Goal: Task Accomplishment & Management: Use online tool/utility

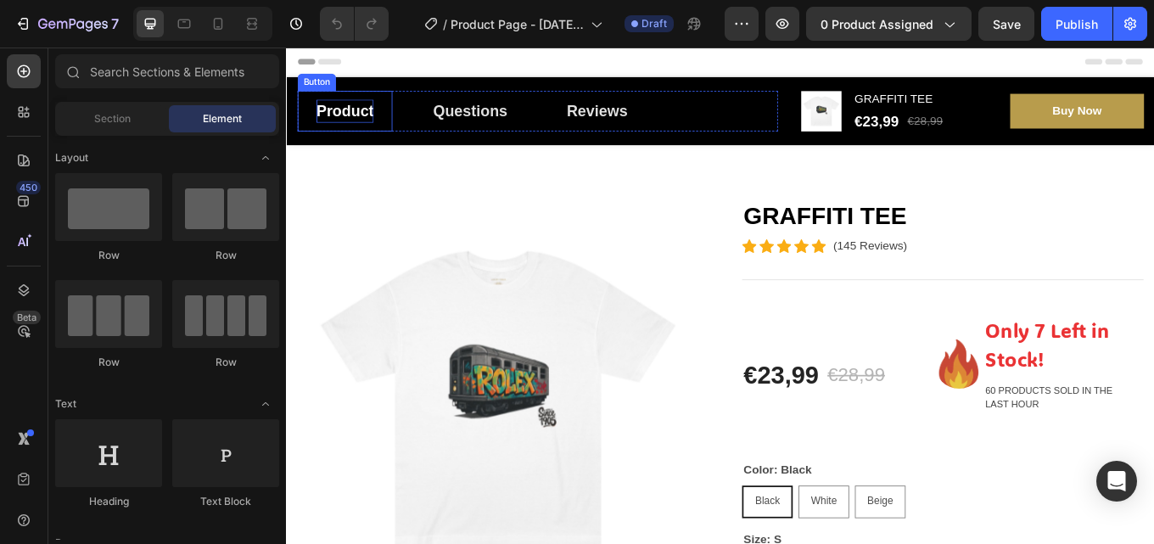
click at [375, 115] on p "Product" at bounding box center [354, 122] width 67 height 27
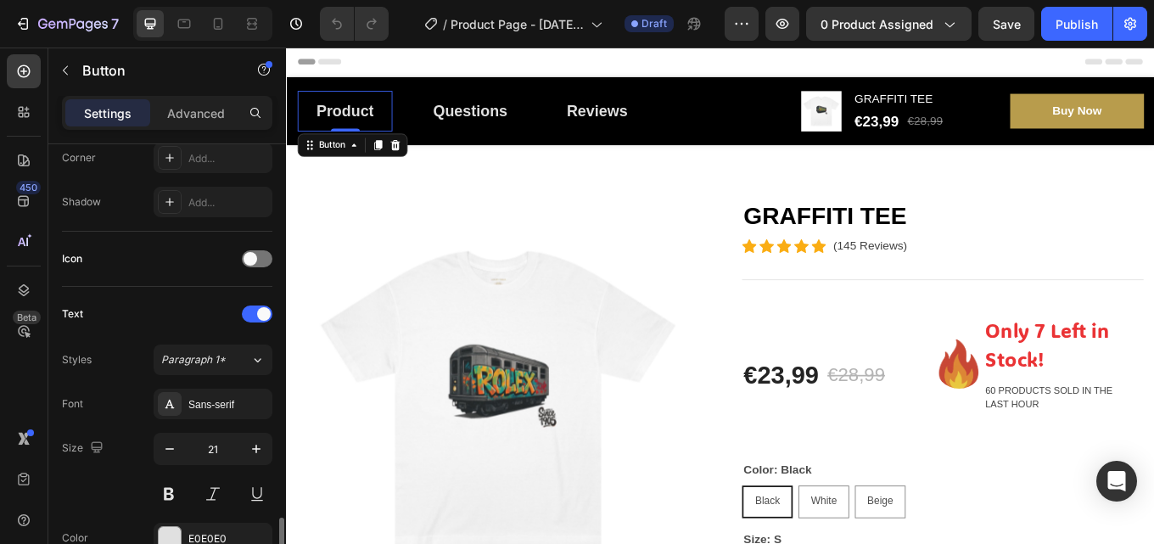
scroll to position [594, 0]
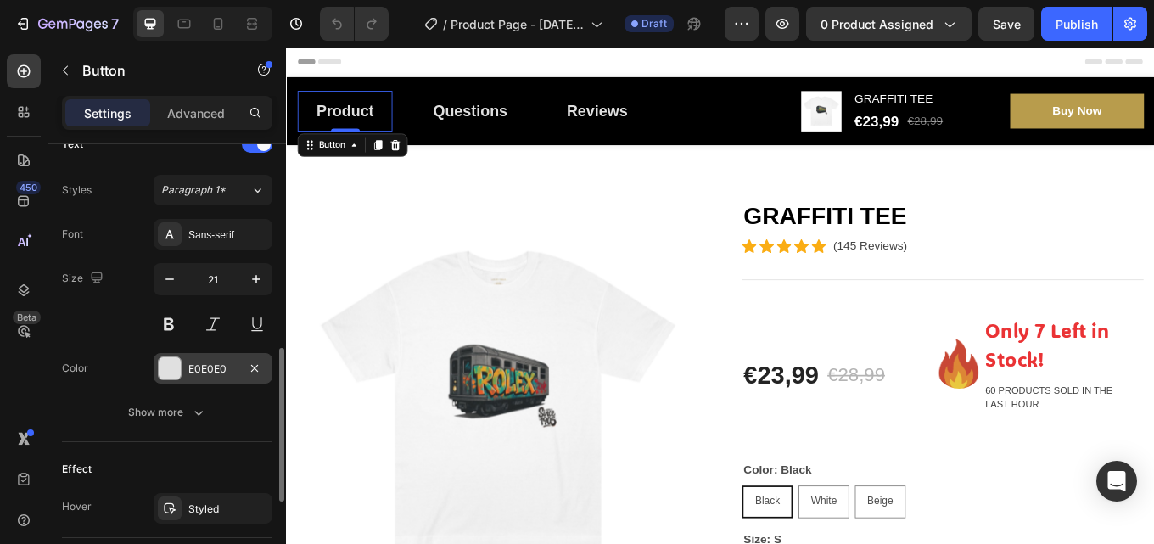
click at [228, 368] on div "E0E0E0" at bounding box center [212, 368] width 49 height 15
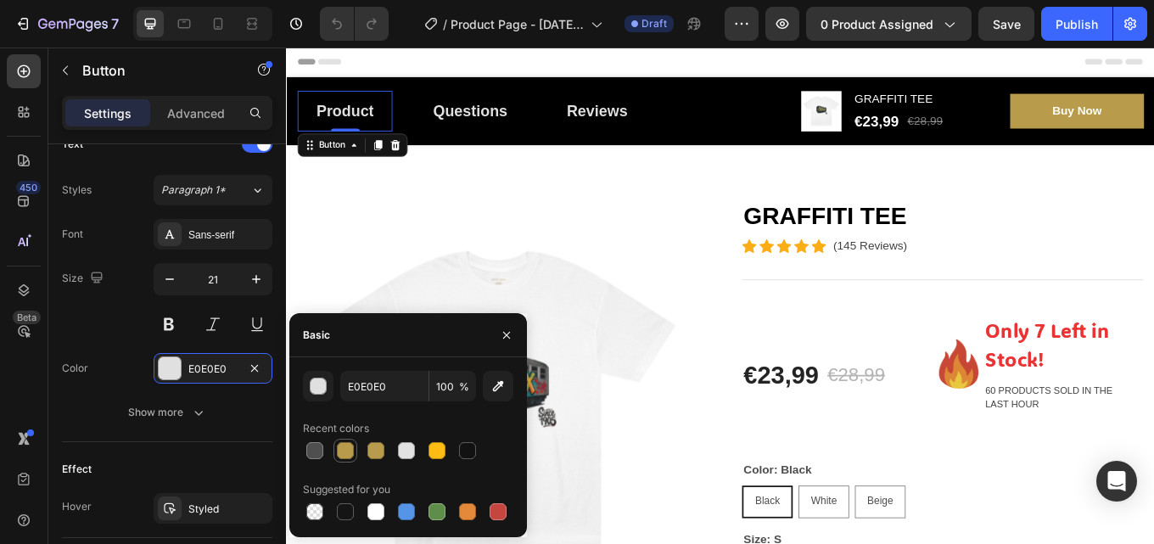
click at [342, 453] on div at bounding box center [345, 450] width 17 height 17
type input "B89C4C"
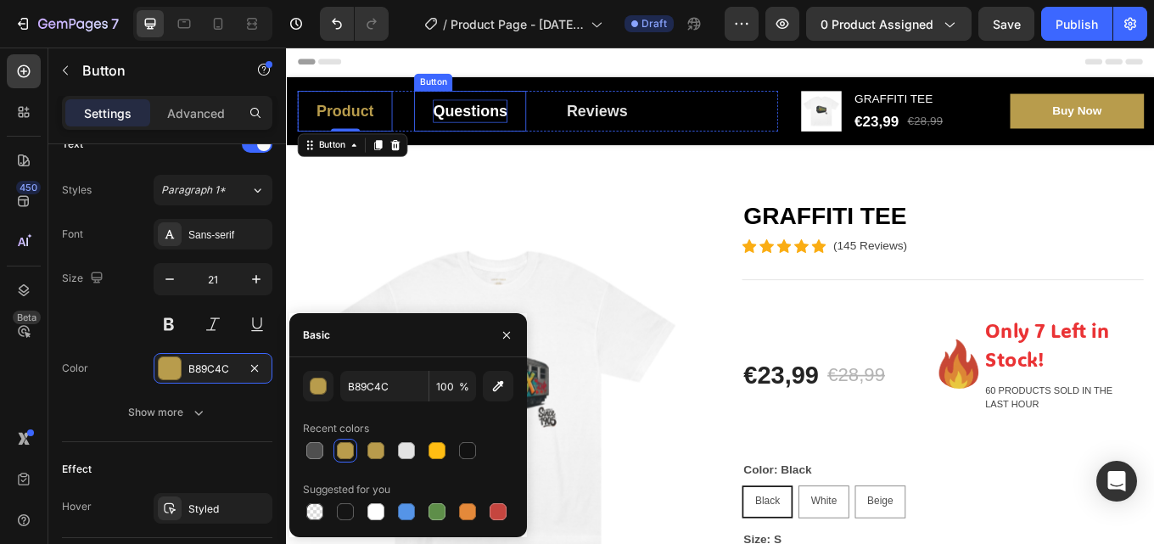
click at [512, 113] on p "Questions" at bounding box center [500, 122] width 87 height 27
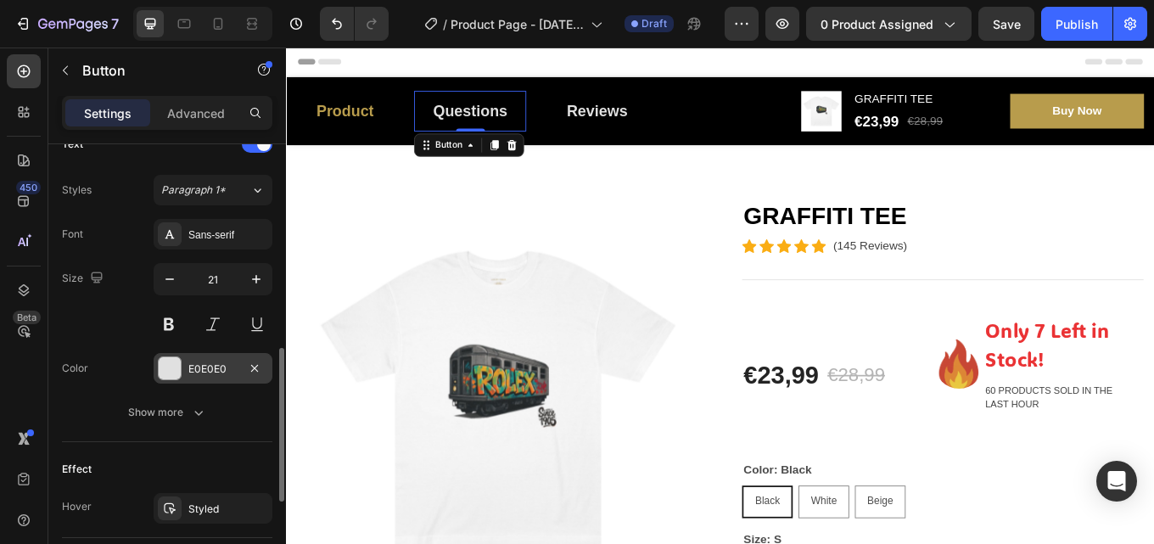
click at [213, 371] on div "E0E0E0" at bounding box center [212, 368] width 49 height 15
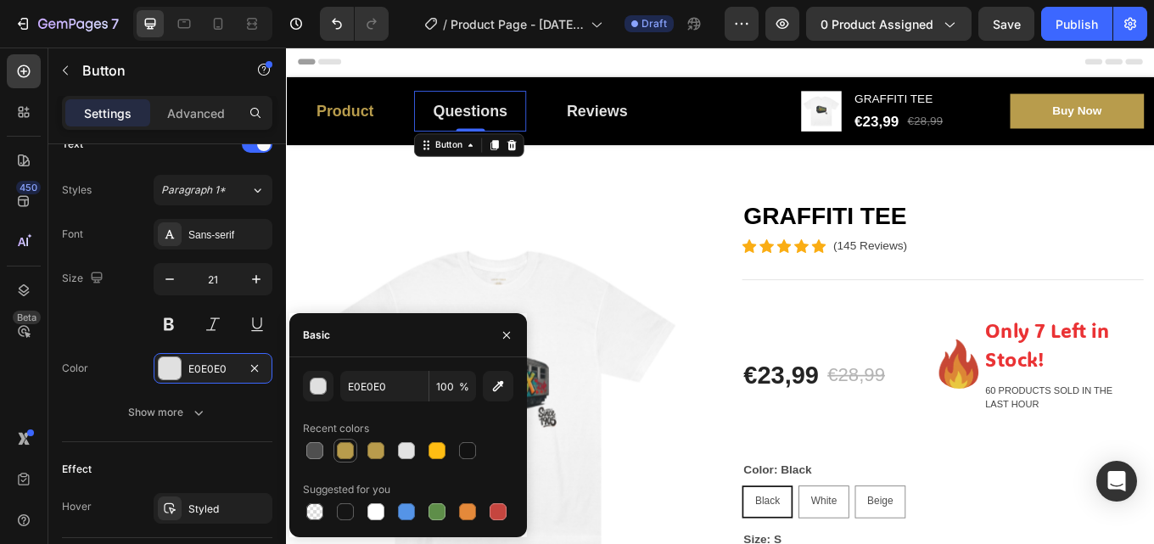
click at [346, 450] on div at bounding box center [345, 450] width 17 height 17
type input "B89C4C"
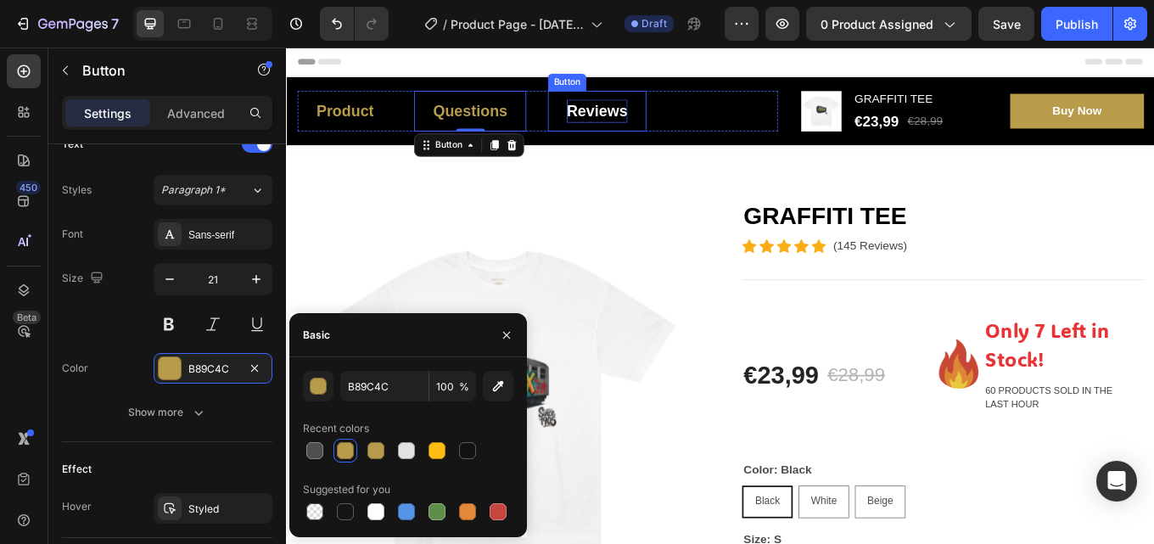
click at [635, 109] on div "Reviews" at bounding box center [649, 122] width 71 height 27
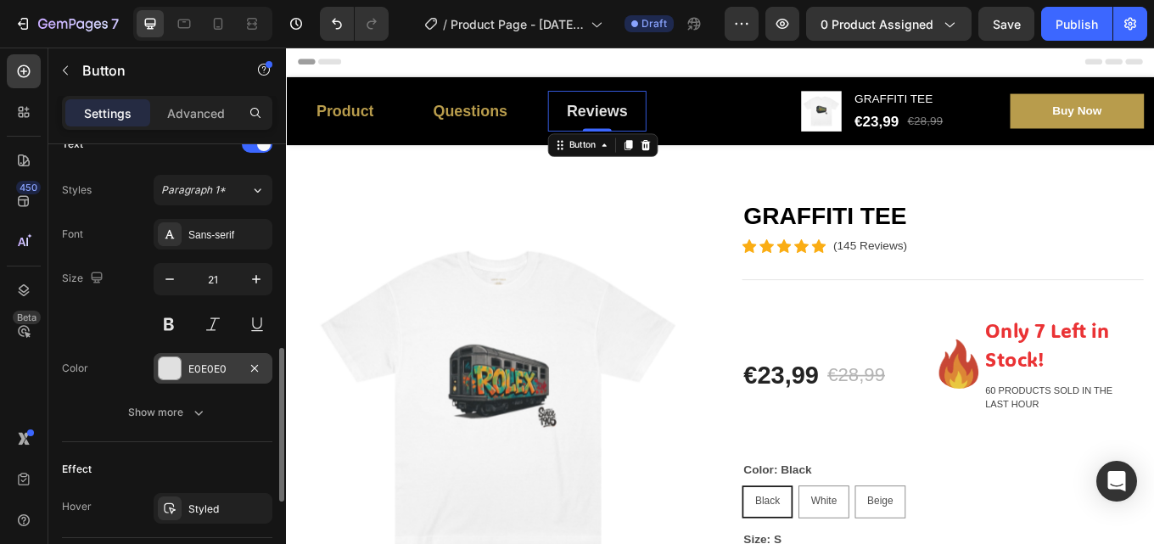
click at [195, 355] on div "E0E0E0" at bounding box center [213, 368] width 119 height 31
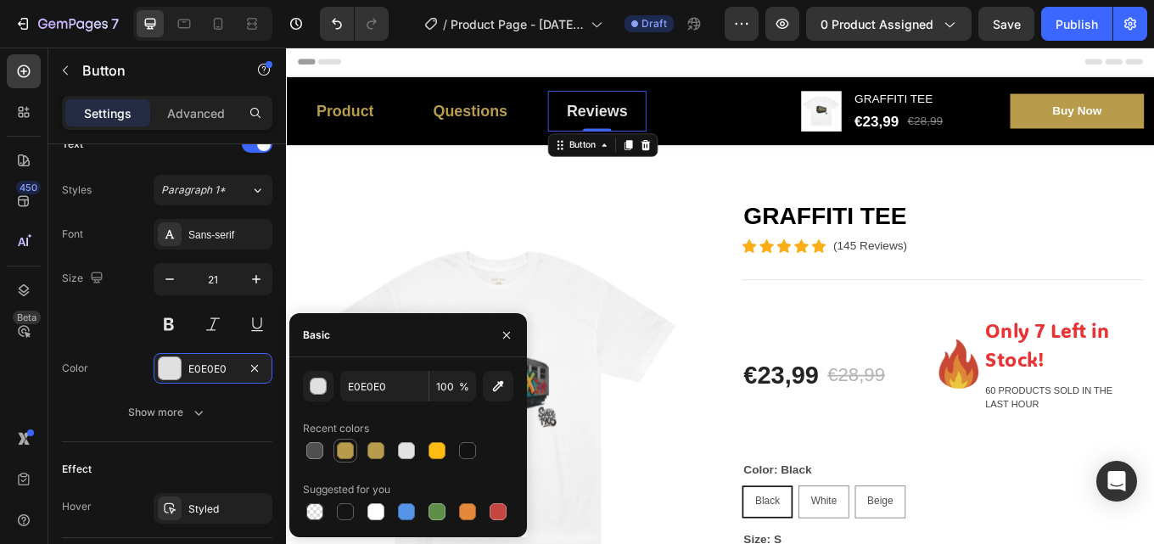
click at [333, 452] on div at bounding box center [345, 451] width 24 height 24
type input "B89C4C"
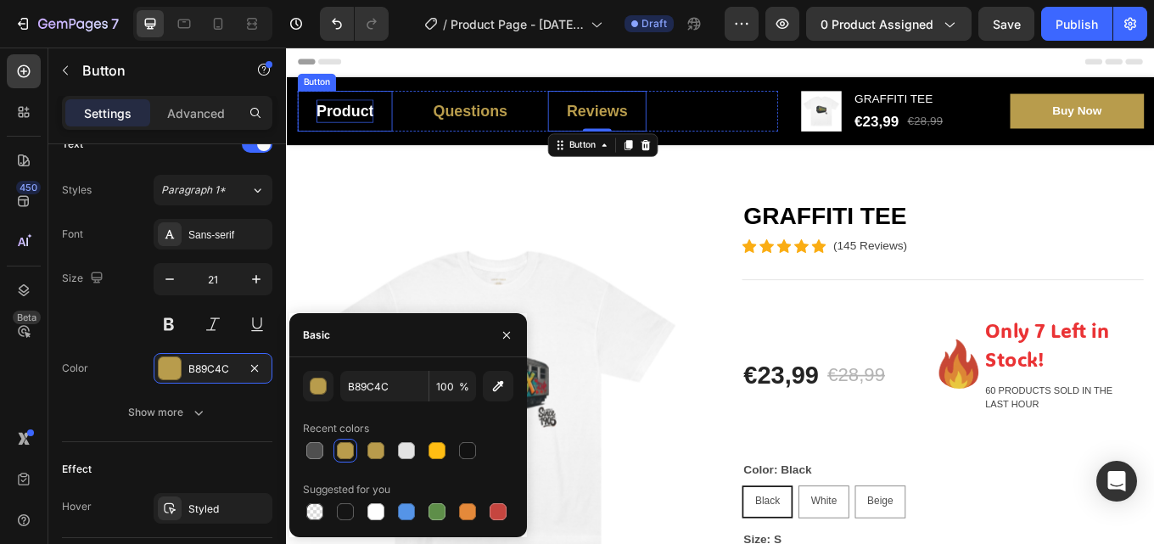
click at [383, 129] on p "Product" at bounding box center [354, 122] width 67 height 27
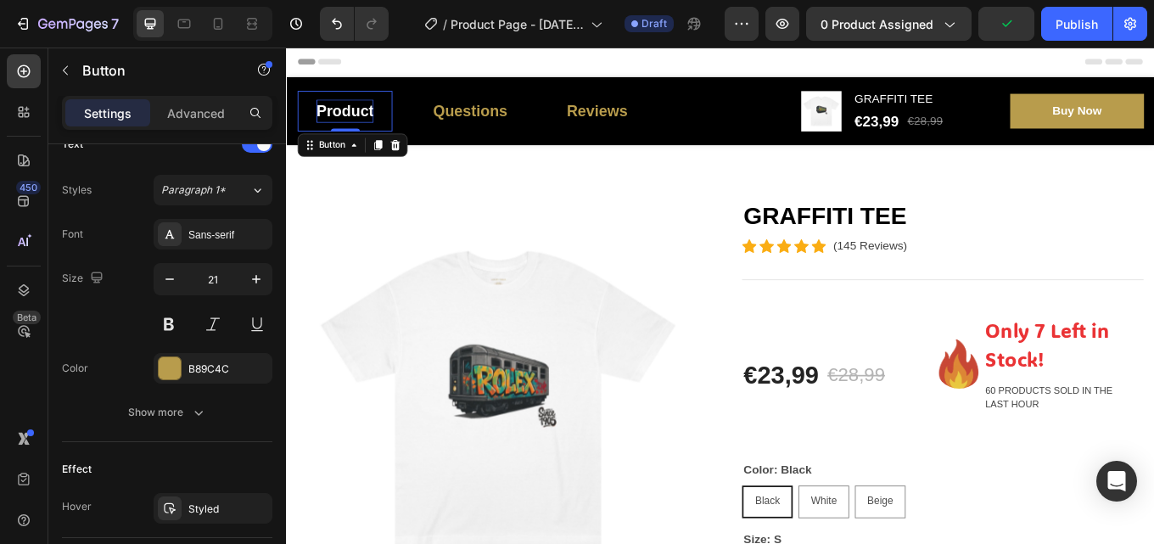
click at [382, 124] on p "Product" at bounding box center [354, 122] width 67 height 27
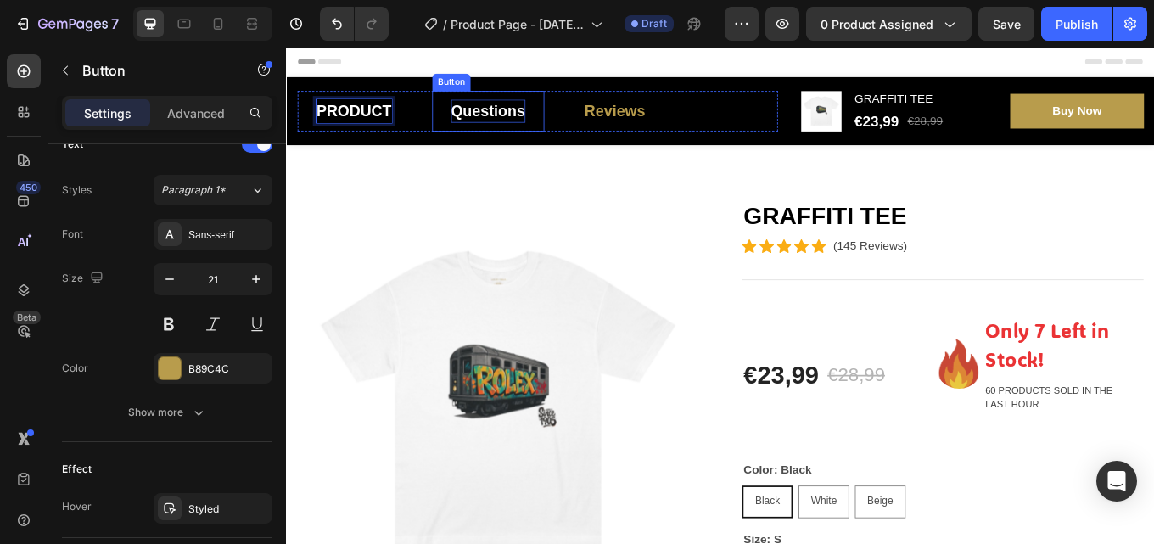
click at [548, 109] on p "Questions" at bounding box center [521, 122] width 87 height 27
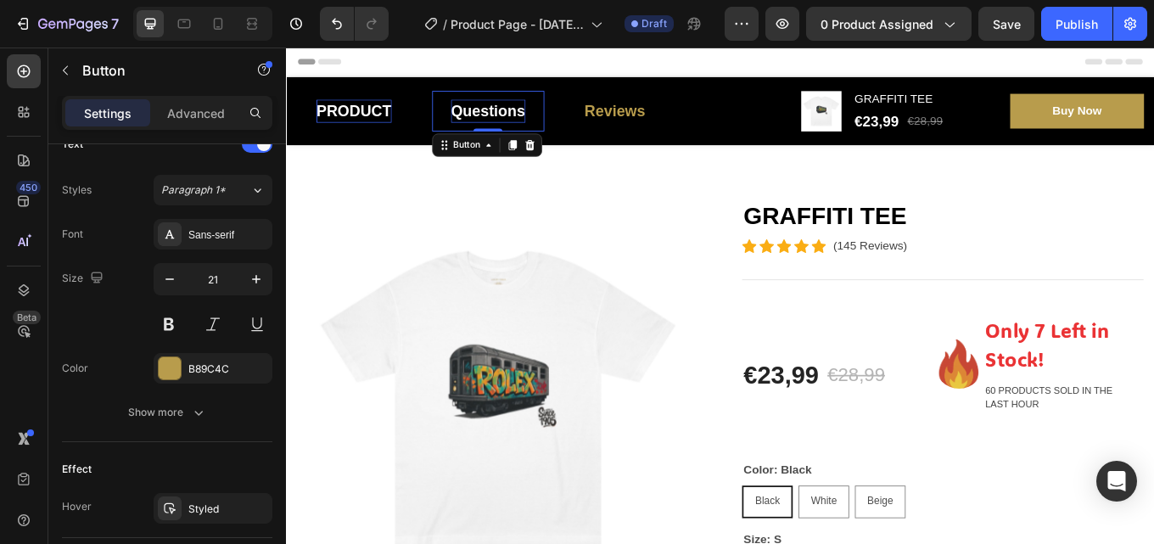
click at [551, 119] on p "Questions" at bounding box center [521, 122] width 87 height 27
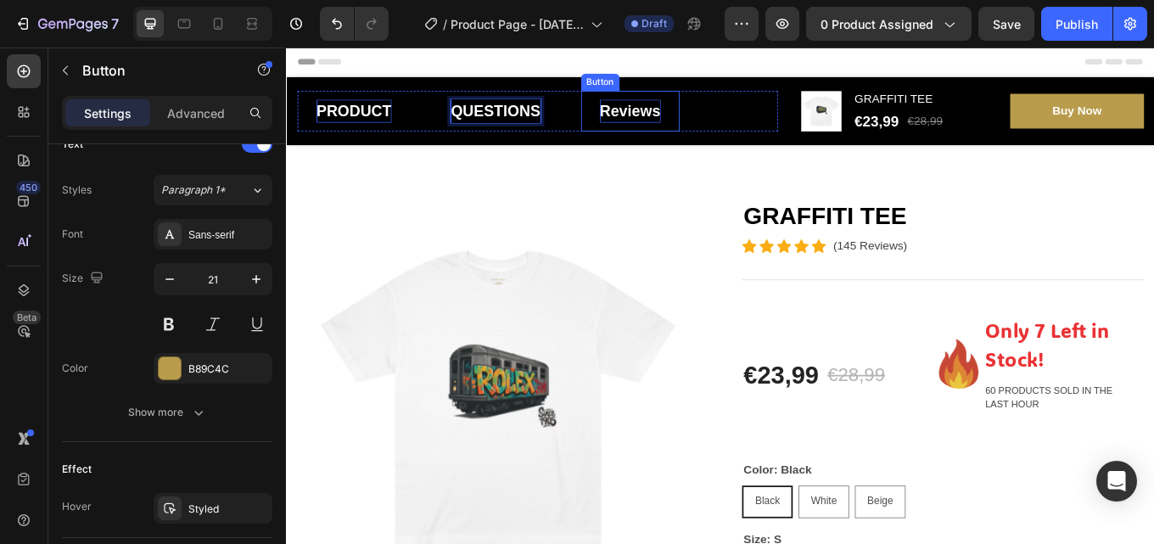
click at [693, 109] on div "Reviews" at bounding box center [688, 122] width 71 height 27
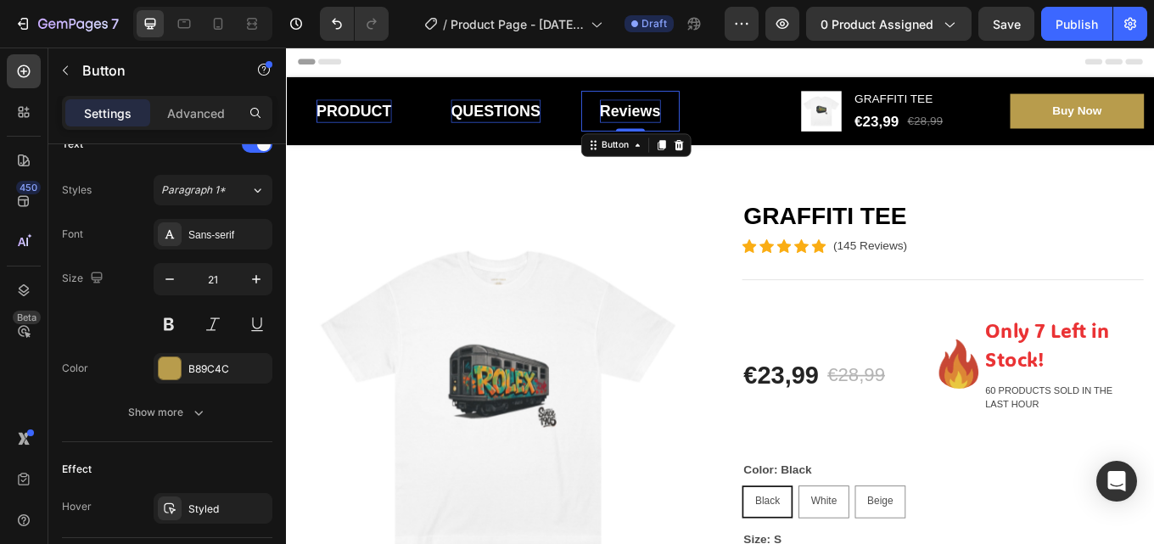
click at [704, 115] on div "Reviews" at bounding box center [688, 122] width 71 height 27
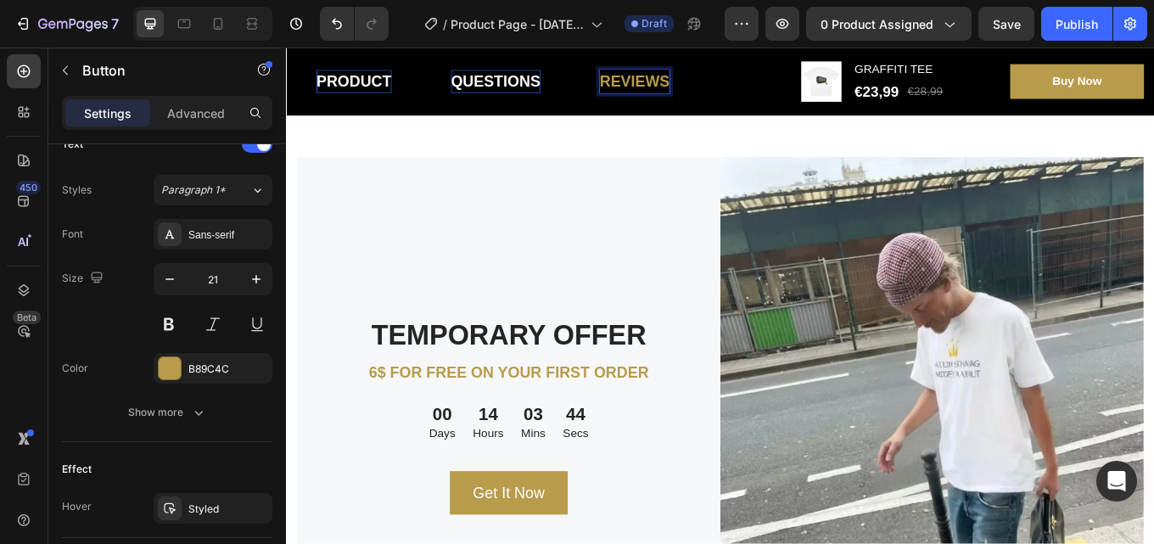
scroll to position [1527, 0]
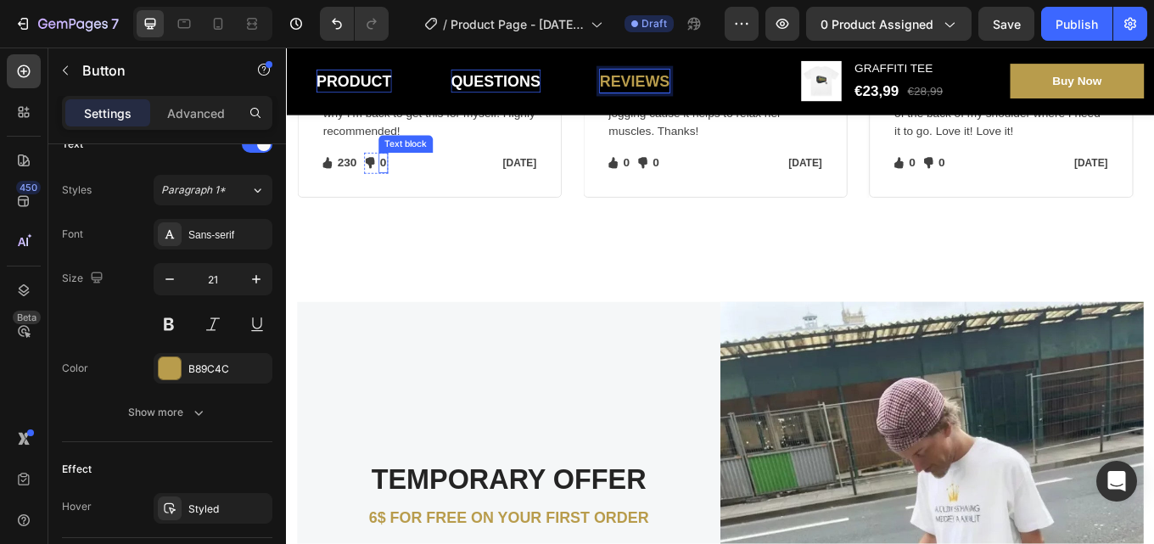
click at [402, 193] on p "0" at bounding box center [399, 183] width 8 height 20
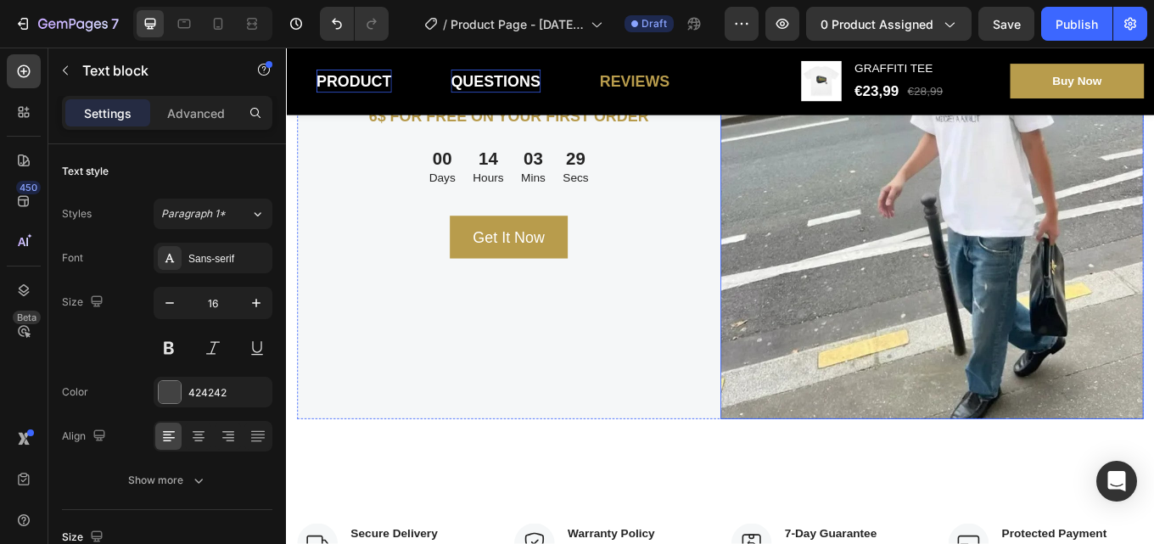
scroll to position [2036, 0]
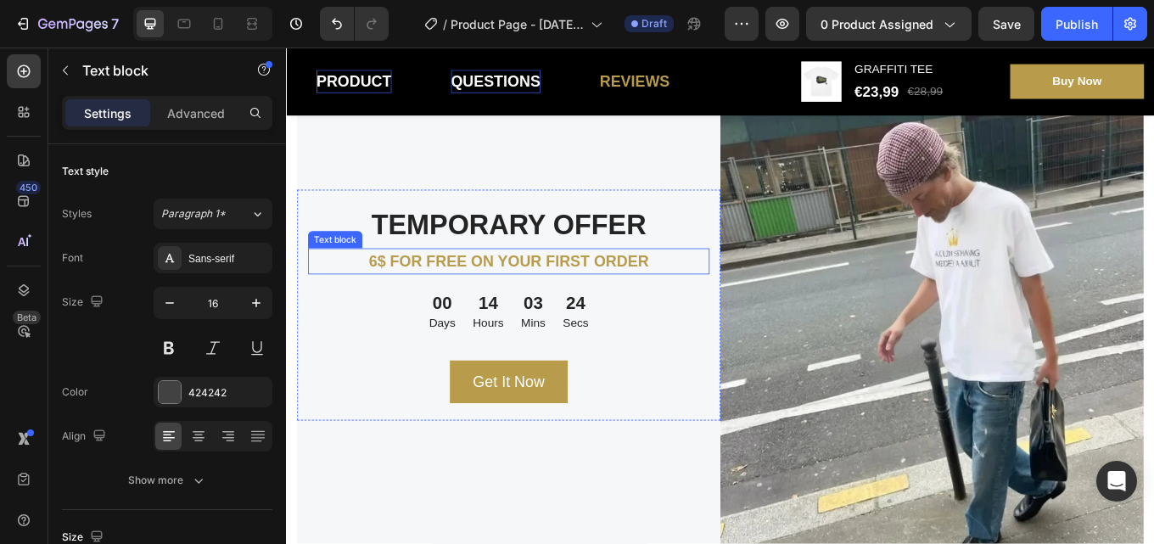
click at [398, 294] on p "6$ FOR FREE ON YOUR FIRST ORDER" at bounding box center [546, 298] width 467 height 27
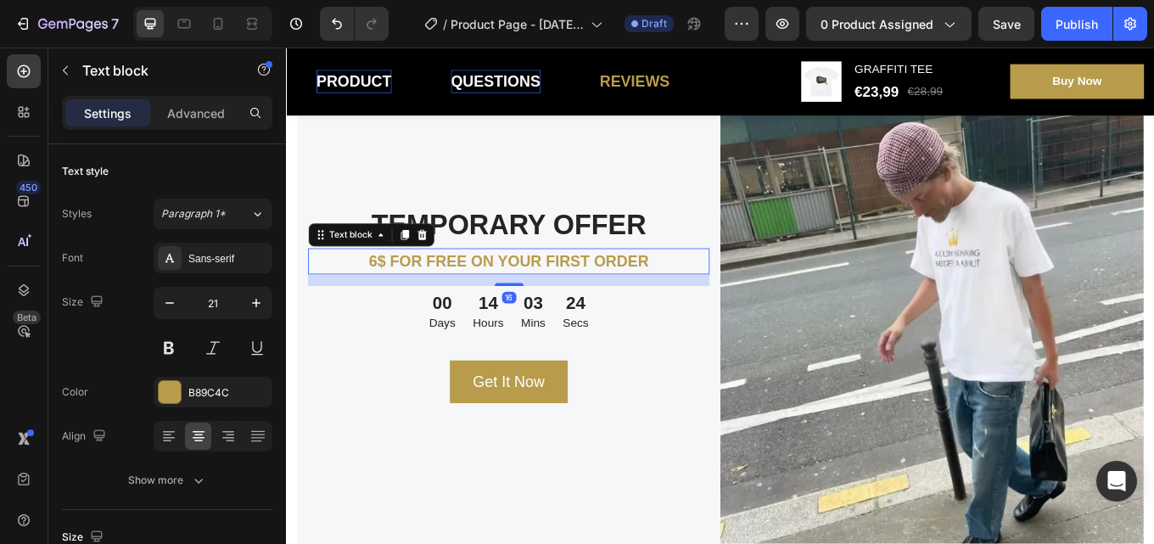
click at [384, 291] on p "6$ FOR FREE ON YOUR FIRST ORDER" at bounding box center [546, 298] width 467 height 27
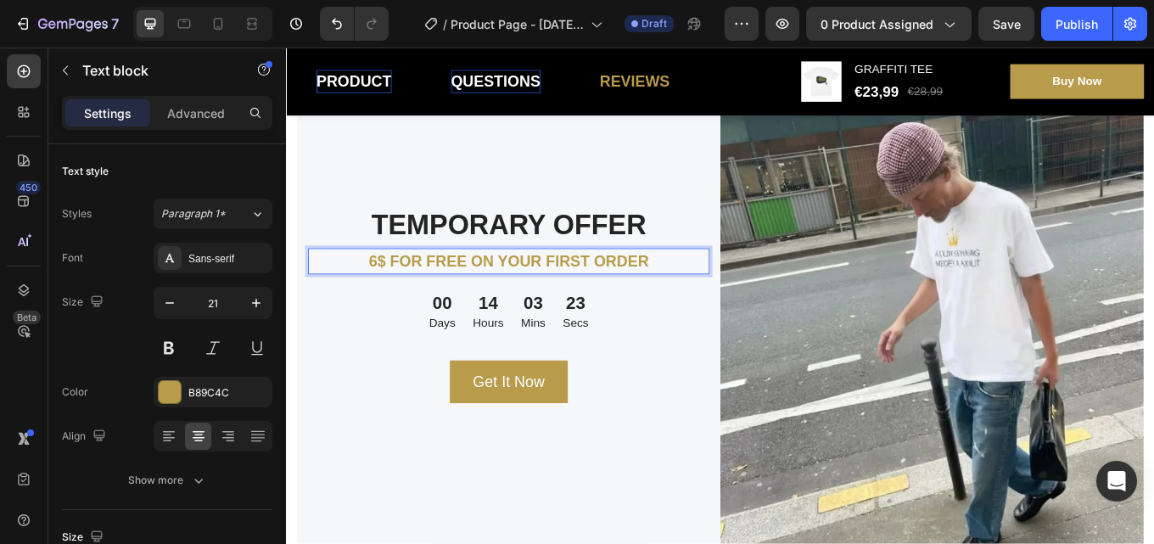
click at [401, 291] on p "6$ FOR FREE ON YOUR FIRST ORDER" at bounding box center [546, 298] width 467 height 27
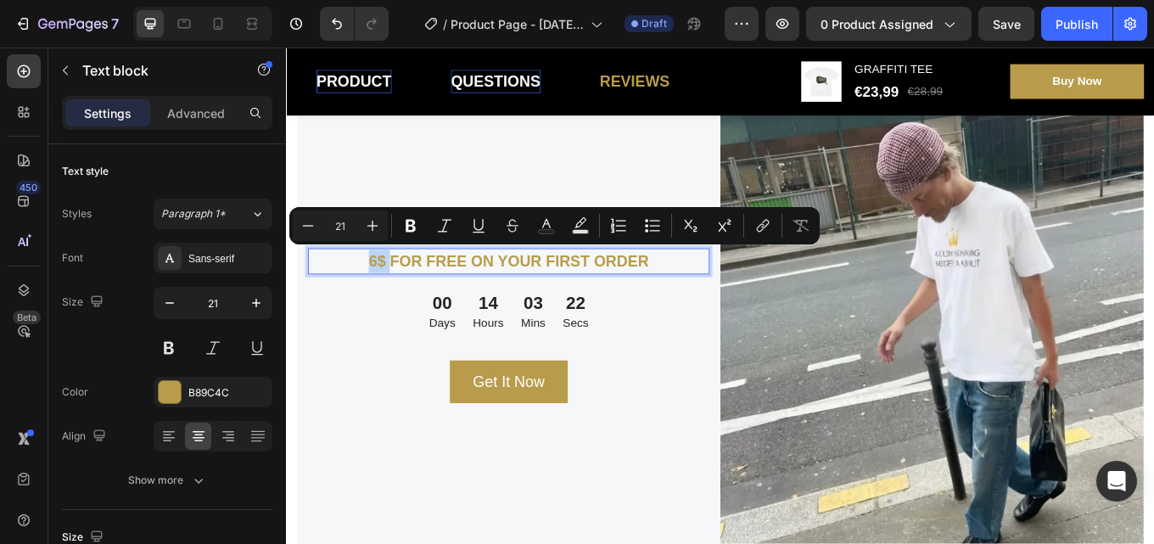
drag, startPoint x: 401, startPoint y: 291, endPoint x: 383, endPoint y: 291, distance: 18.7
click at [383, 291] on p "6$ FOR FREE ON YOUR FIRST ORDER" at bounding box center [546, 298] width 467 height 27
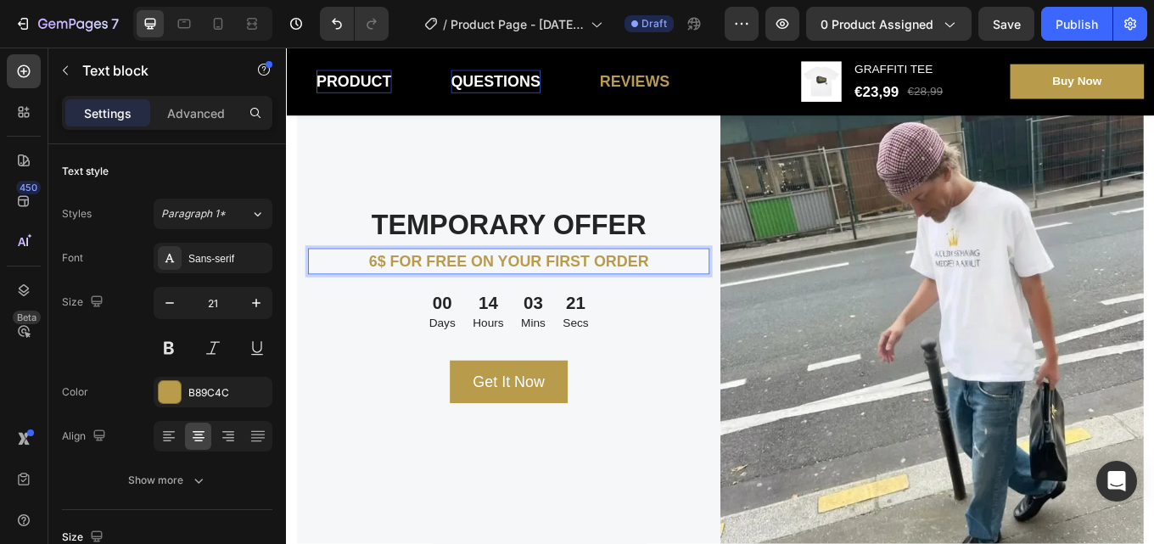
click at [495, 302] on p "6$ FOR FREE ON YOUR FIRST ORDER" at bounding box center [546, 298] width 467 height 27
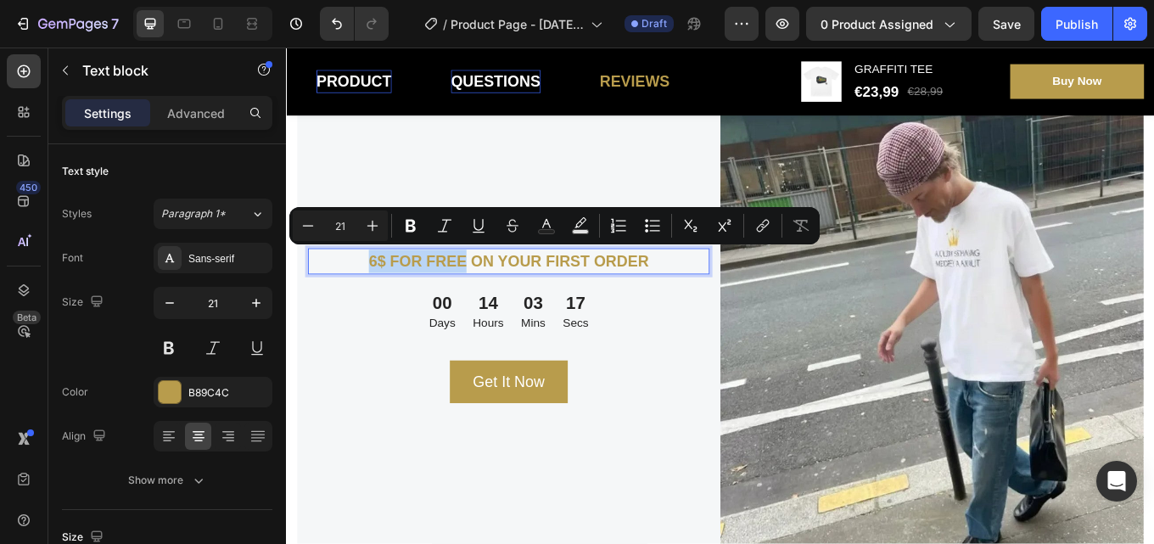
drag, startPoint x: 496, startPoint y: 290, endPoint x: 376, endPoint y: 291, distance: 120.5
click at [376, 291] on p "6$ FOR FREE ON YOUR FIRST ORDER" at bounding box center [546, 298] width 467 height 27
click at [230, 389] on div "B89C4C" at bounding box center [212, 392] width 49 height 15
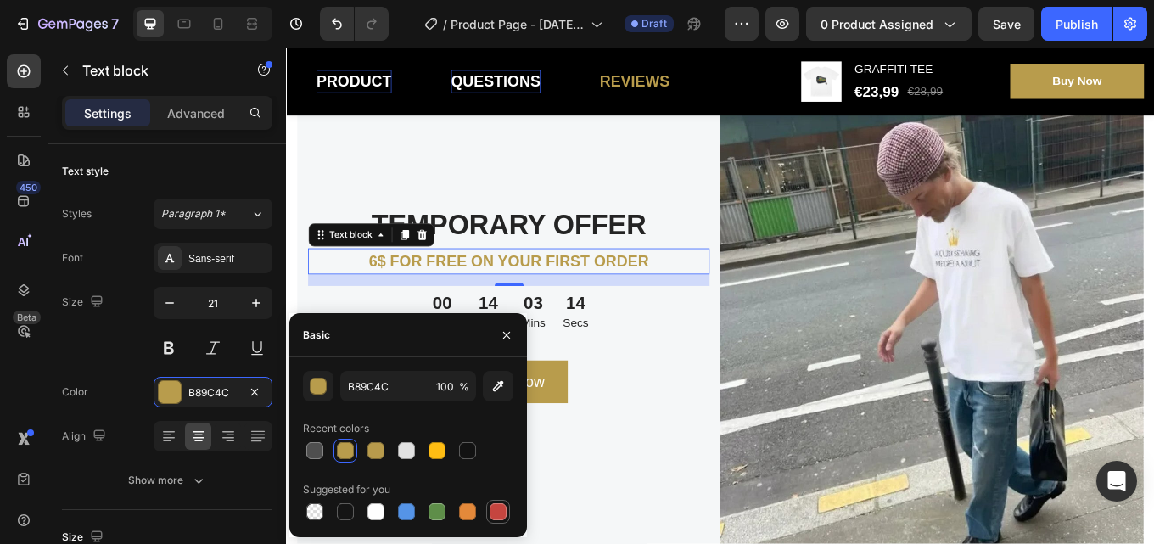
click at [502, 509] on div at bounding box center [498, 511] width 17 height 17
type input "C5453F"
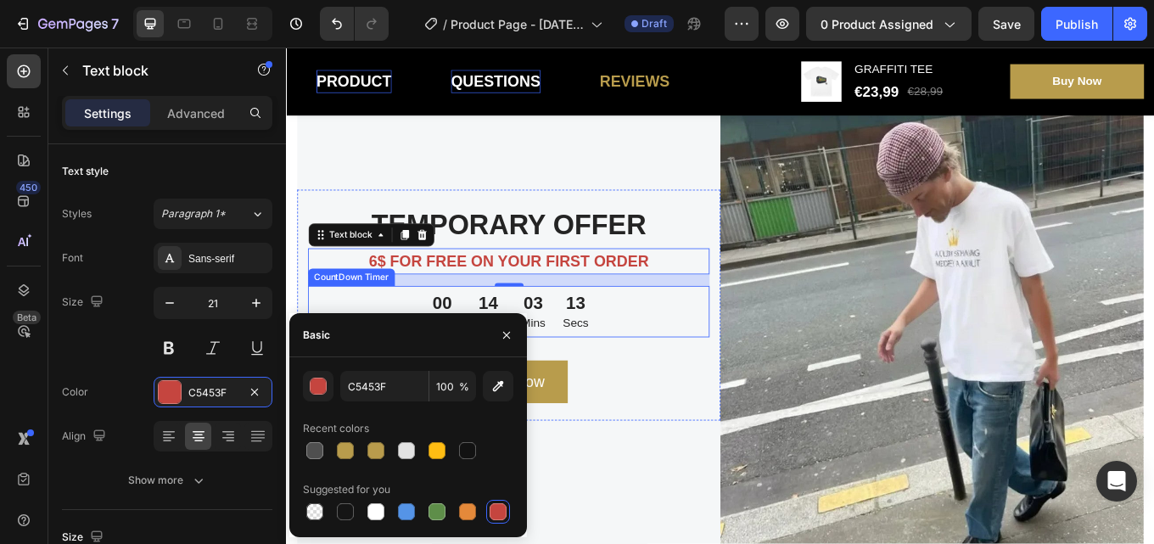
click at [758, 371] on div "00 Days 14 Hours 03 Mins 13 Secs" at bounding box center [546, 357] width 471 height 60
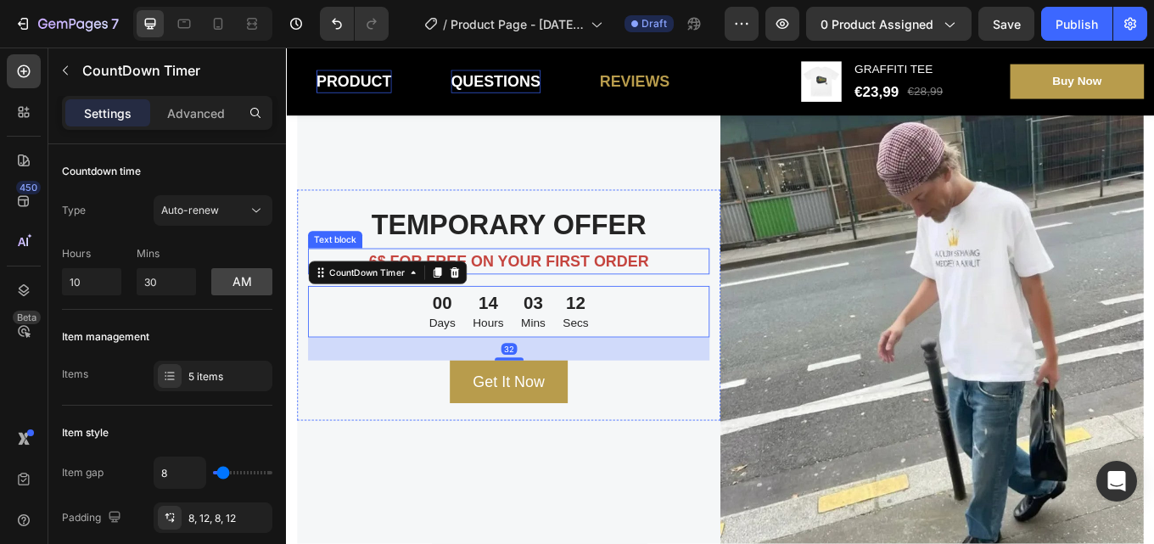
click at [586, 299] on p "6$ FOR FREE ON YOUR FIRST ORDER" at bounding box center [546, 298] width 467 height 27
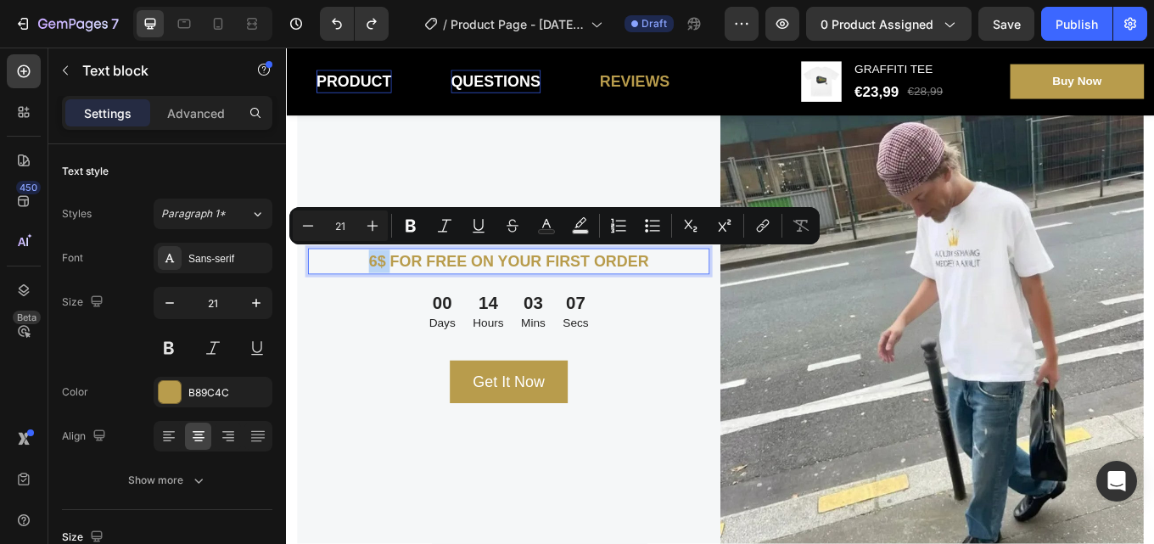
drag, startPoint x: 408, startPoint y: 292, endPoint x: 379, endPoint y: 291, distance: 28.9
click at [379, 291] on p "6$ FOR FREE ON YOUR FIRST ORDER" at bounding box center [546, 298] width 467 height 27
click at [401, 302] on p "6$ FOR FREE ON YOUR FIRST ORDER" at bounding box center [546, 298] width 467 height 27
drag, startPoint x: 494, startPoint y: 290, endPoint x: 382, endPoint y: 294, distance: 112.0
click at [382, 294] on p "6$ FOR FREE ON YOUR FIRST ORDER" at bounding box center [546, 298] width 467 height 27
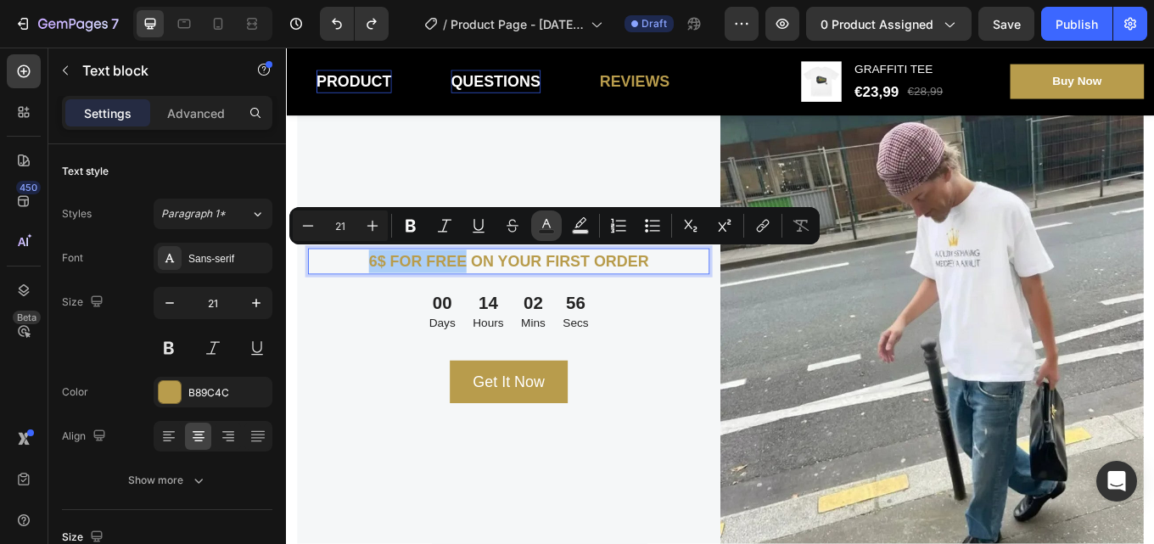
click at [542, 233] on rect "Editor contextual toolbar" at bounding box center [547, 232] width 16 height 4
type input "B89C4C"
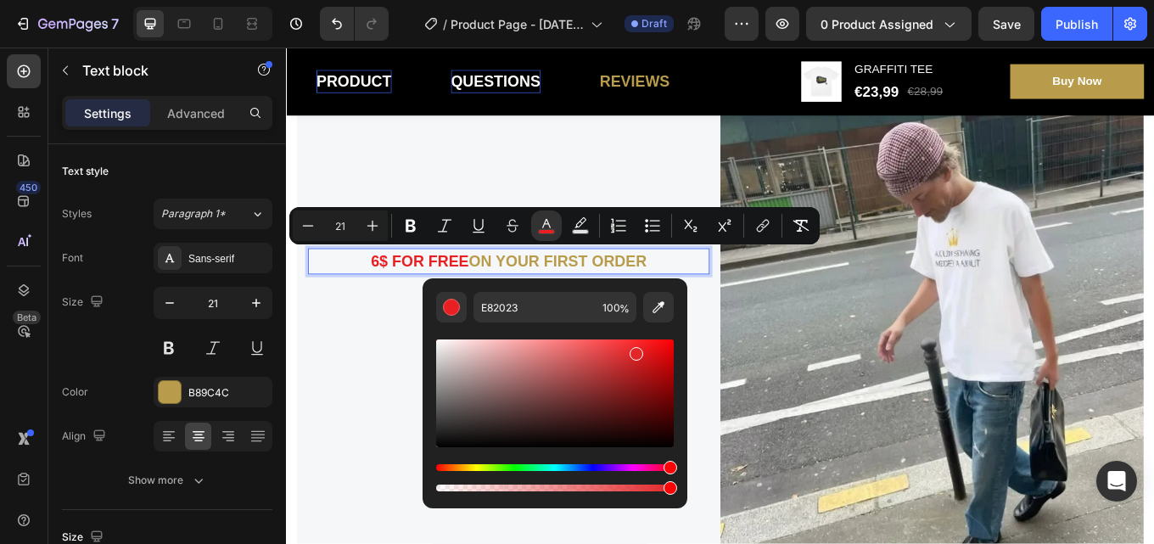
drag, startPoint x: 581, startPoint y: 371, endPoint x: 625, endPoint y: 356, distance: 46.4
click at [634, 350] on div "Editor contextual toolbar" at bounding box center [636, 354] width 14 height 14
type input "E22629"
drag, startPoint x: 799, startPoint y: 510, endPoint x: 548, endPoint y: 534, distance: 252.2
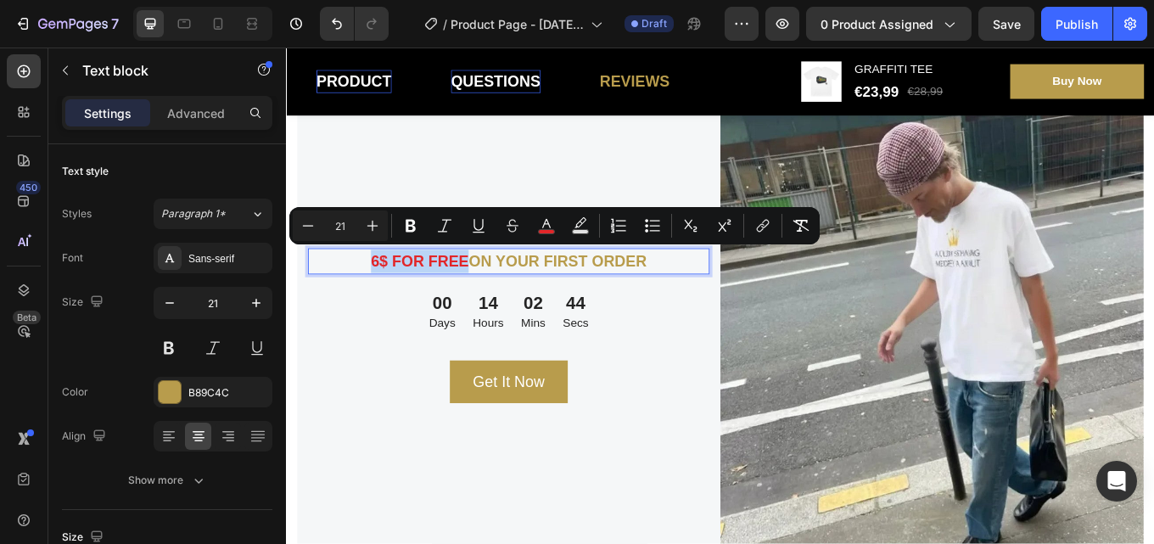
drag, startPoint x: 459, startPoint y: 299, endPoint x: 444, endPoint y: 295, distance: 15.6
click at [444, 295] on span "6$ FOR FREE" at bounding box center [442, 298] width 115 height 20
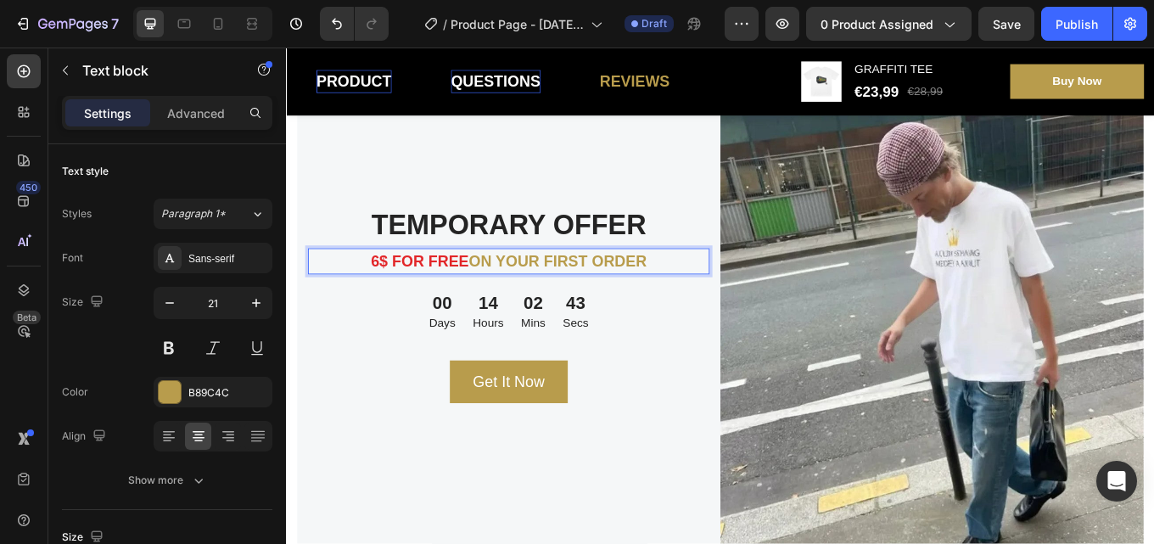
click at [466, 294] on span "6$ FOR FREE" at bounding box center [442, 298] width 115 height 20
drag, startPoint x: 495, startPoint y: 290, endPoint x: 417, endPoint y: 285, distance: 78.2
click at [417, 288] on span "6$ FOR FREE" at bounding box center [442, 298] width 115 height 20
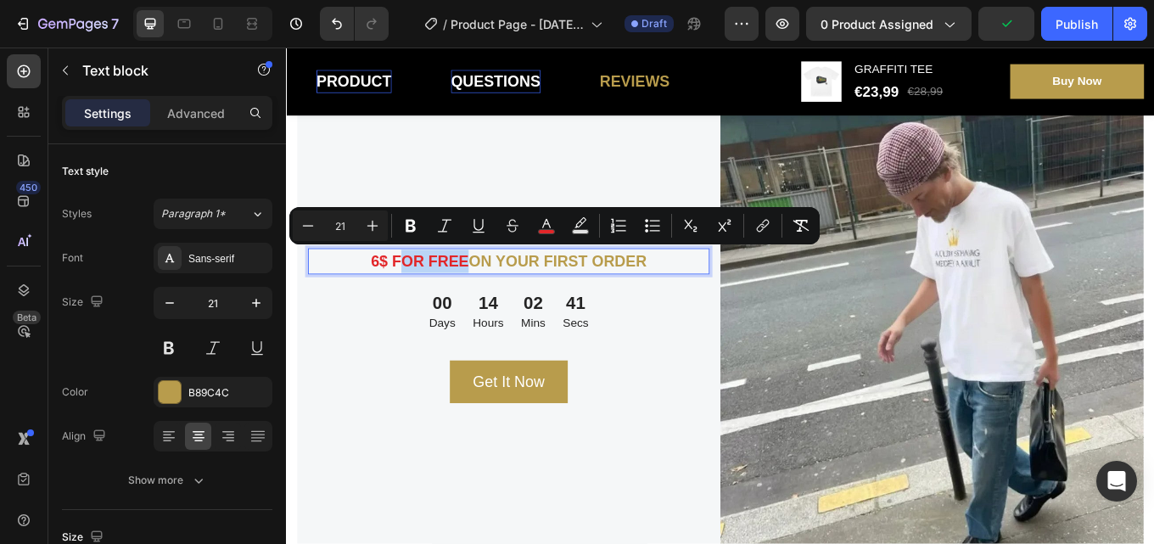
click at [455, 295] on span "6$ FOR FREE" at bounding box center [442, 298] width 115 height 20
click at [544, 228] on icon "Editor contextual toolbar" at bounding box center [546, 225] width 17 height 17
type input "E82023"
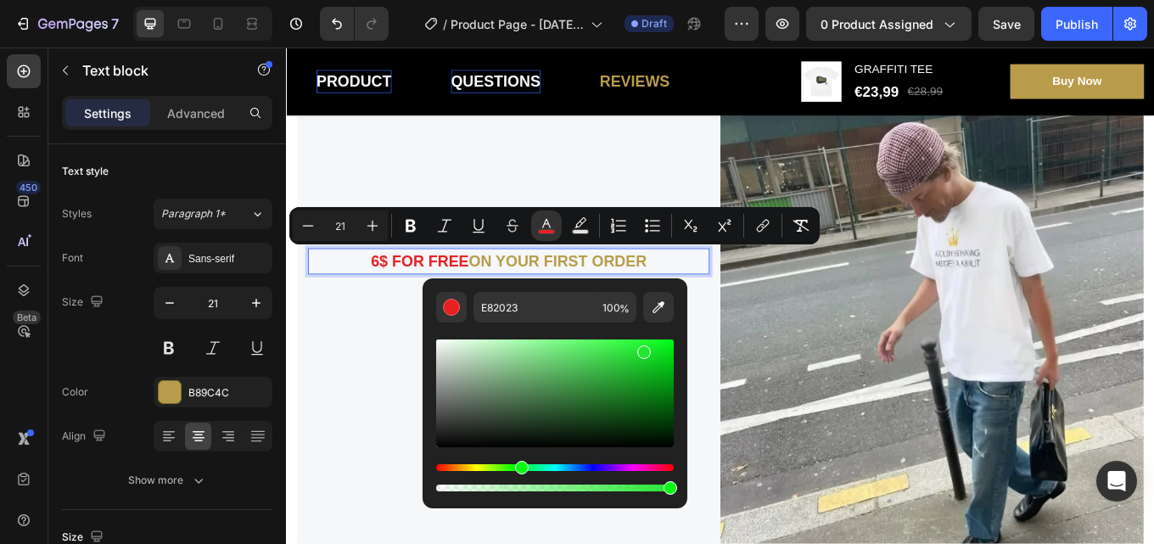
drag, startPoint x: 664, startPoint y: 462, endPoint x: 518, endPoint y: 470, distance: 146.1
click at [518, 470] on div "Hue" at bounding box center [522, 468] width 14 height 14
drag, startPoint x: 628, startPoint y: 365, endPoint x: 570, endPoint y: 394, distance: 64.9
click at [573, 394] on div "Editor contextual toolbar" at bounding box center [580, 399] width 14 height 14
drag, startPoint x: 568, startPoint y: 398, endPoint x: 589, endPoint y: 383, distance: 26.1
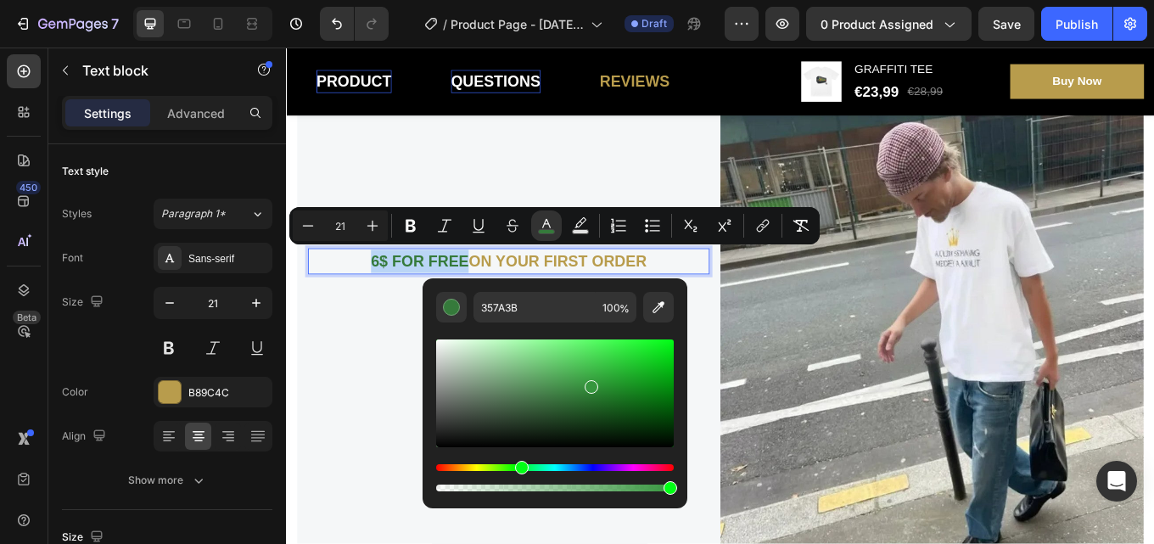
click at [589, 383] on div "Editor contextual toolbar" at bounding box center [592, 387] width 14 height 14
type input "36963E"
click at [676, 178] on div "TEMPORARY OFFER Heading 6$ FOR FREE ON YOUR FIRST ORDER Text block 16 00 Days 1…" at bounding box center [547, 350] width 496 height 607
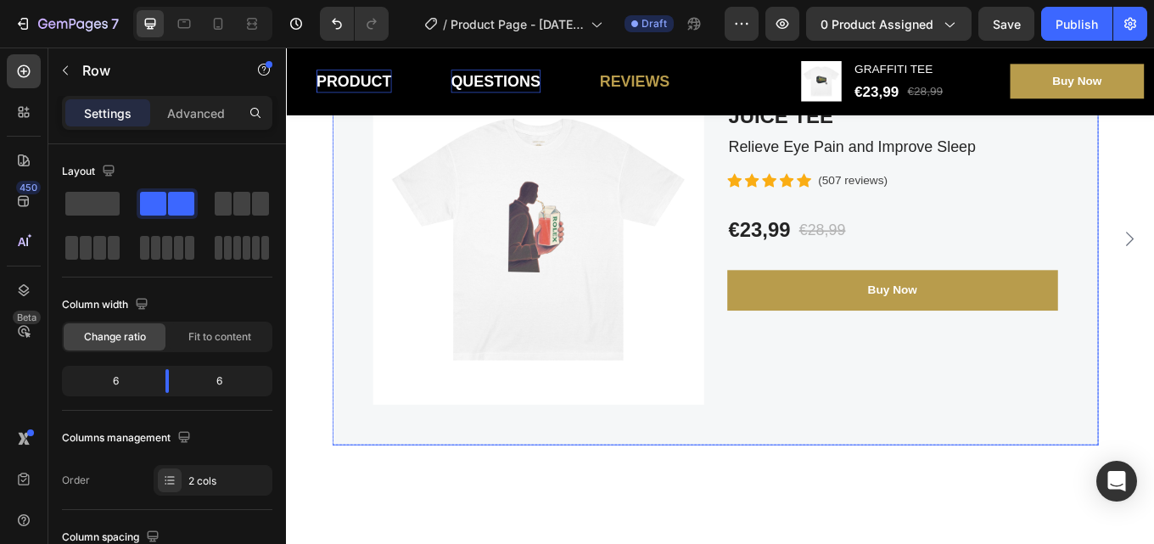
scroll to position [2884, 0]
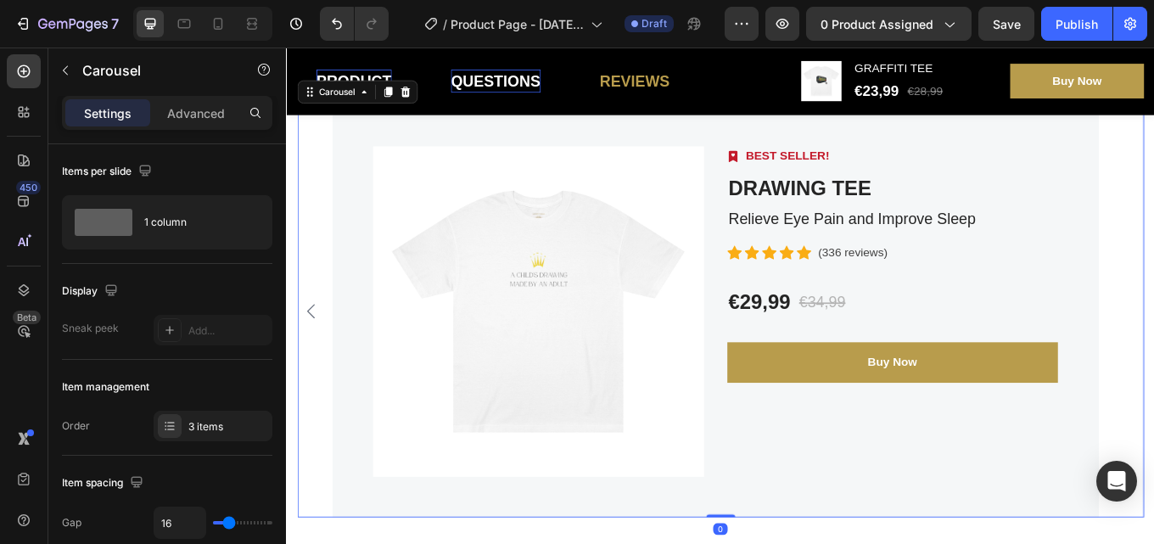
click at [1153, 360] on div "Product Images Image BEST SELLER! Text block Row JUICE TEE (P) Title Relieve Ey…" at bounding box center [795, 358] width 993 height 484
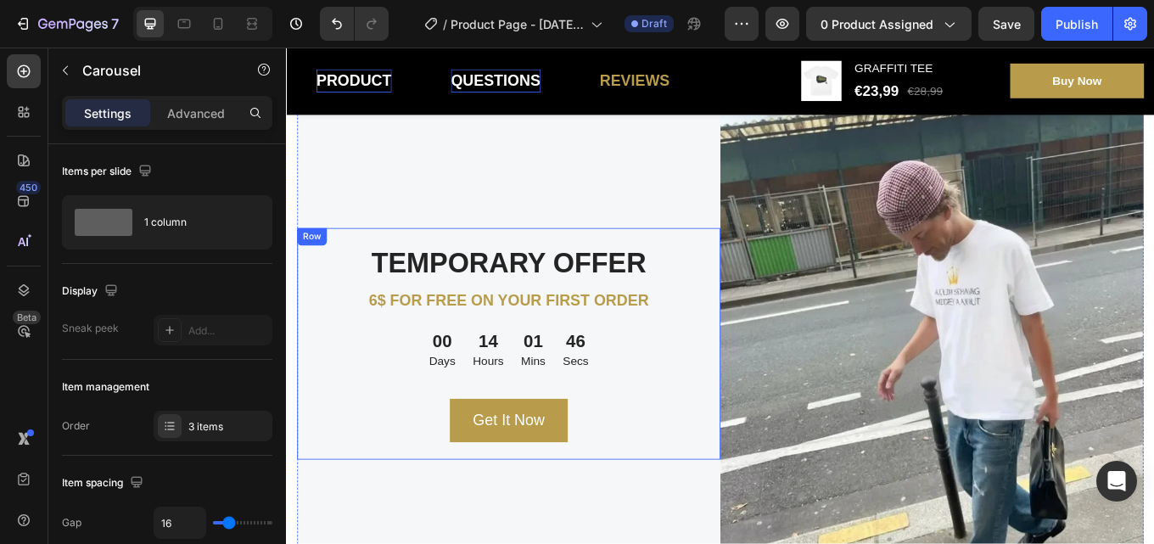
scroll to position [2036, 0]
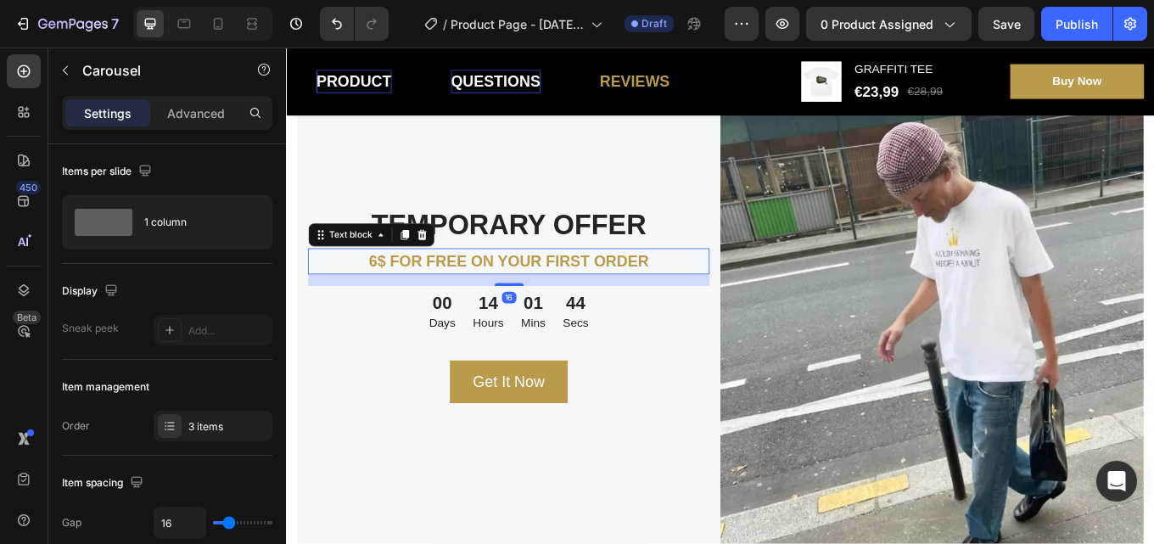
click at [692, 292] on p "6$ FOR FREE ON YOUR FIRST ORDER" at bounding box center [546, 298] width 467 height 27
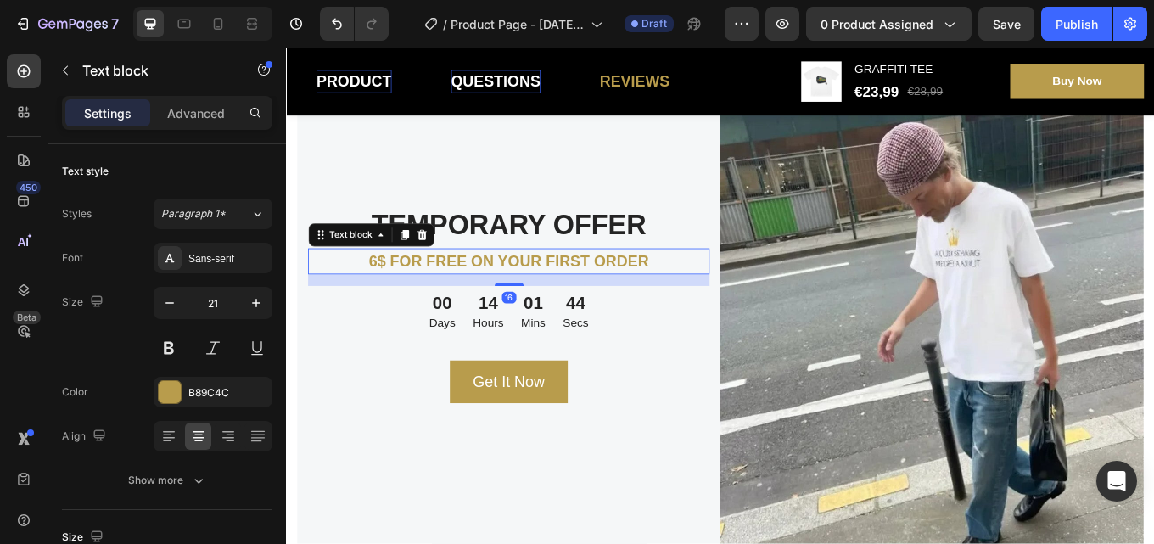
click at [713, 289] on p "6$ FOR FREE ON YOUR FIRST ORDER" at bounding box center [546, 298] width 467 height 27
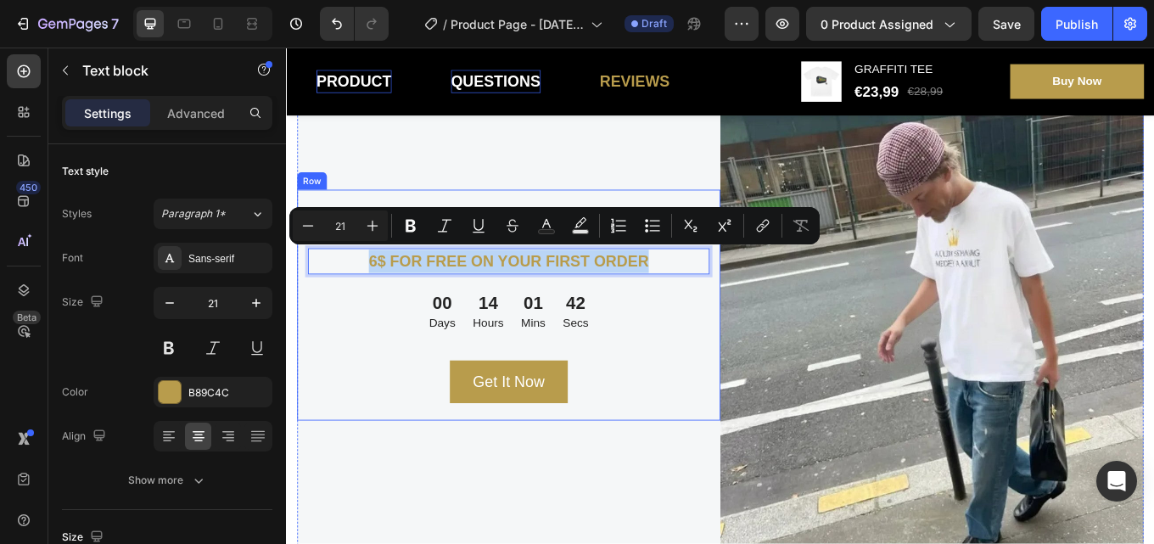
drag, startPoint x: 713, startPoint y: 289, endPoint x: 301, endPoint y: 267, distance: 412.0
click at [301, 267] on div "TEMPORARY OFFER Heading 6$ FOR FREE ON YOUR FIRST ORDER Text block 16 00 Days 1…" at bounding box center [547, 350] width 496 height 271
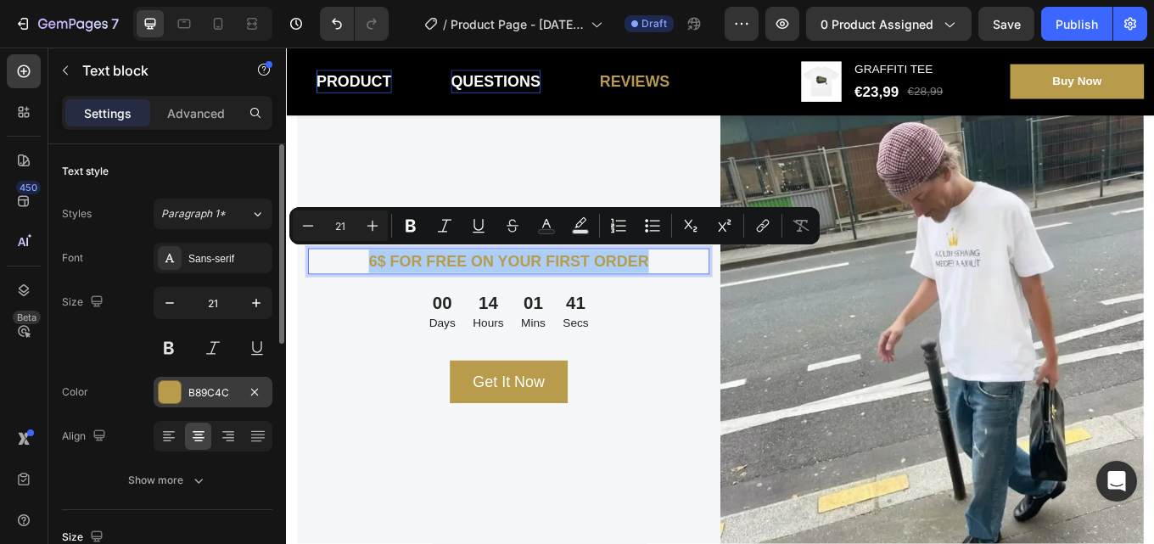
click at [222, 388] on div "B89C4C" at bounding box center [212, 392] width 49 height 15
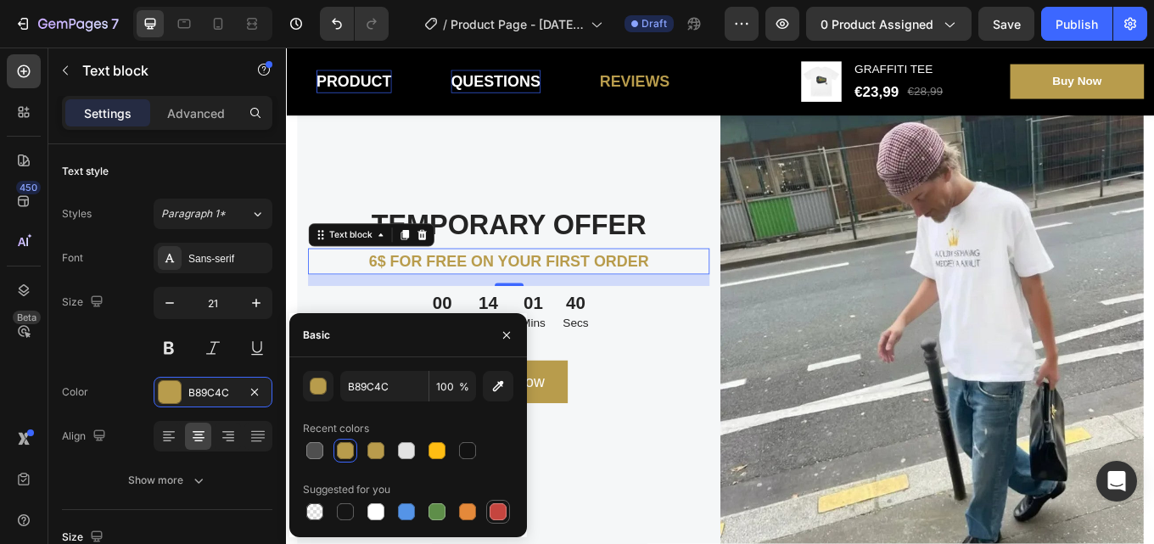
click at [490, 510] on div at bounding box center [498, 511] width 17 height 17
type input "C5453F"
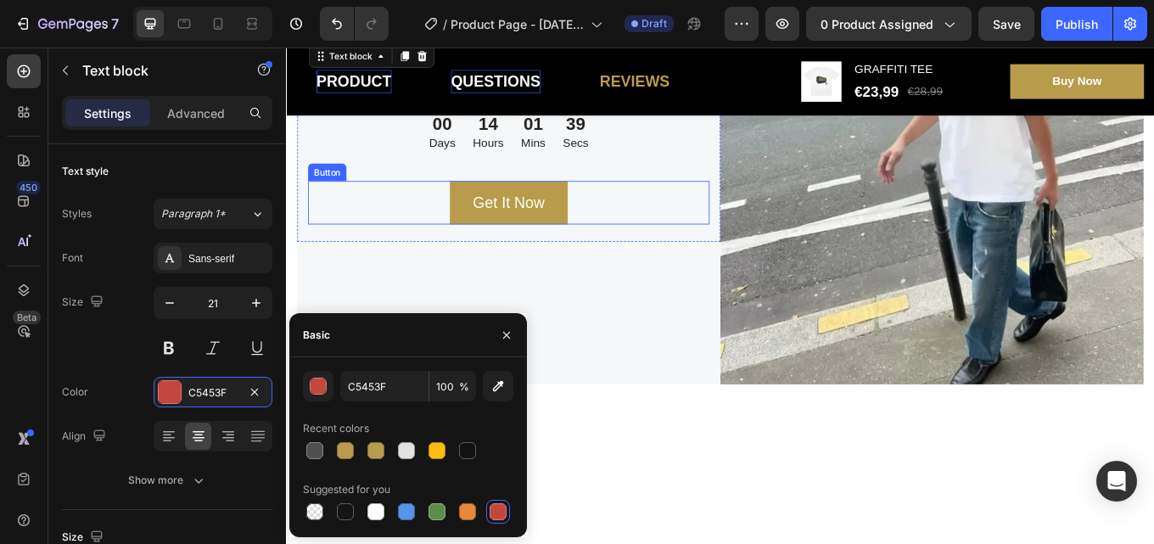
scroll to position [1866, 0]
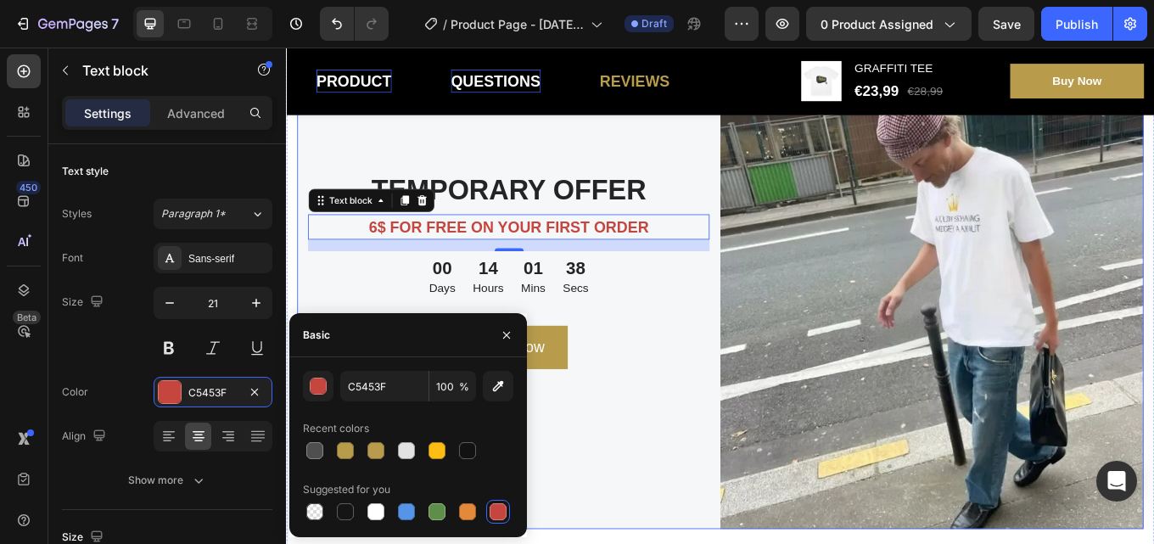
click at [718, 158] on div "TEMPORARY OFFER Heading 6$ FOR FREE ON YOUR FIRST ORDER Text block 16 00 Days 1…" at bounding box center [547, 309] width 496 height 607
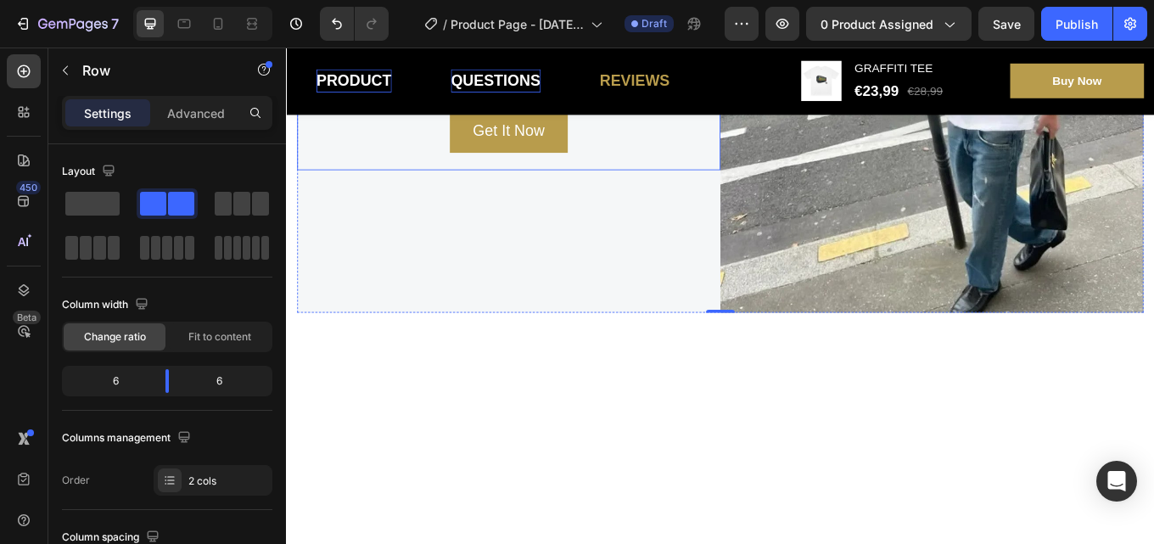
scroll to position [1951, 0]
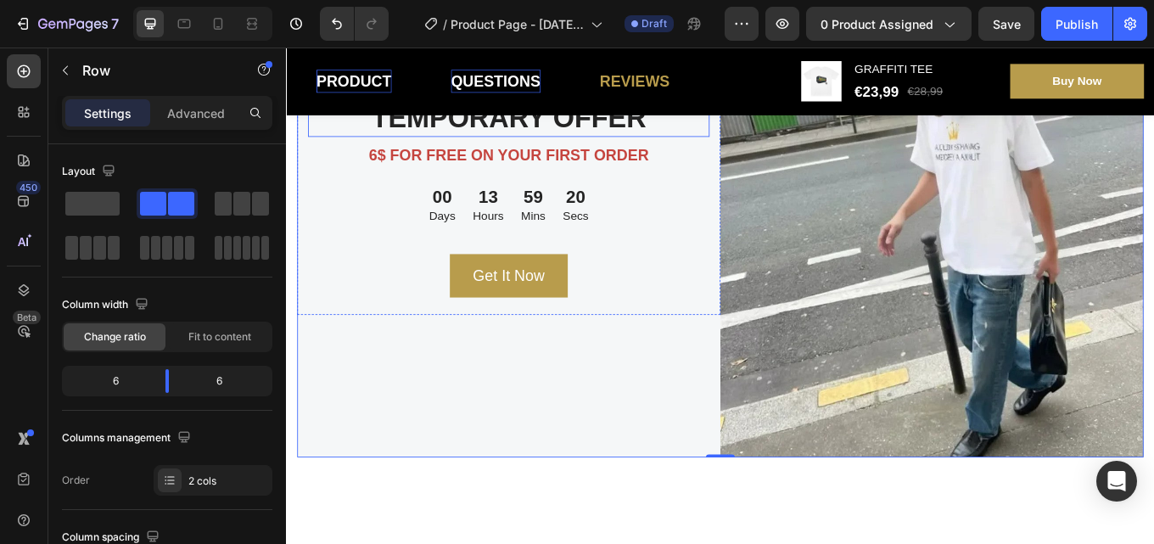
click at [631, 153] on h2 "TEMPORARY OFFER" at bounding box center [546, 131] width 471 height 42
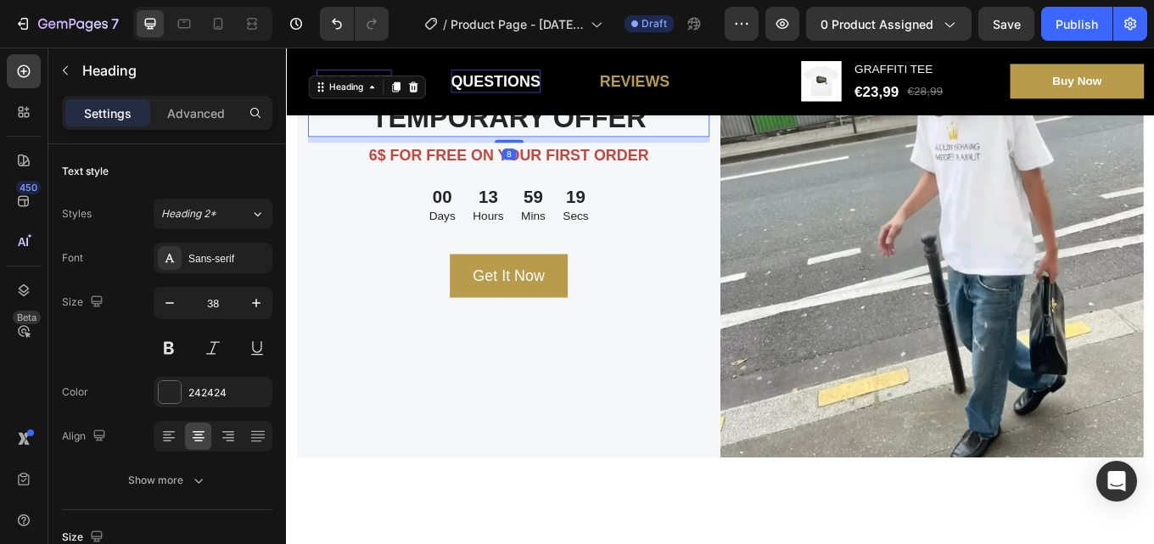
click at [720, 153] on h2 "TEMPORARY OFFER" at bounding box center [546, 131] width 471 height 42
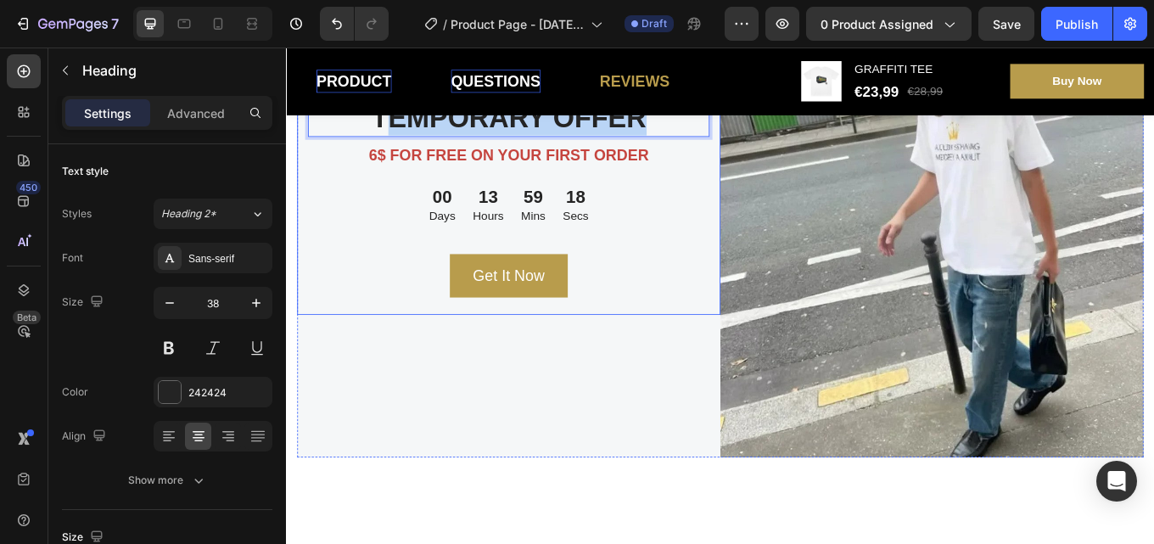
drag, startPoint x: 720, startPoint y: 337, endPoint x: 400, endPoint y: 365, distance: 321.9
click at [400, 341] on div "TEMPORARY OFFER Heading 8 6$ FOR FREE ON YOUR FIRST ORDER Text block 00 Days 13…" at bounding box center [546, 225] width 471 height 231
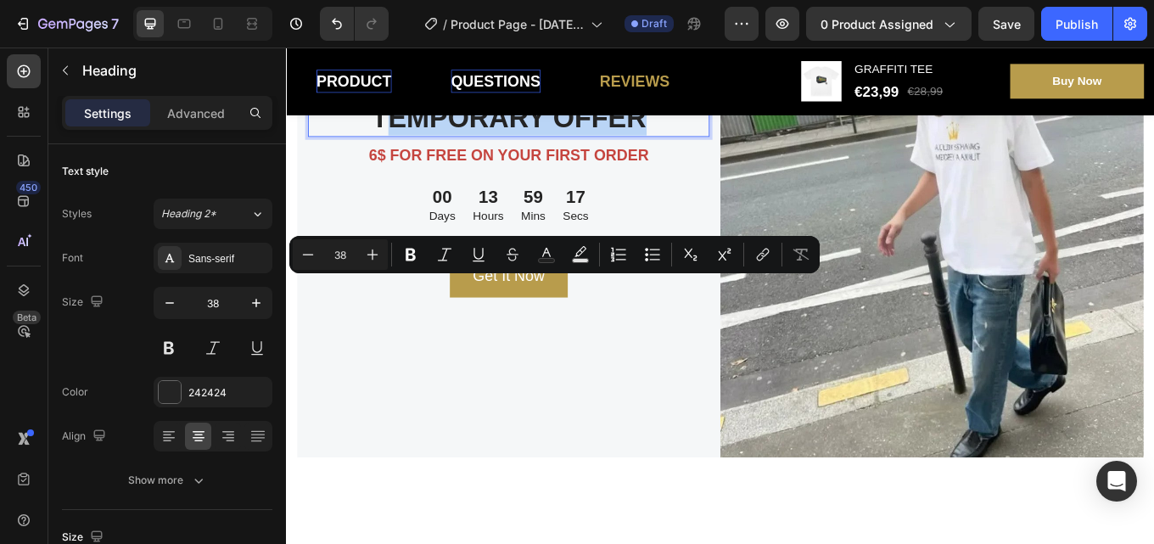
click at [718, 151] on p "TEMPORARY OFFER" at bounding box center [546, 131] width 467 height 39
drag, startPoint x: 718, startPoint y: 332, endPoint x: 363, endPoint y: 333, distance: 354.6
click at [363, 151] on p "TEMPORARY OFFER" at bounding box center [546, 131] width 467 height 39
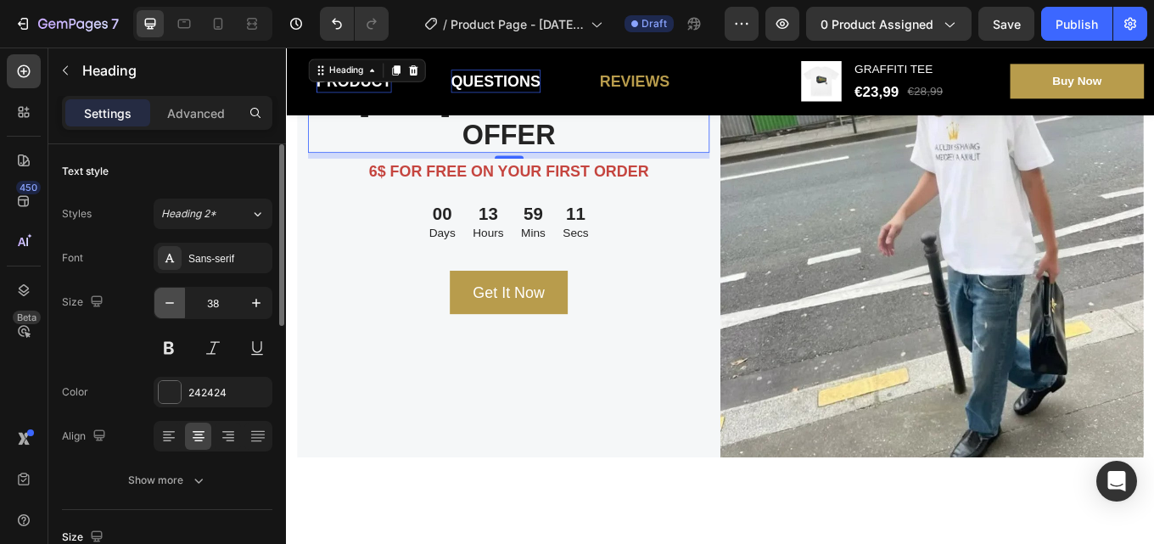
click at [165, 312] on button "button" at bounding box center [169, 303] width 31 height 31
type input "37"
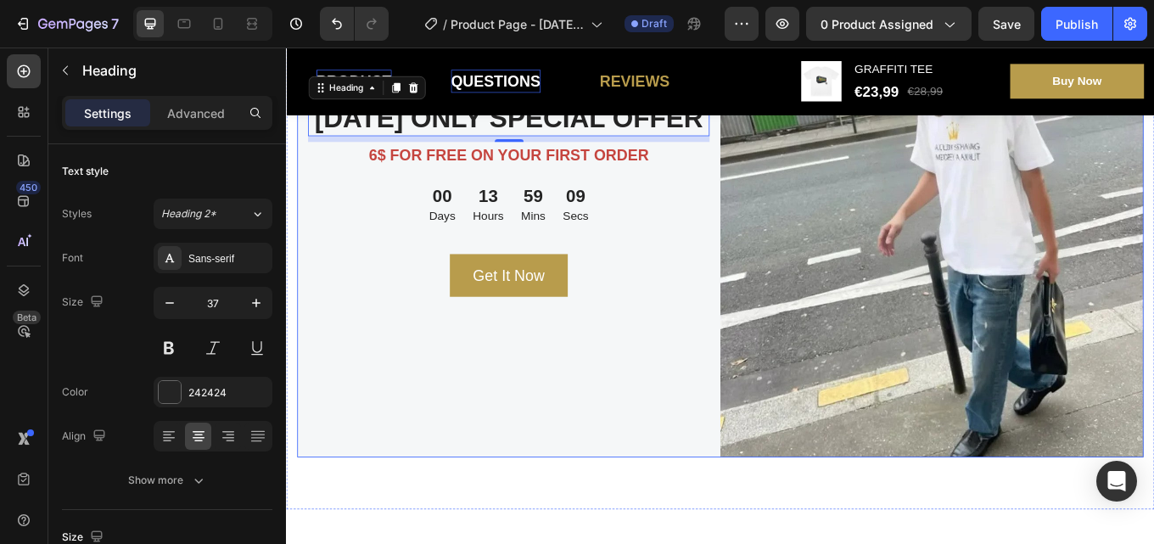
scroll to position [1697, 0]
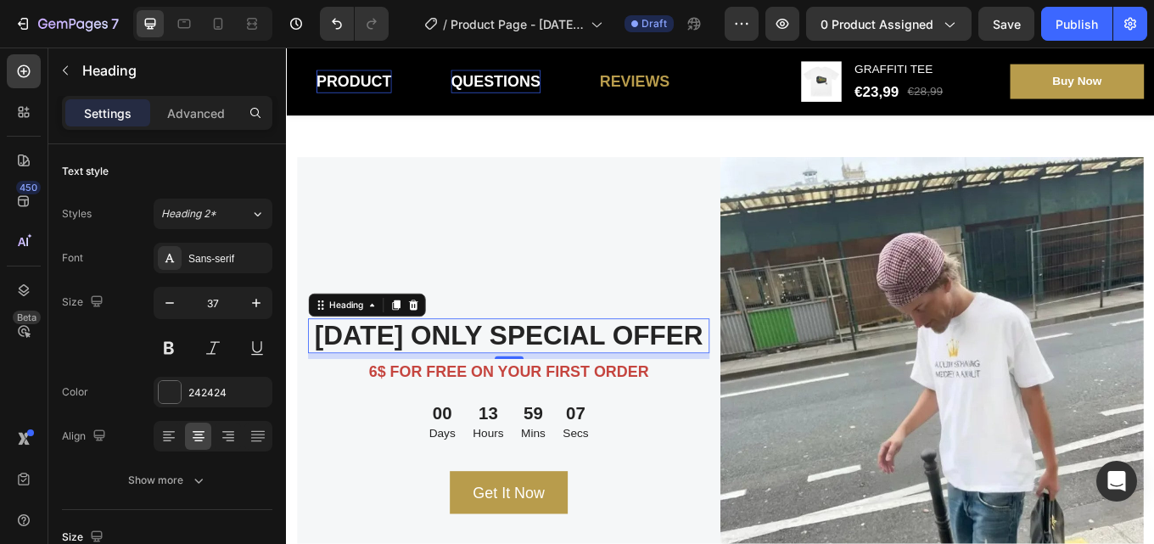
click at [351, 24] on p "230" at bounding box center [356, 13] width 23 height 20
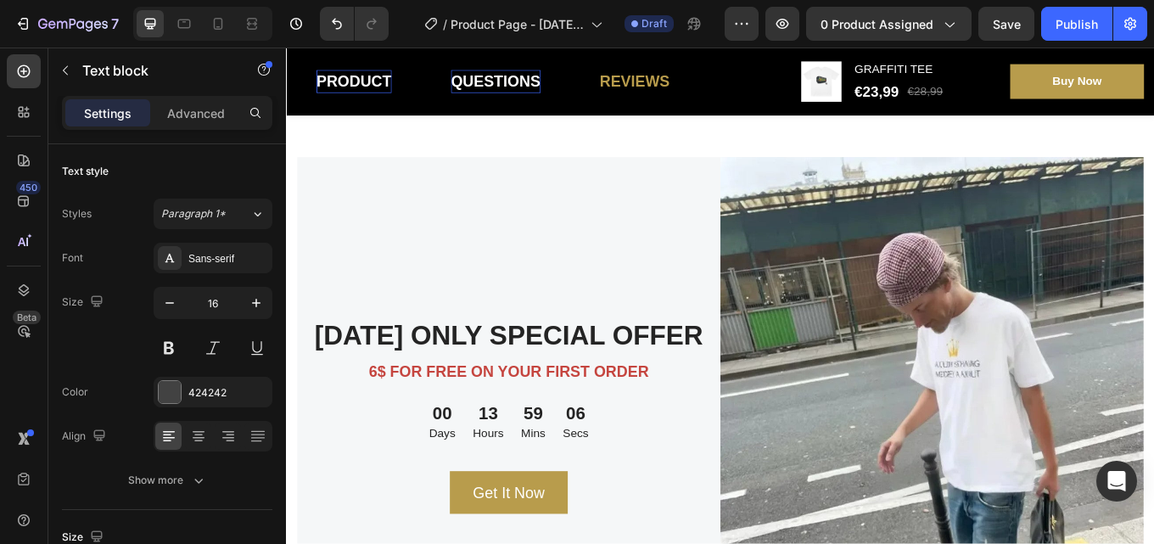
click at [394, 25] on div "0" at bounding box center [399, 14] width 11 height 24
click at [397, 24] on p "0" at bounding box center [399, 13] width 8 height 20
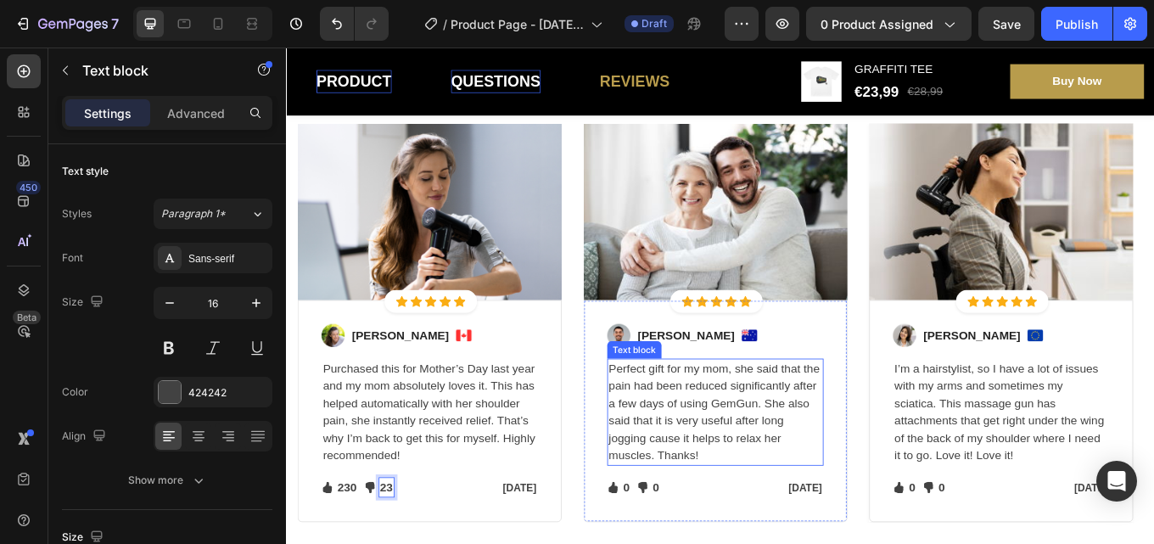
scroll to position [1527, 0]
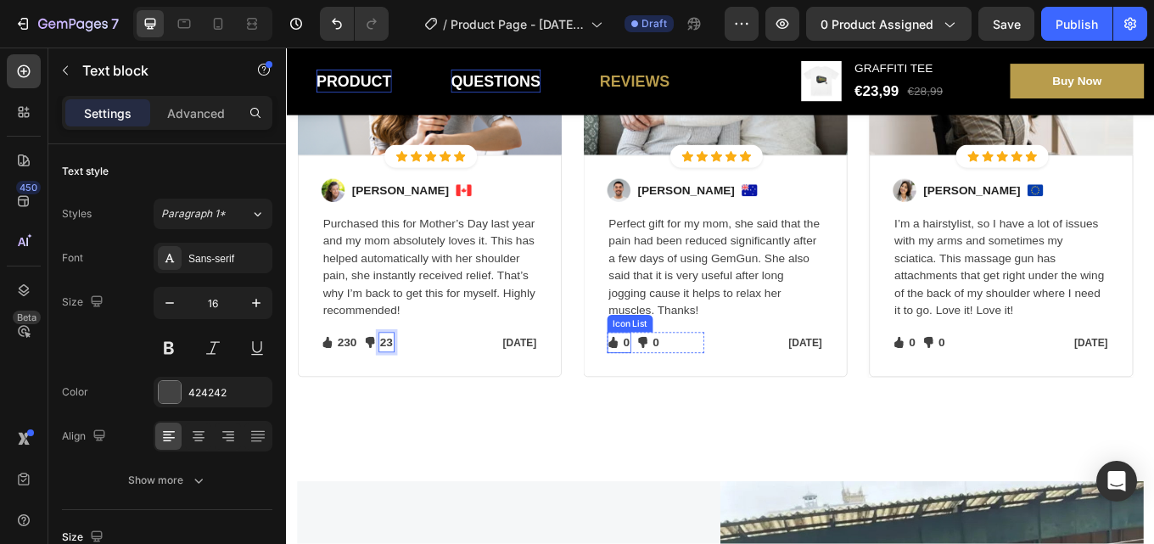
click at [675, 393] on li "Icon 0 Text block" at bounding box center [676, 394] width 28 height 24
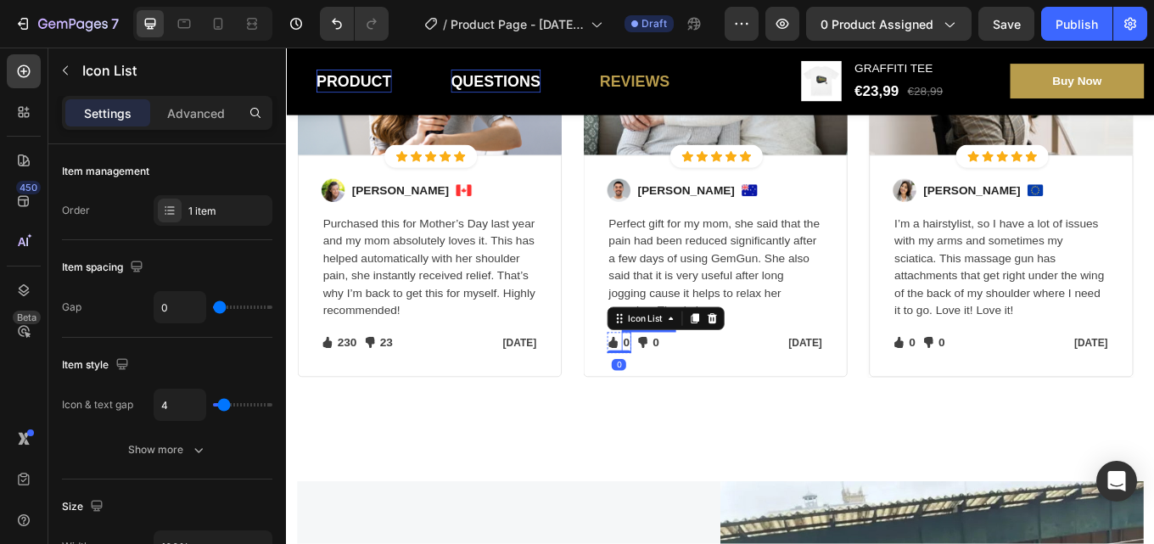
click at [687, 389] on p "0" at bounding box center [684, 393] width 8 height 20
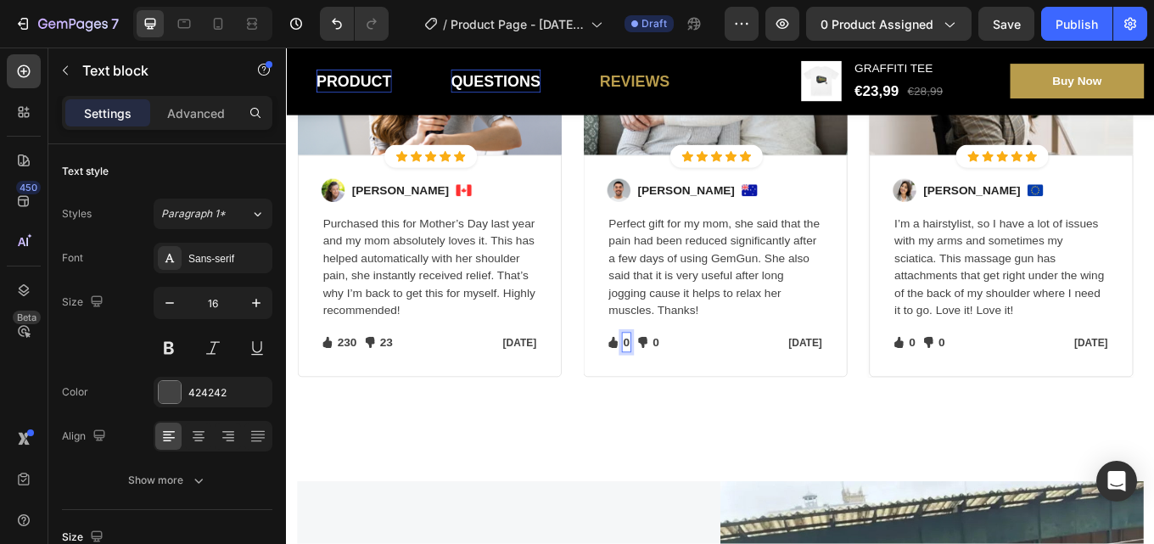
click at [685, 389] on p "0" at bounding box center [684, 393] width 8 height 20
click at [735, 393] on p "0" at bounding box center [734, 393] width 8 height 20
click at [731, 393] on p "0" at bounding box center [734, 393] width 8 height 20
click at [1022, 390] on p "0" at bounding box center [1019, 393] width 8 height 20
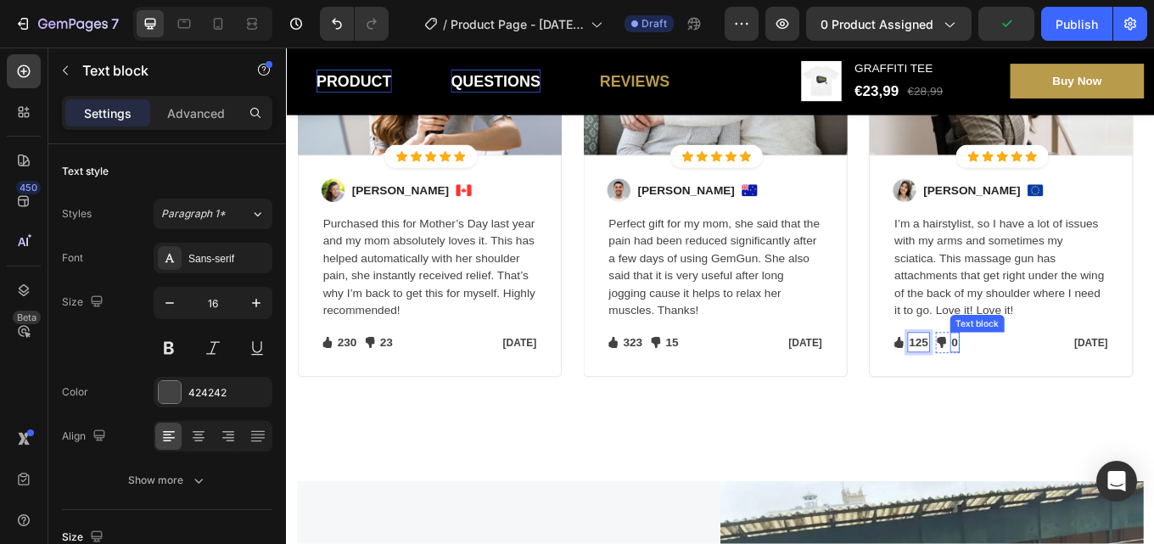
click at [1070, 391] on p "0" at bounding box center [1070, 393] width 8 height 20
click at [1071, 389] on p "0" at bounding box center [1070, 393] width 8 height 20
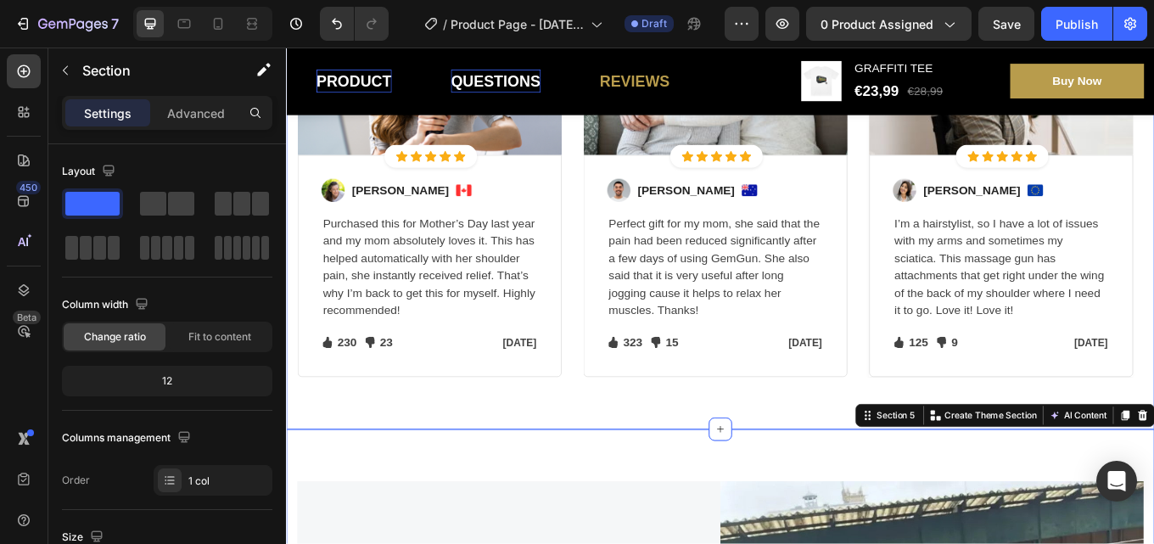
click at [807, 465] on div "Let's Hear What Our Customers Have To Say Heading Row Image Icon Icon Icon Icon…" at bounding box center [795, 137] width 1018 height 718
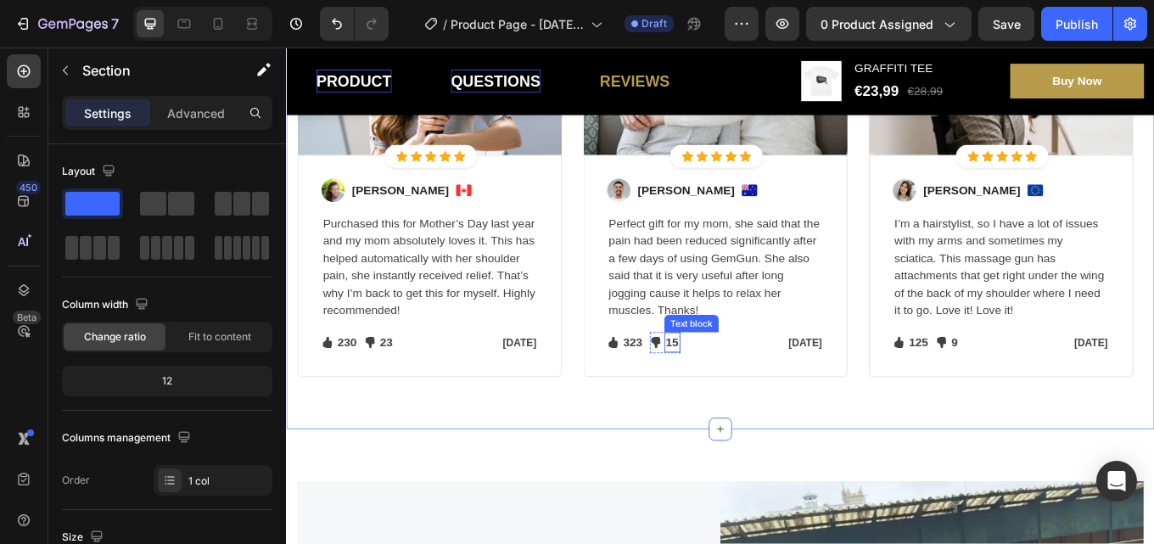
click at [744, 394] on p "15" at bounding box center [737, 393] width 15 height 20
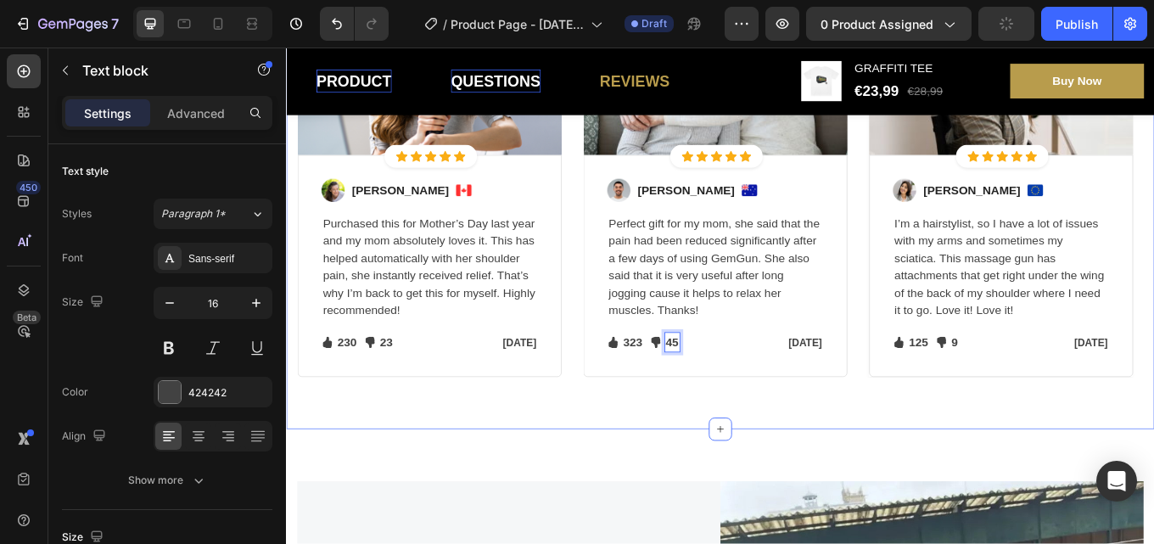
click at [853, 465] on div "Let's Hear What Our Customers Have To Say Heading Row Image Icon Icon Icon Icon…" at bounding box center [795, 137] width 1018 height 718
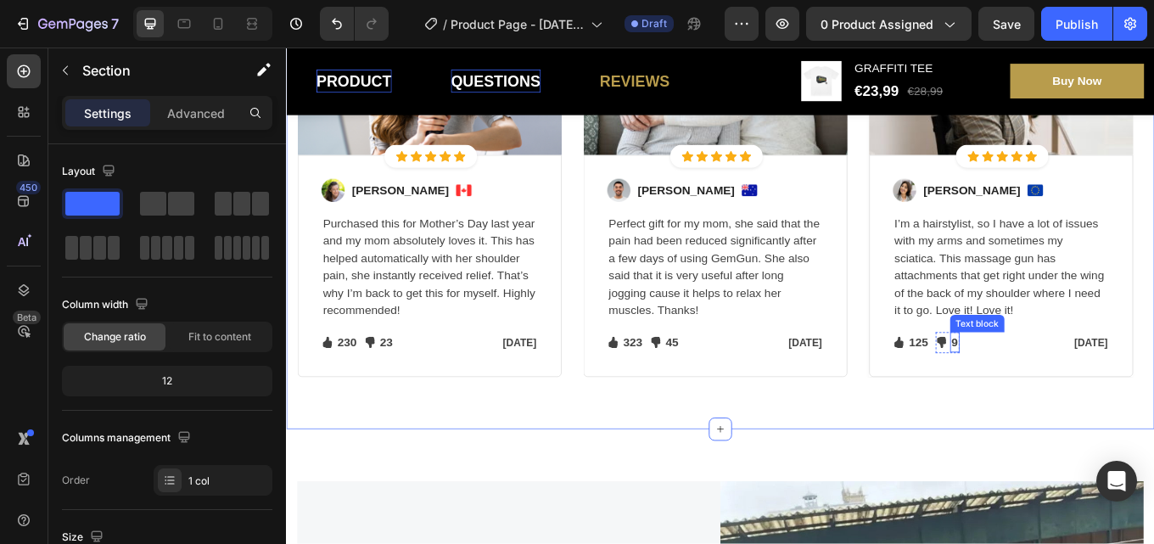
click at [1070, 395] on p "9" at bounding box center [1070, 393] width 8 height 20
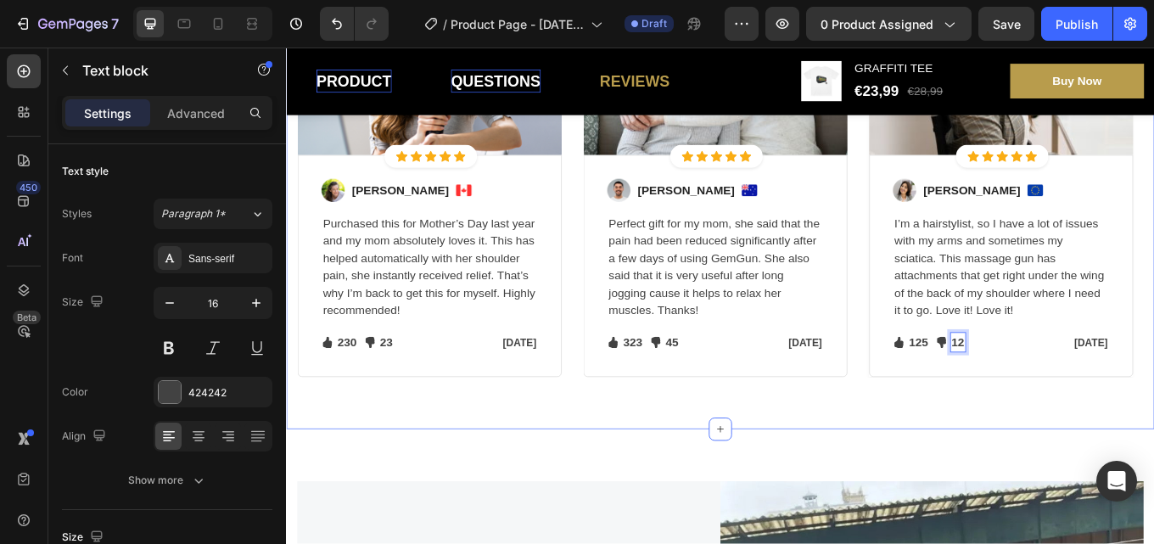
click at [957, 449] on div "Let's Hear What Our Customers Have To Say Heading Row Image Icon Icon Icon Icon…" at bounding box center [795, 137] width 1018 height 718
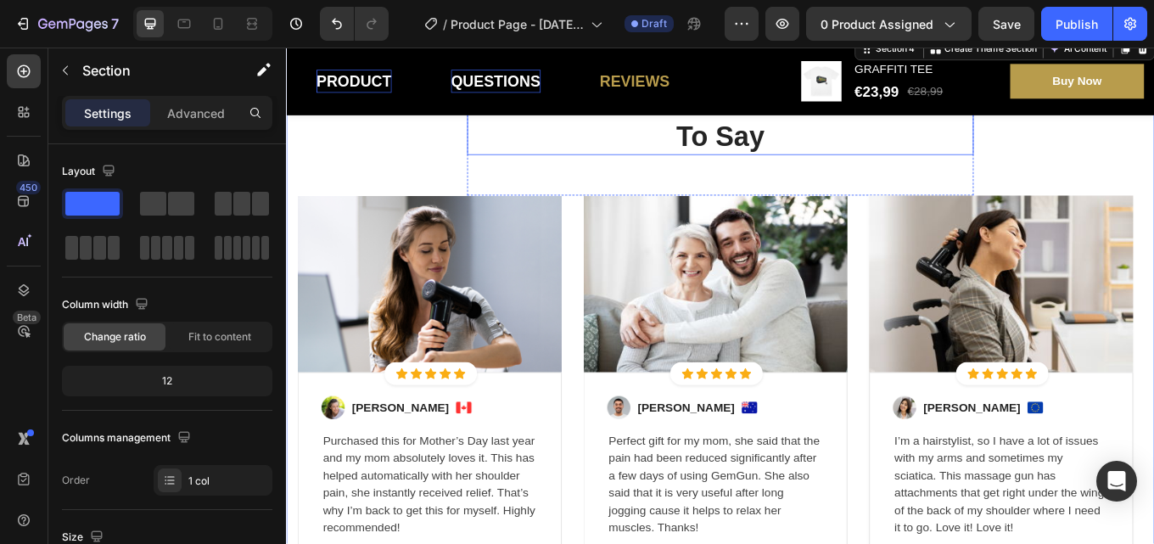
scroll to position [1103, 0]
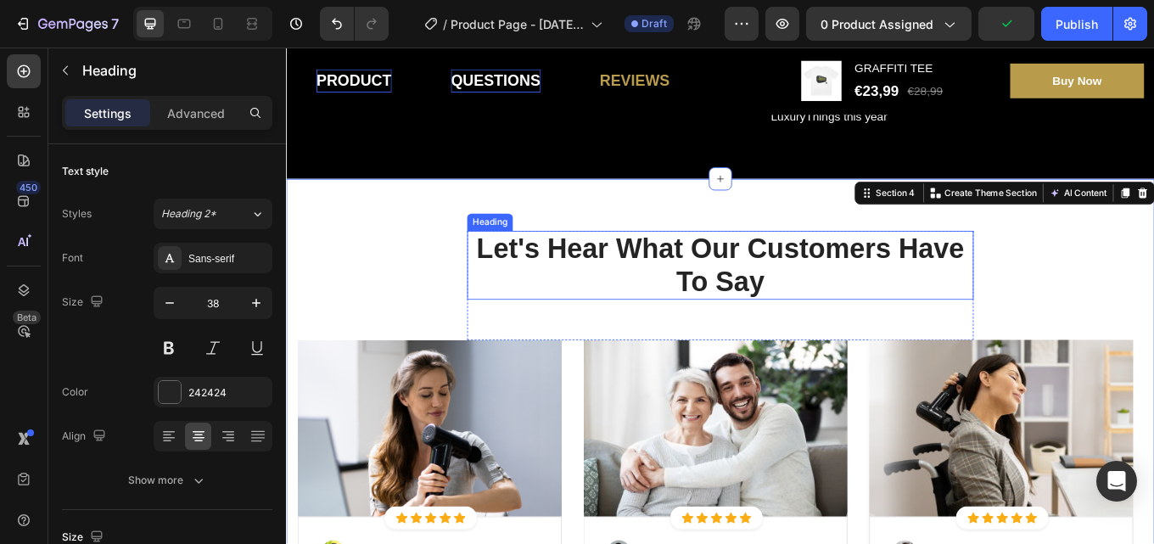
click at [662, 277] on p "Let's Hear What Our Customers Have To Say" at bounding box center [795, 303] width 590 height 77
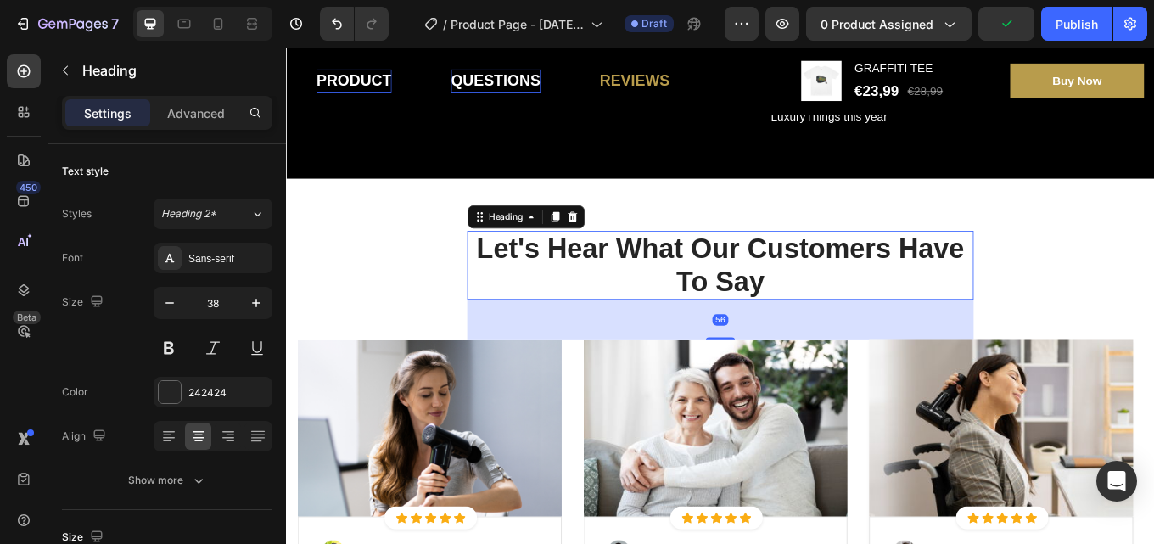
click at [662, 278] on p "Let's Hear What Our Customers Have To Say" at bounding box center [795, 303] width 590 height 77
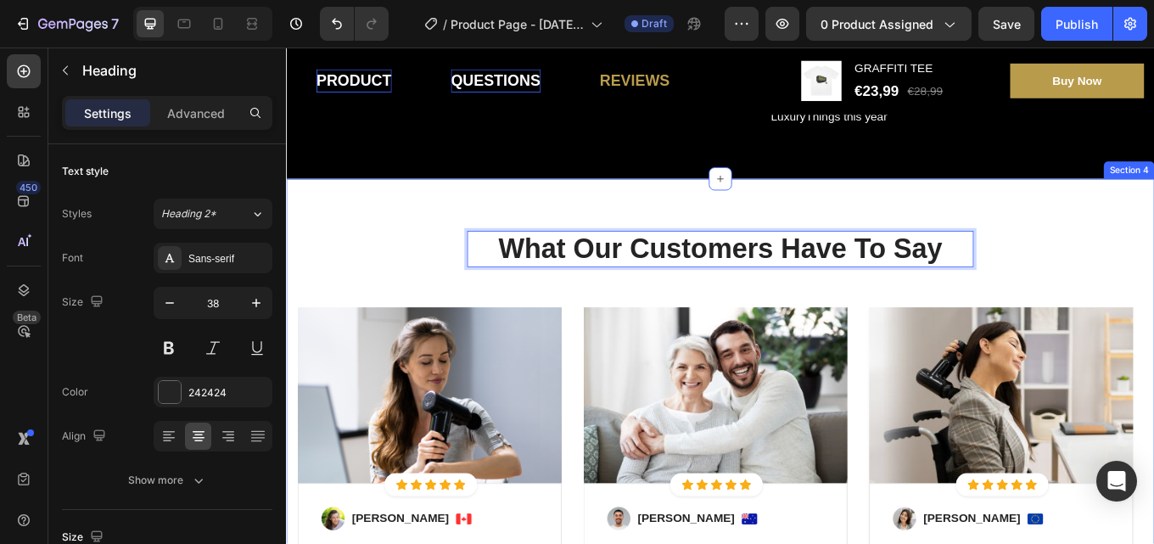
click at [1139, 227] on div "What Our Customers Have To Say Heading 56 Row Image Icon Icon Icon Icon Icon Ic…" at bounding box center [795, 541] width 1018 height 679
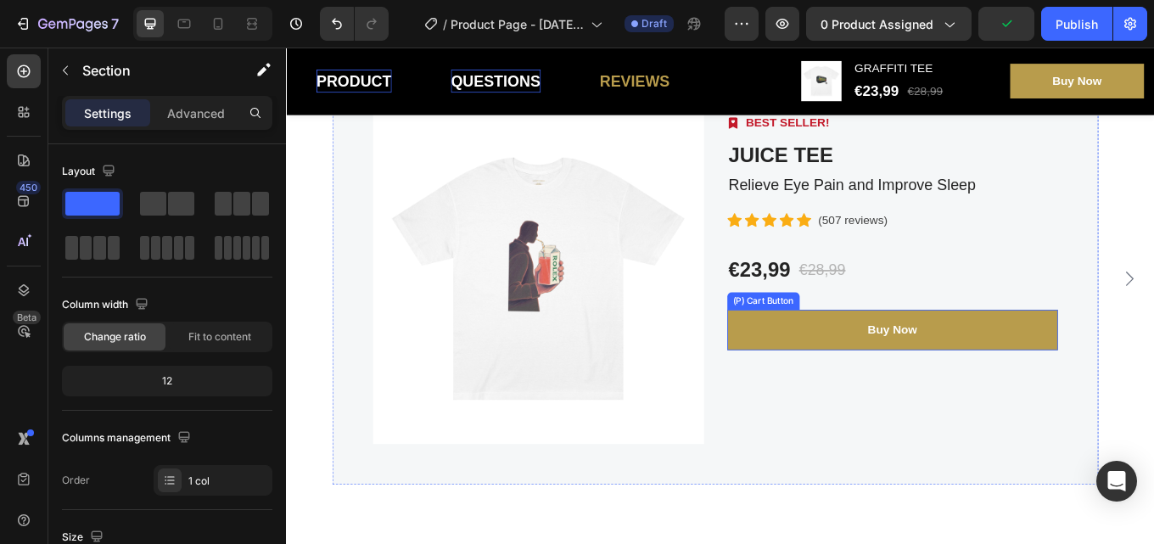
scroll to position [2715, 0]
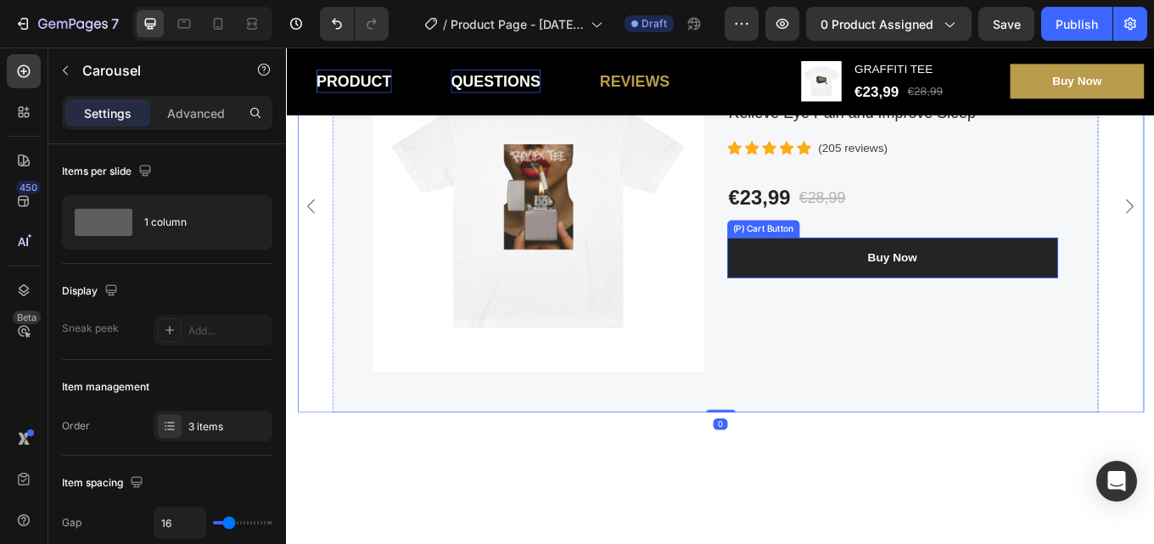
scroll to position [2800, 0]
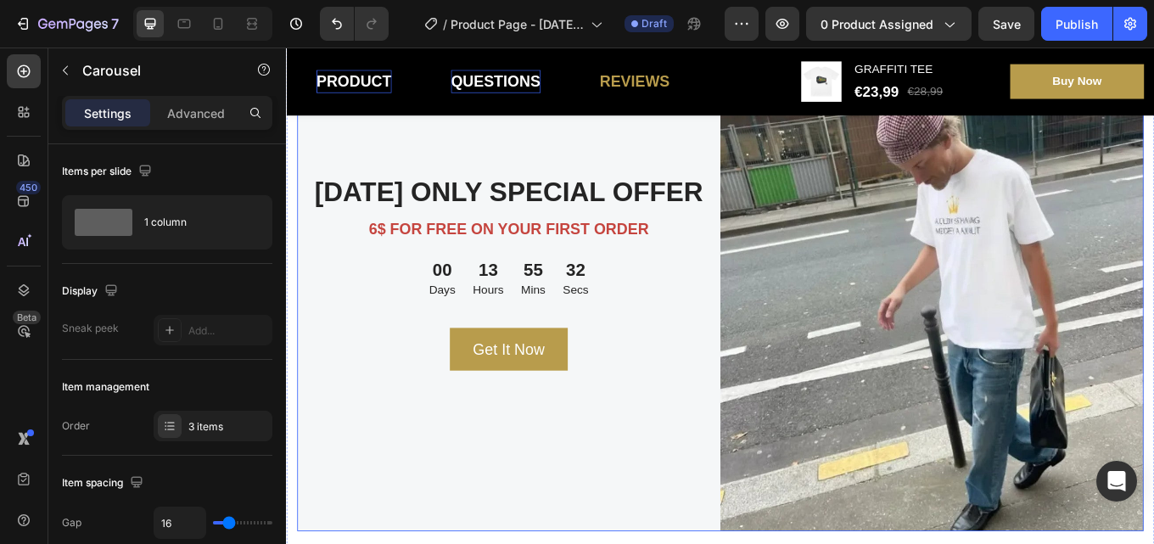
scroll to position [1442, 0]
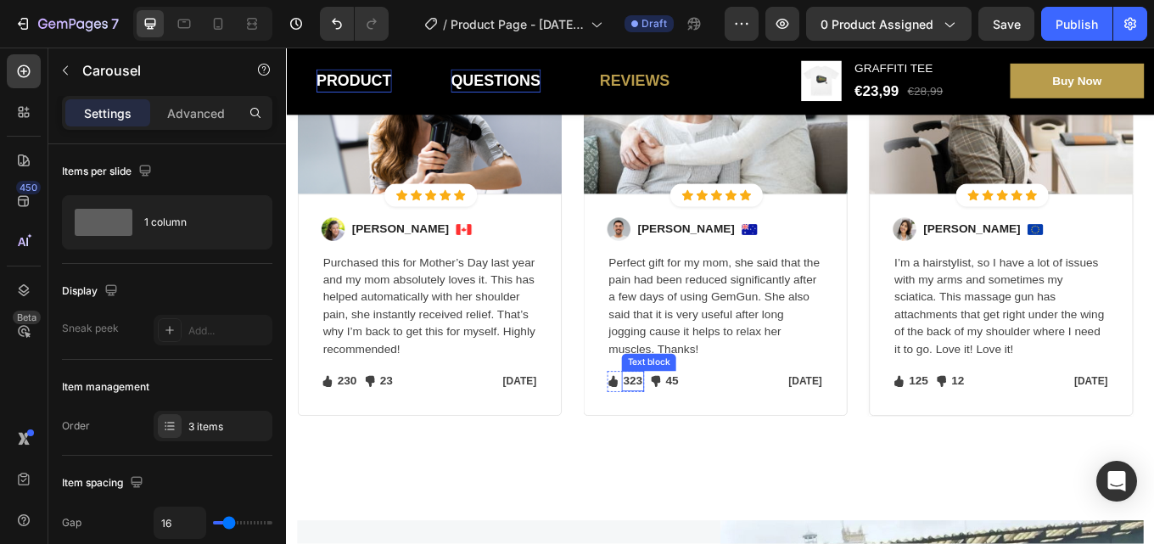
click at [701, 436] on p "323" at bounding box center [691, 439] width 23 height 20
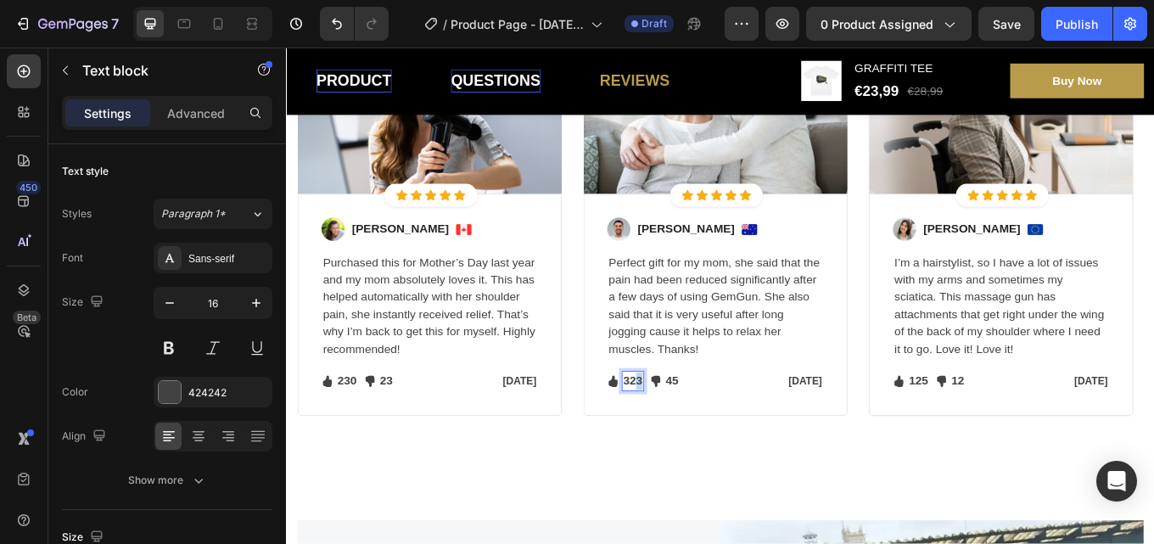
click at [696, 438] on p "323" at bounding box center [691, 439] width 23 height 20
click at [704, 438] on div "323" at bounding box center [692, 440] width 26 height 24
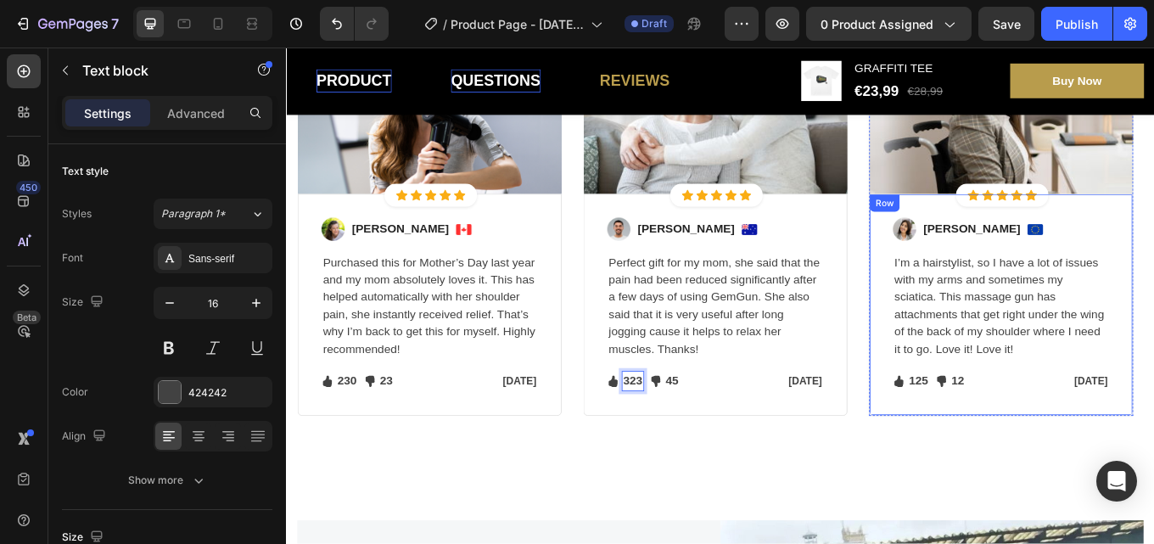
click at [982, 477] on div "Image [PERSON_NAME] Text block Image Row I’m a hairstylist, so I have a lot of …" at bounding box center [1124, 350] width 310 height 260
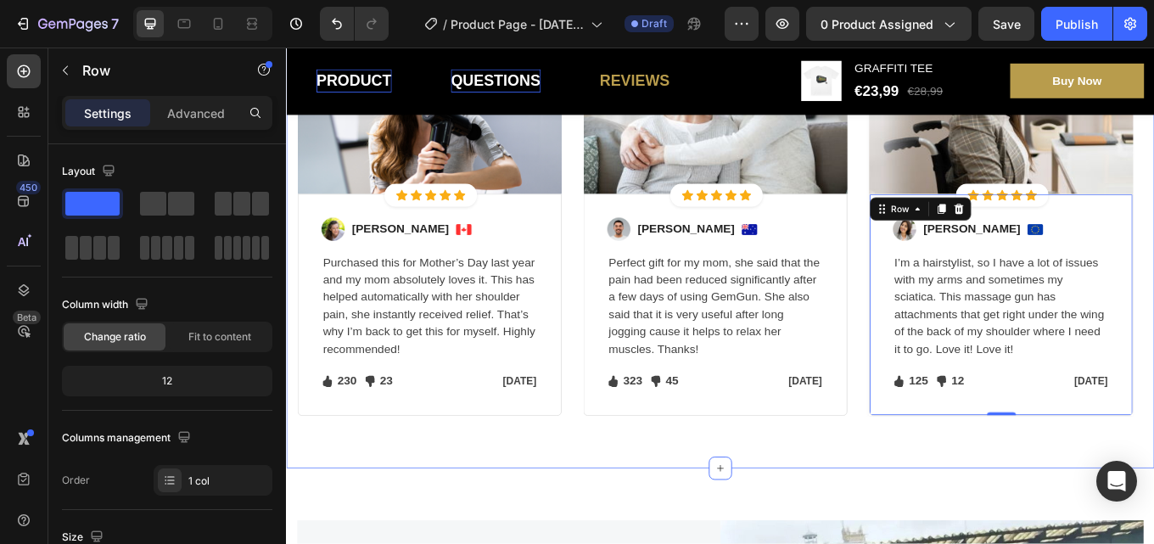
click at [904, 510] on div "What Our Customers Have To Say Heading Row Image Icon Icon Icon Icon Icon Icon …" at bounding box center [795, 202] width 1018 height 679
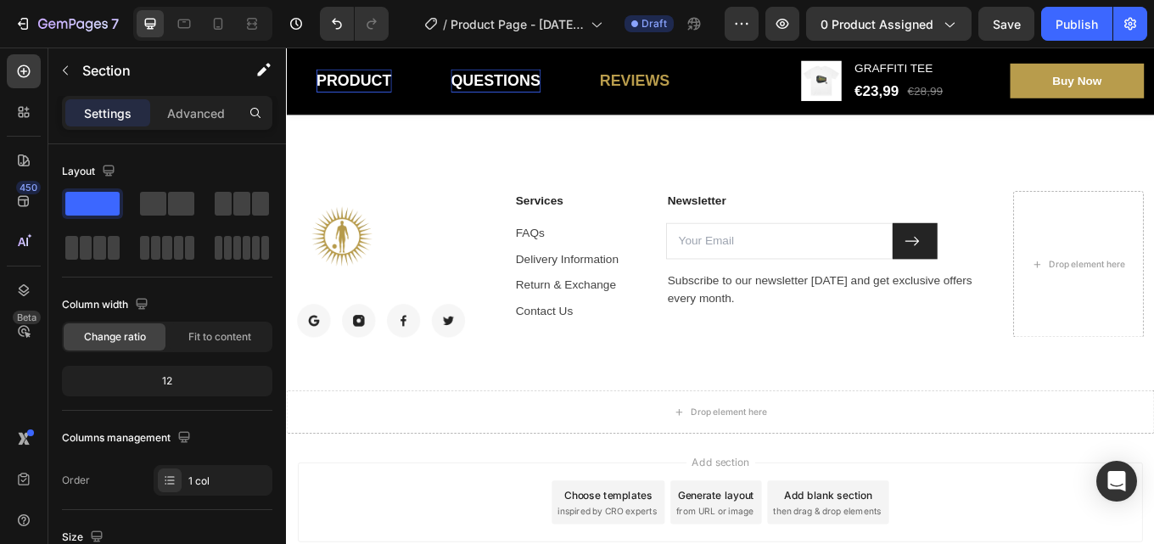
scroll to position [4272, 0]
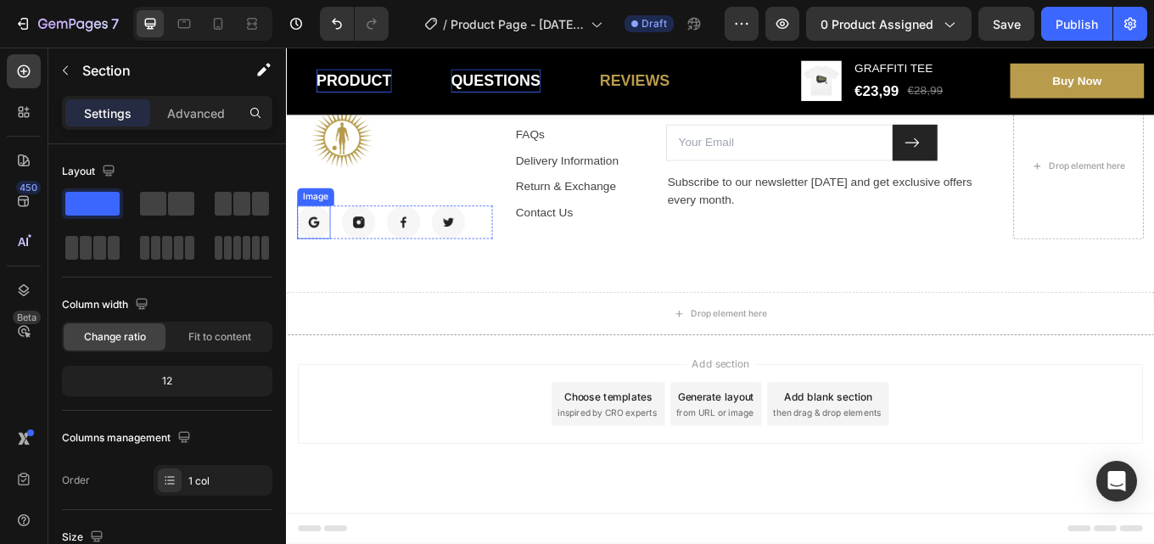
click at [316, 249] on img at bounding box center [318, 252] width 39 height 39
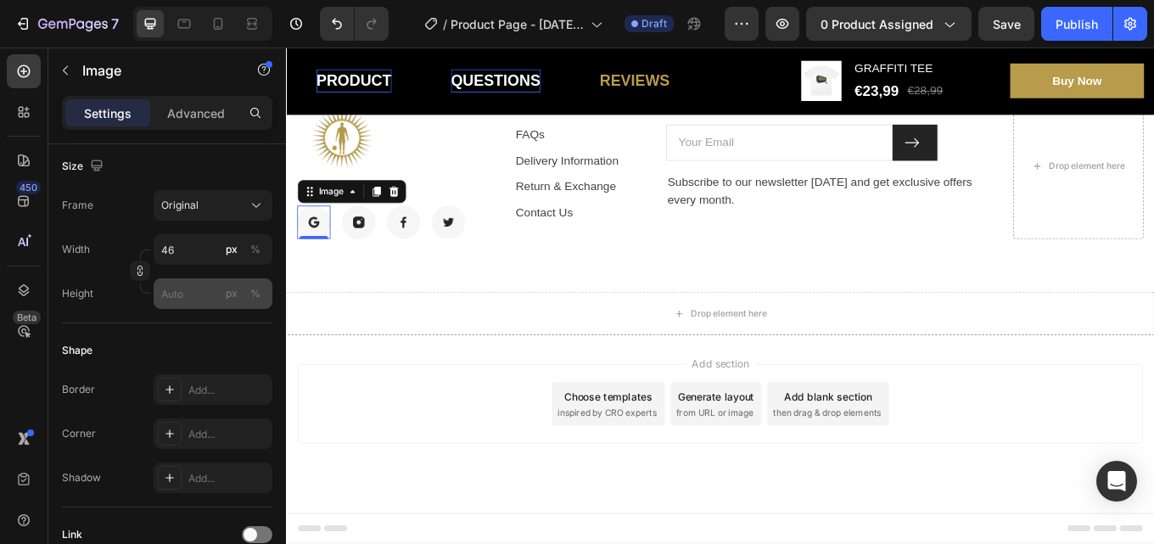
scroll to position [0, 0]
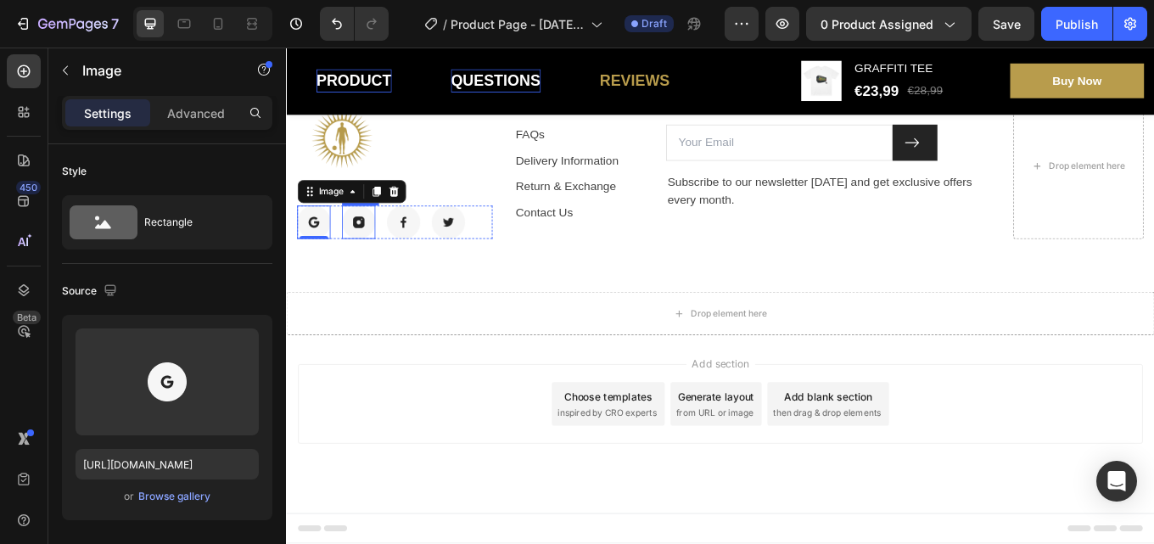
click at [364, 258] on img at bounding box center [370, 252] width 39 height 39
click at [434, 256] on img at bounding box center [423, 252] width 39 height 39
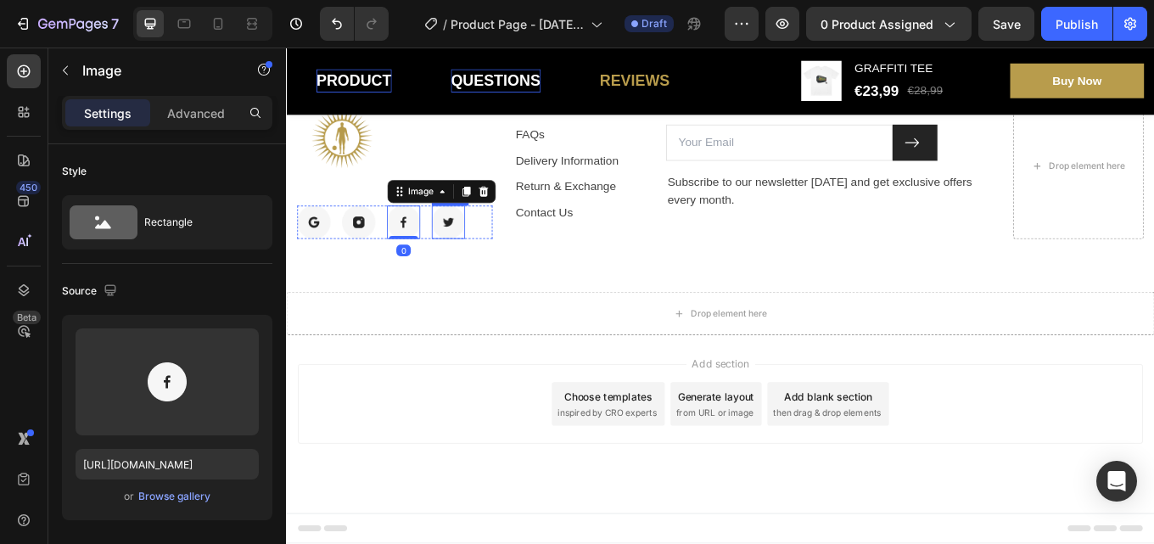
click at [474, 254] on img at bounding box center [475, 252] width 39 height 39
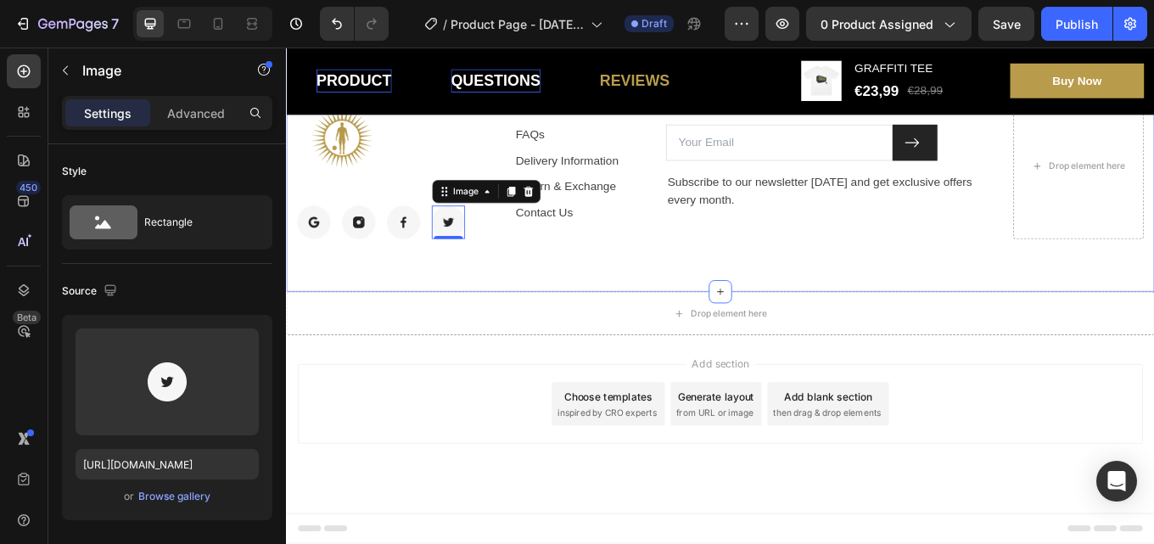
click at [601, 299] on div "Image Image Image Image Image 0 Row Services Text block FAQs Text block Deliver…" at bounding box center [795, 187] width 1018 height 294
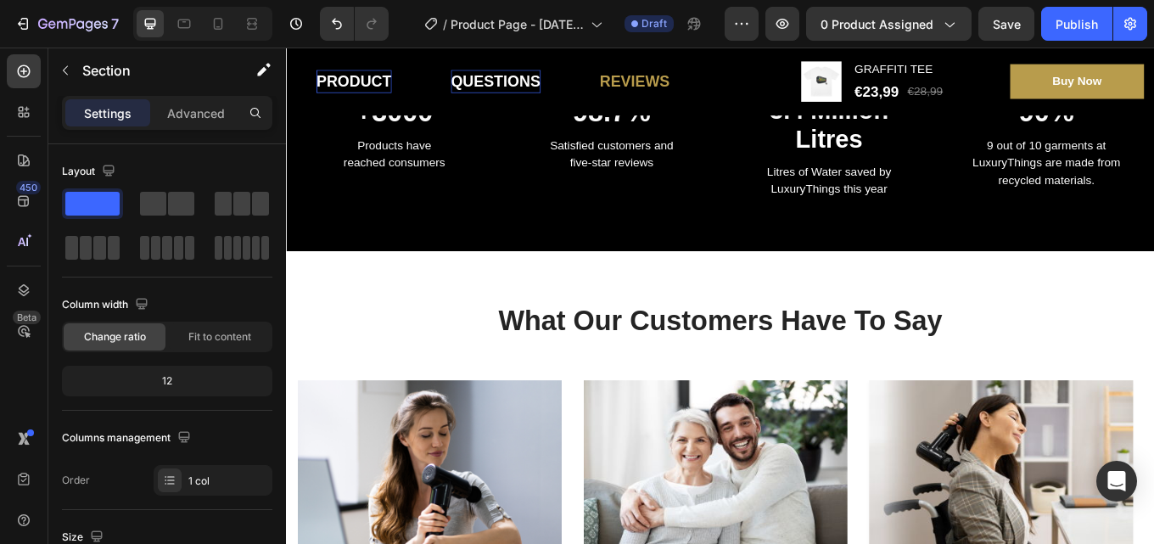
scroll to position [1188, 0]
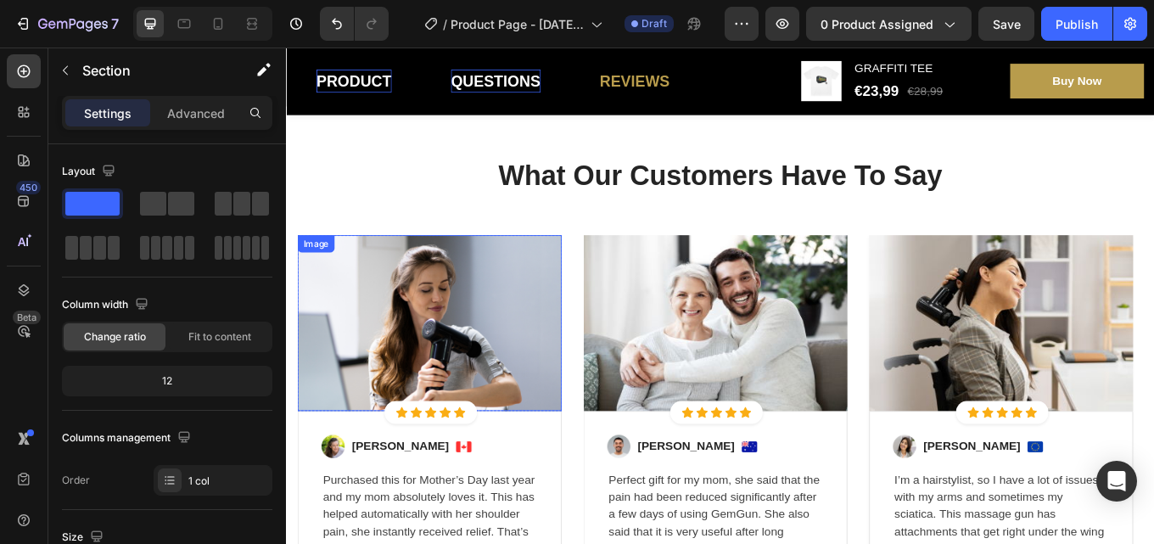
click at [541, 356] on img at bounding box center [454, 371] width 310 height 207
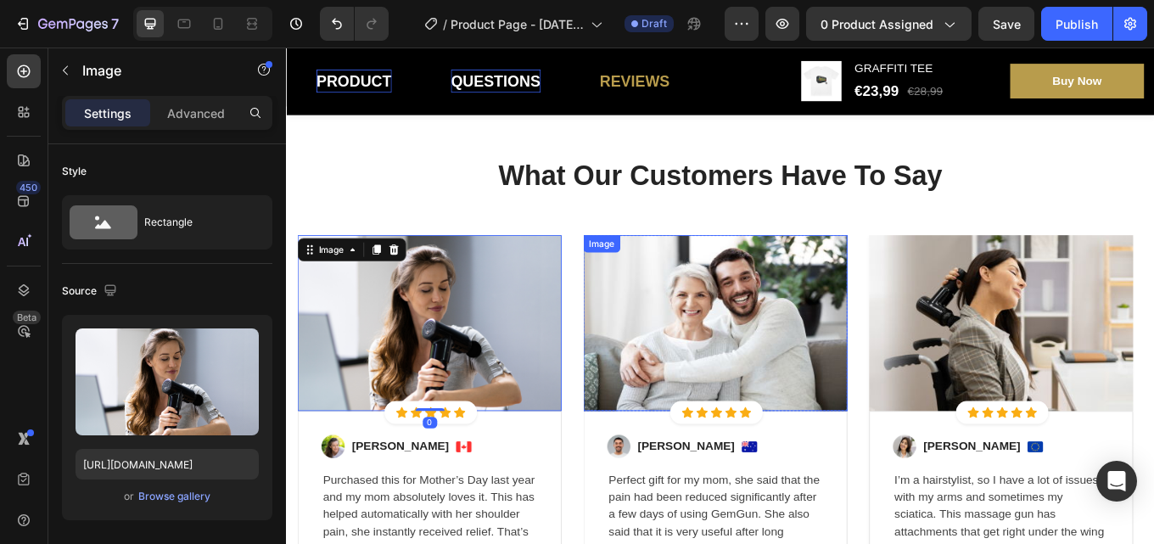
click at [731, 391] on img at bounding box center [789, 371] width 310 height 207
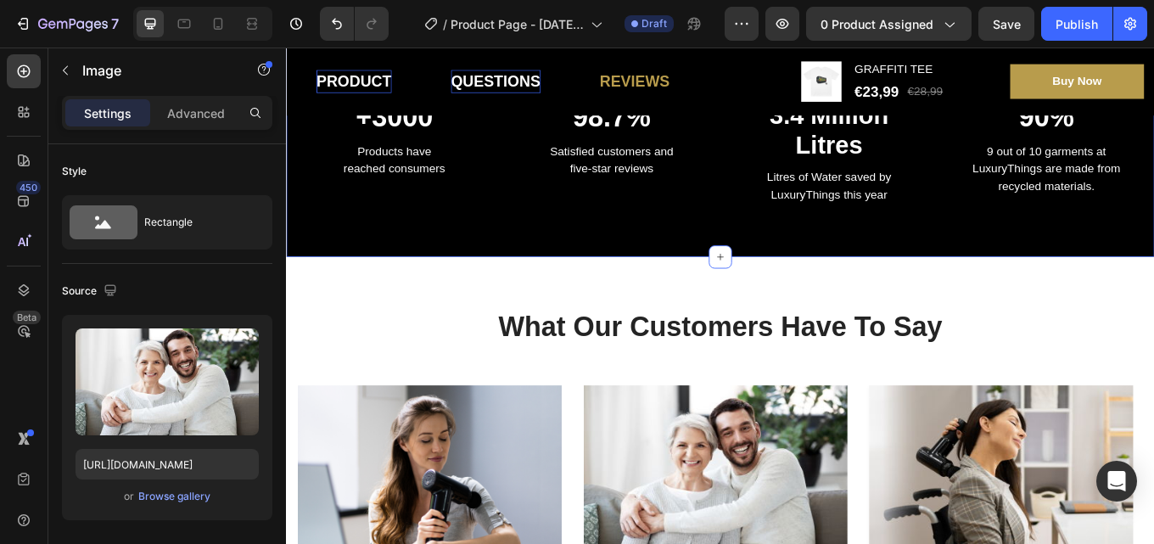
scroll to position [764, 0]
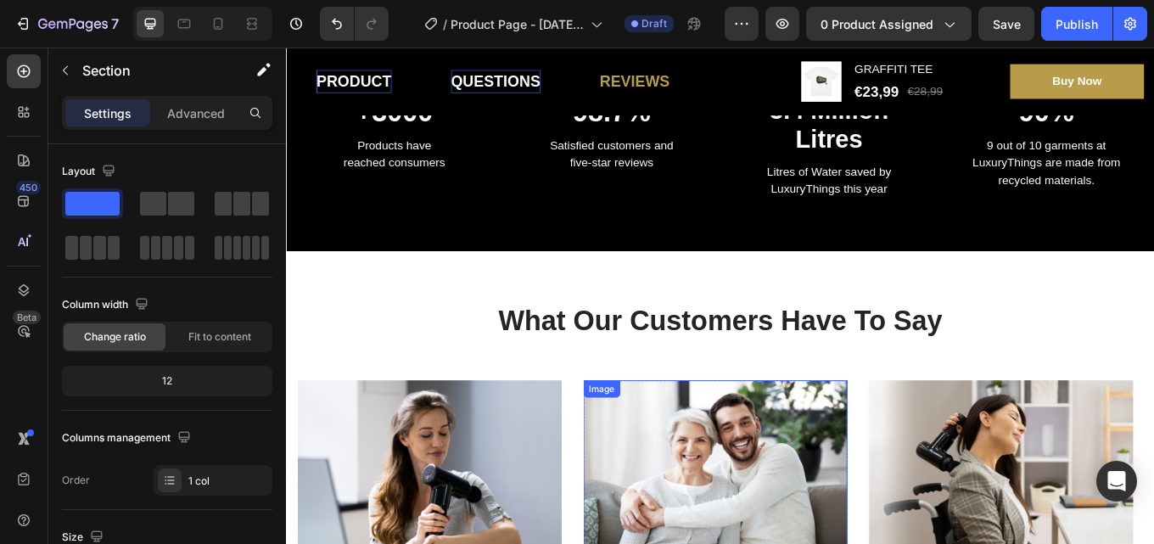
scroll to position [1357, 0]
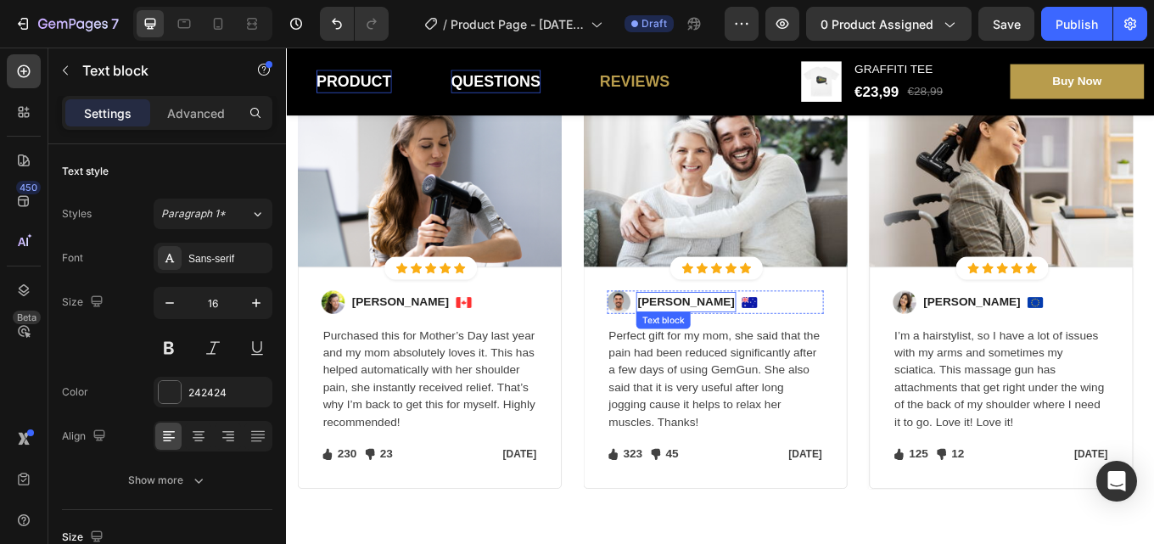
click at [760, 344] on p "[PERSON_NAME]" at bounding box center [754, 346] width 114 height 20
click at [769, 339] on p "[PERSON_NAME]" at bounding box center [754, 346] width 114 height 20
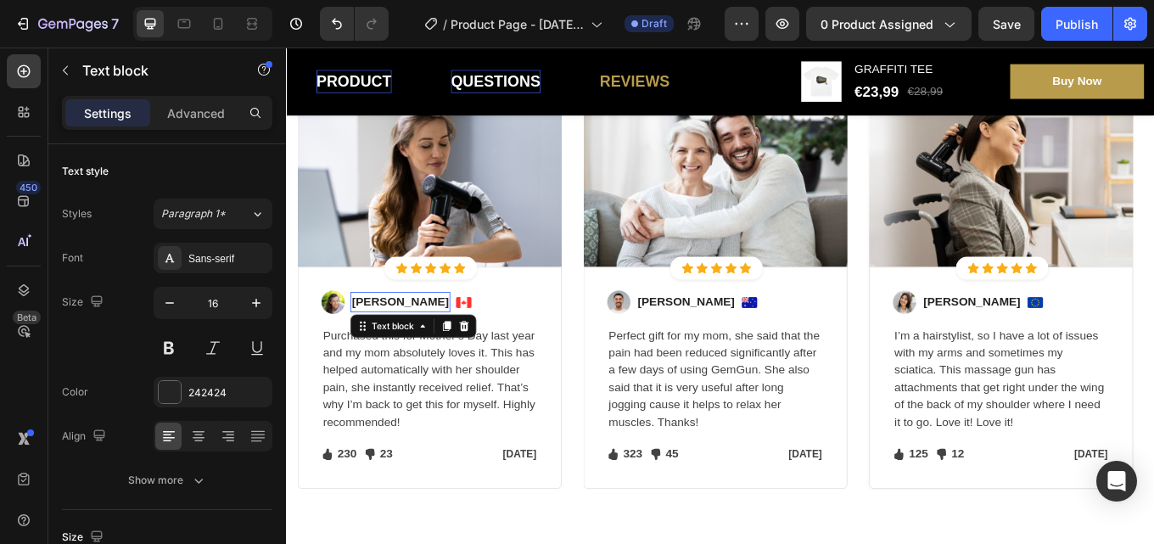
click at [450, 344] on p "[PERSON_NAME]" at bounding box center [419, 346] width 114 height 20
click at [450, 347] on p "[PERSON_NAME]" at bounding box center [419, 346] width 114 height 20
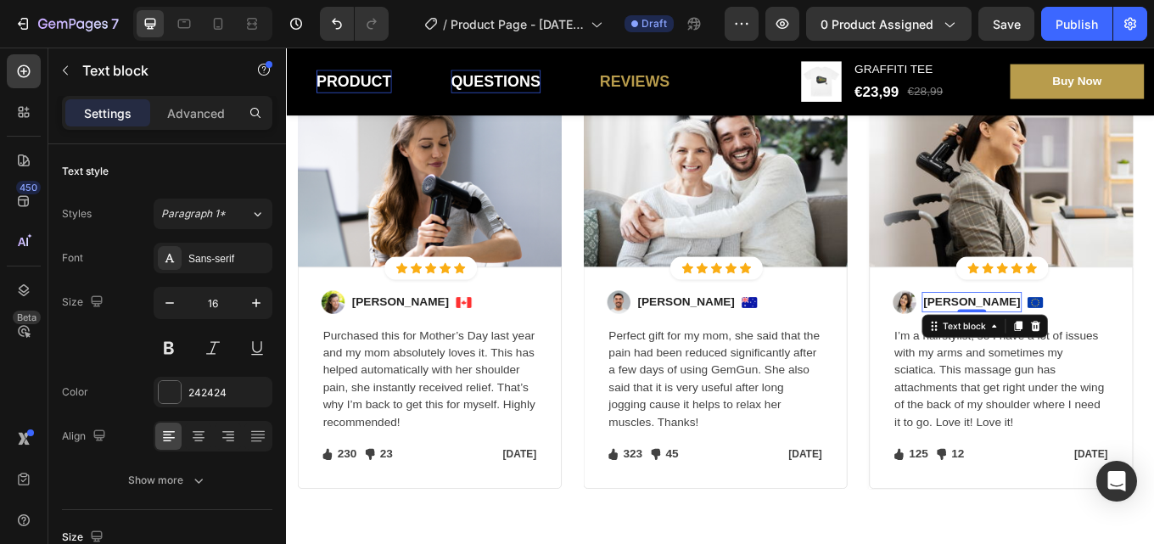
click at [1105, 344] on p "[PERSON_NAME]" at bounding box center [1089, 346] width 114 height 20
click at [1112, 345] on p "[PERSON_NAME]" at bounding box center [1089, 346] width 114 height 20
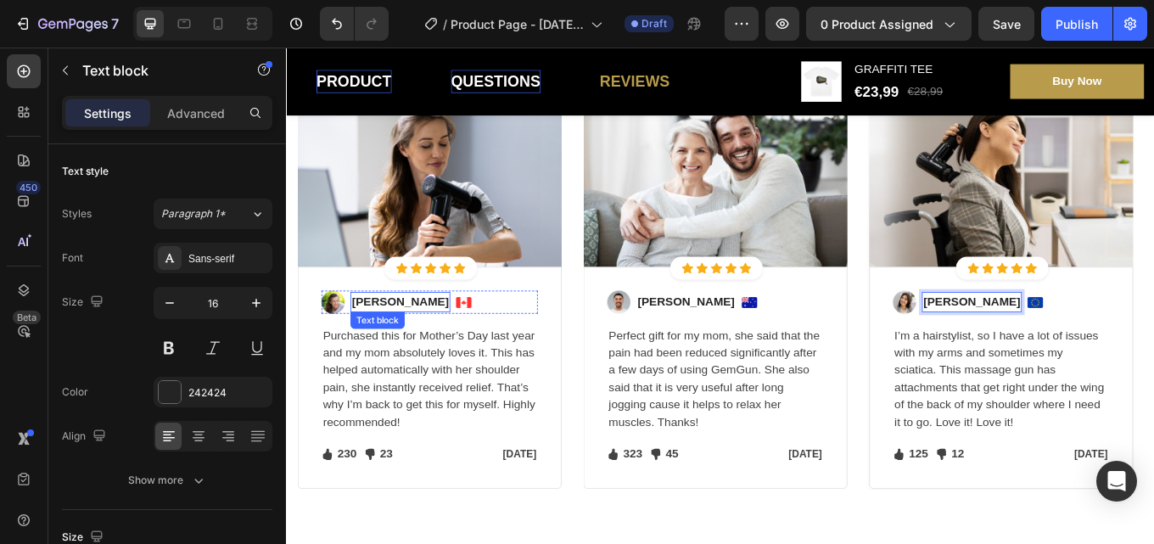
click at [399, 350] on p "[PERSON_NAME]" at bounding box center [419, 346] width 114 height 20
click at [495, 360] on div "Image Ada Text block 0 Image Row" at bounding box center [454, 346] width 254 height 27
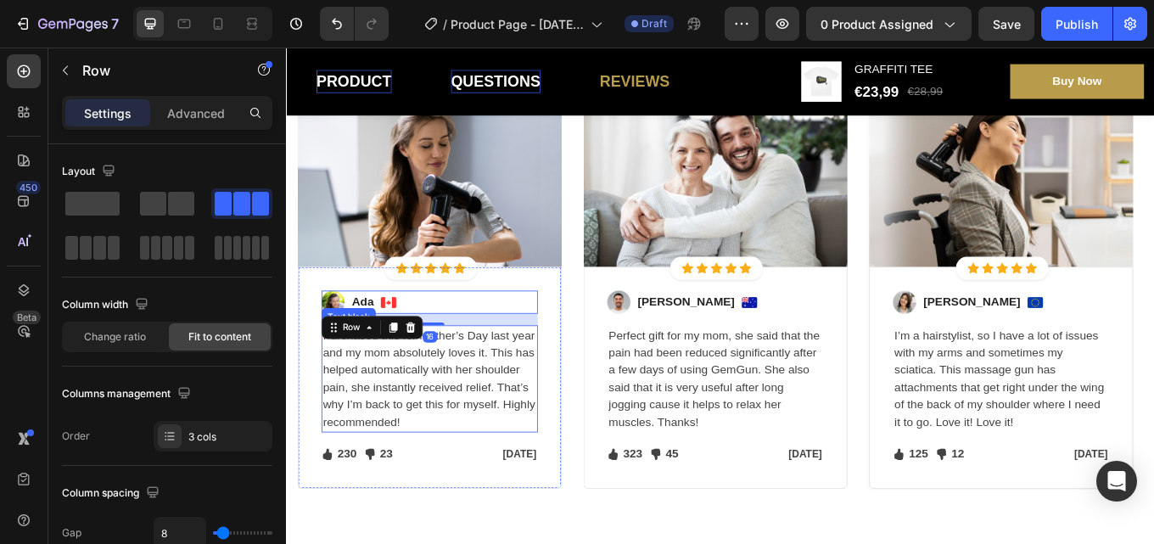
click at [525, 409] on p "Purchased this for Mother’s Day last year and my mom absolutely loves it. This …" at bounding box center [453, 436] width 250 height 122
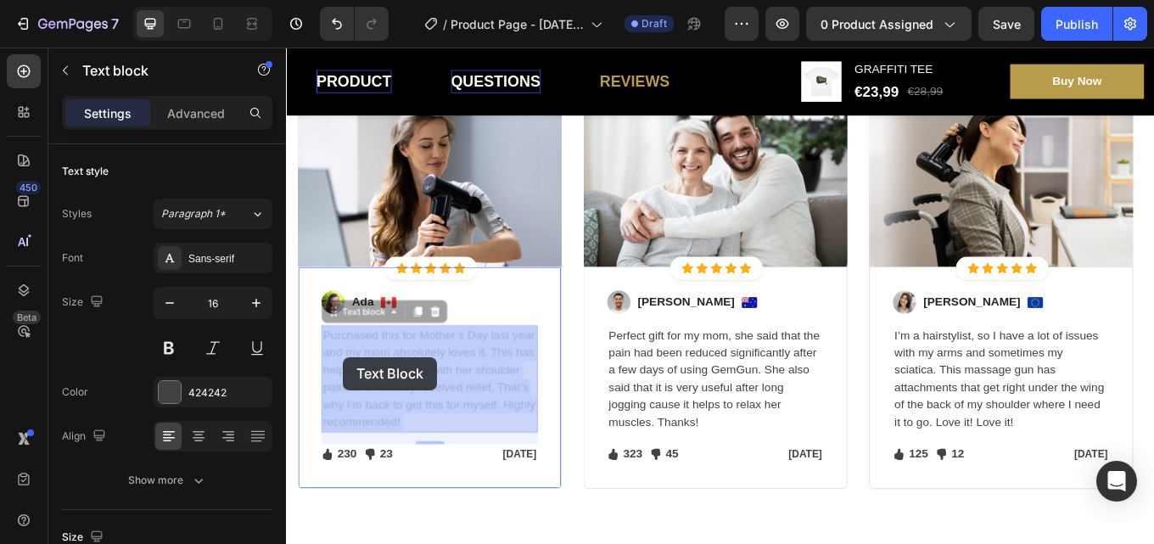
drag, startPoint x: 462, startPoint y: 487, endPoint x: 353, endPoint y: 411, distance: 132.7
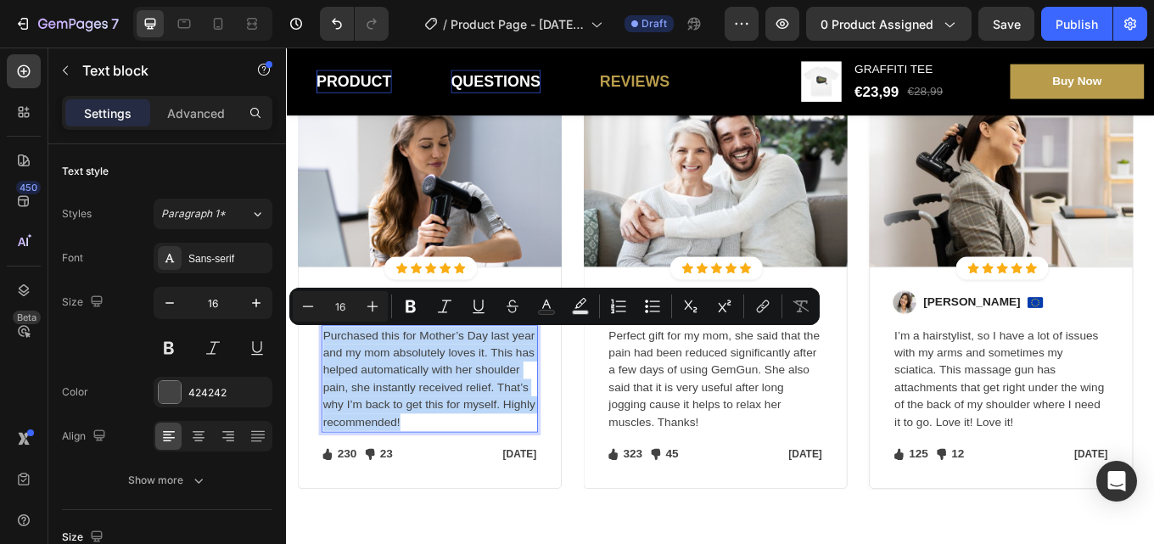
drag, startPoint x: 420, startPoint y: 489, endPoint x: 327, endPoint y: 384, distance: 139.4
click at [328, 384] on p "Purchased this for Mother’s Day last year and my mom absolutely loves it. This …" at bounding box center [453, 436] width 250 height 122
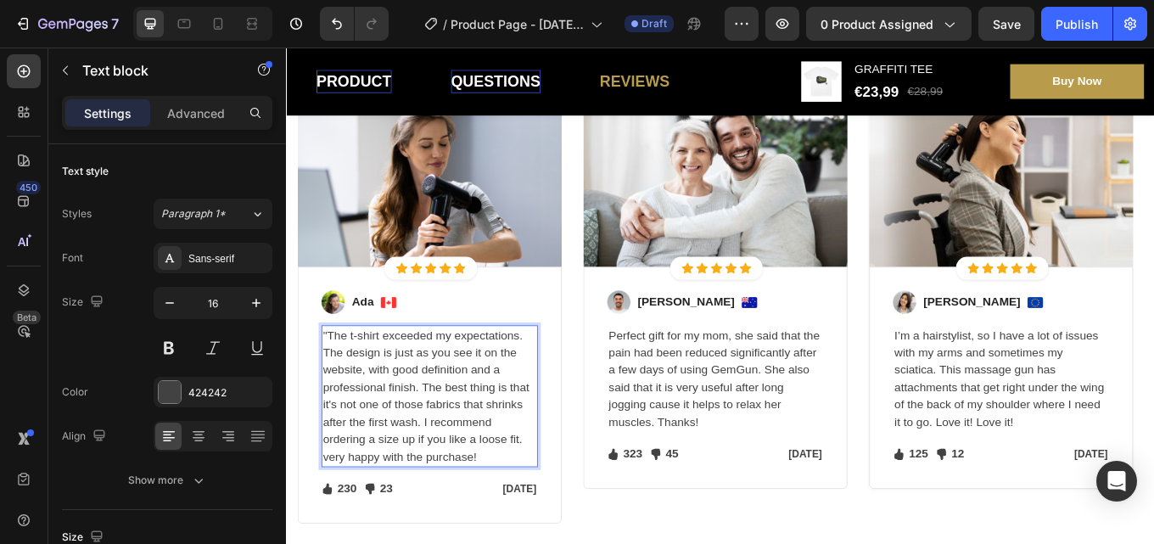
click at [331, 383] on p ""The t-shirt exceeded my expectations. The design is just as you see it on the …" at bounding box center [453, 456] width 250 height 163
click at [732, 426] on p "Perfect gift for my mom, she said that the pain had been reduced significantly …" at bounding box center [788, 436] width 250 height 122
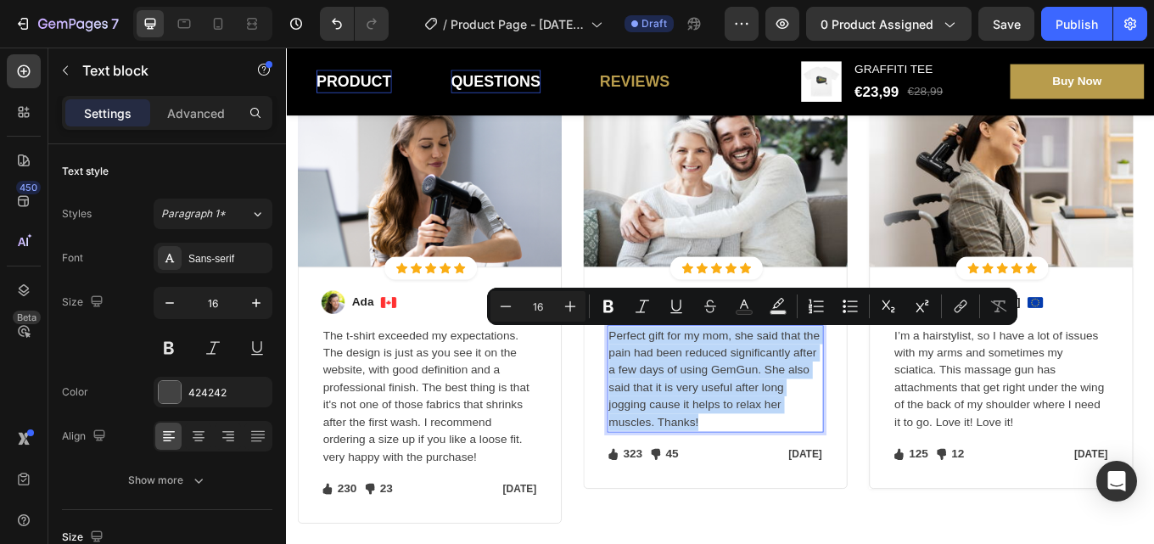
drag, startPoint x: 666, startPoint y: 382, endPoint x: 753, endPoint y: 487, distance: 136.8
click at [753, 487] on p "Perfect gift for my mom, she said that the pain had been reduced significantly …" at bounding box center [788, 436] width 250 height 122
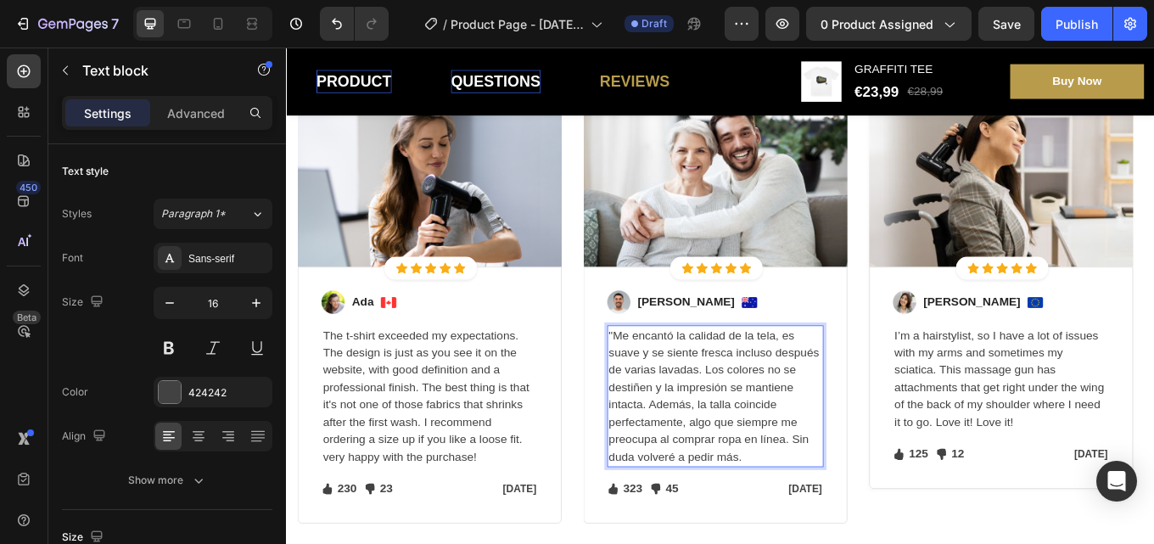
click at [667, 386] on p ""Me encantó la calidad de la tela, es suave y se siente fresca incluso después …" at bounding box center [788, 456] width 250 height 163
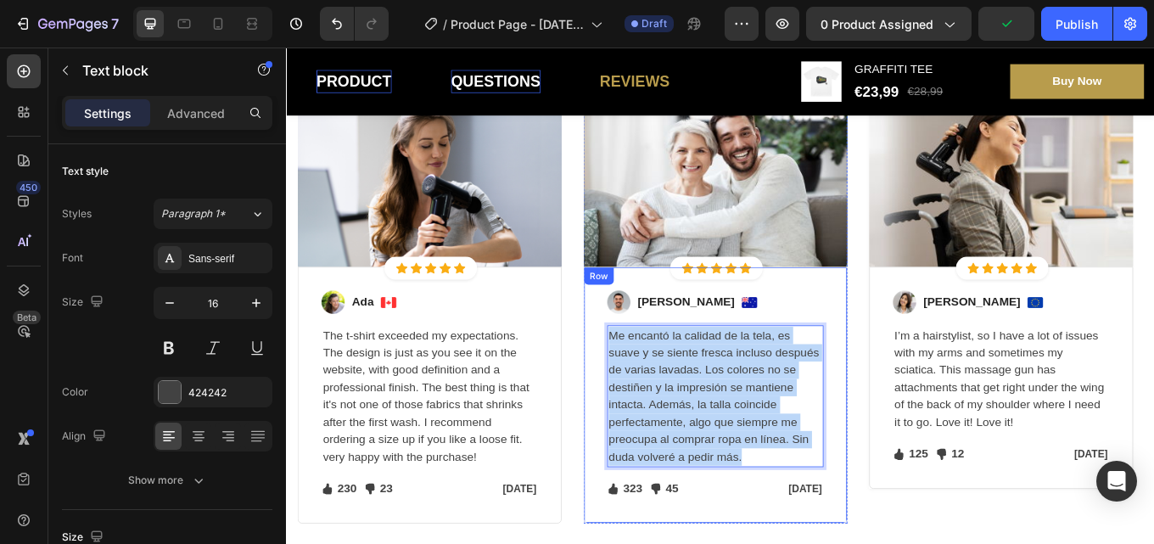
drag, startPoint x: 701, startPoint y: 532, endPoint x: 654, endPoint y: 382, distance: 157.2
click at [654, 382] on div "Image [PERSON_NAME] Text block Image Row Me encantó la calidad de la tela, es s…" at bounding box center [789, 455] width 310 height 301
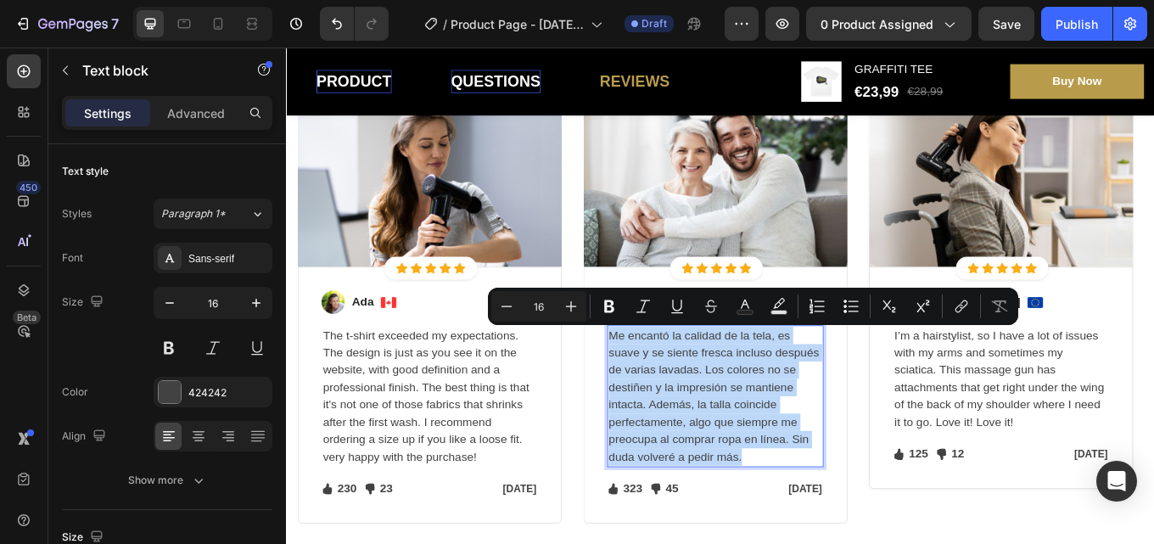
copy p "Me encantó la calidad de la tela, es suave y se siente fresca incluso después d…"
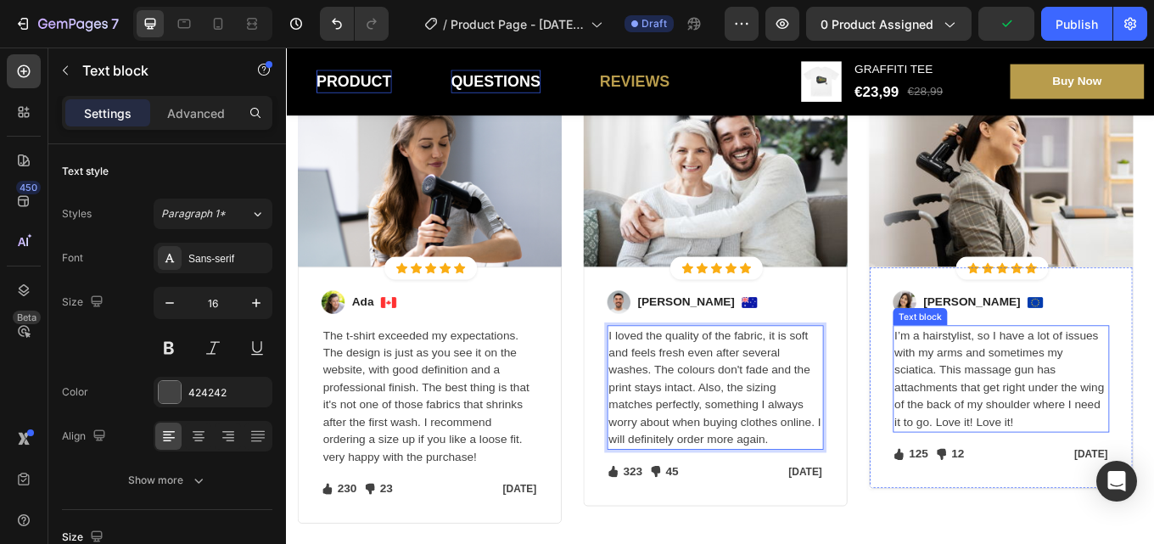
click at [1109, 462] on p "I’m a hairstylist, so I have a lot of issues with my arms and sometimes my scia…" at bounding box center [1124, 436] width 250 height 122
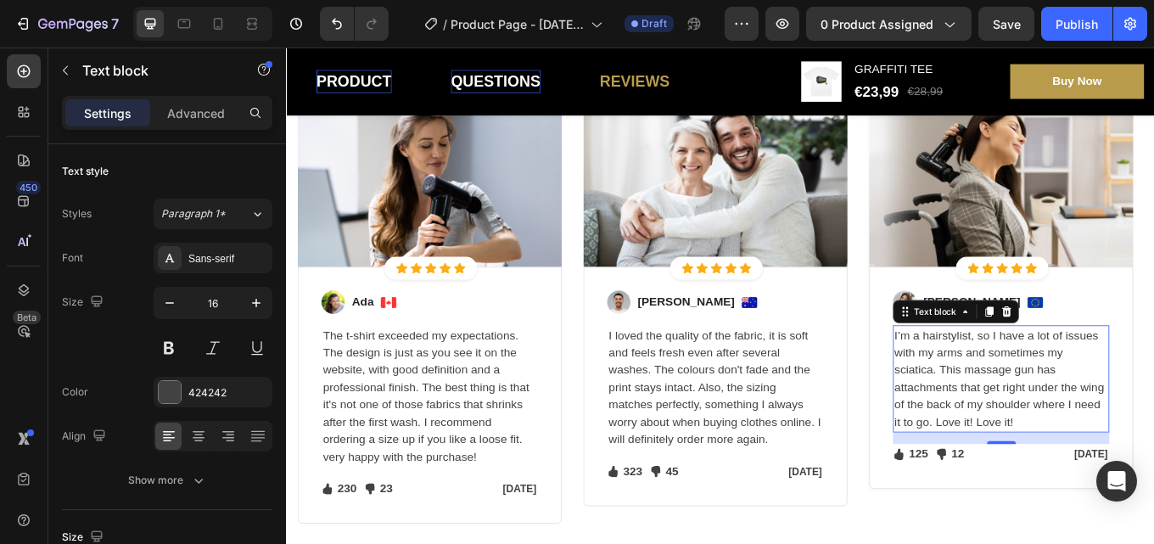
click at [1058, 489] on p "I’m a hairstylist, so I have a lot of issues with my arms and sometimes my scia…" at bounding box center [1124, 436] width 250 height 122
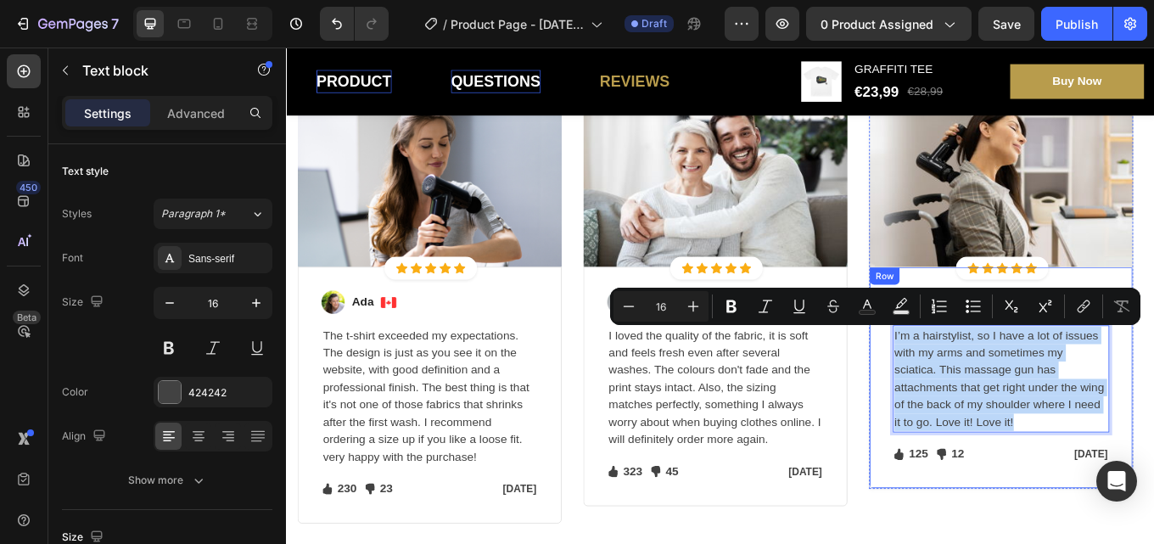
drag, startPoint x: 1058, startPoint y: 489, endPoint x: 989, endPoint y: 383, distance: 125.7
click at [989, 383] on div "Image [PERSON_NAME] Text block Image Row I’m a hairstylist, so I have a lot of …" at bounding box center [1124, 435] width 310 height 260
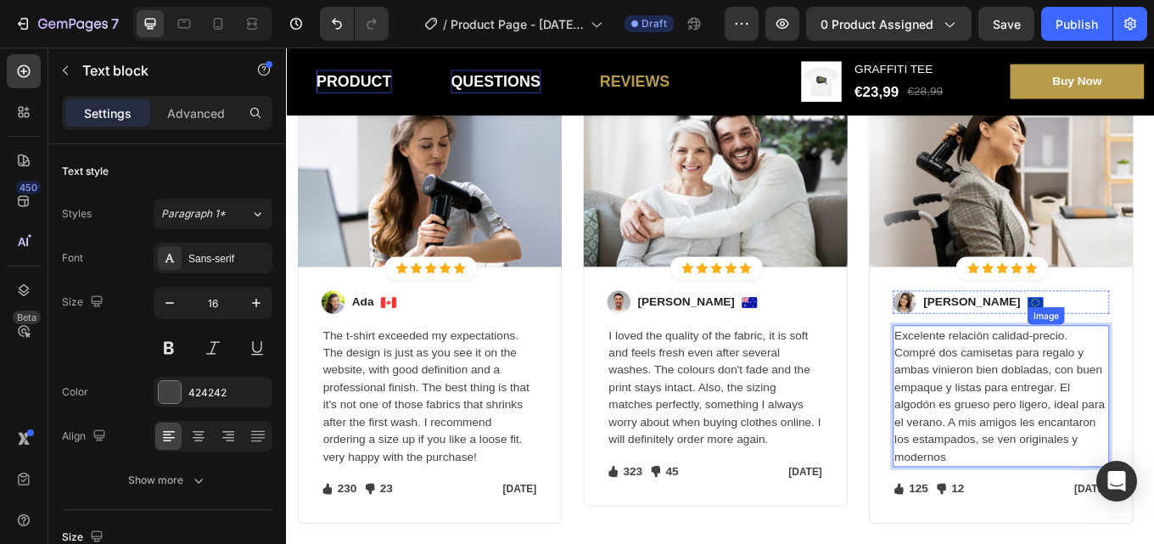
click at [1153, 349] on img at bounding box center [1164, 346] width 19 height 13
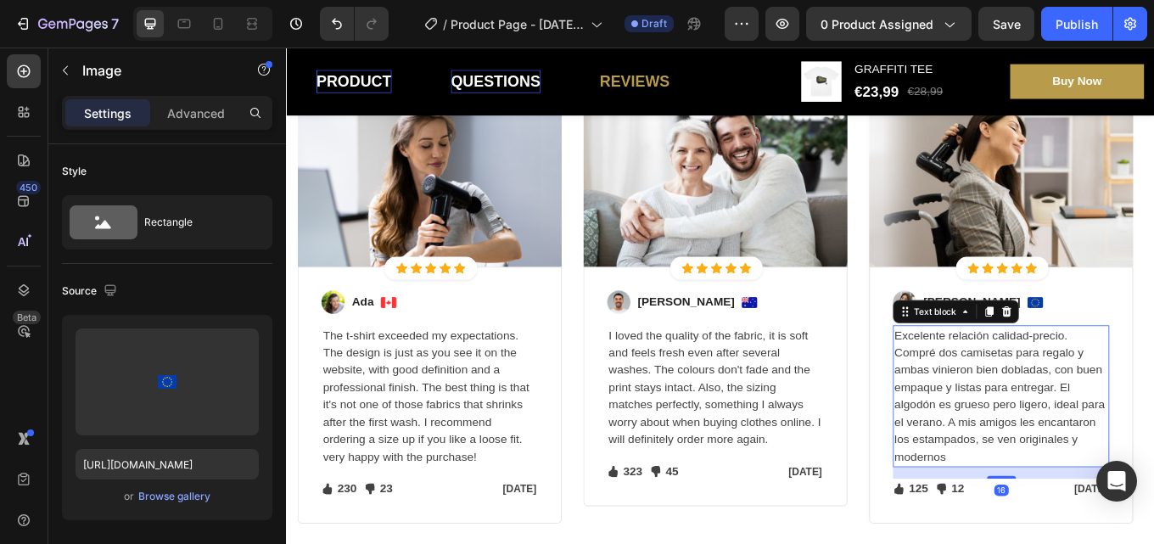
click at [1088, 442] on p "Excelente relación calidad-precio. Compré dos camisetas para regalo y ambas vin…" at bounding box center [1124, 456] width 250 height 163
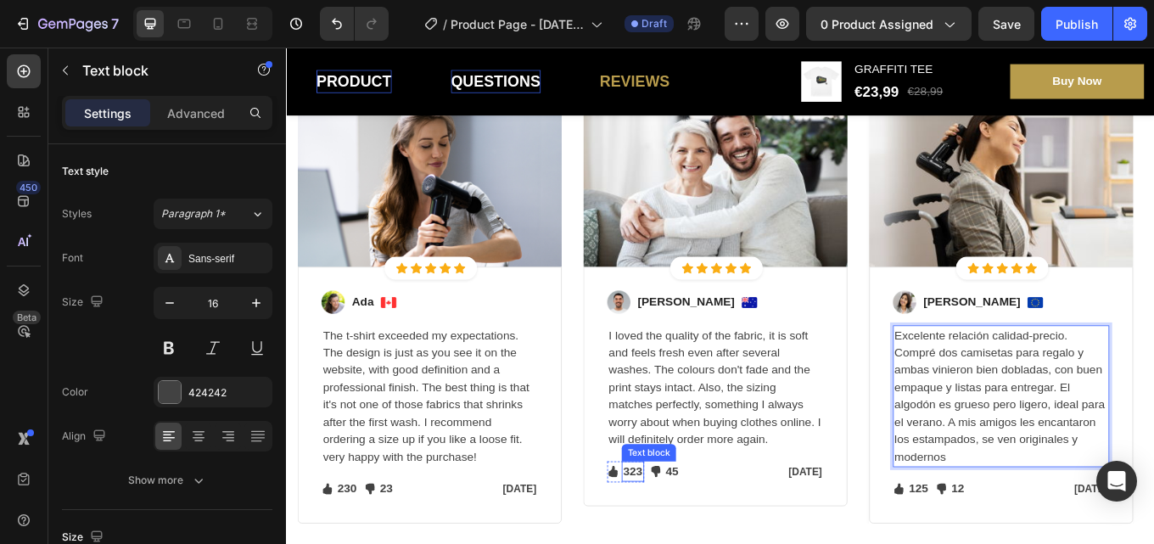
scroll to position [1442, 0]
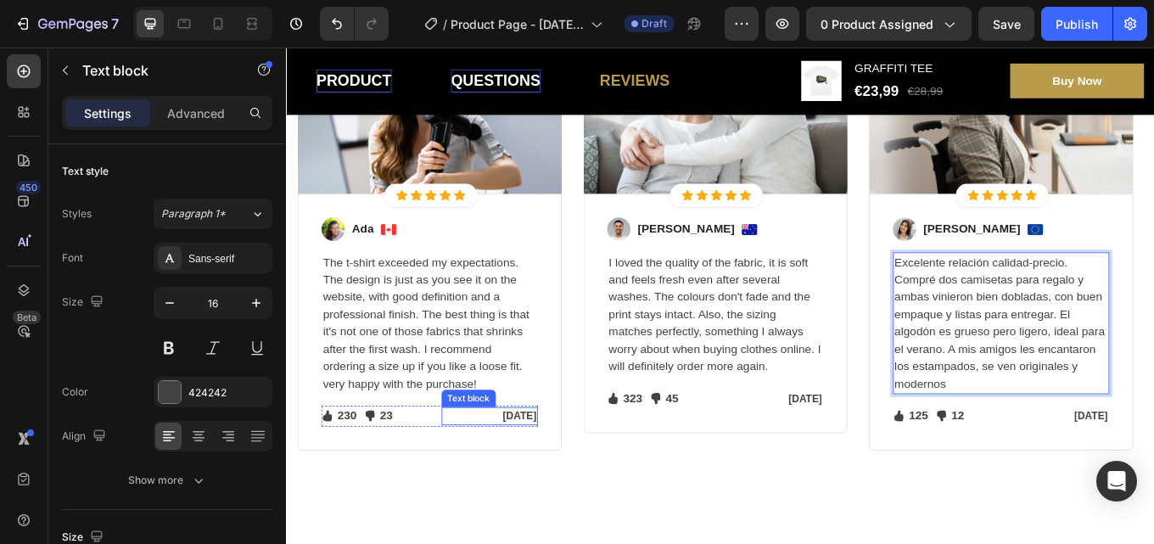
click at [579, 479] on div "[DATE]" at bounding box center [524, 480] width 114 height 21
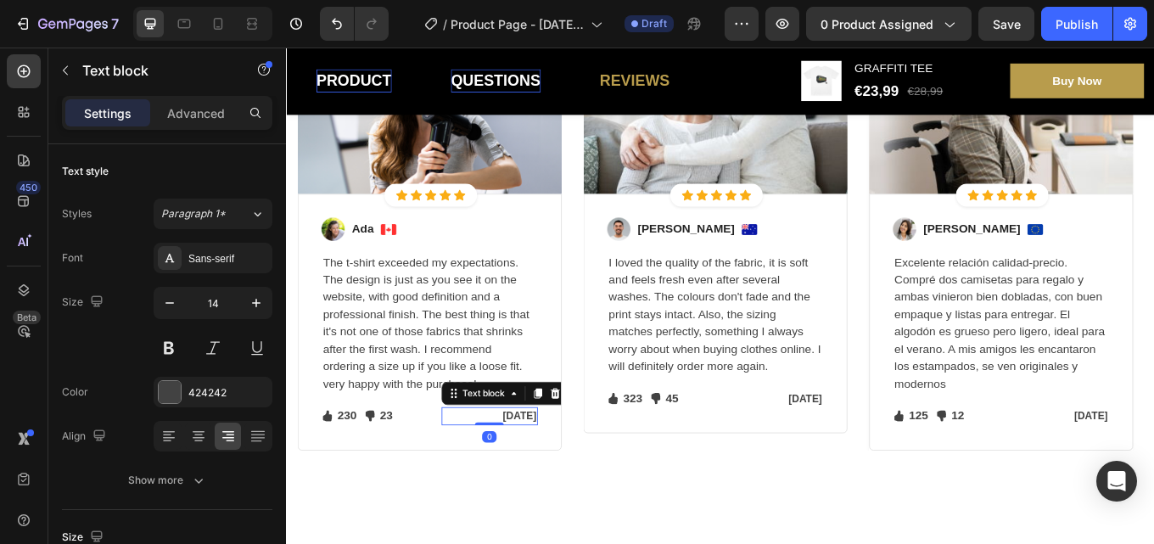
click at [576, 477] on p "[DATE]" at bounding box center [524, 481] width 110 height 18
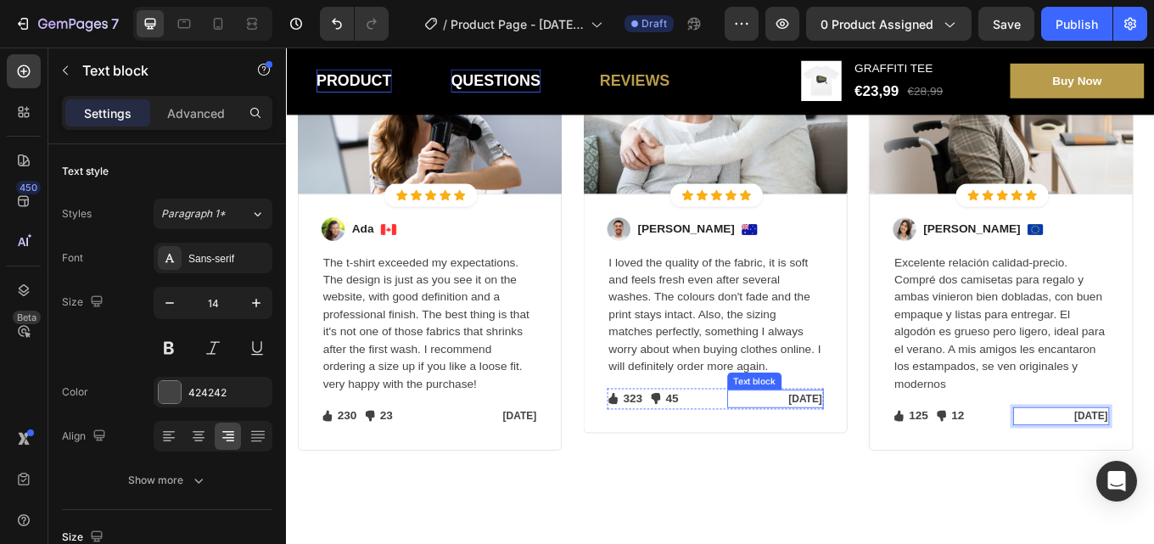
click at [910, 461] on p "[DATE]" at bounding box center [859, 460] width 110 height 18
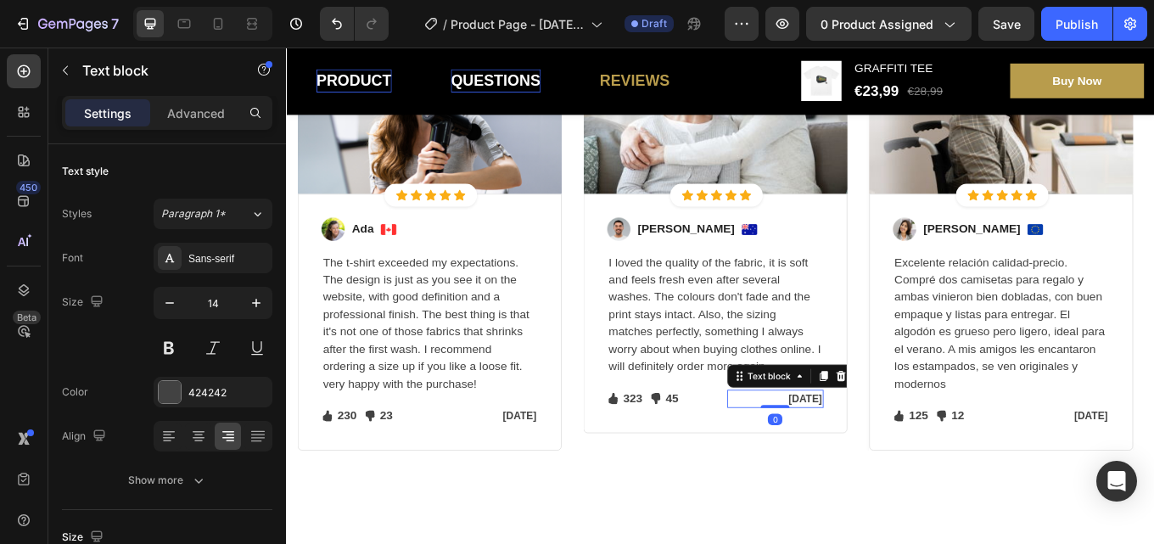
click at [911, 456] on p "[DATE]" at bounding box center [859, 460] width 110 height 18
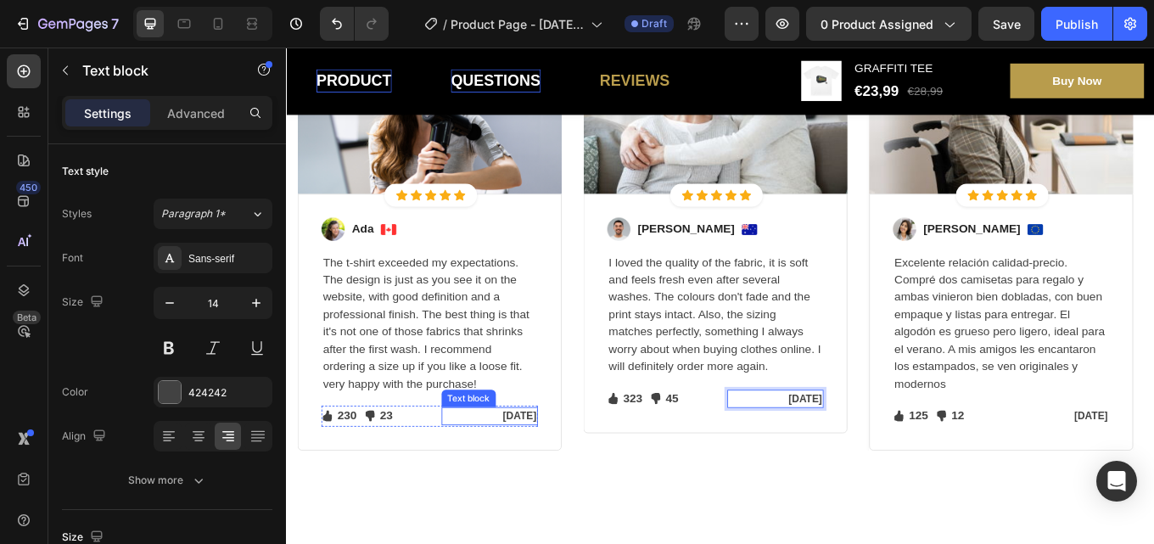
click at [574, 479] on p "[DATE]" at bounding box center [524, 481] width 110 height 18
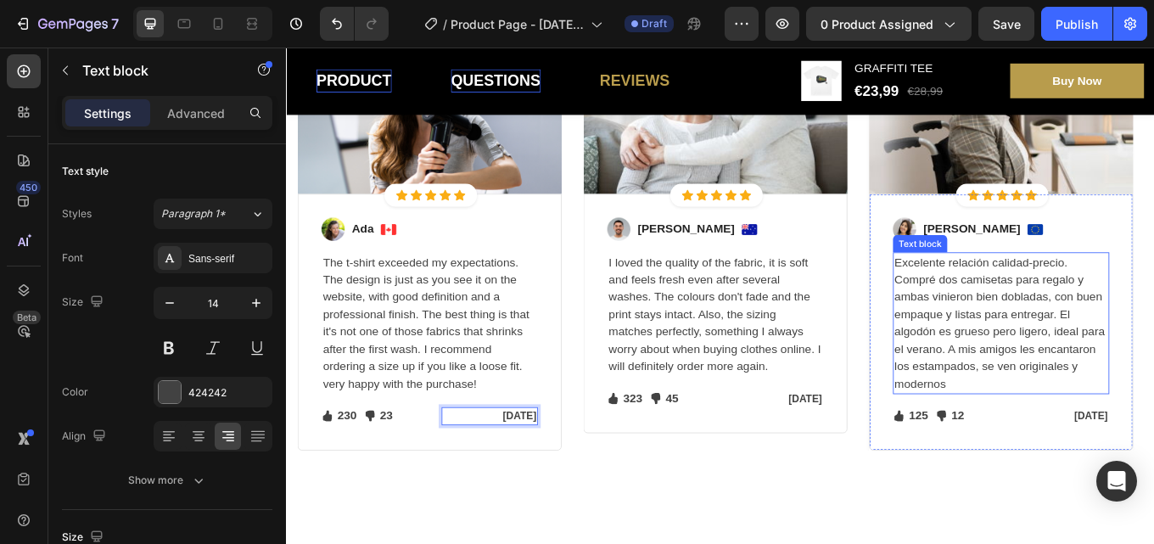
scroll to position [1357, 0]
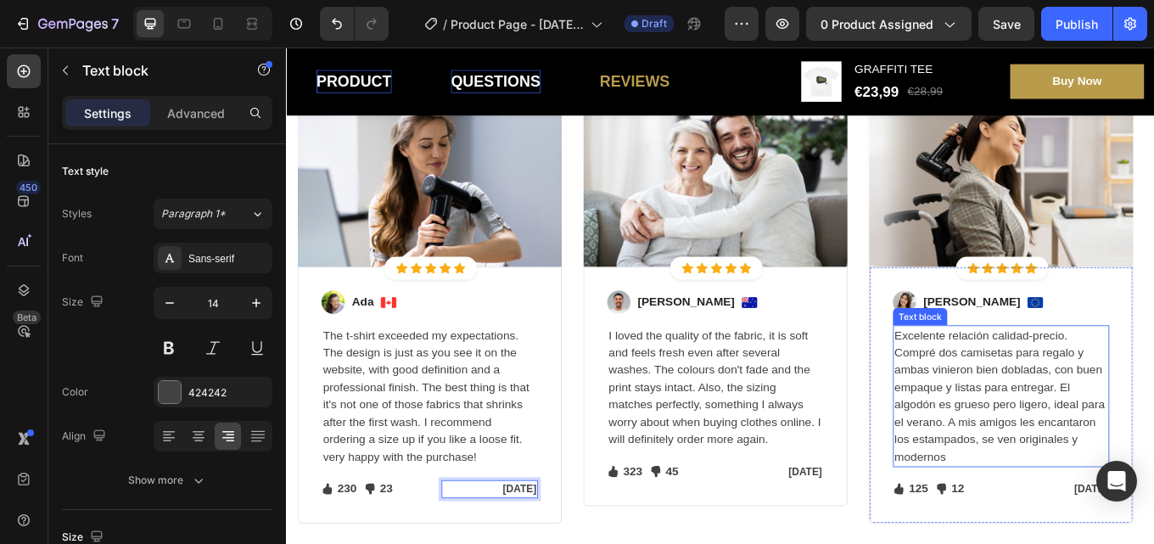
click at [1153, 424] on p "Excelente relación calidad-precio. Compré dos camisetas para regalo y ambas vin…" at bounding box center [1124, 456] width 250 height 163
click at [1153, 429] on p "Excelente relación calidad-precio. Compré dos camisetas para regalo y ambas vin…" at bounding box center [1124, 456] width 250 height 163
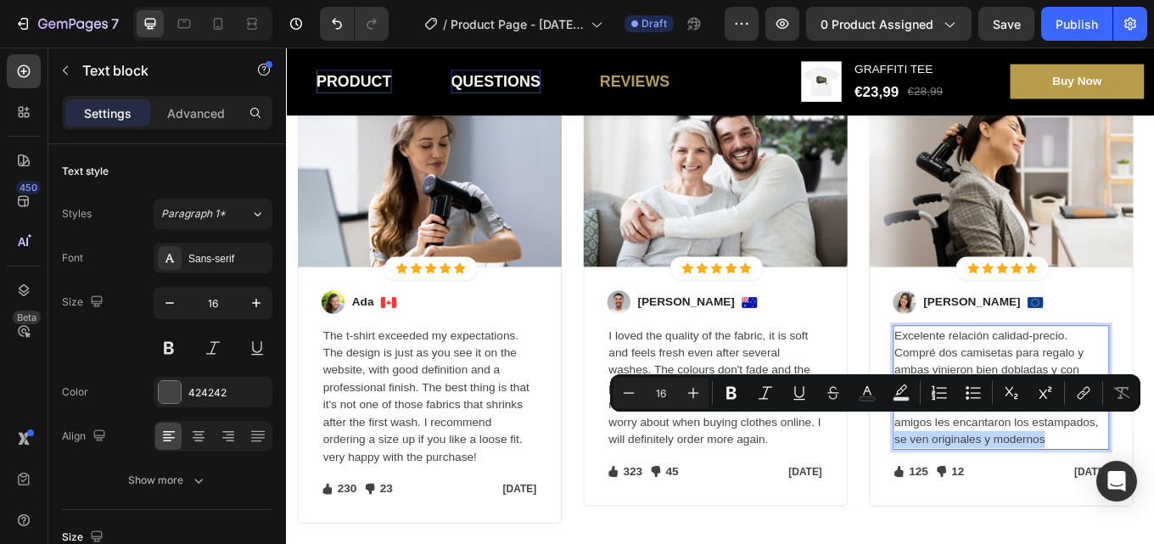
drag, startPoint x: 1136, startPoint y: 506, endPoint x: 1191, endPoint y: 492, distance: 57.0
click at [1153, 492] on p "Excelente relación calidad-precio. Compré dos camisetas para regalo y ambas vin…" at bounding box center [1124, 446] width 250 height 143
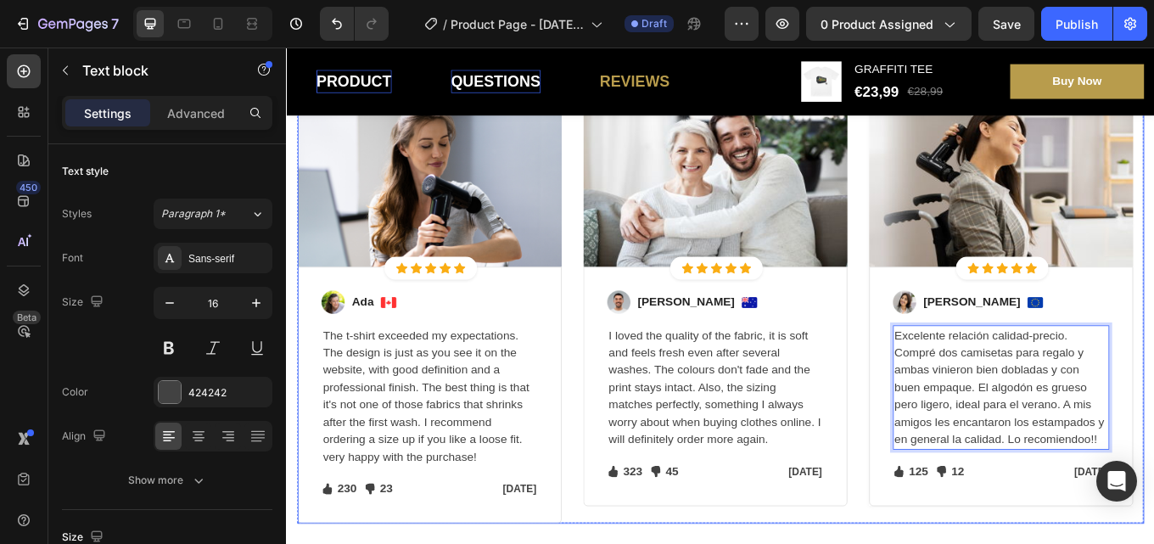
click at [956, 328] on div "Image Icon Icon Icon Icon Icon Icon List Hoz Row Row Image Ada Text block Image…" at bounding box center [795, 352] width 993 height 508
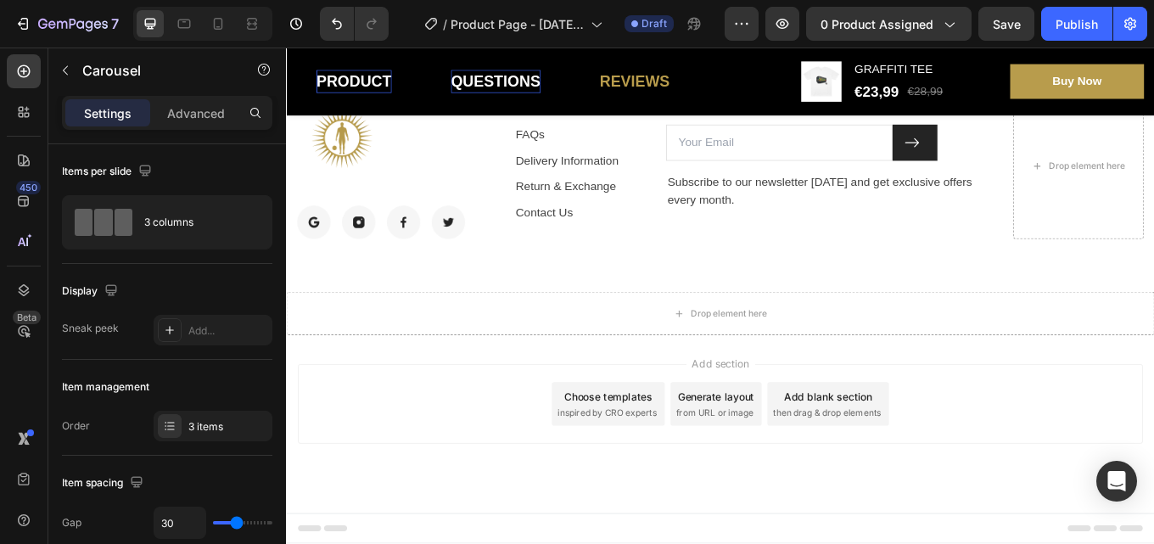
scroll to position [4059, 0]
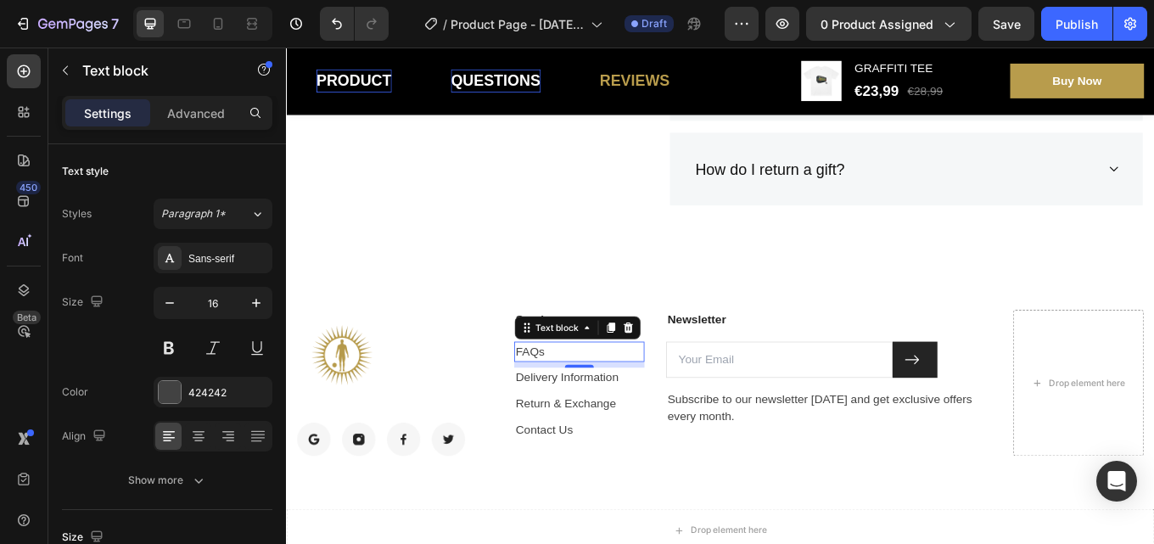
click at [631, 409] on p "FAQs" at bounding box center [629, 404] width 149 height 20
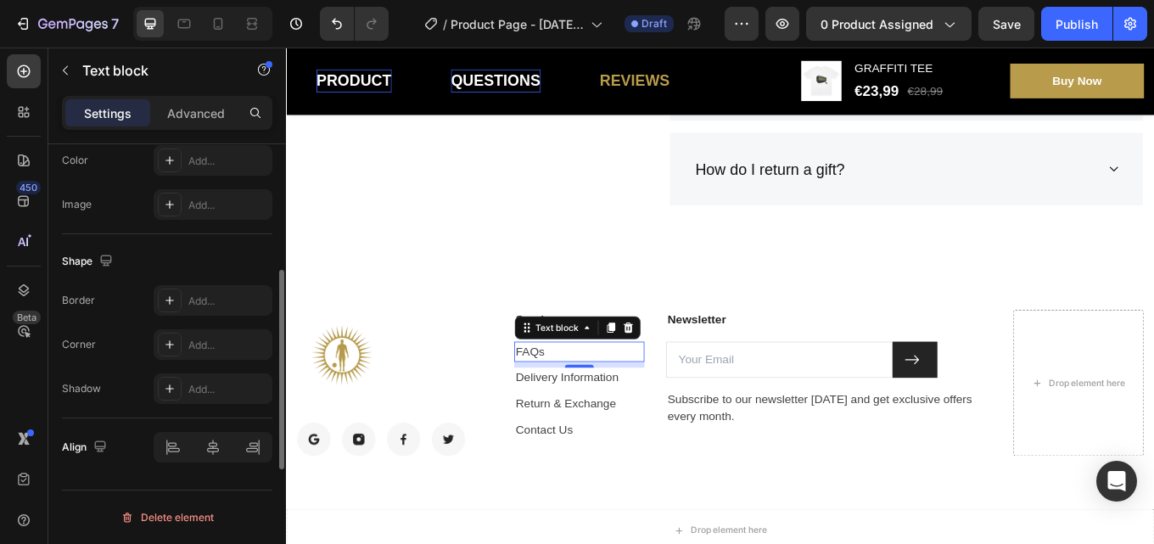
scroll to position [473, 0]
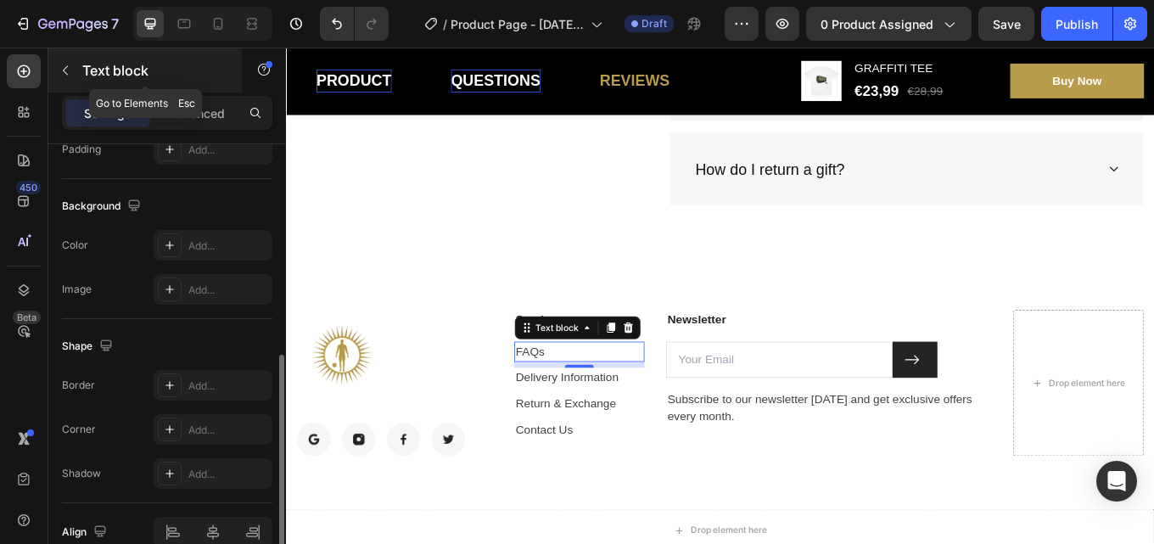
click at [66, 75] on icon "button" at bounding box center [66, 71] width 14 height 14
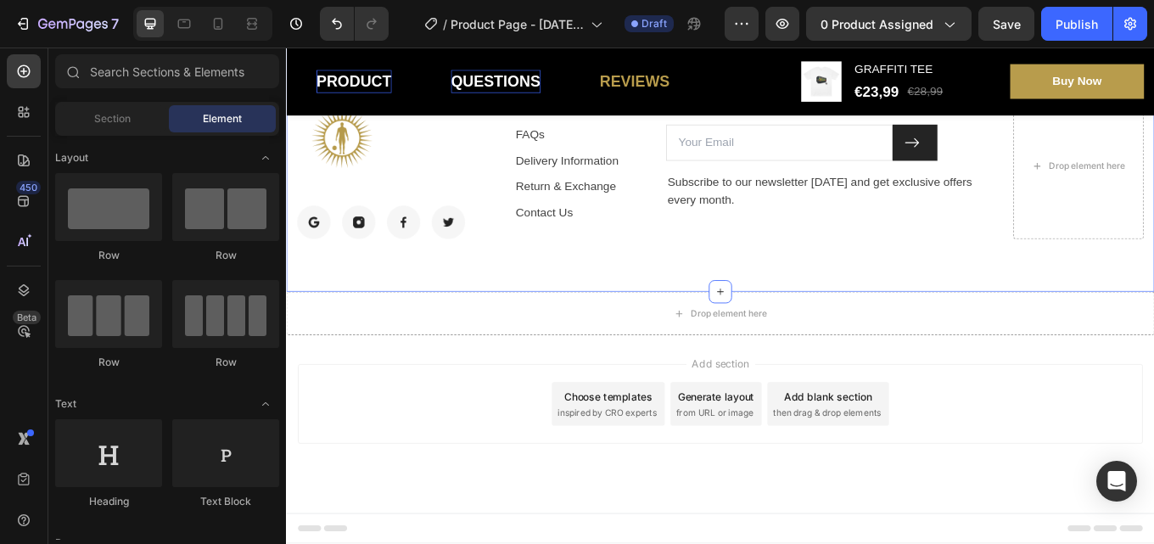
scroll to position [4059, 0]
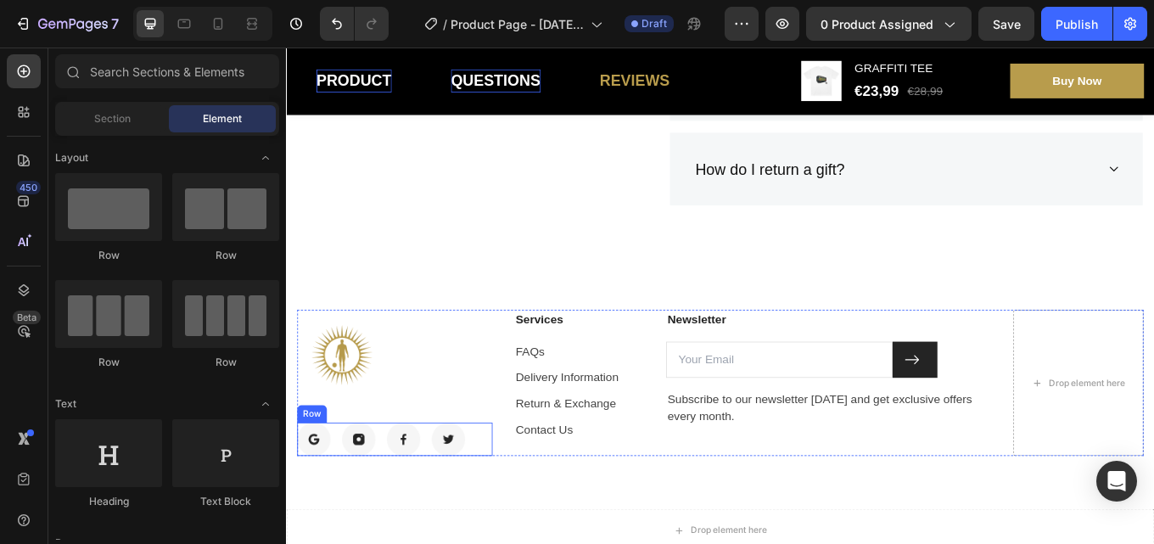
click at [505, 489] on div "Image Image Image Image Row" at bounding box center [413, 507] width 229 height 39
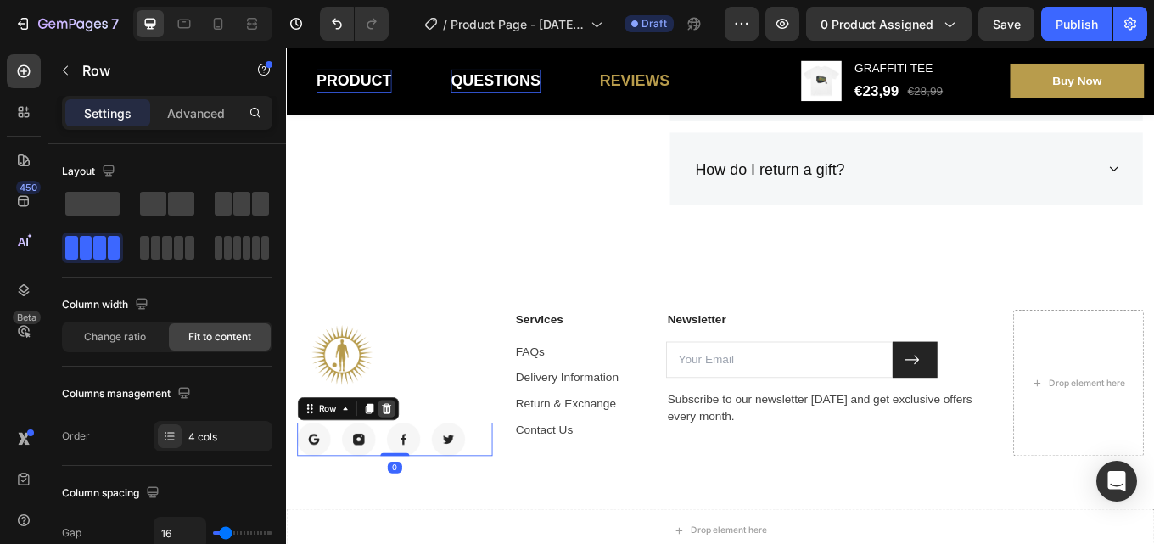
click at [407, 465] on icon at bounding box center [403, 472] width 14 height 14
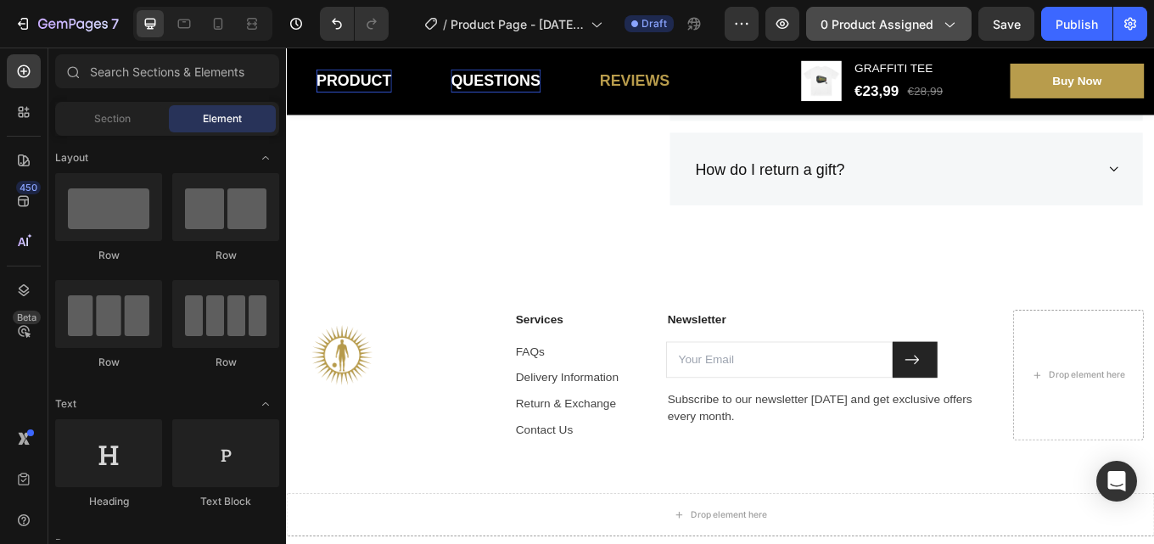
click at [822, 31] on span "0 product assigned" at bounding box center [876, 24] width 113 height 18
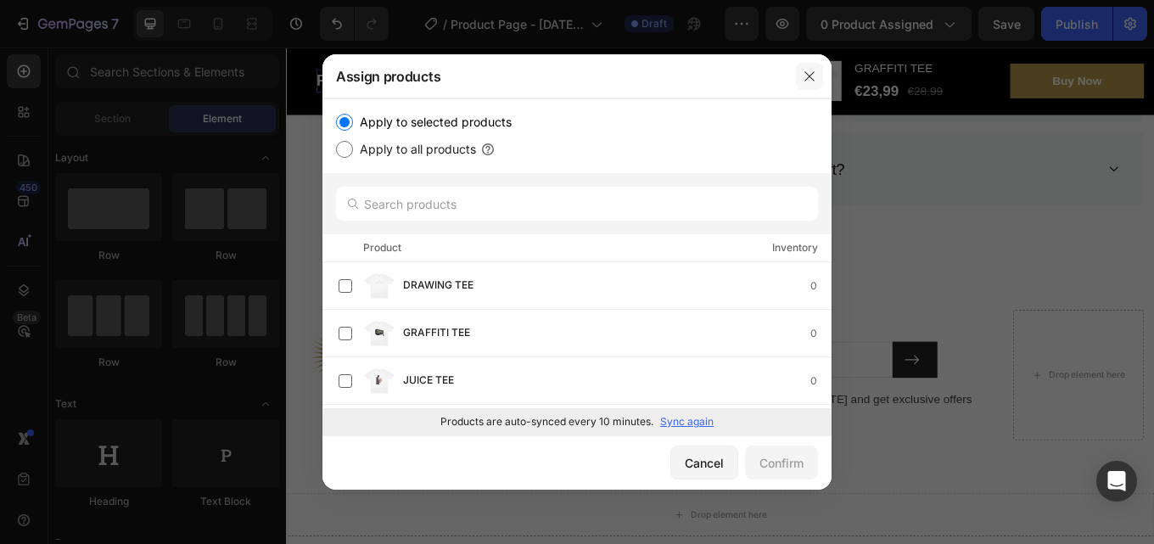
click at [806, 65] on button "button" at bounding box center [809, 76] width 27 height 27
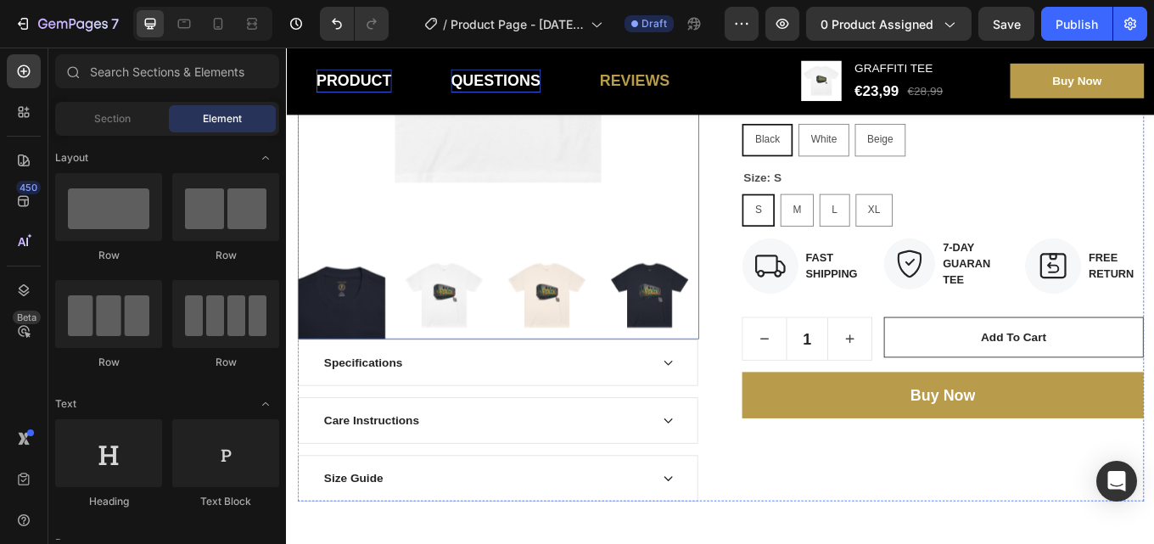
scroll to position [509, 0]
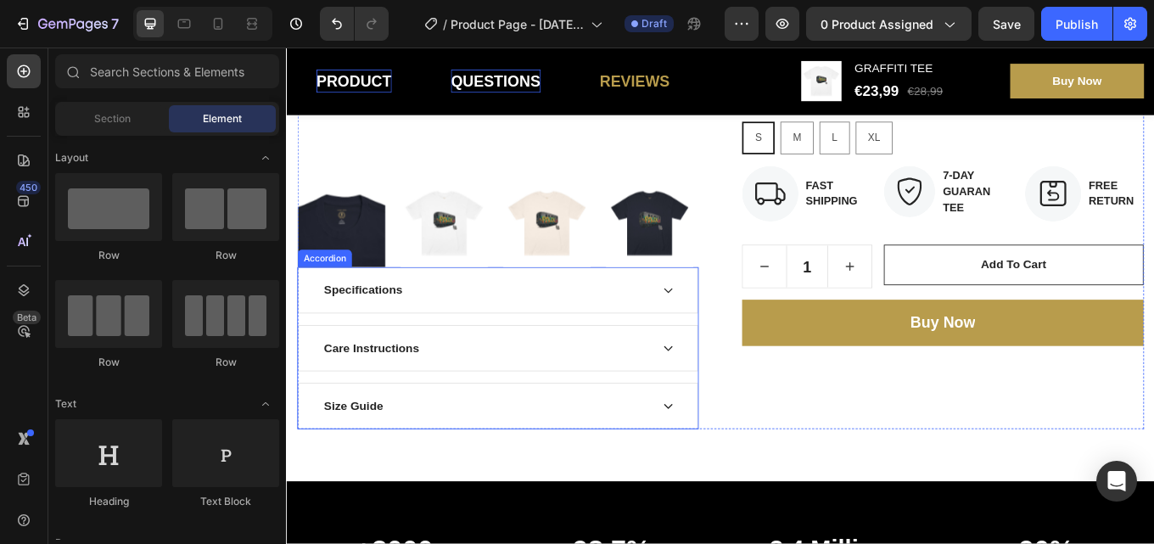
click at [727, 318] on div "Specifications" at bounding box center [533, 332] width 467 height 53
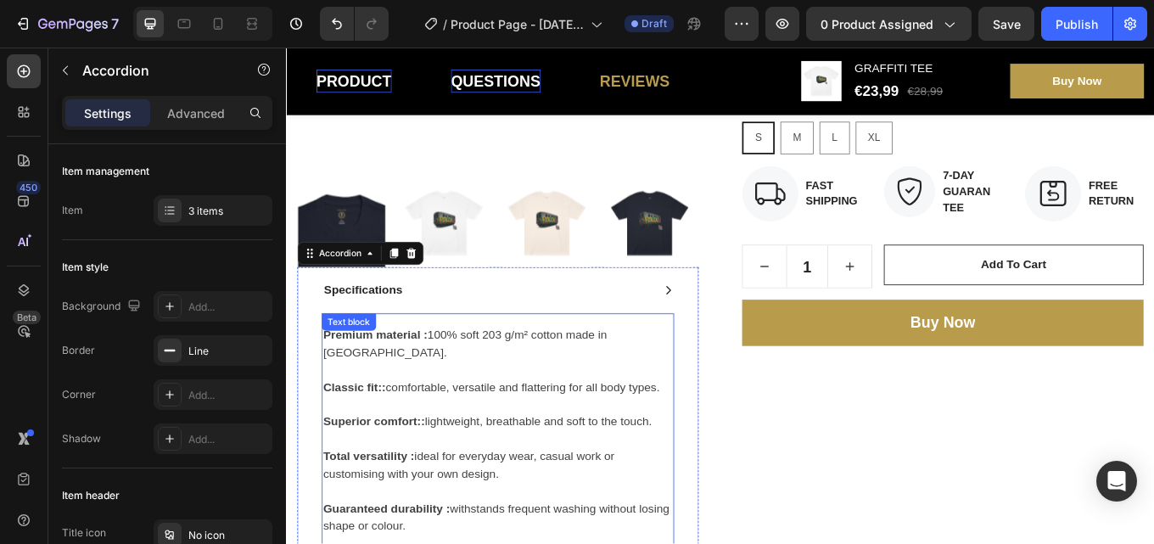
scroll to position [594, 0]
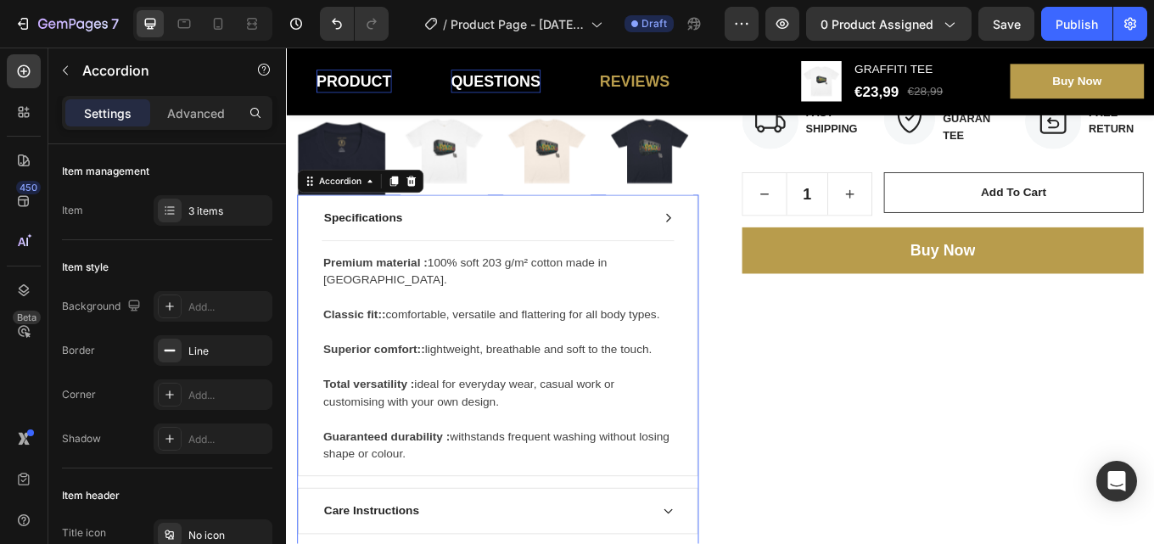
click at [724, 232] on div "Specifications" at bounding box center [533, 247] width 467 height 53
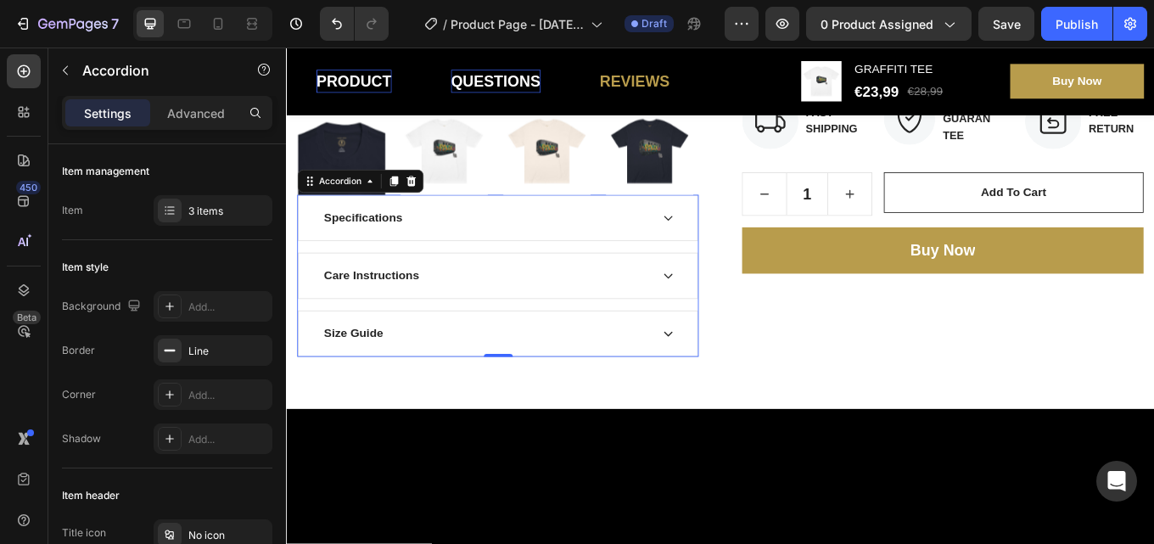
click at [718, 318] on div "Care Instructions" at bounding box center [533, 315] width 467 height 53
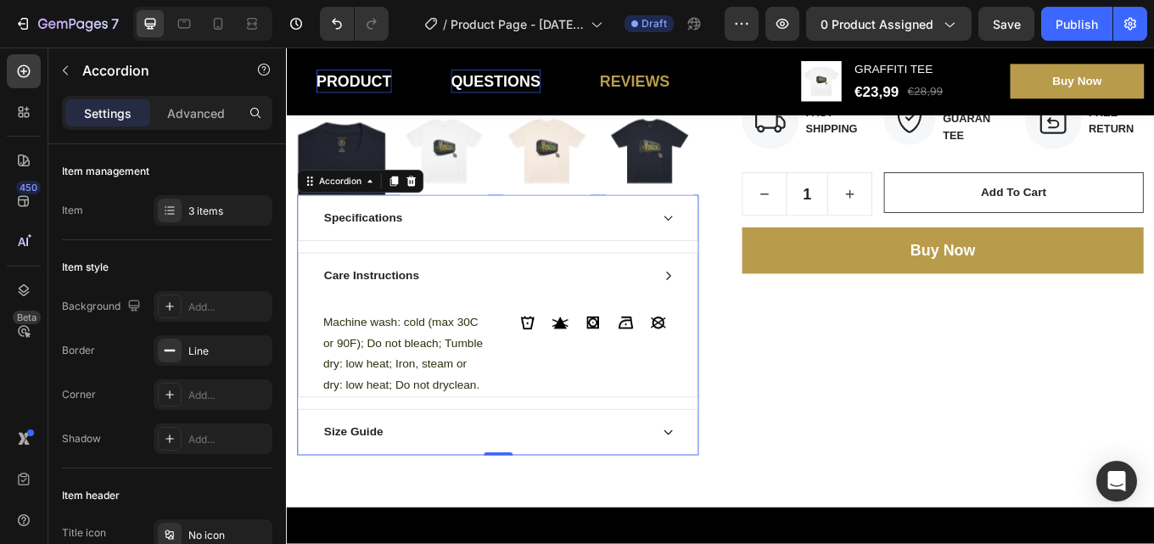
click at [727, 309] on icon at bounding box center [734, 316] width 14 height 14
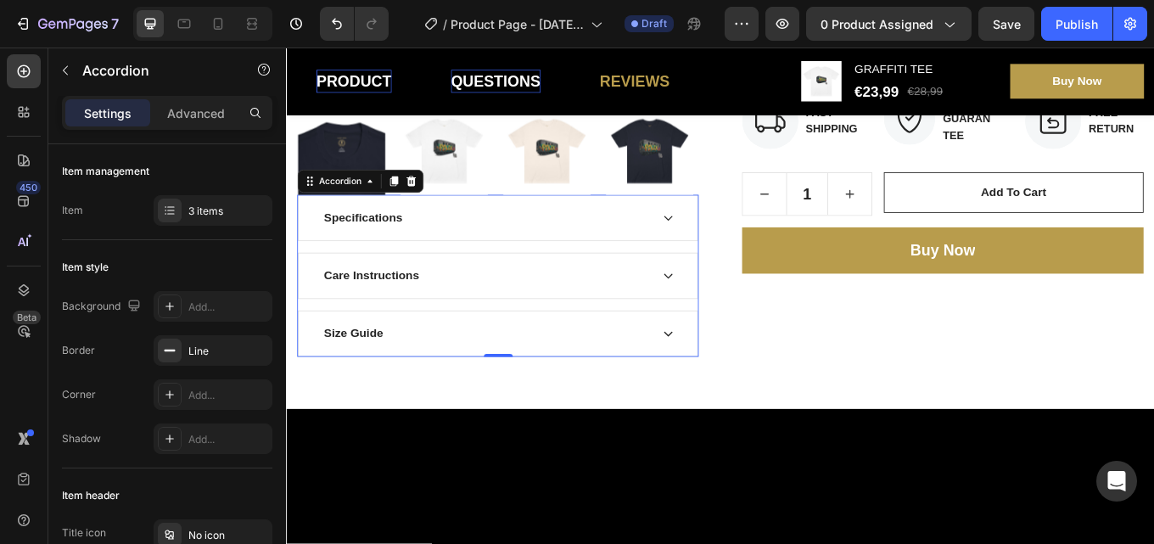
click at [727, 380] on icon at bounding box center [734, 384] width 14 height 14
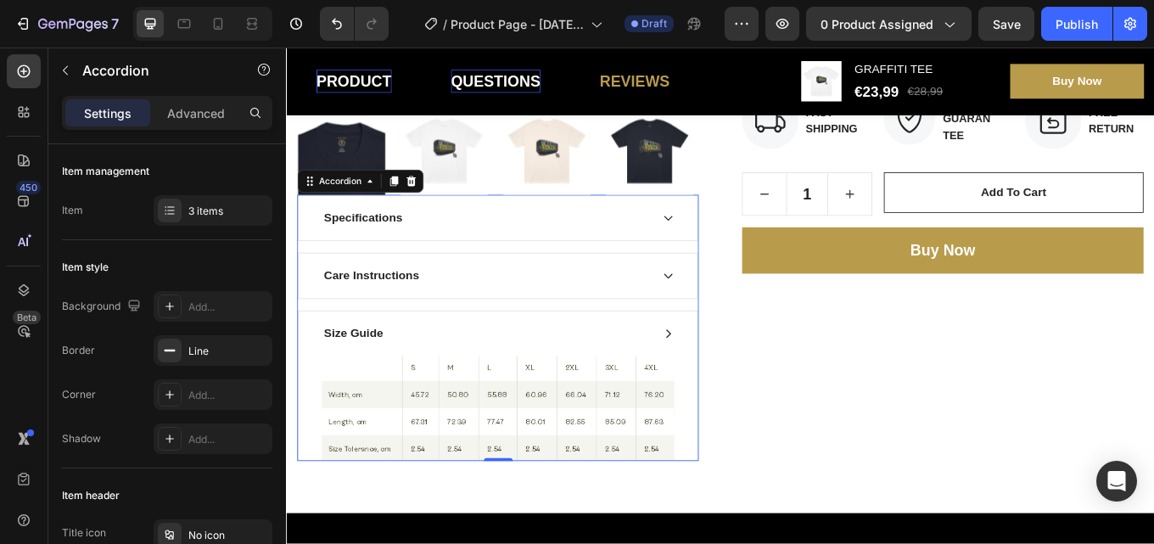
click at [726, 368] on div "Size Guide" at bounding box center [533, 383] width 467 height 53
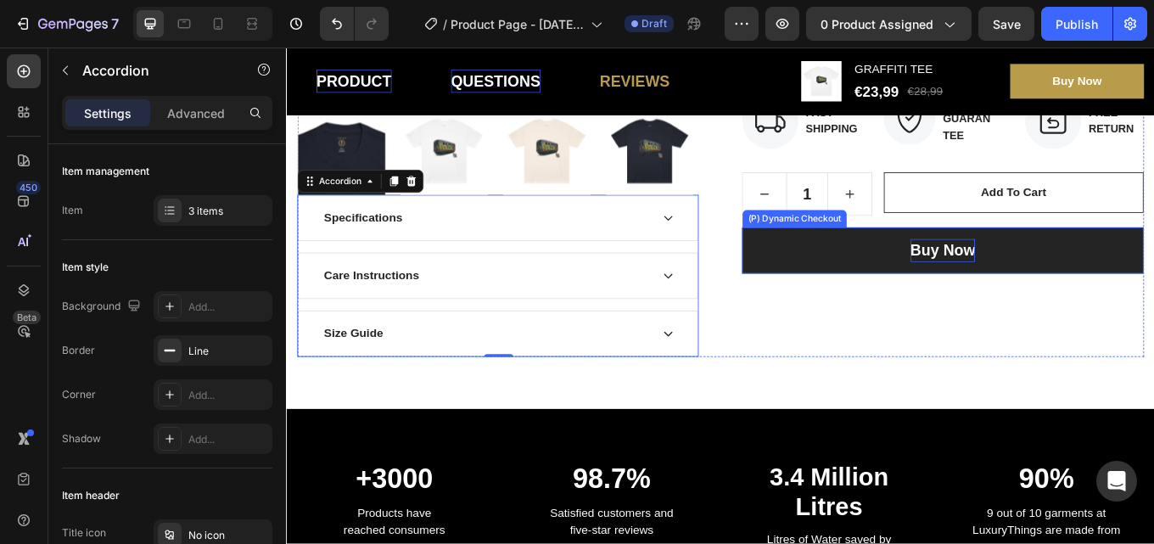
click at [1078, 288] on p "Buy now" at bounding box center [1056, 285] width 76 height 27
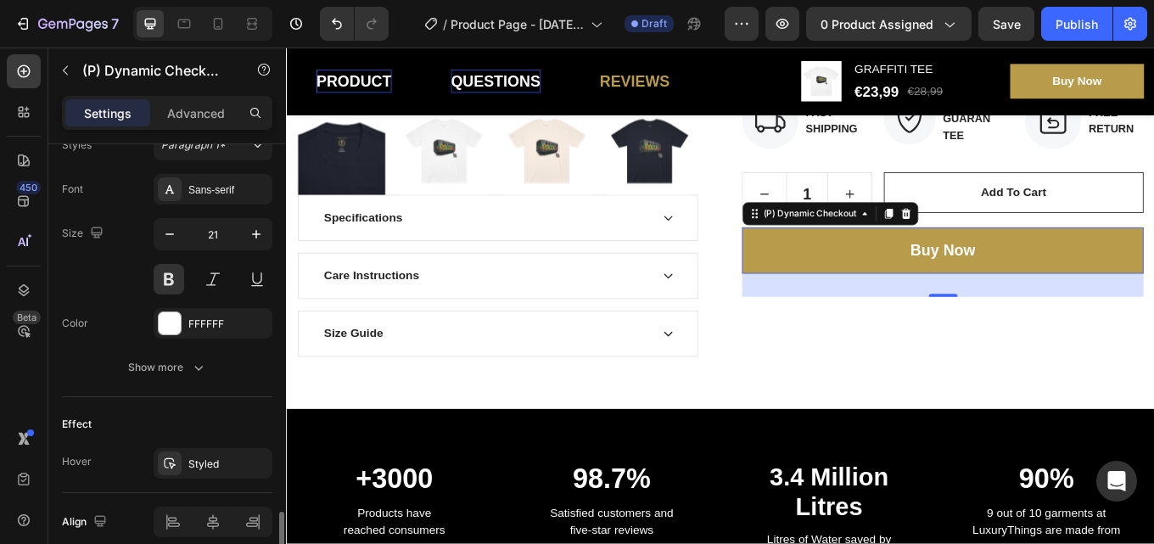
scroll to position [838, 0]
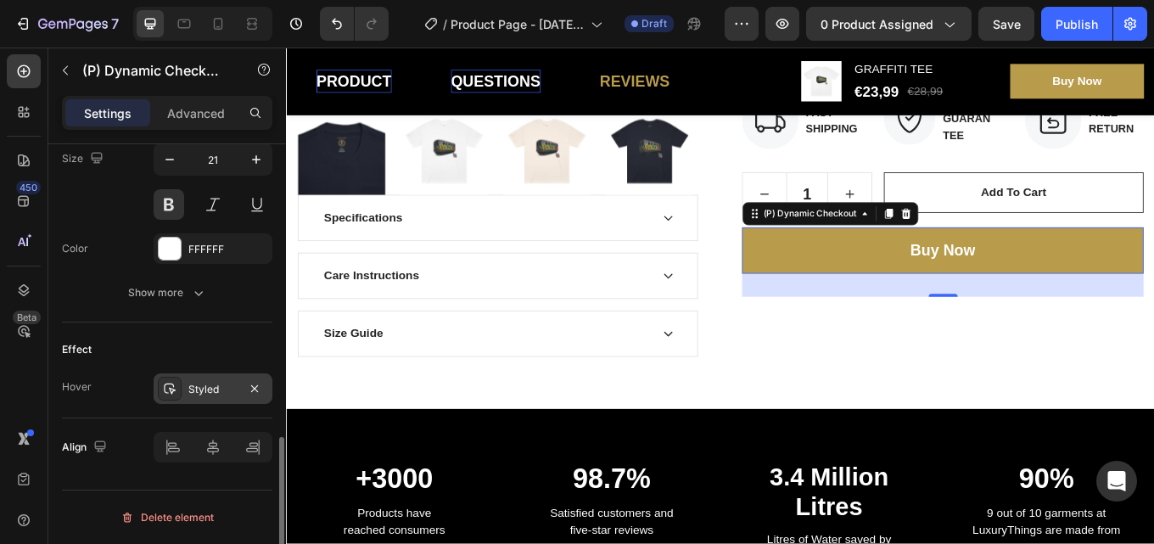
click at [224, 382] on div "Styled" at bounding box center [212, 389] width 49 height 15
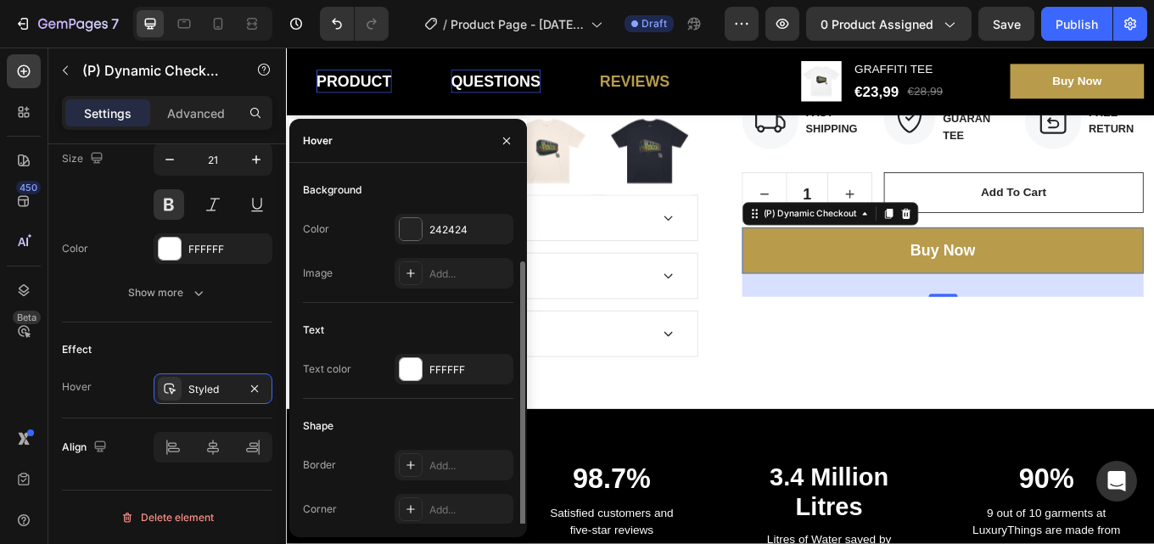
scroll to position [45, 0]
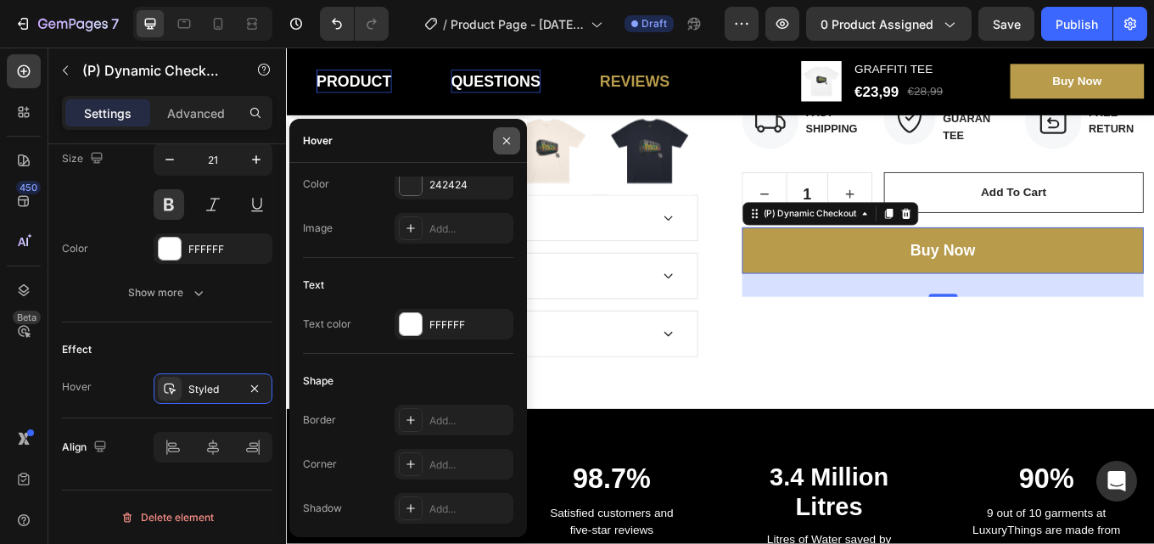
drag, startPoint x: 504, startPoint y: 148, endPoint x: 187, endPoint y: 141, distance: 317.4
click at [504, 148] on button "button" at bounding box center [506, 140] width 27 height 27
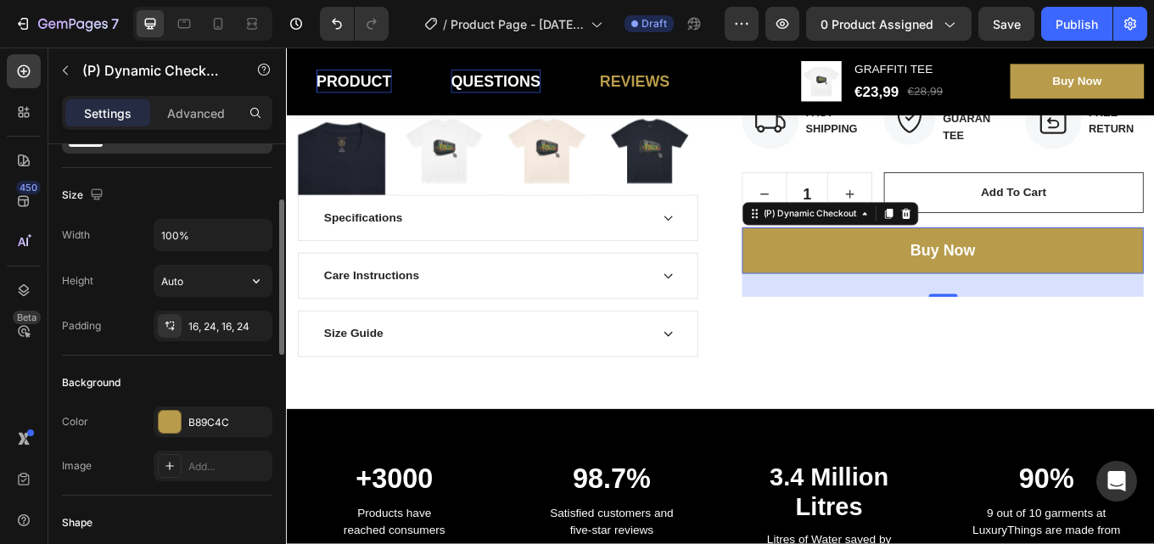
scroll to position [0, 0]
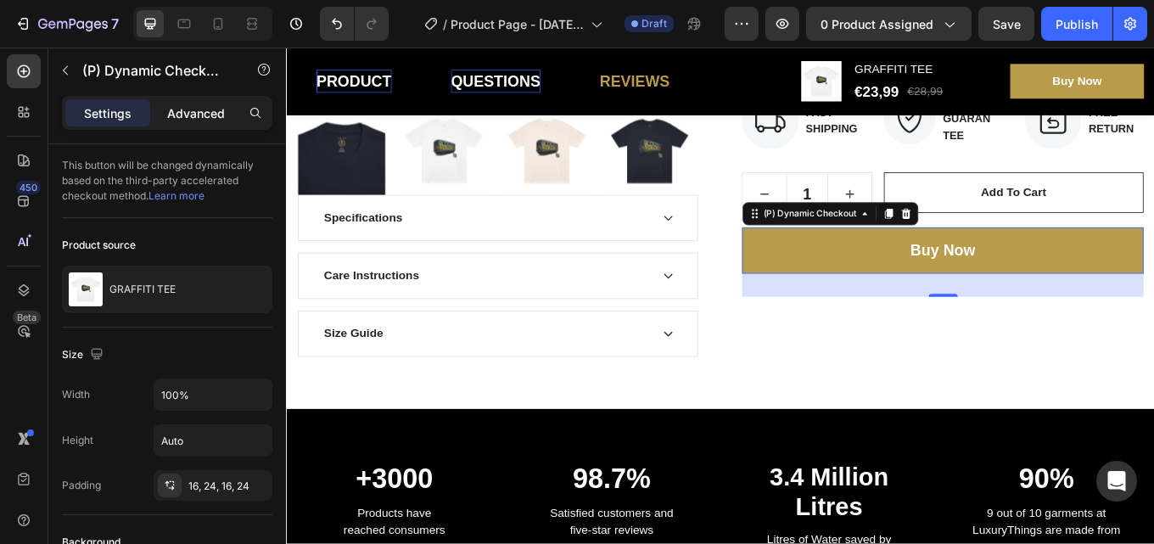
click at [204, 117] on p "Advanced" at bounding box center [196, 113] width 58 height 18
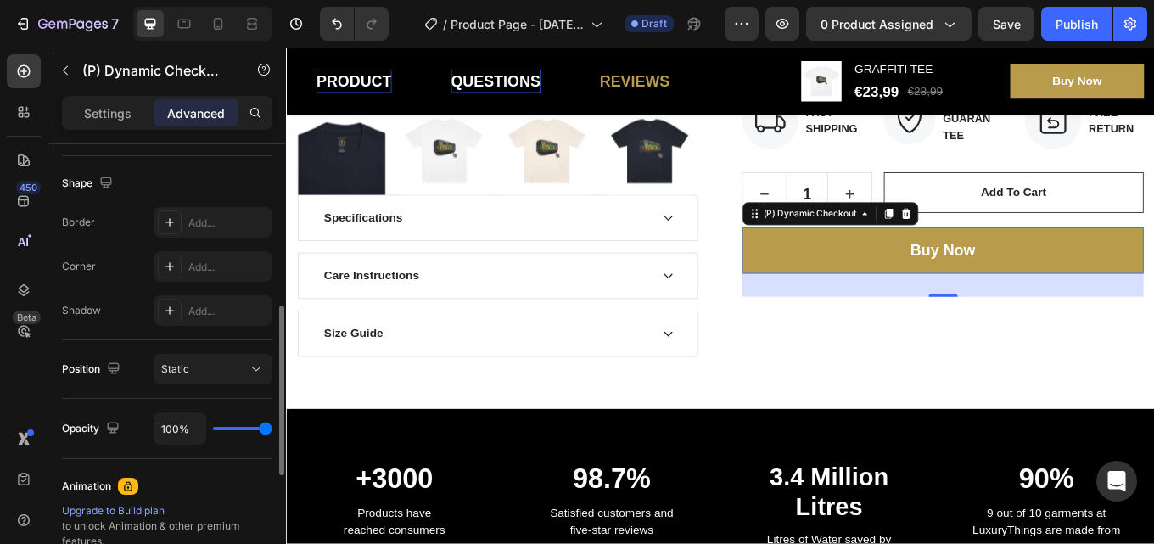
scroll to position [730, 0]
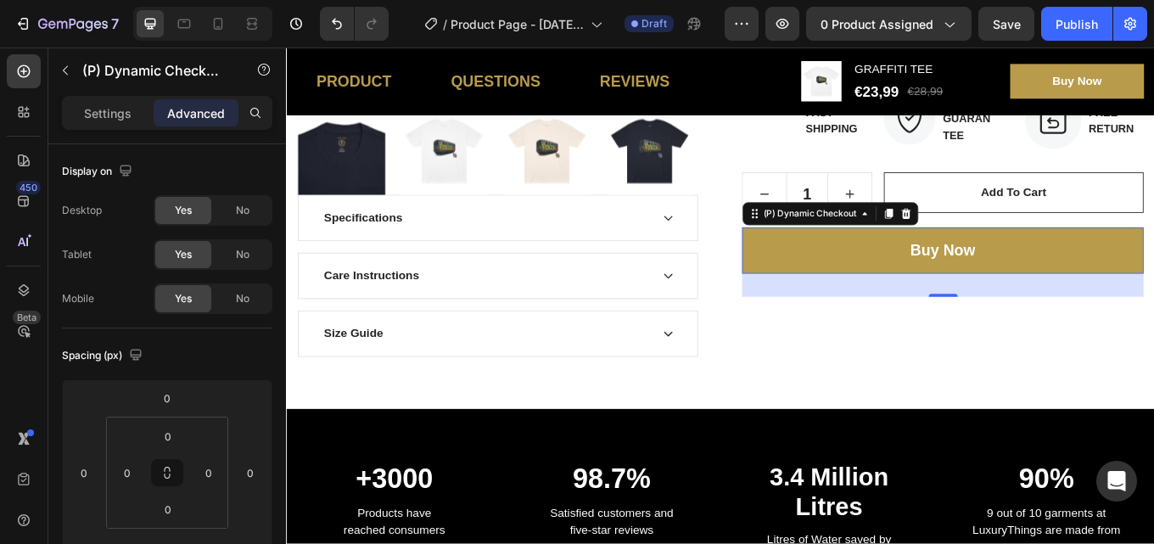
scroll to position [730, 0]
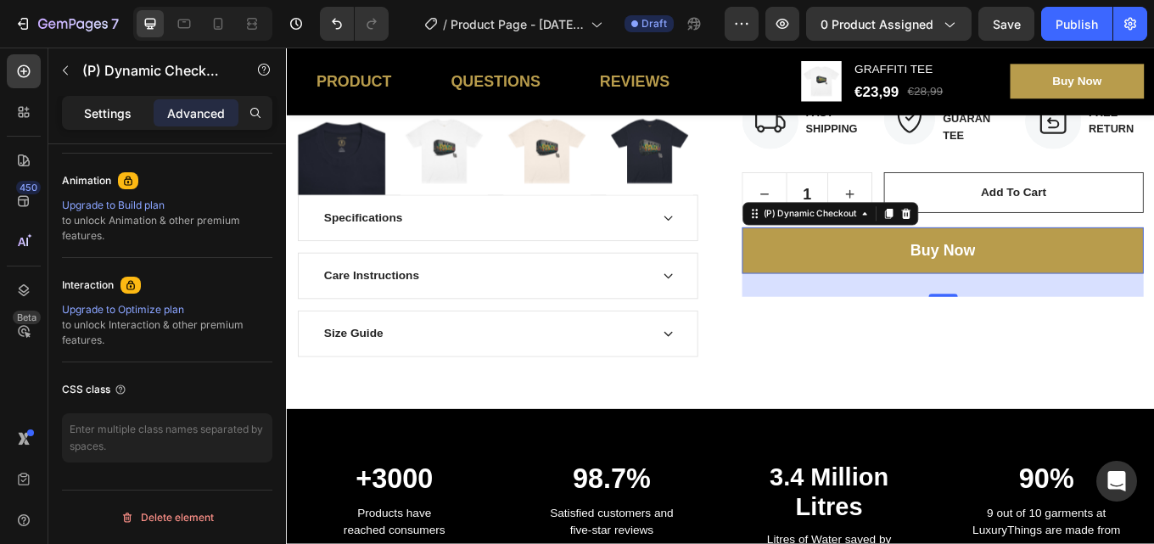
click at [101, 110] on p "Settings" at bounding box center [108, 113] width 48 height 18
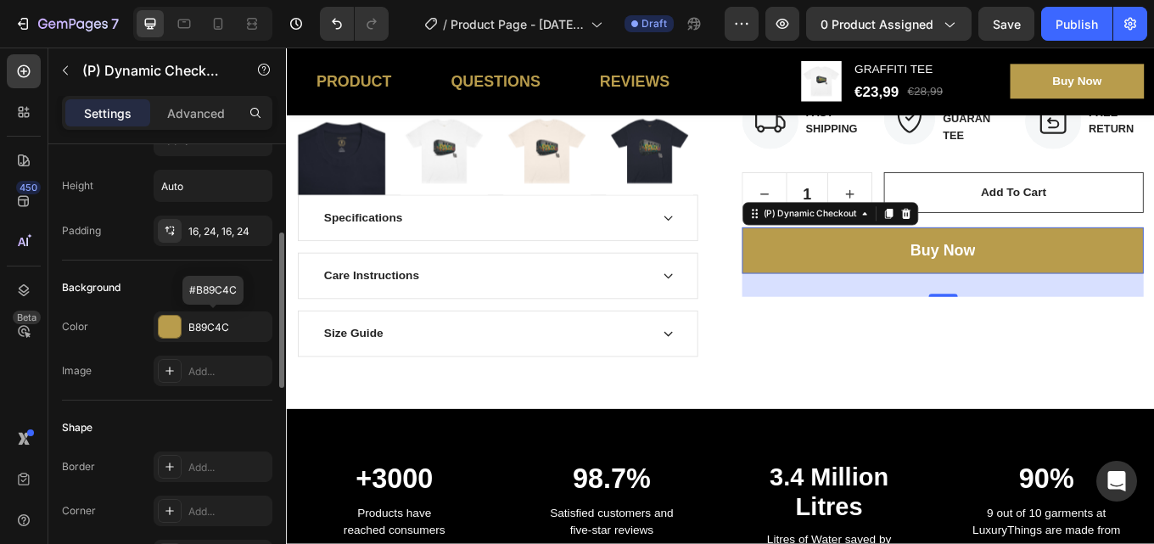
scroll to position [424, 0]
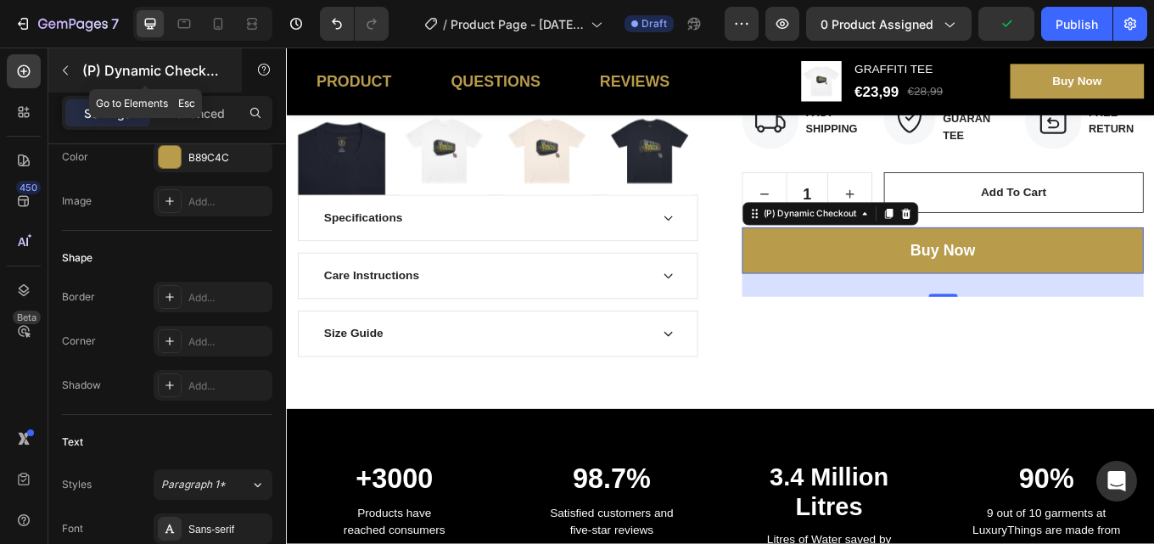
click at [68, 67] on icon "button" at bounding box center [66, 71] width 14 height 14
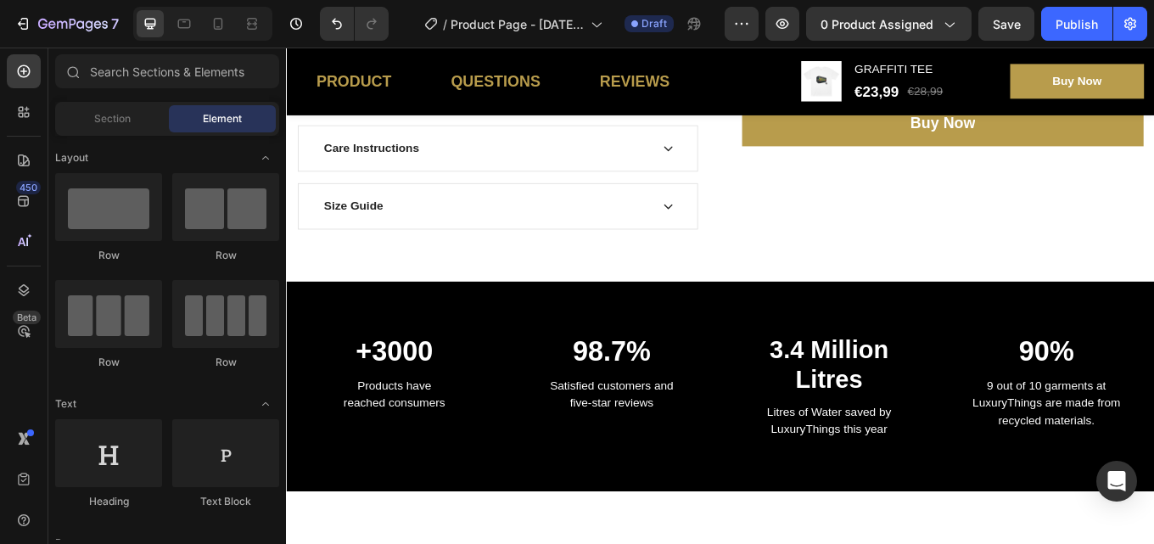
scroll to position [319, 0]
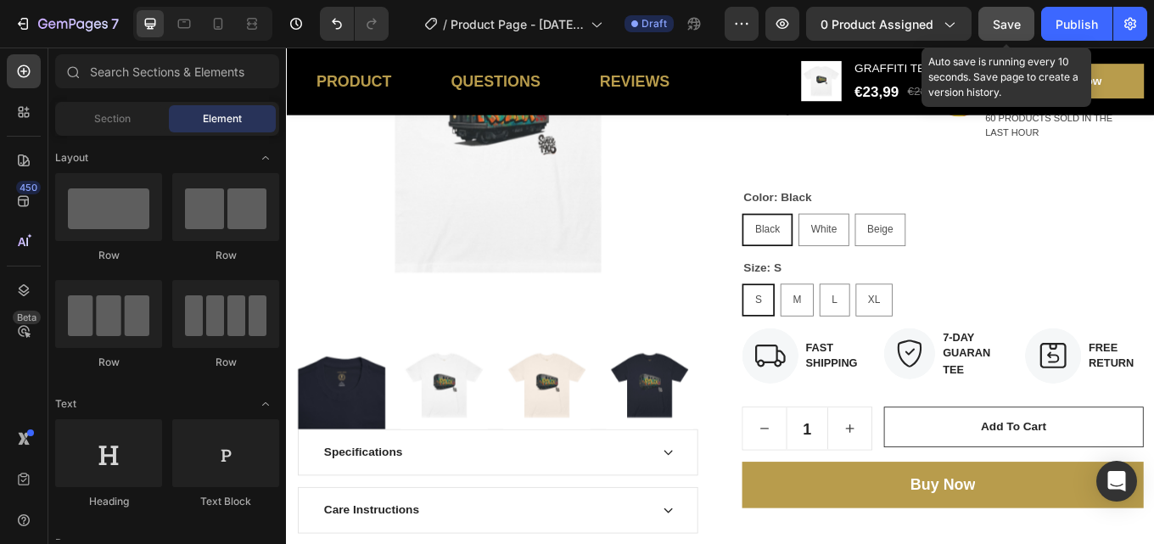
click at [1018, 30] on span "Save" at bounding box center [1007, 24] width 28 height 14
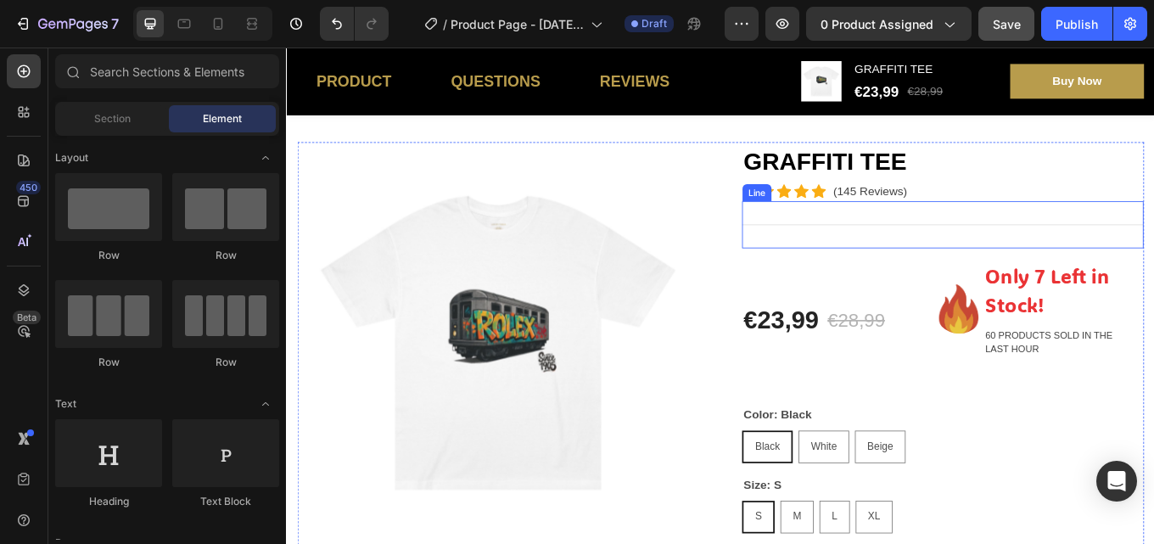
scroll to position [0, 0]
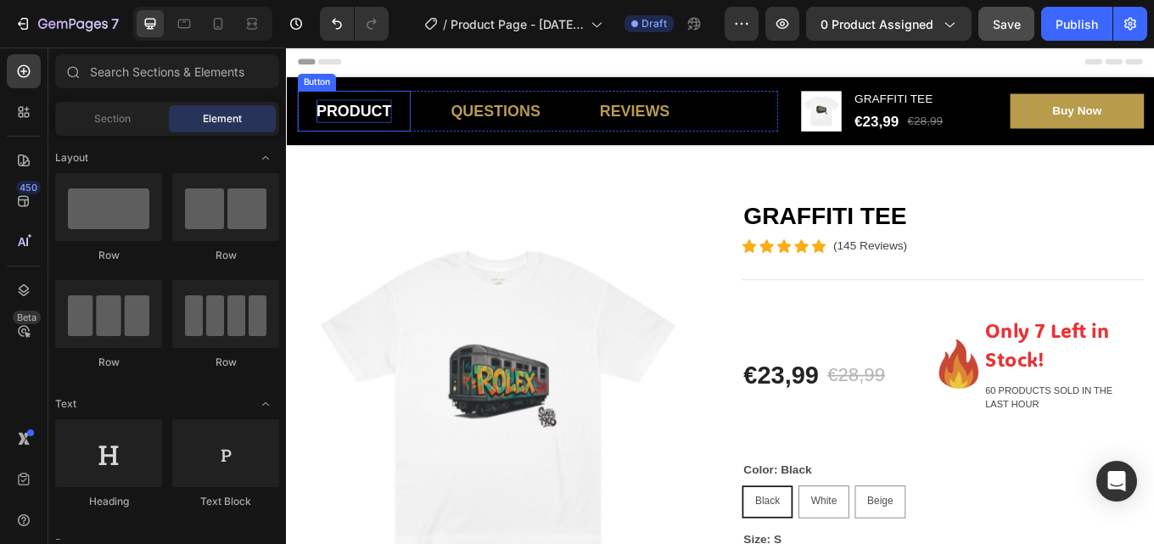
click at [377, 112] on p "PRODUCT" at bounding box center [365, 122] width 88 height 27
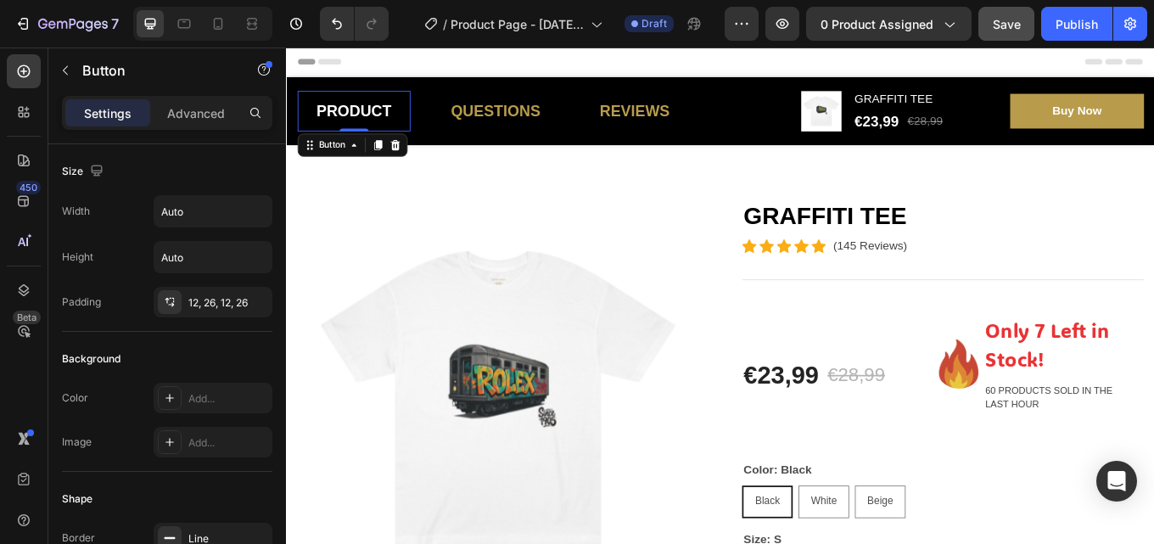
click at [425, 106] on button "PRODUCT" at bounding box center [365, 122] width 132 height 48
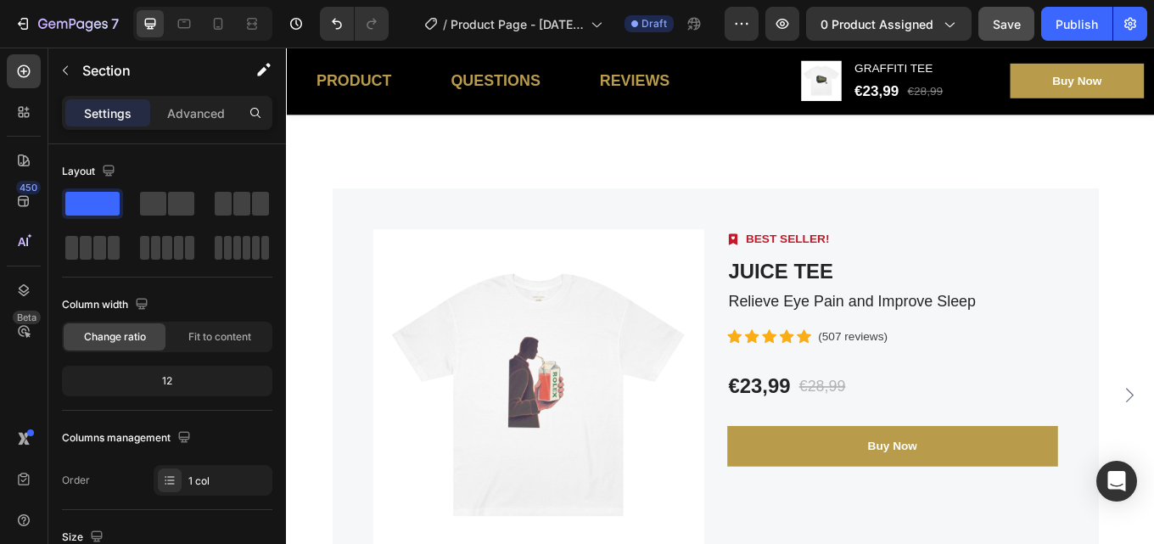
scroll to position [2800, 0]
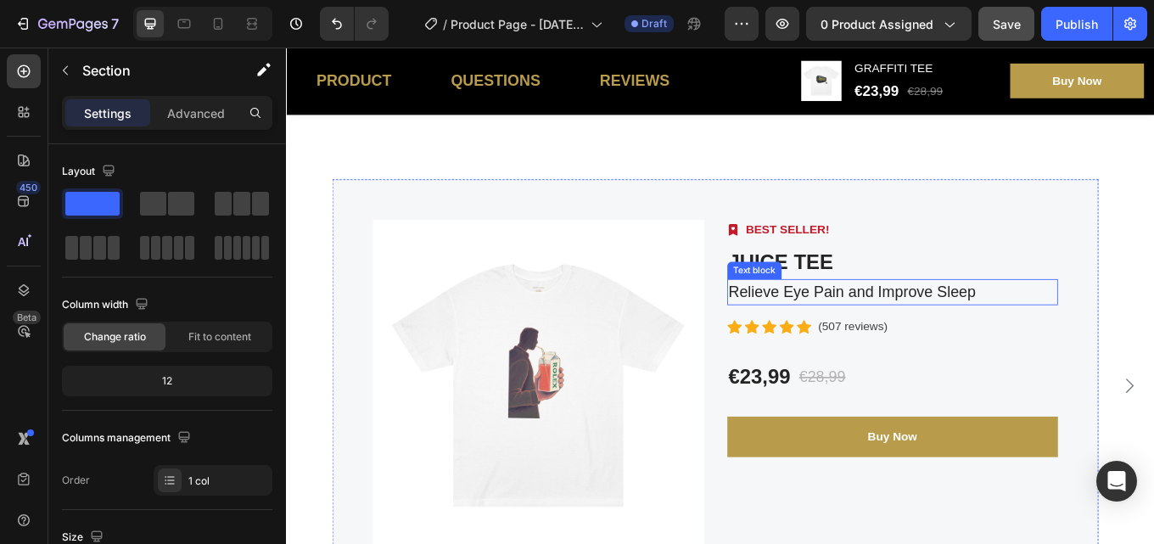
click at [1112, 327] on p "Relieve Eye Pain and Improve Sleep" at bounding box center [996, 335] width 385 height 27
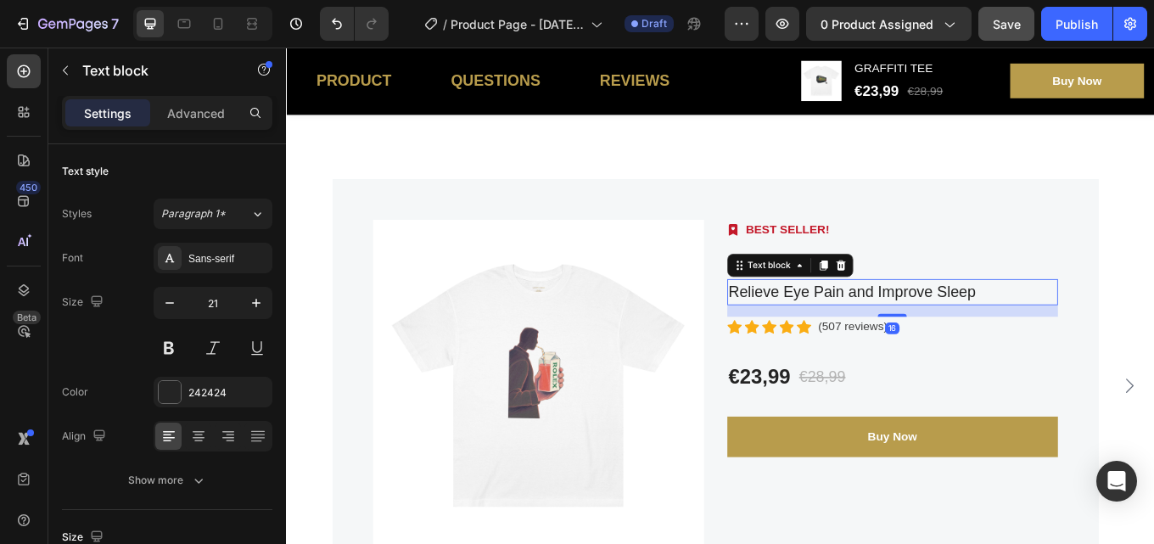
click at [1112, 327] on p "Relieve Eye Pain and Improve Sleep" at bounding box center [996, 335] width 385 height 27
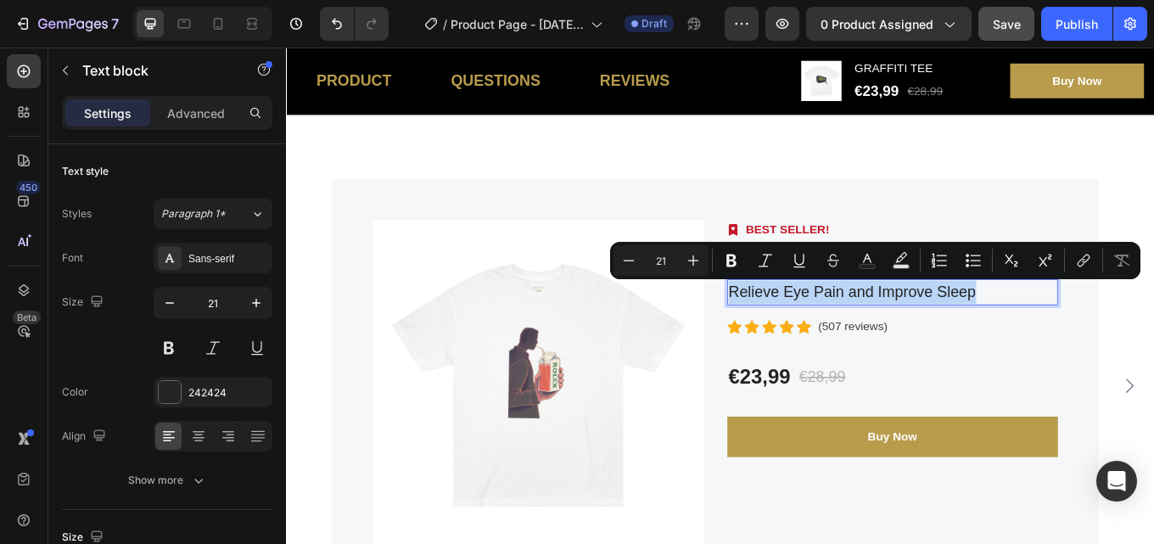
drag, startPoint x: 1097, startPoint y: 337, endPoint x: 805, endPoint y: 336, distance: 291.8
click at [805, 336] on p "Relieve Eye Pain and Improve Sleep" at bounding box center [996, 335] width 385 height 27
copy p "Relieve Eye Pain and Improve Sleep"
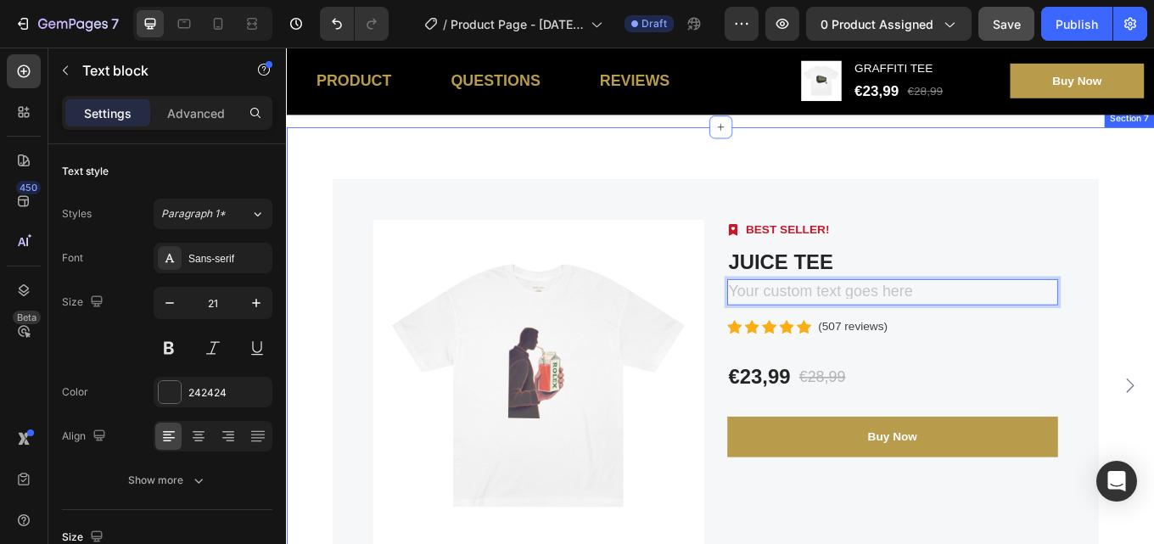
click at [1069, 181] on div "Product Images Image BEST SELLER! Text block Row JUICE TEE (P) Title Text block…" at bounding box center [795, 445] width 1018 height 606
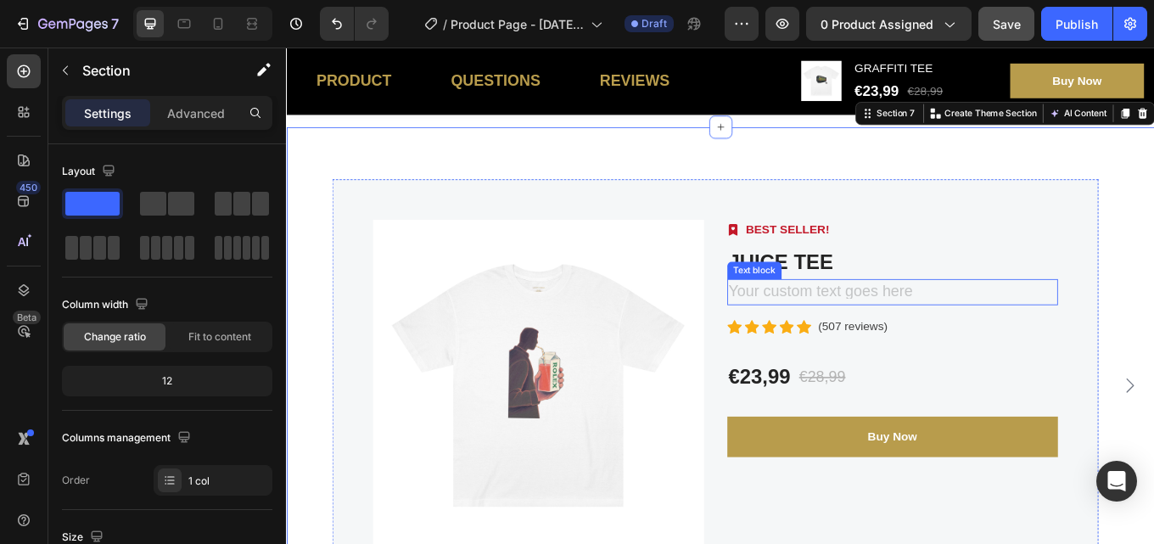
click at [1027, 321] on div "Rich Text Editor. Editing area: main" at bounding box center [997, 335] width 389 height 31
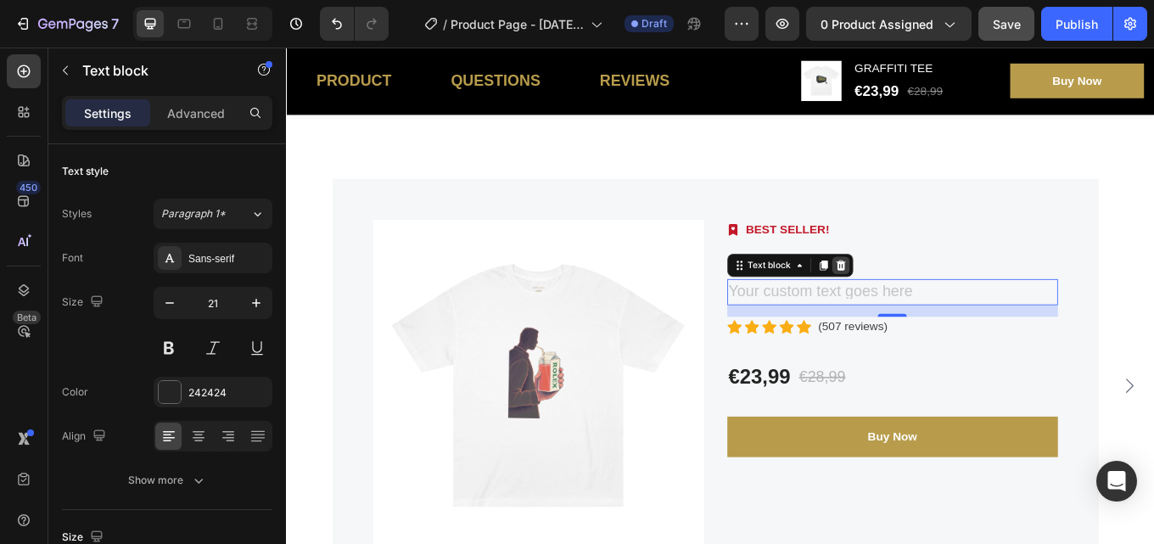
click at [938, 303] on icon at bounding box center [935, 304] width 11 height 12
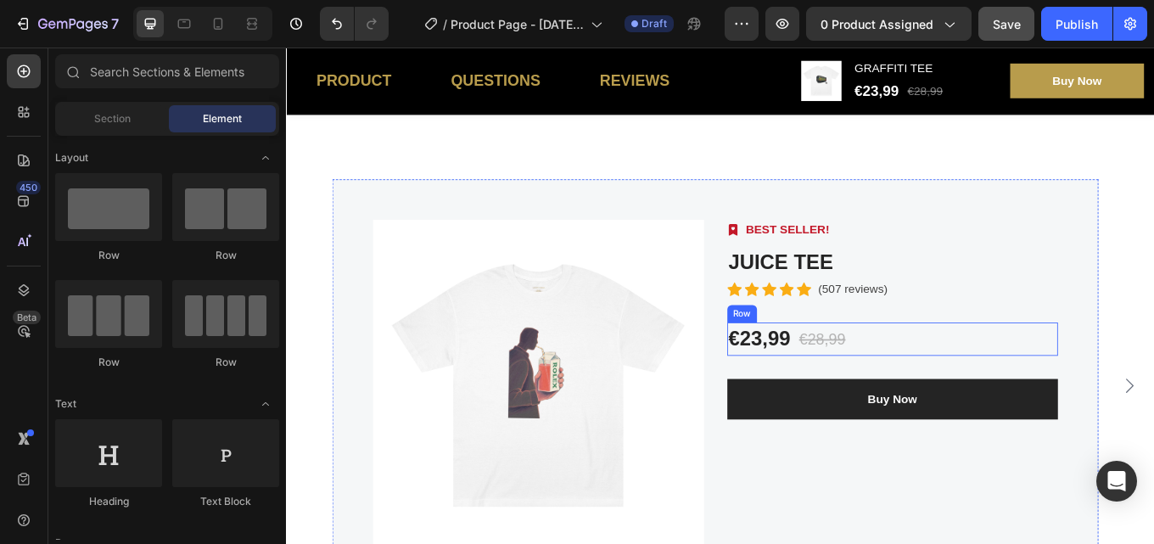
scroll to position [2884, 0]
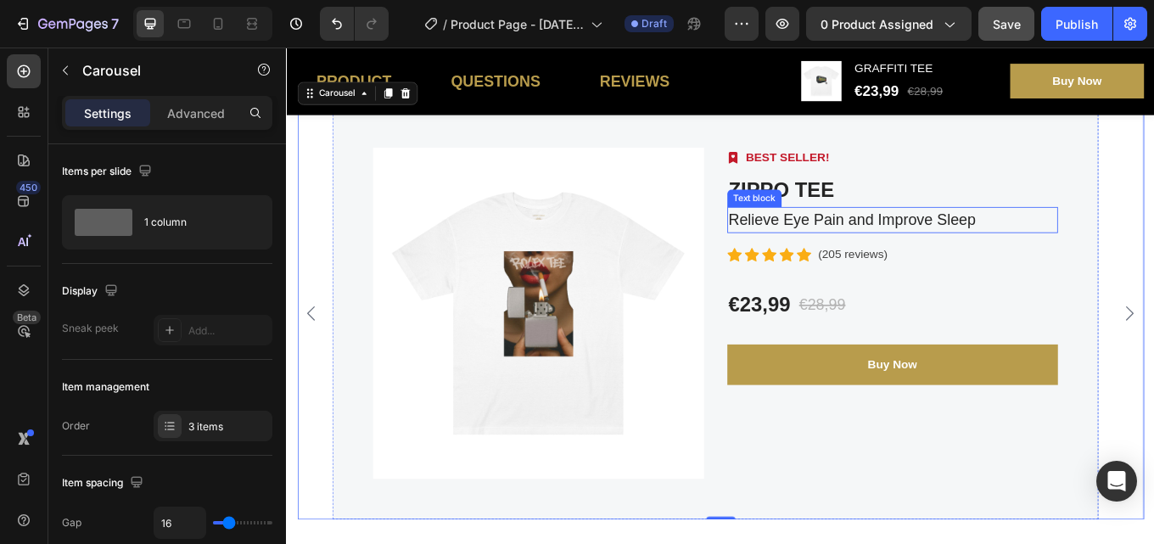
click at [1123, 242] on p "Relieve Eye Pain and Improve Sleep" at bounding box center [996, 250] width 385 height 27
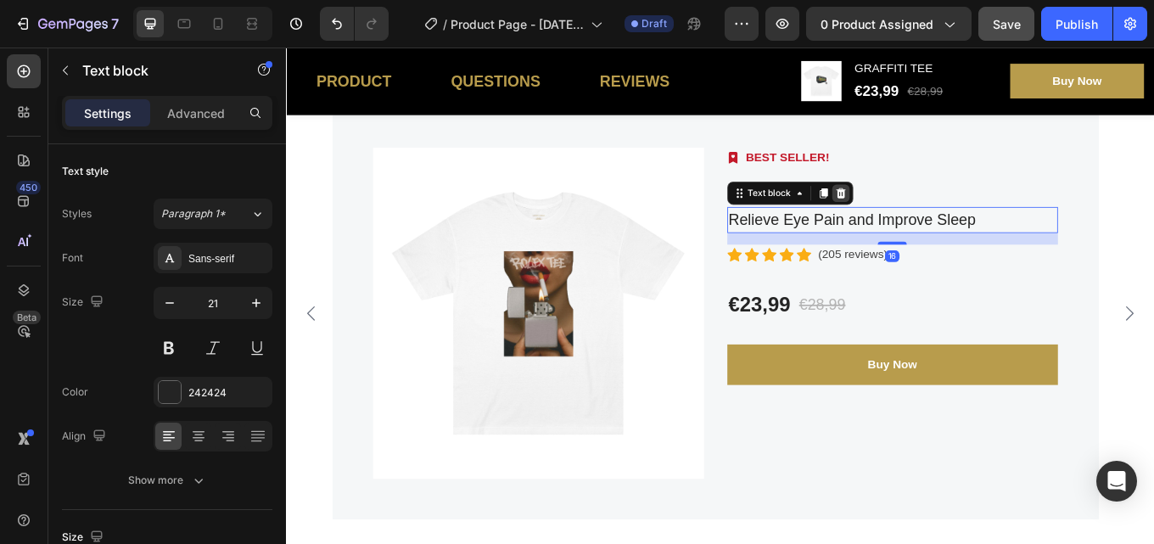
click at [931, 213] on icon at bounding box center [936, 219] width 14 height 14
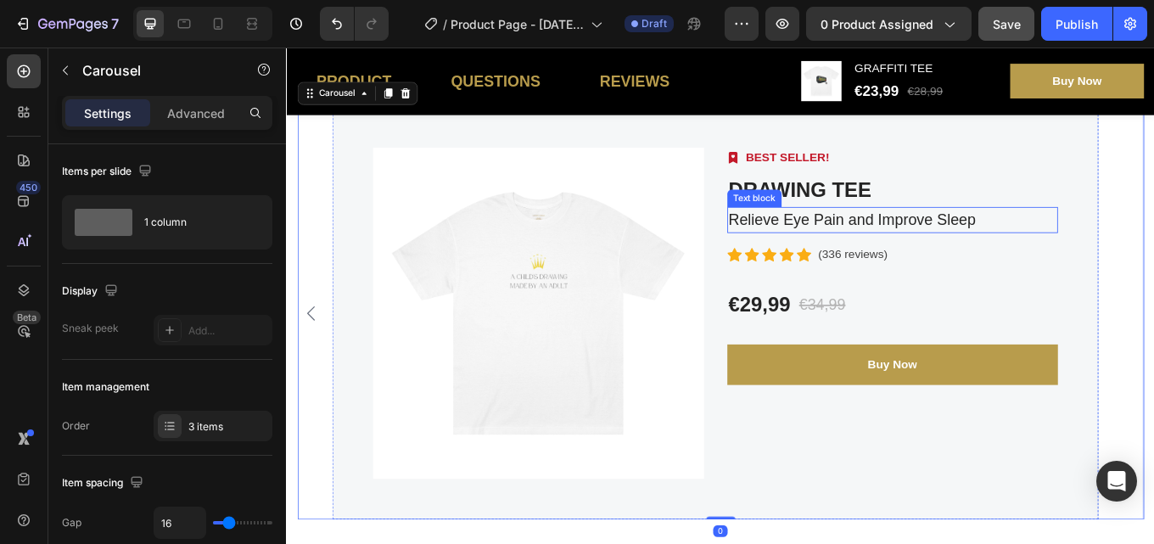
click at [1136, 249] on p "Relieve Eye Pain and Improve Sleep" at bounding box center [996, 250] width 385 height 27
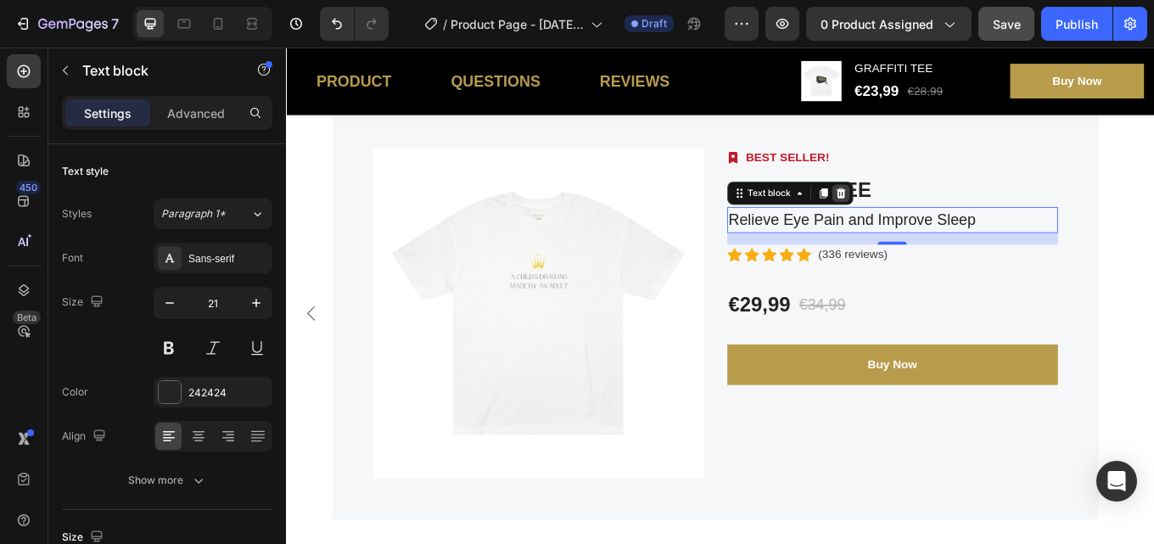
click at [937, 222] on icon at bounding box center [935, 219] width 11 height 12
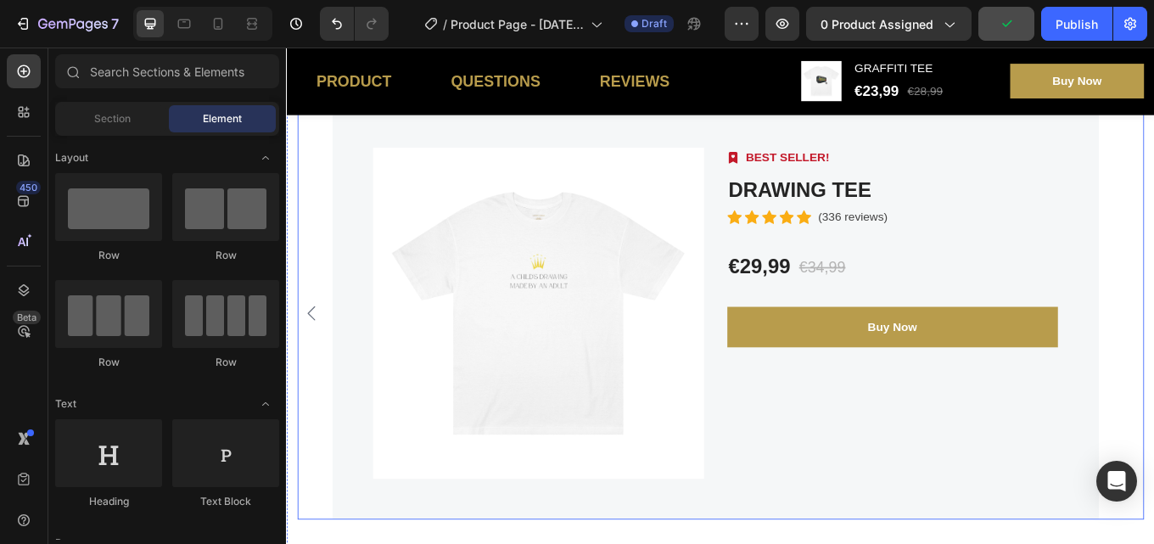
click at [313, 366] on icon "Carousel Back Arrow" at bounding box center [315, 360] width 20 height 20
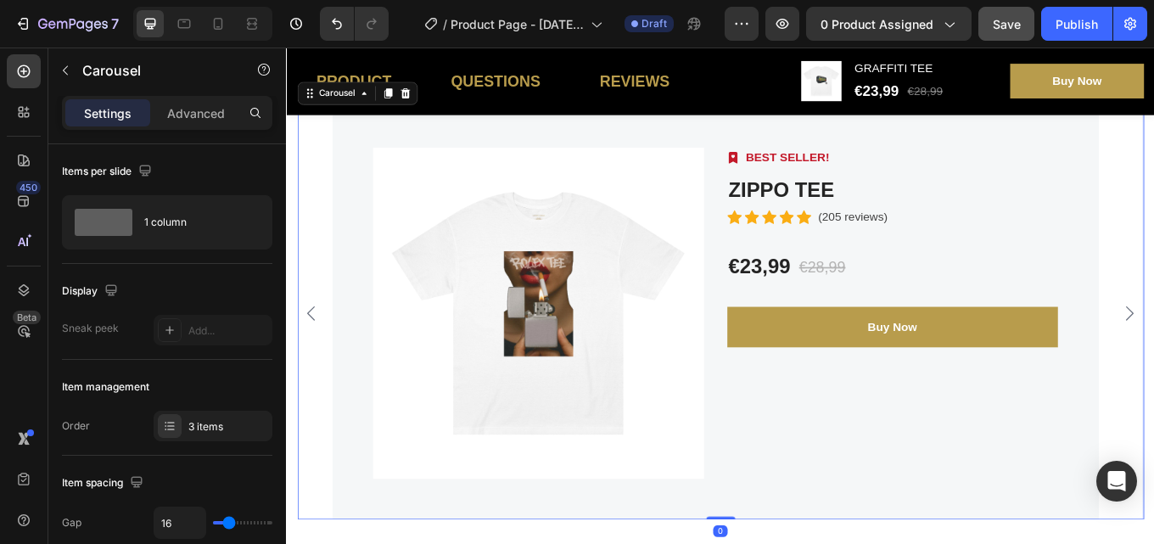
click at [312, 365] on icon "Carousel Back Arrow" at bounding box center [315, 360] width 20 height 20
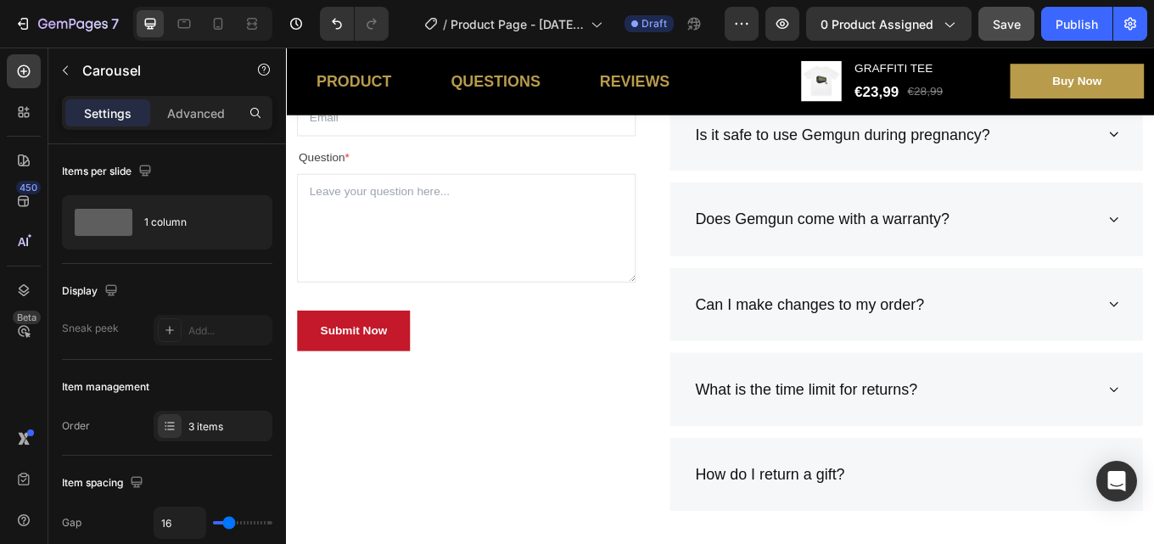
scroll to position [2747, 0]
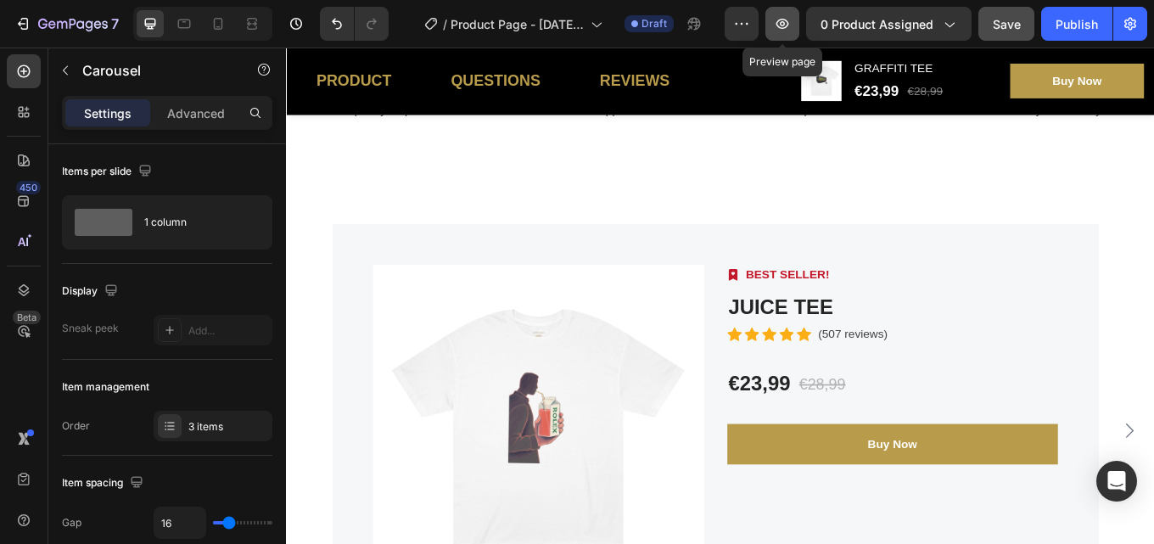
click at [775, 20] on icon "button" at bounding box center [782, 23] width 17 height 17
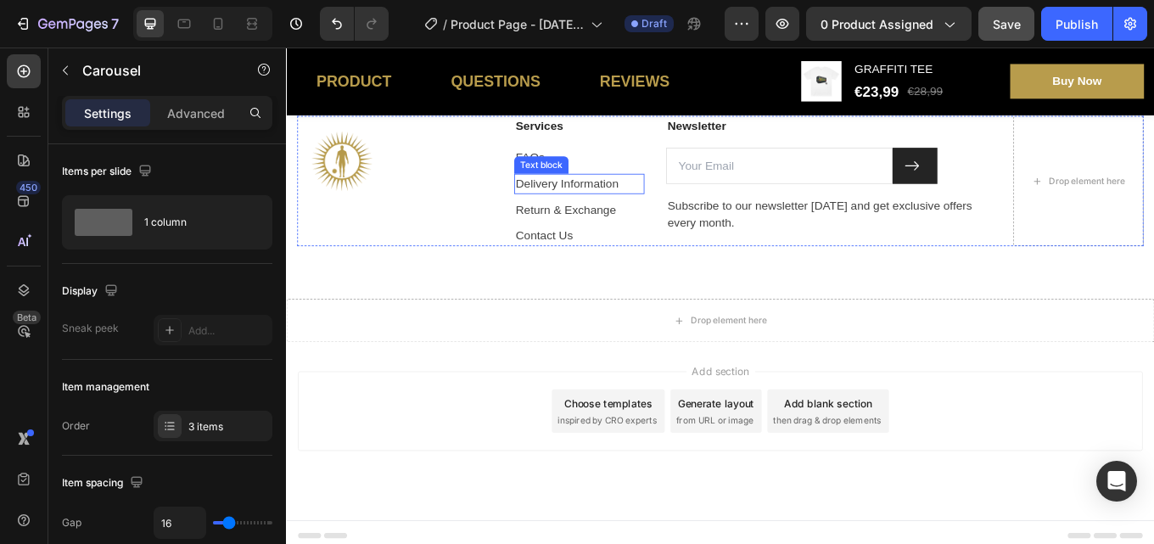
scroll to position [4201, 0]
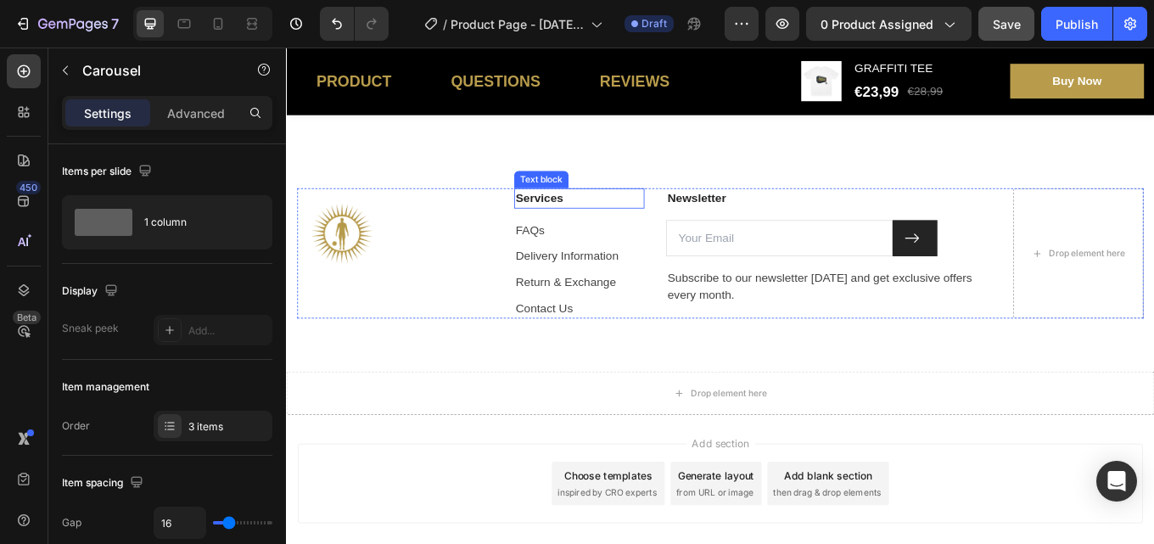
click at [645, 229] on p "Services" at bounding box center [629, 225] width 149 height 20
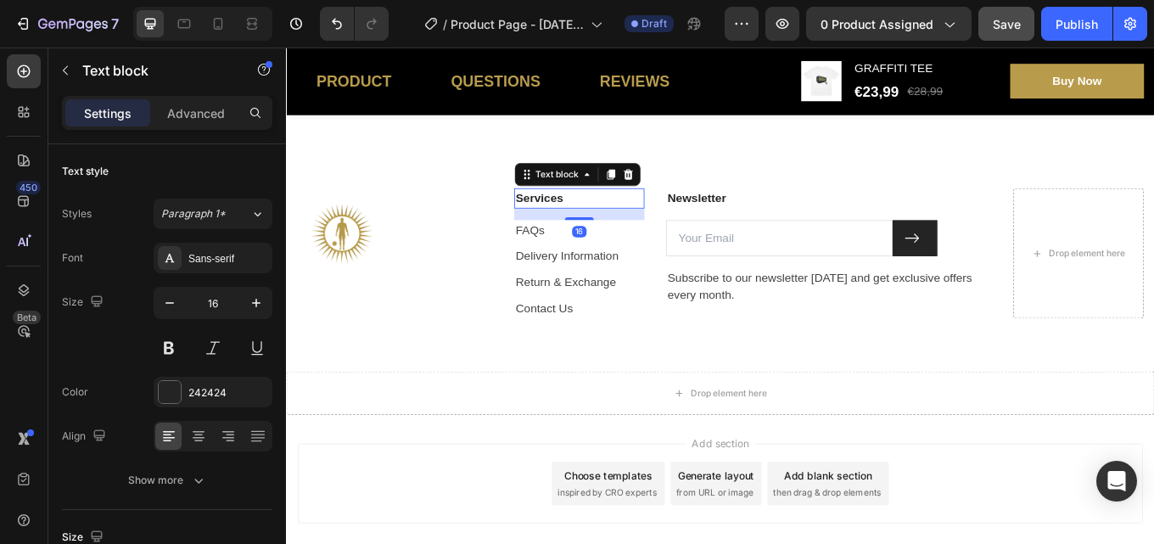
click at [680, 186] on div "Text block" at bounding box center [627, 196] width 148 height 27
click at [685, 192] on icon at bounding box center [687, 197] width 14 height 14
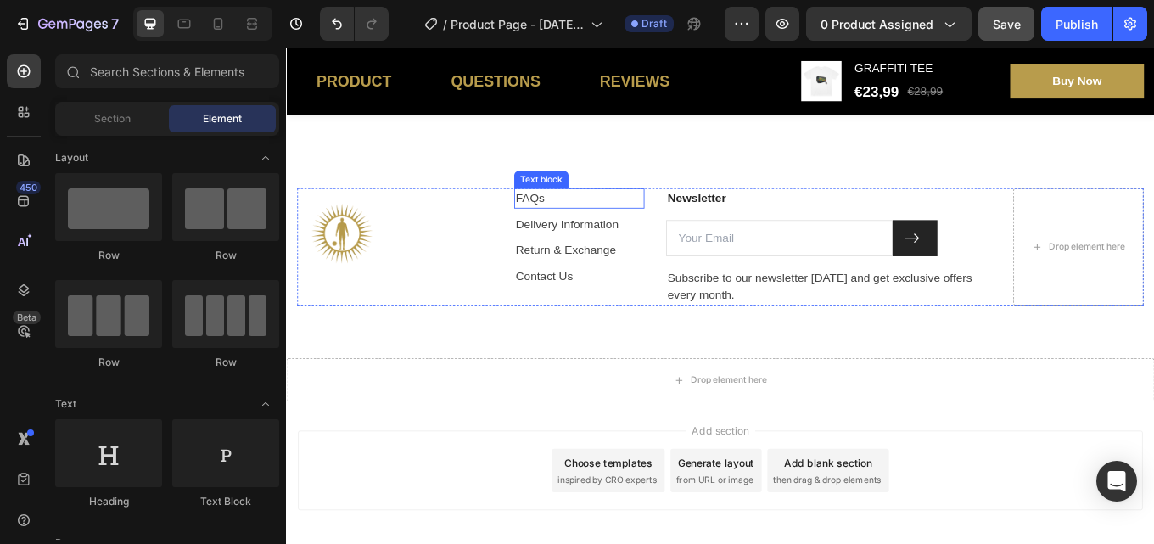
click at [624, 227] on p "FAQs" at bounding box center [629, 225] width 149 height 20
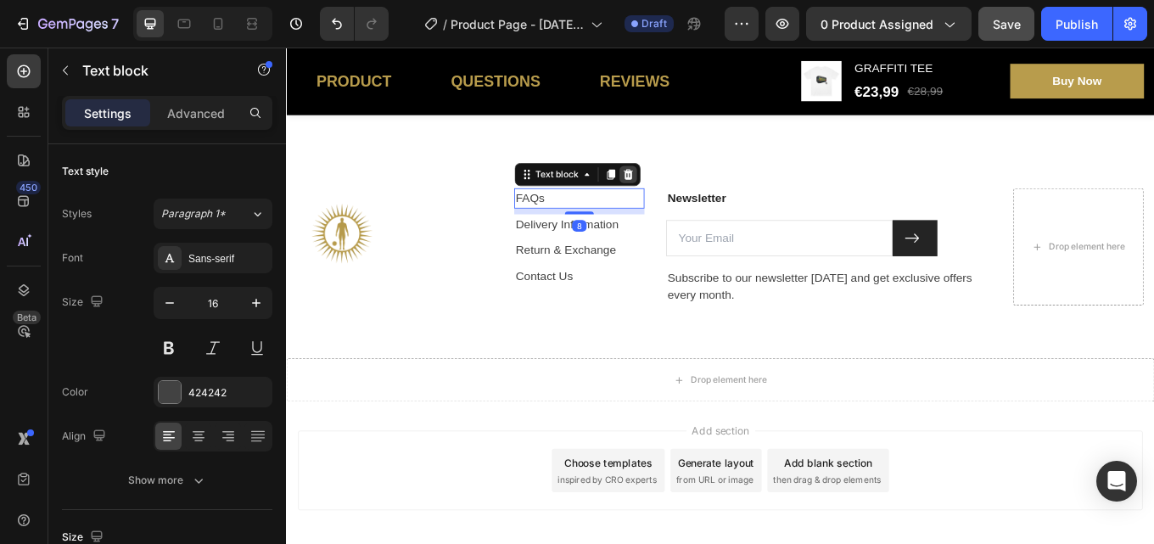
click at [680, 190] on icon at bounding box center [687, 197] width 14 height 14
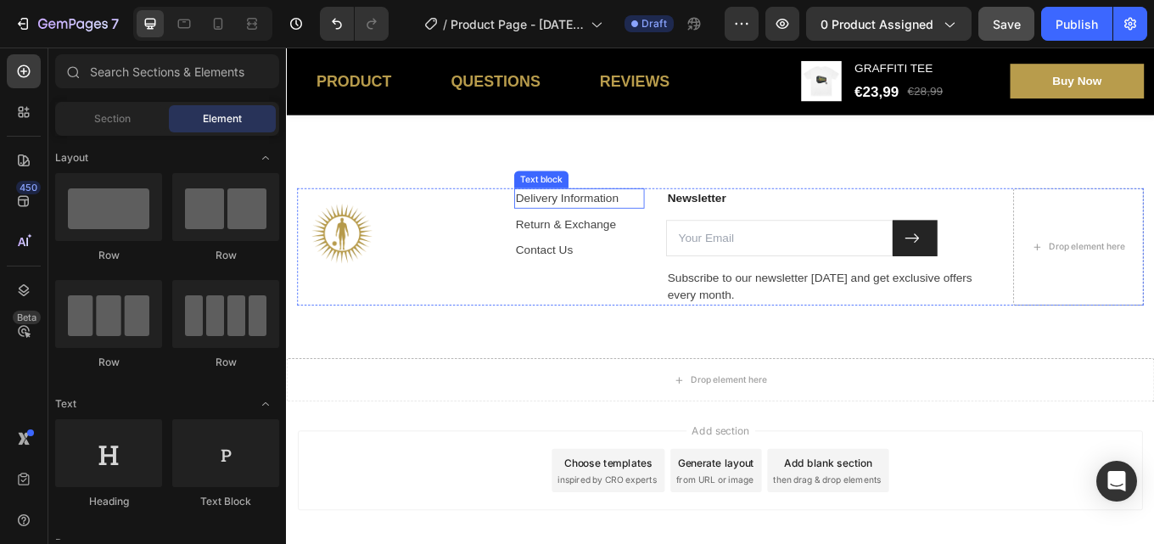
click at [670, 223] on p "Delivery Information" at bounding box center [629, 225] width 149 height 20
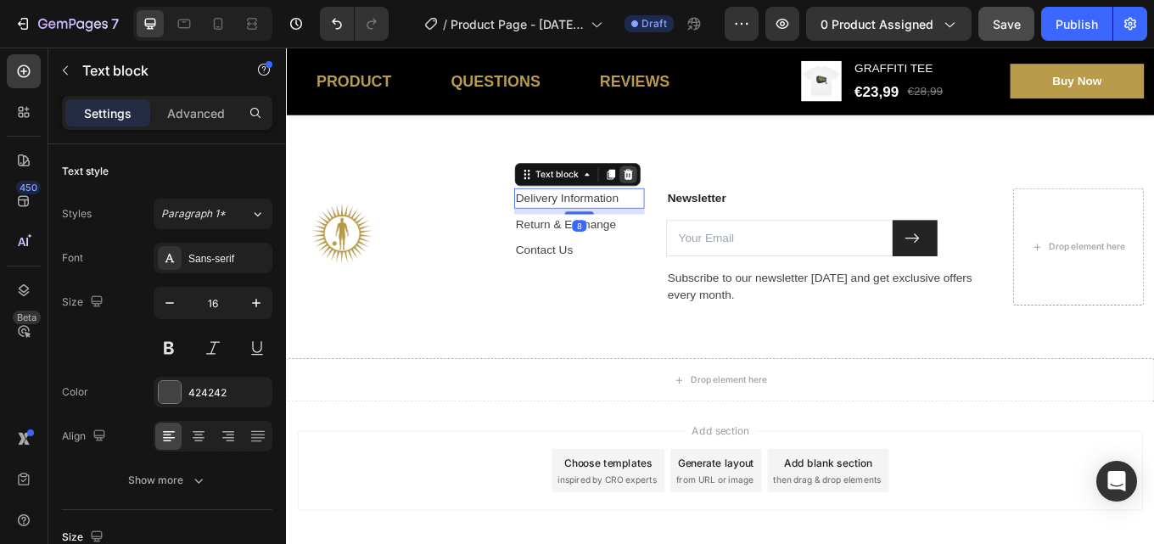
click at [685, 193] on icon at bounding box center [686, 197] width 11 height 12
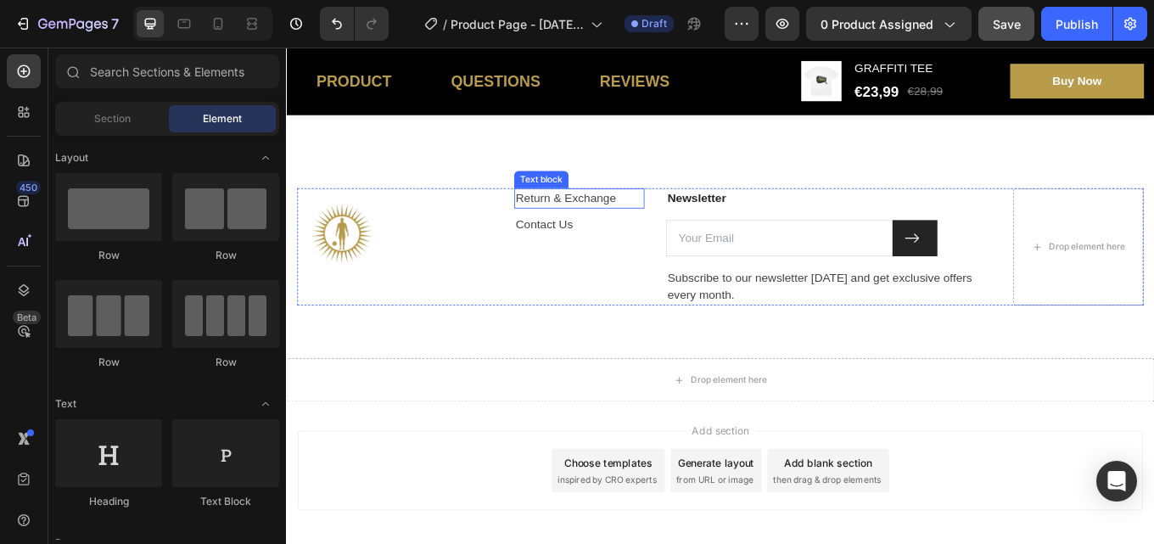
click at [669, 222] on p "Return & Exchange" at bounding box center [629, 225] width 149 height 20
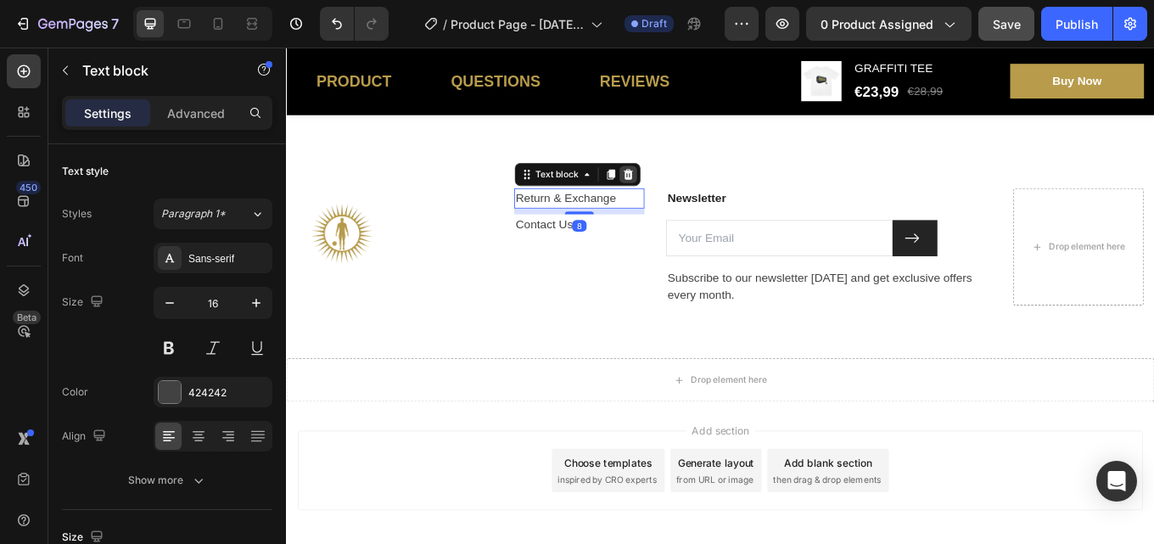
click at [684, 193] on icon at bounding box center [686, 197] width 11 height 12
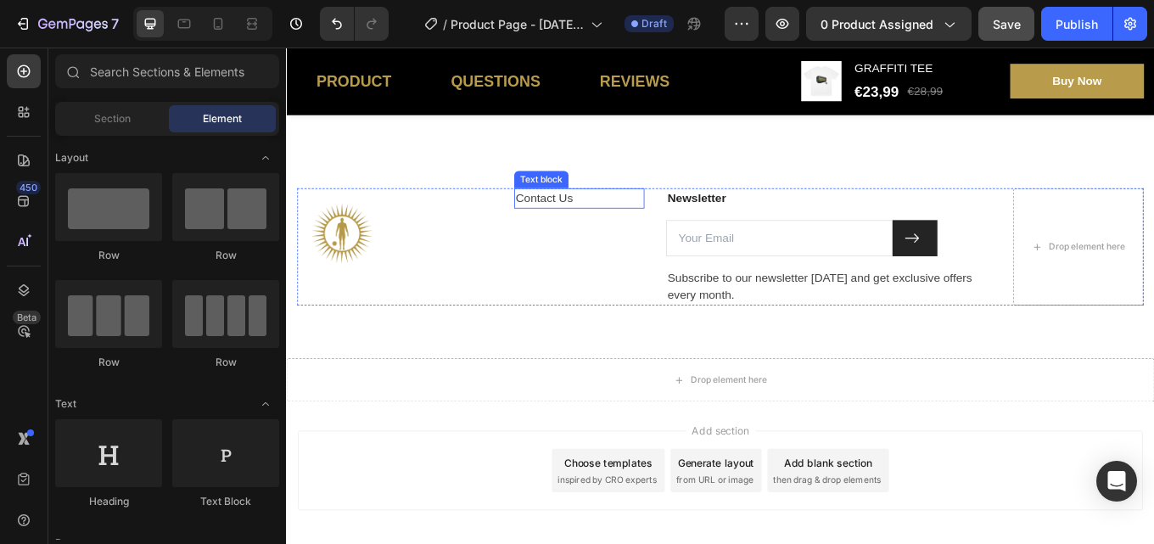
click at [638, 225] on p "Contact Us" at bounding box center [629, 225] width 149 height 20
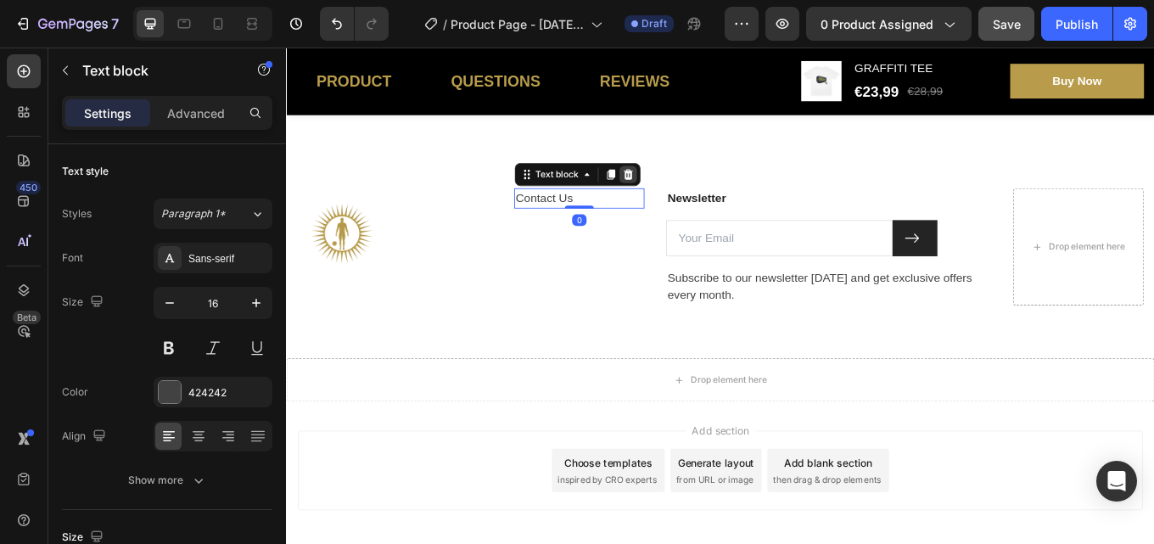
click at [690, 198] on div at bounding box center [686, 197] width 20 height 20
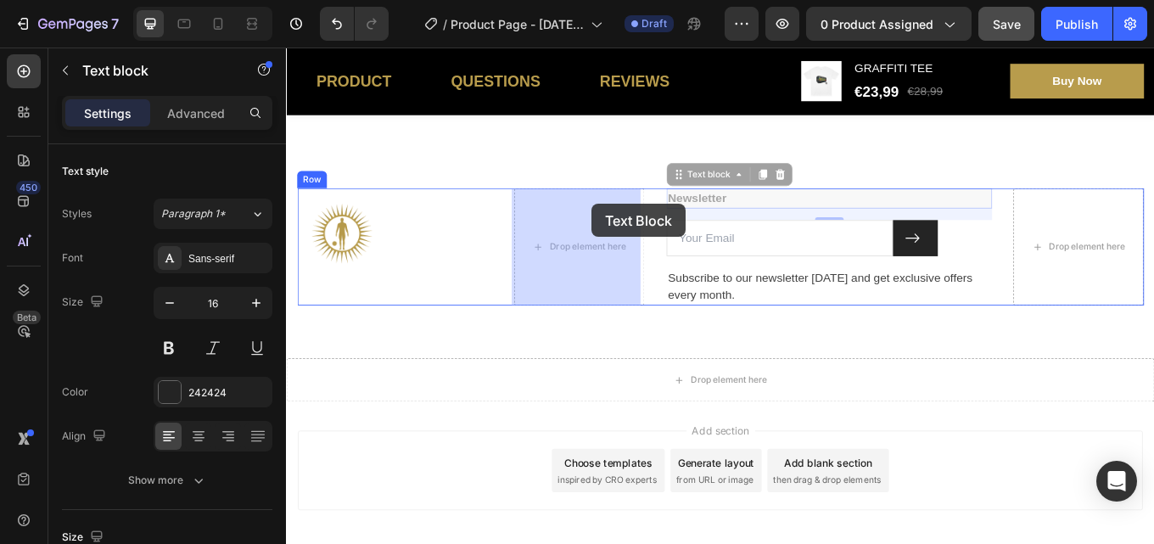
drag, startPoint x: 842, startPoint y: 223, endPoint x: 643, endPoint y: 231, distance: 198.7
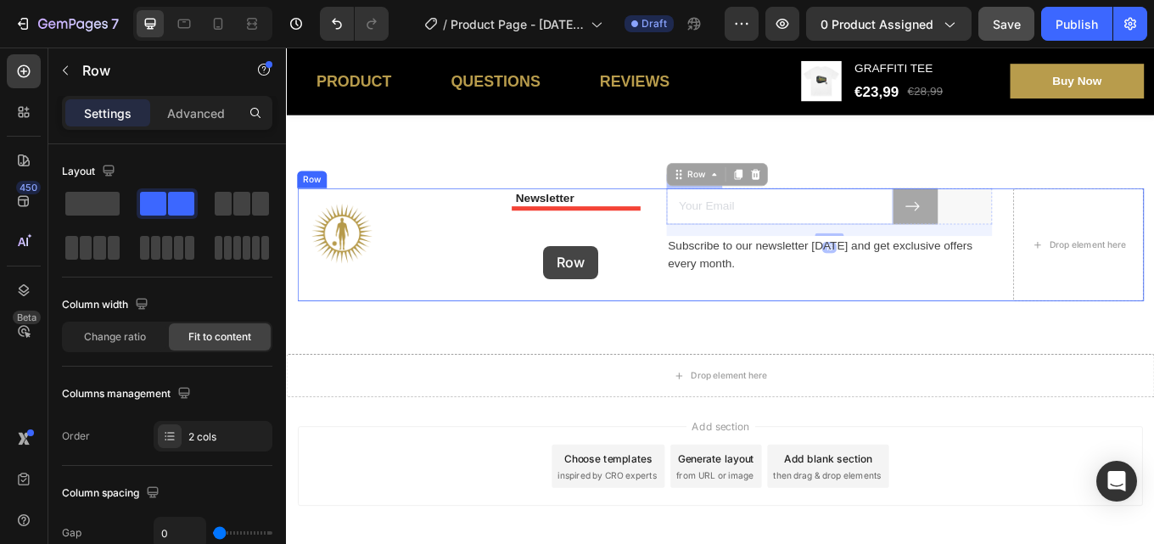
drag, startPoint x: 1077, startPoint y: 228, endPoint x: 587, endPoint y: 280, distance: 492.2
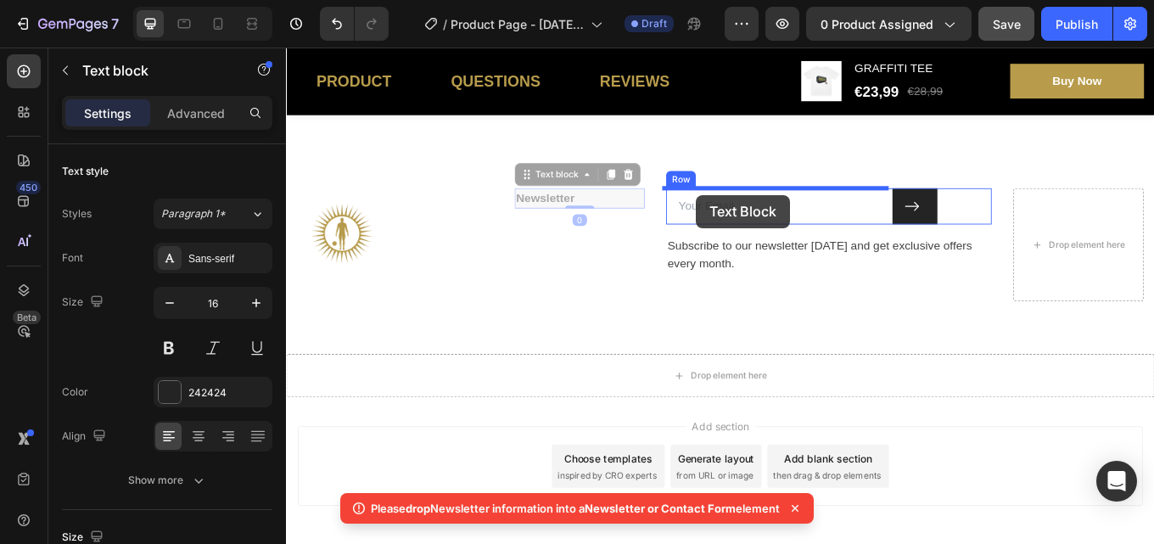
drag, startPoint x: 607, startPoint y: 225, endPoint x: 767, endPoint y: 221, distance: 160.4
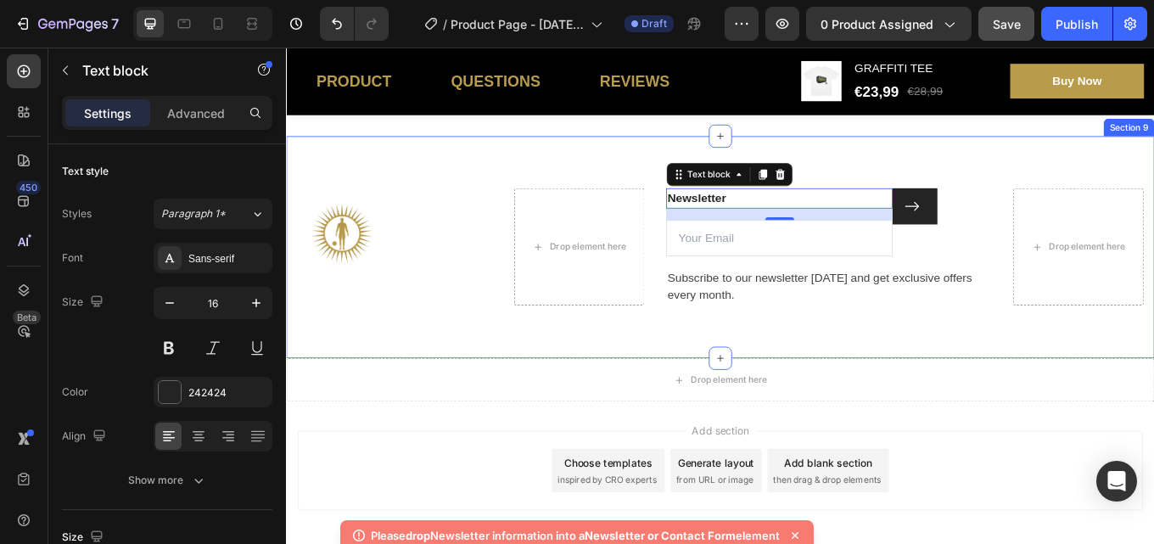
click at [739, 361] on div "Image Drop element here Newsletter Text block 16 Email Field Submit Button Row …" at bounding box center [795, 282] width 1018 height 260
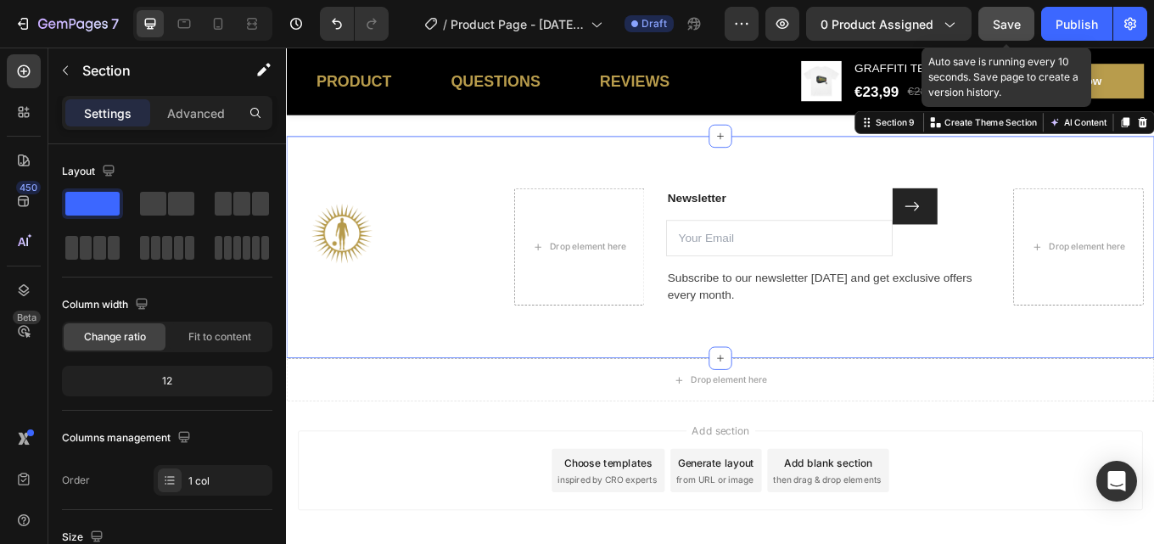
click at [989, 22] on button "Save" at bounding box center [1006, 24] width 56 height 34
click at [1004, 21] on span "Save" at bounding box center [1007, 24] width 28 height 14
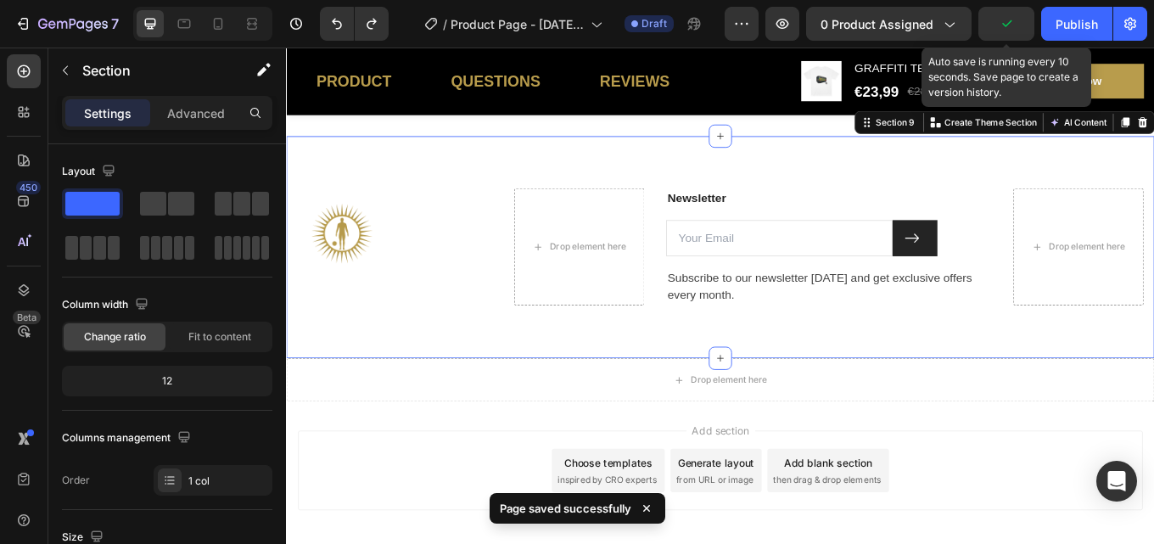
click at [1004, 21] on icon "button" at bounding box center [1006, 23] width 17 height 17
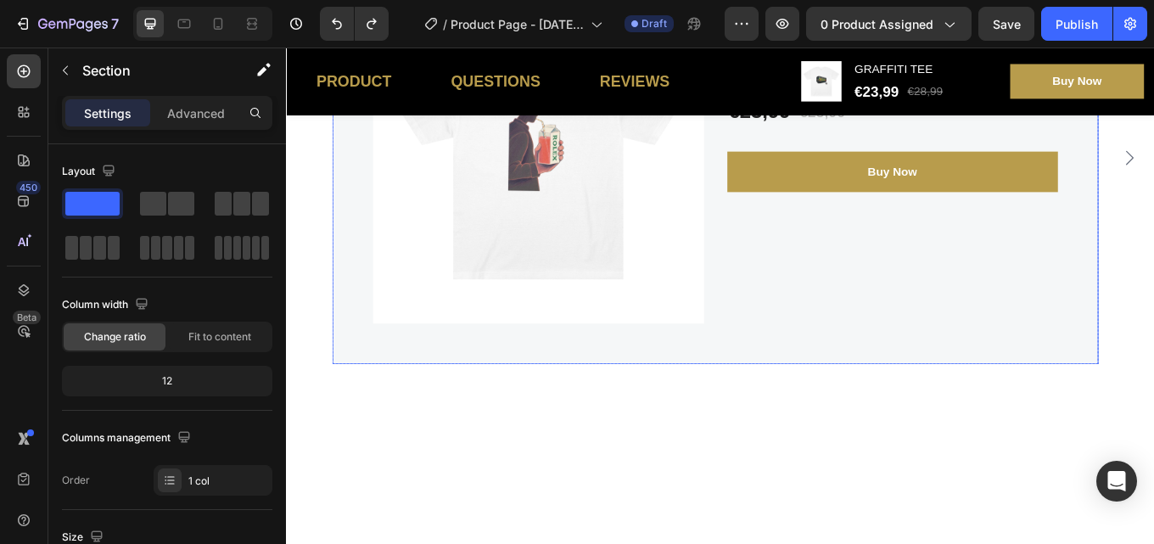
scroll to position [2484, 0]
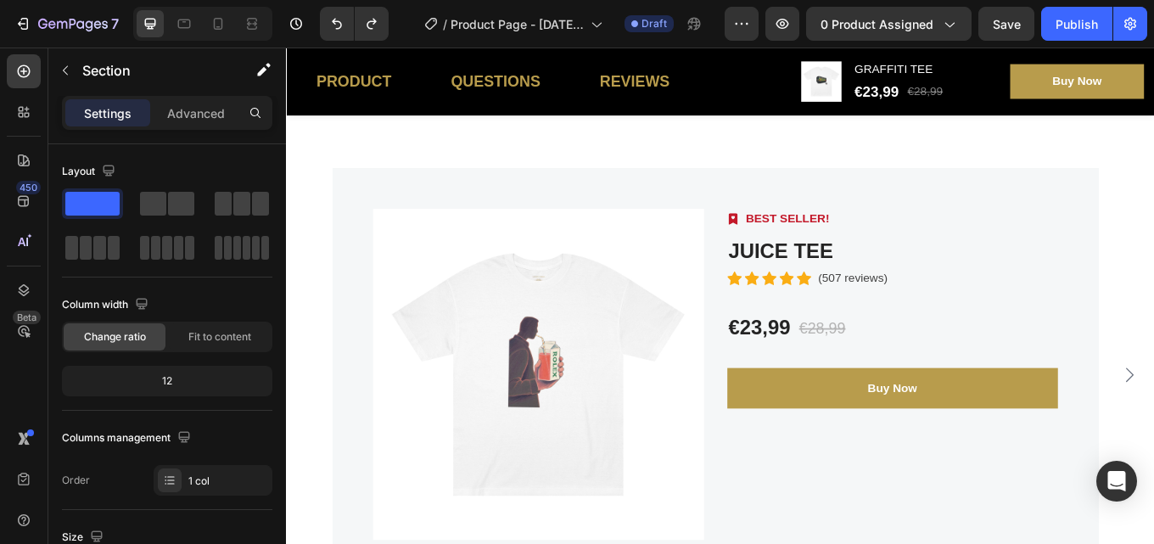
click at [455, 15] on p "Secure Delivery" at bounding box center [443, 5] width 165 height 20
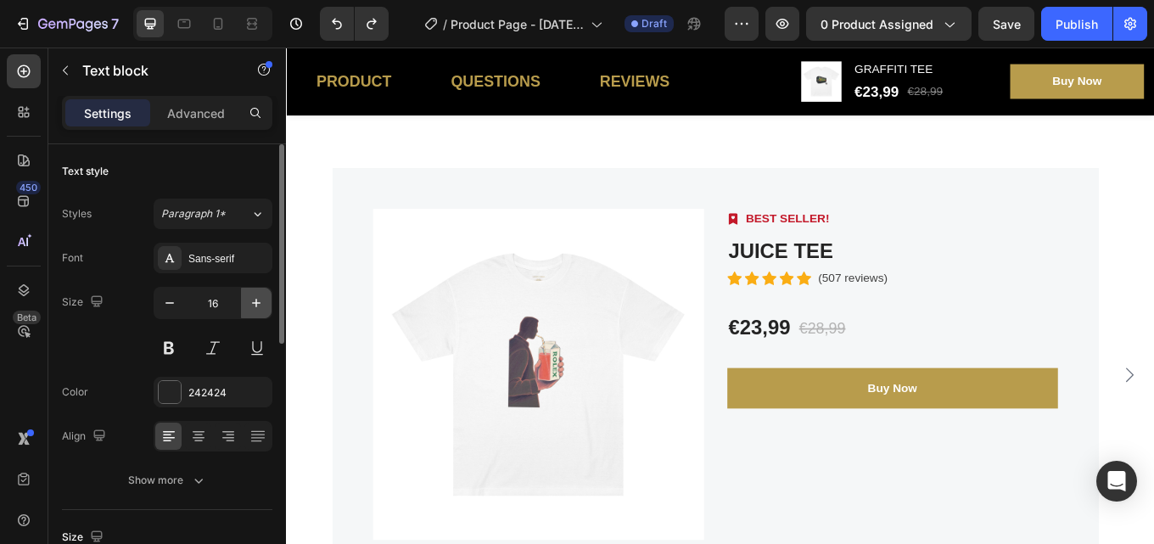
click at [248, 308] on icon "button" at bounding box center [256, 302] width 17 height 17
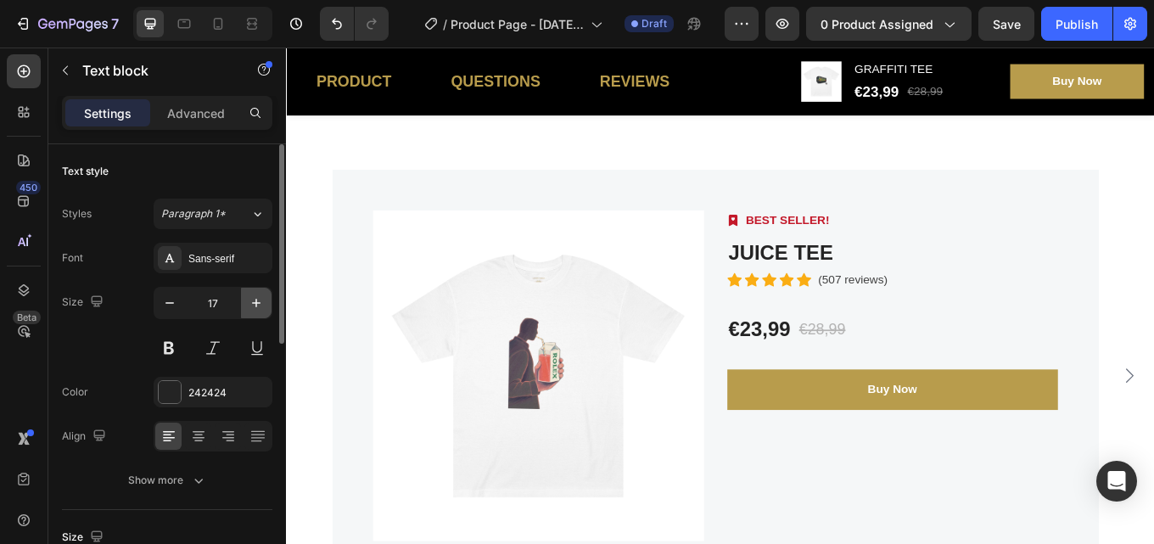
click at [248, 308] on icon "button" at bounding box center [256, 302] width 17 height 17
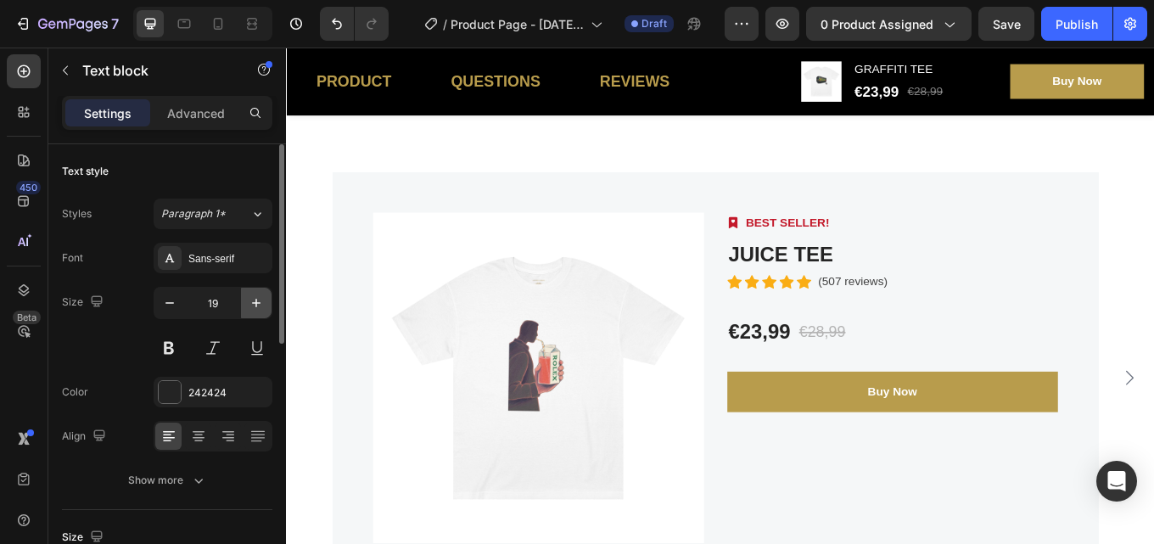
click at [248, 308] on icon "button" at bounding box center [256, 302] width 17 height 17
type input "22"
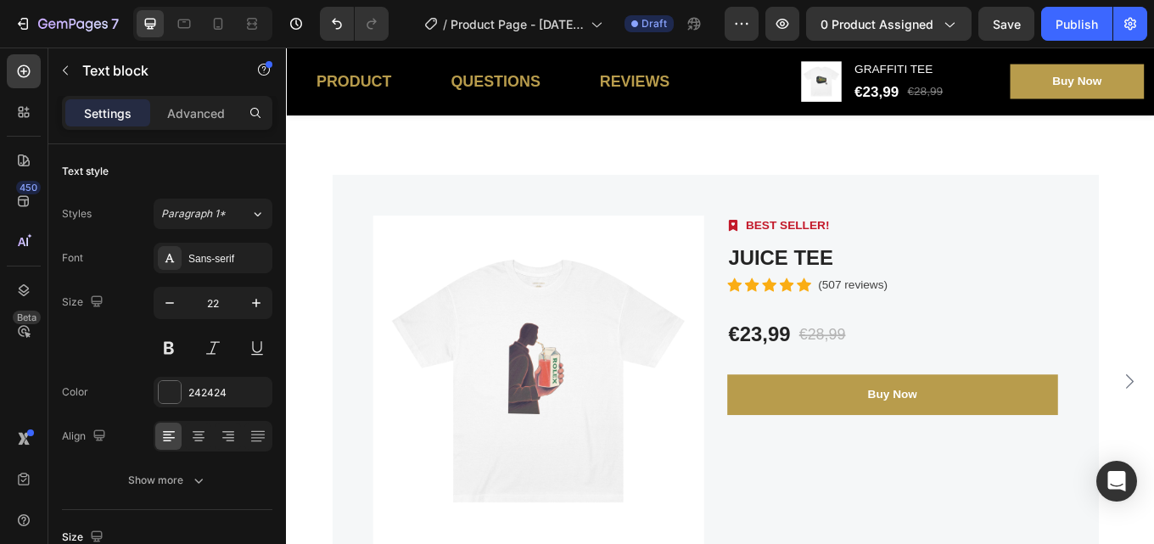
click at [724, 15] on p "Warranty Policy" at bounding box center [698, 5] width 165 height 20
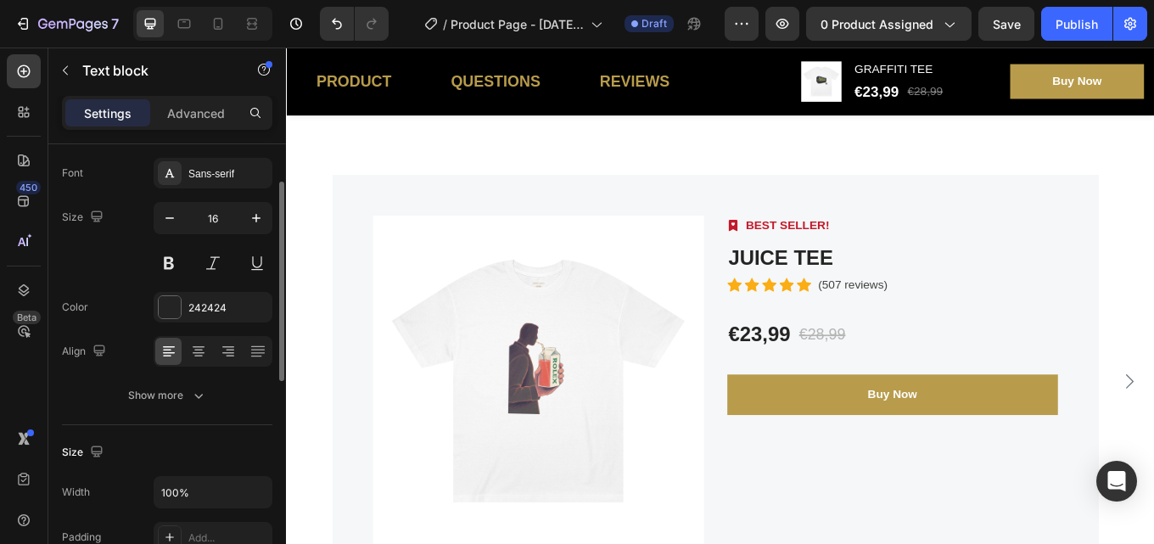
scroll to position [0, 0]
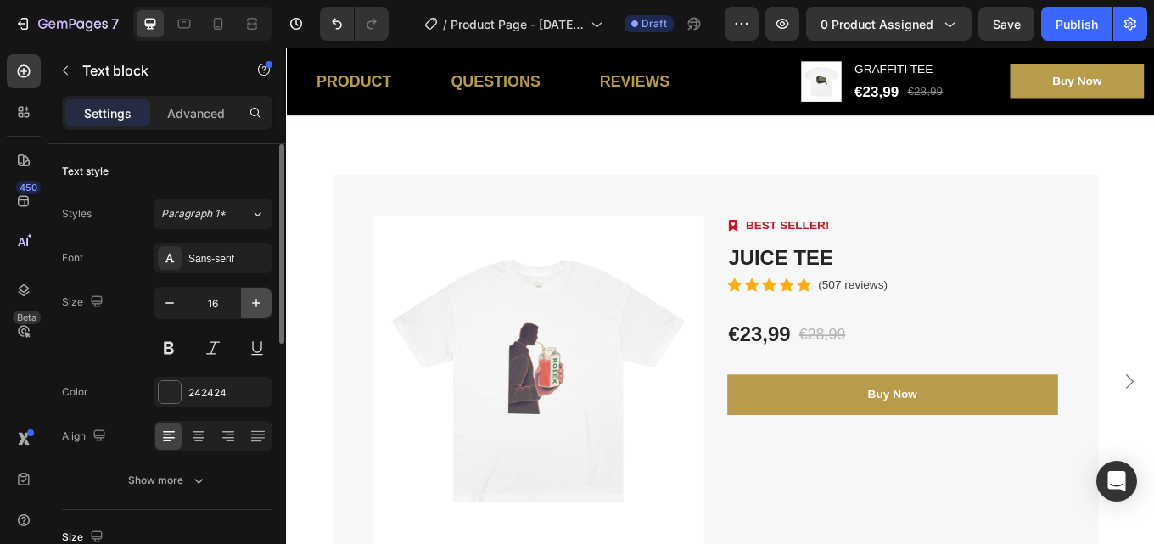
click at [249, 306] on icon "button" at bounding box center [256, 302] width 17 height 17
click at [248, 306] on icon "button" at bounding box center [256, 302] width 17 height 17
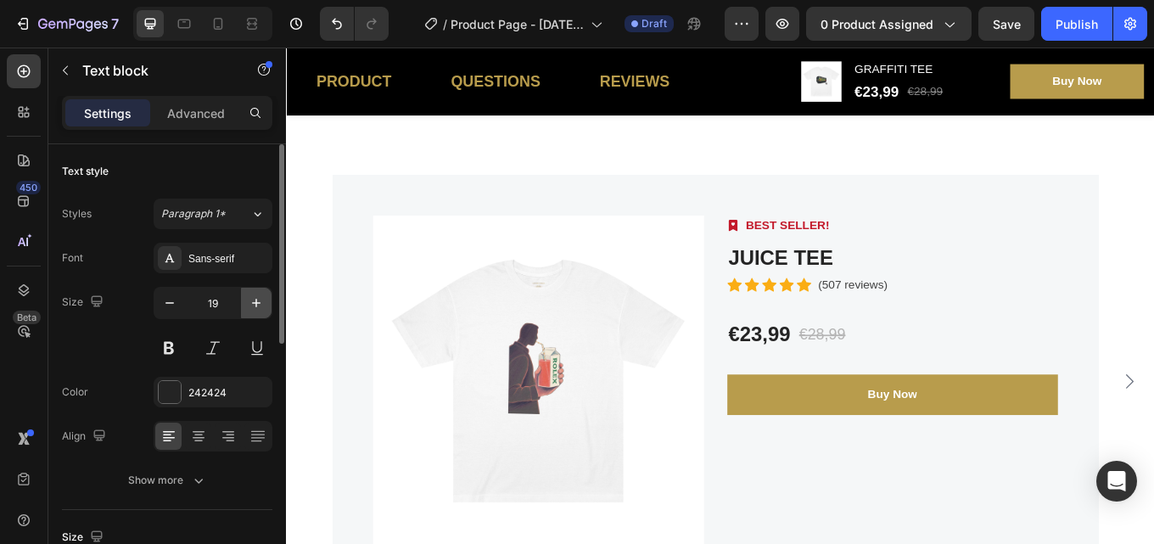
click at [248, 306] on icon "button" at bounding box center [256, 302] width 17 height 17
type input "23"
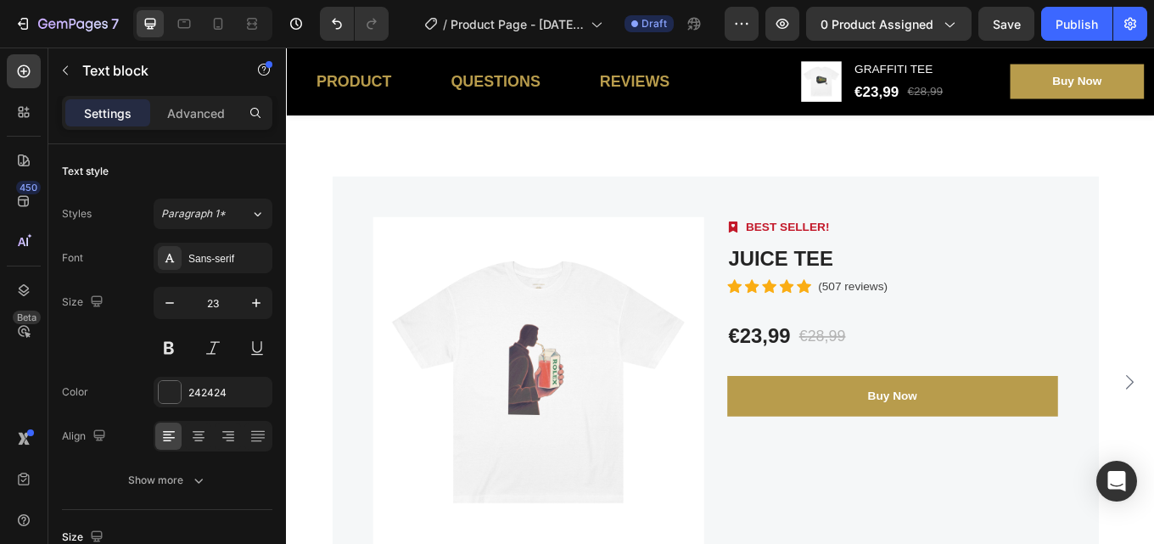
click at [984, 15] on p "7-Day Guarantee" at bounding box center [952, 5] width 165 height 20
click at [264, 306] on icon "button" at bounding box center [256, 302] width 17 height 17
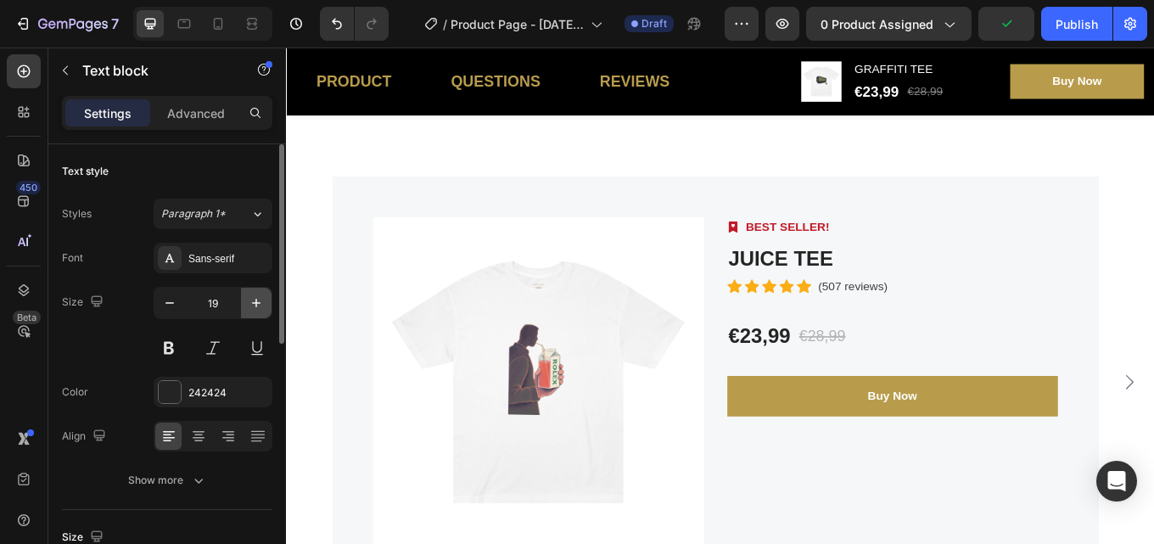
click at [264, 306] on icon "button" at bounding box center [256, 302] width 17 height 17
click at [171, 312] on button "button" at bounding box center [169, 303] width 31 height 31
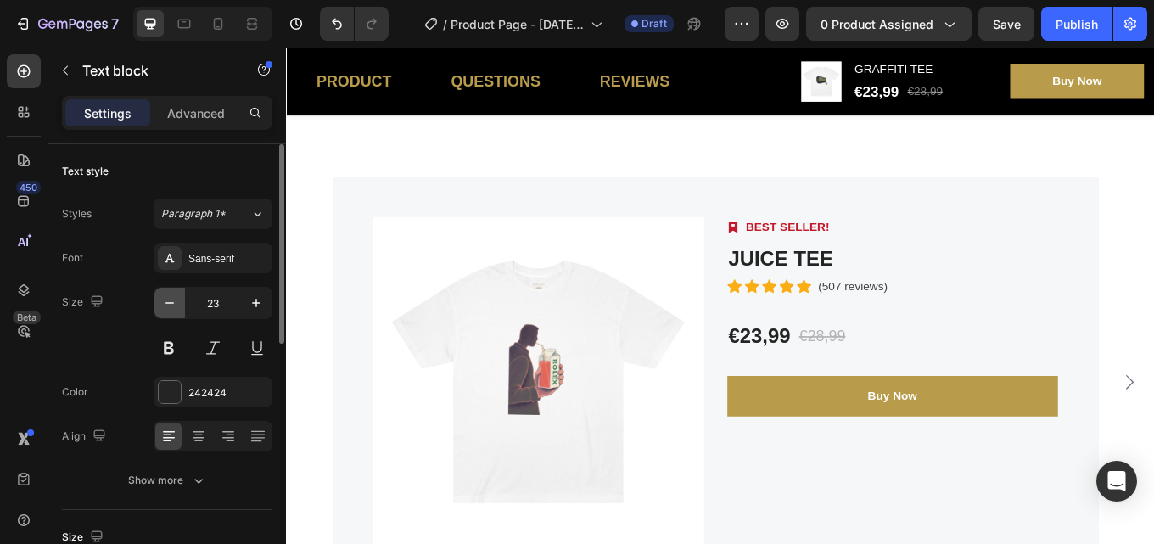
type input "22"
click at [262, 300] on icon "button" at bounding box center [256, 302] width 17 height 17
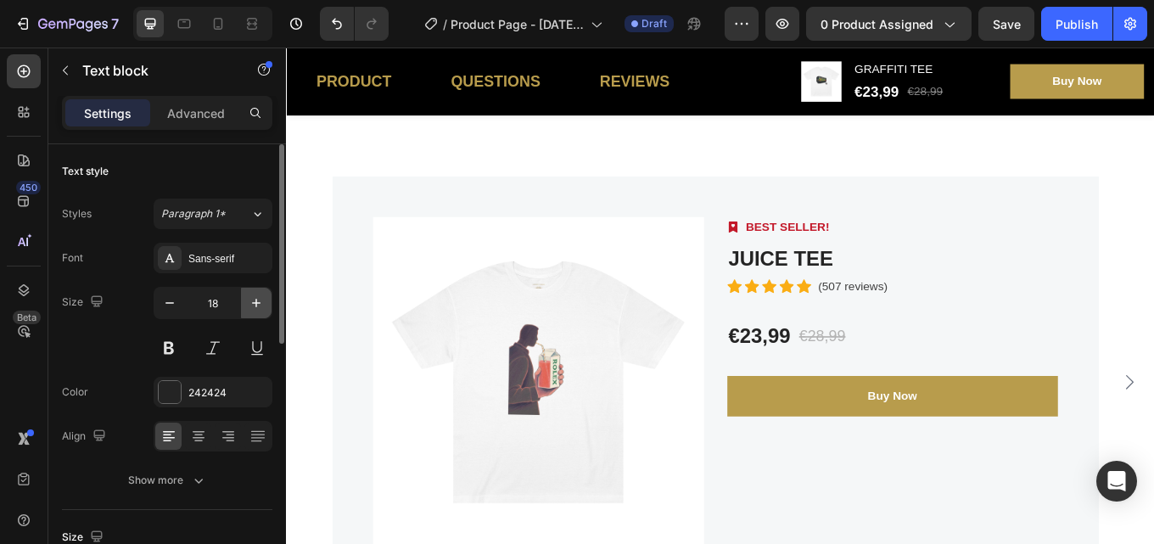
click at [262, 300] on icon "button" at bounding box center [256, 302] width 17 height 17
type input "22"
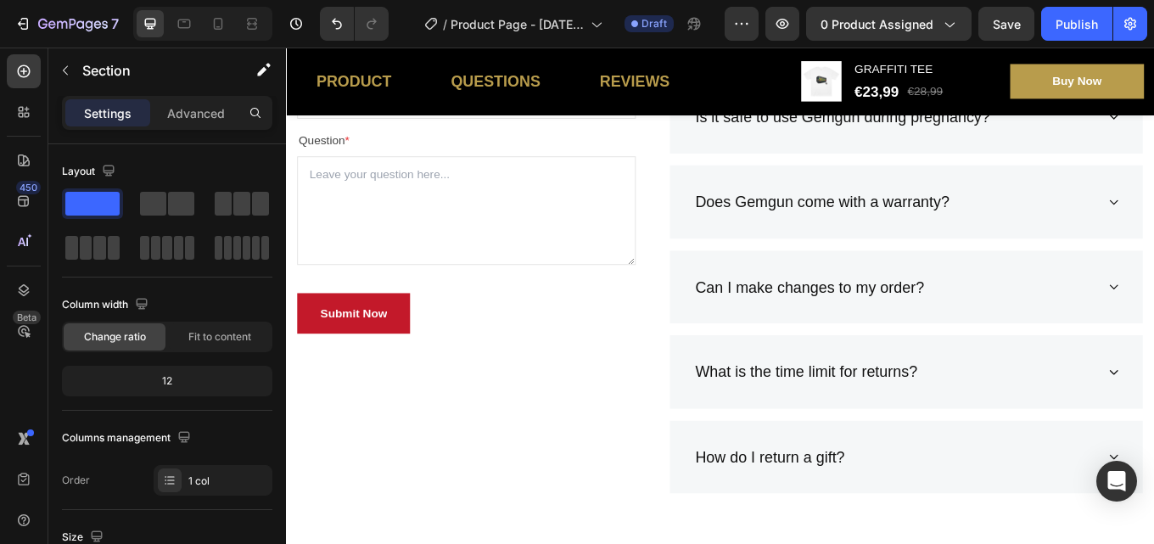
scroll to position [3502, 0]
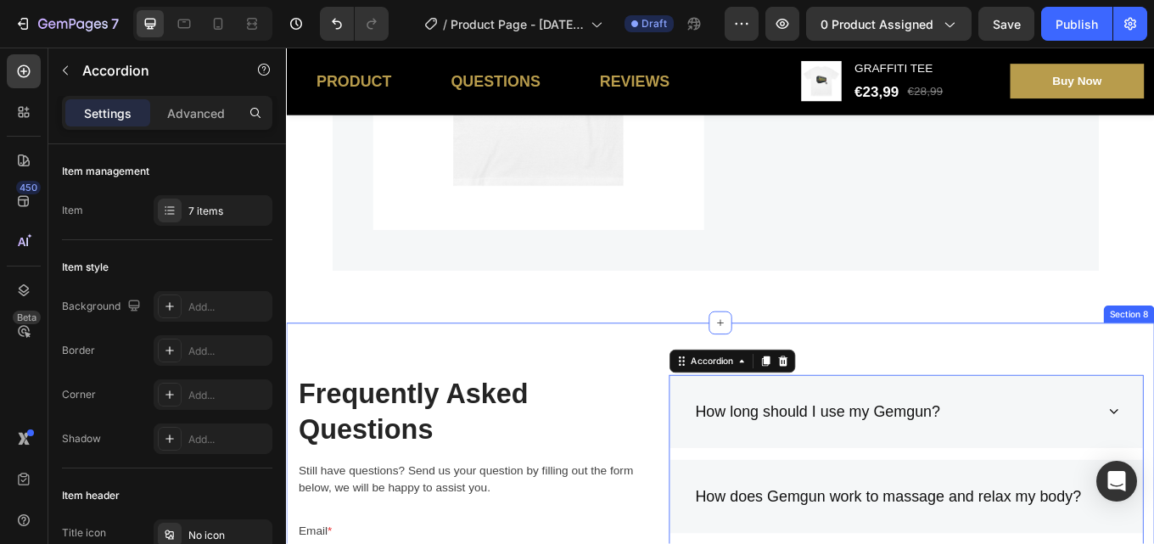
scroll to position [3382, 0]
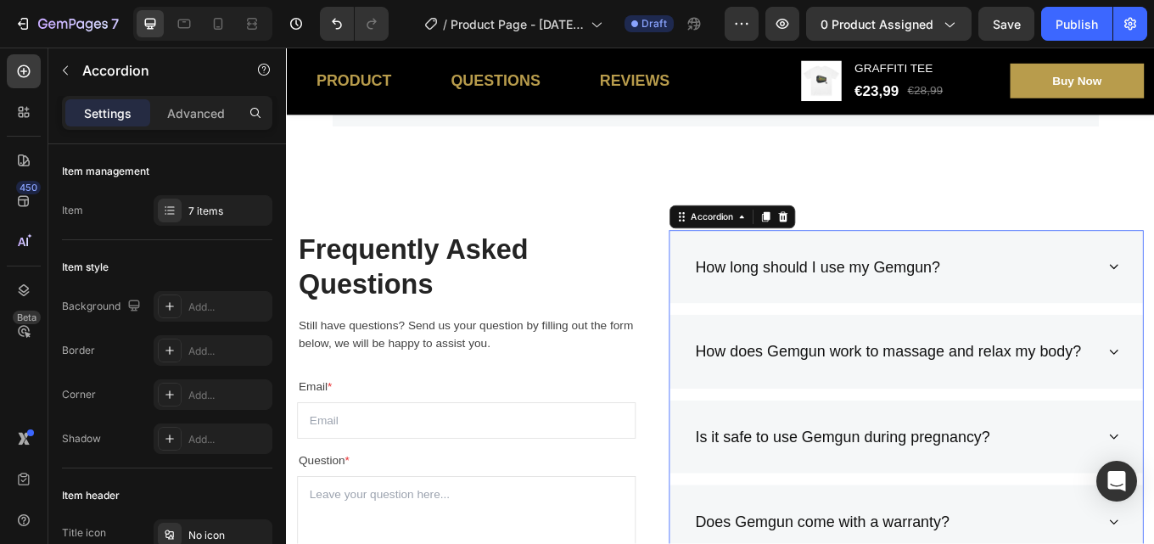
click at [1153, 319] on div "How long should I use my Gemgun?" at bounding box center [1013, 305] width 555 height 87
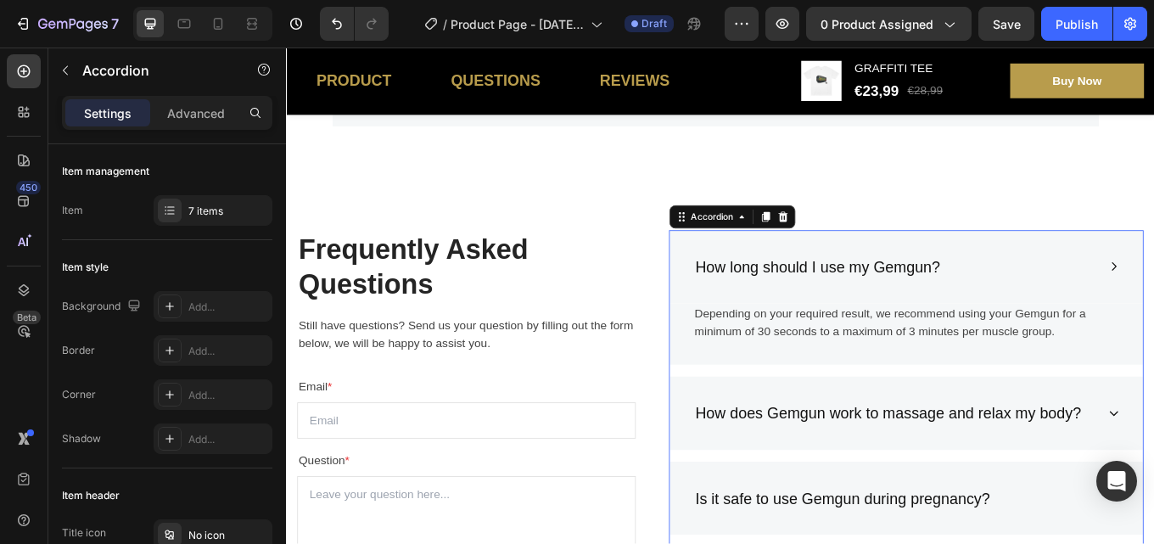
click at [1153, 316] on div "How long should I use my Gemgun?" at bounding box center [1013, 305] width 555 height 87
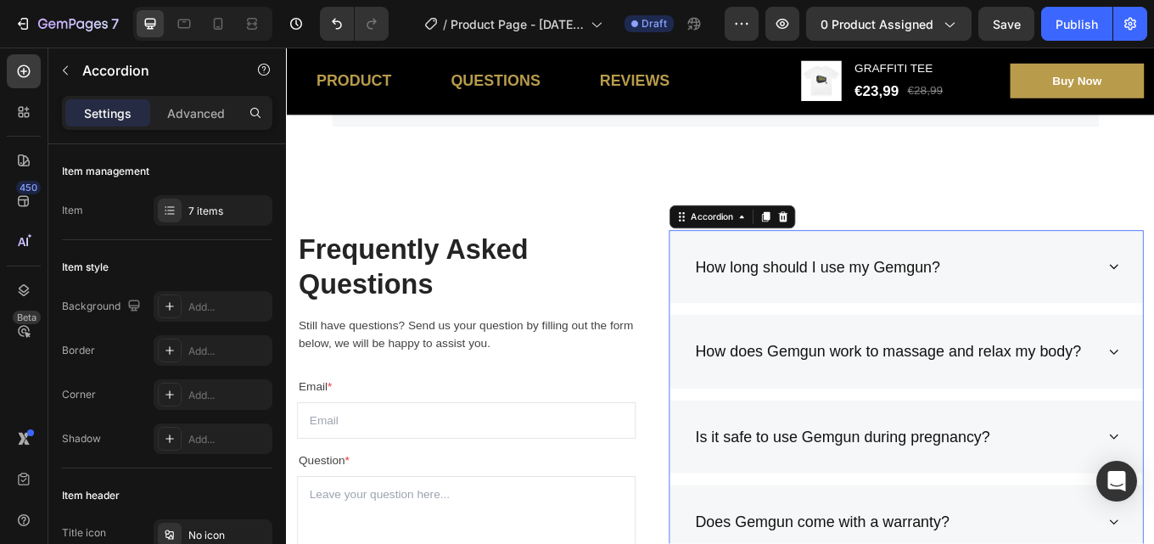
click at [1003, 302] on div "How long should I use my Gemgun?" at bounding box center [909, 305] width 293 height 32
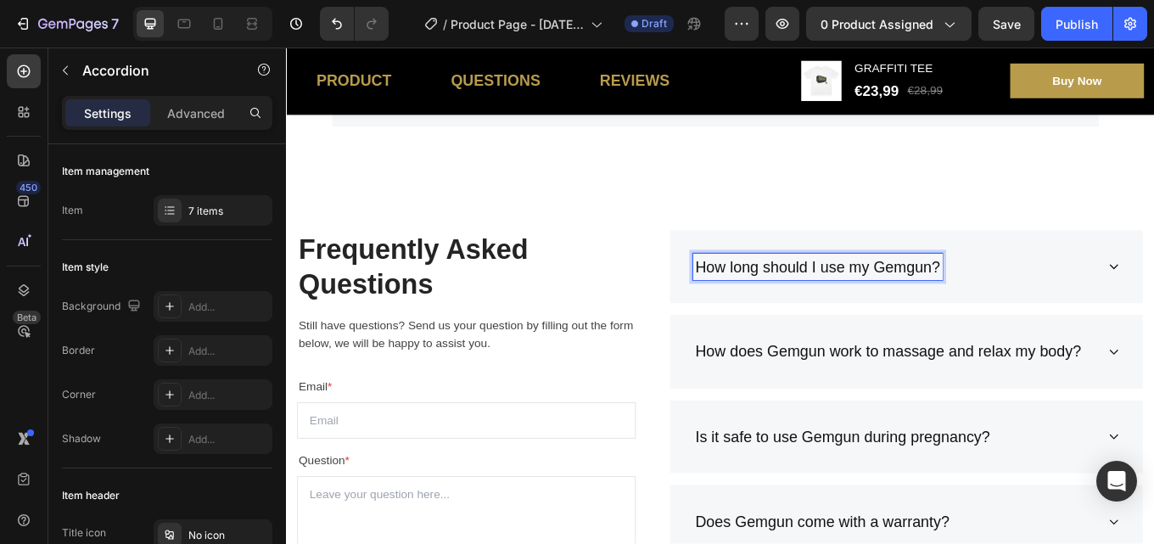
click at [1040, 292] on p "How long should I use my Gemgun?" at bounding box center [909, 305] width 288 height 27
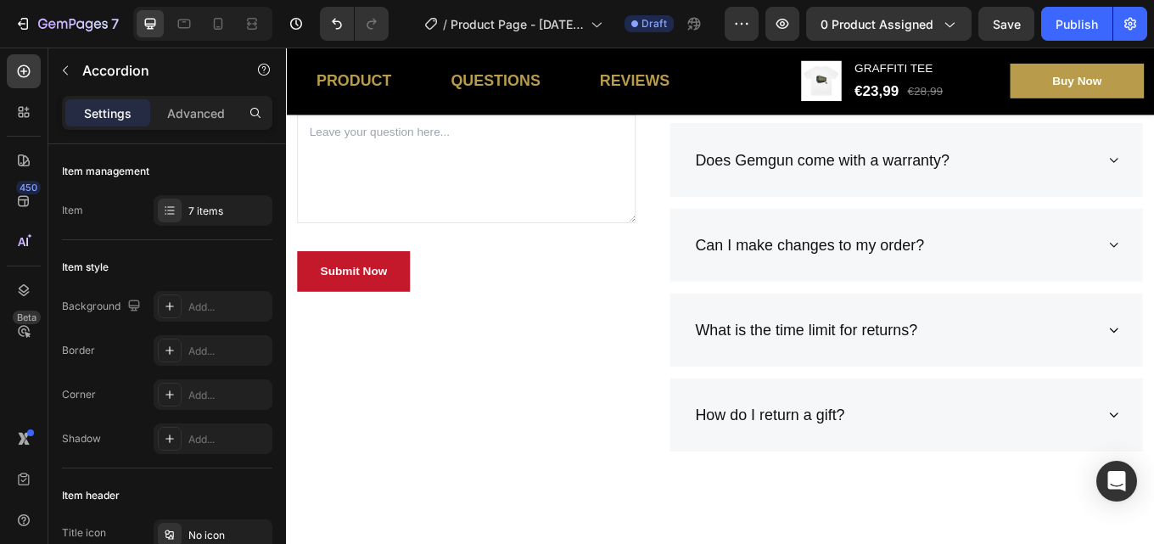
scroll to position [3975, 0]
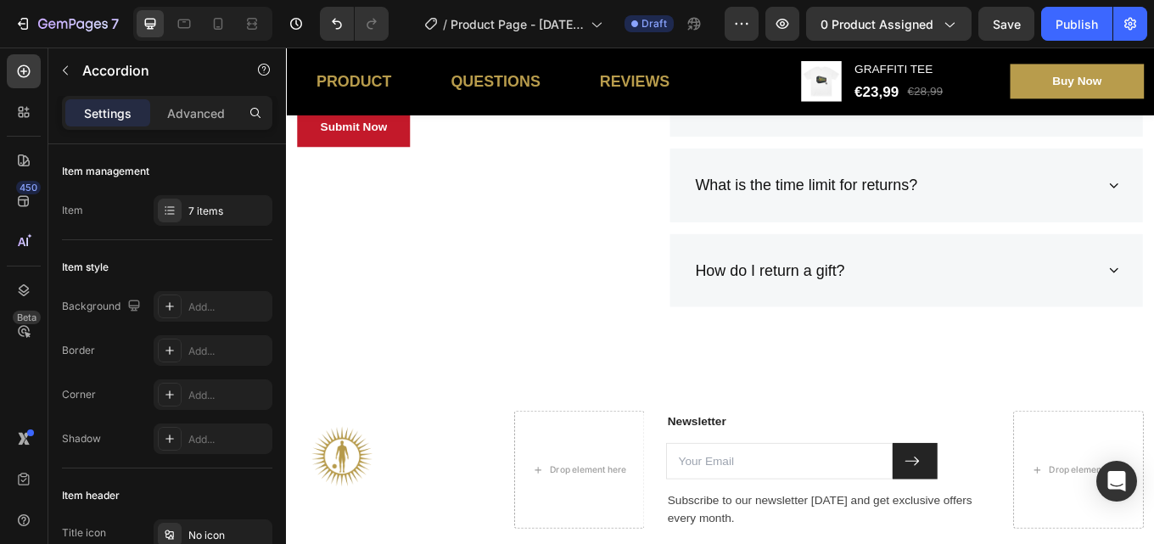
click at [1116, 297] on div "How do I return a gift?" at bounding box center [999, 310] width 473 height 32
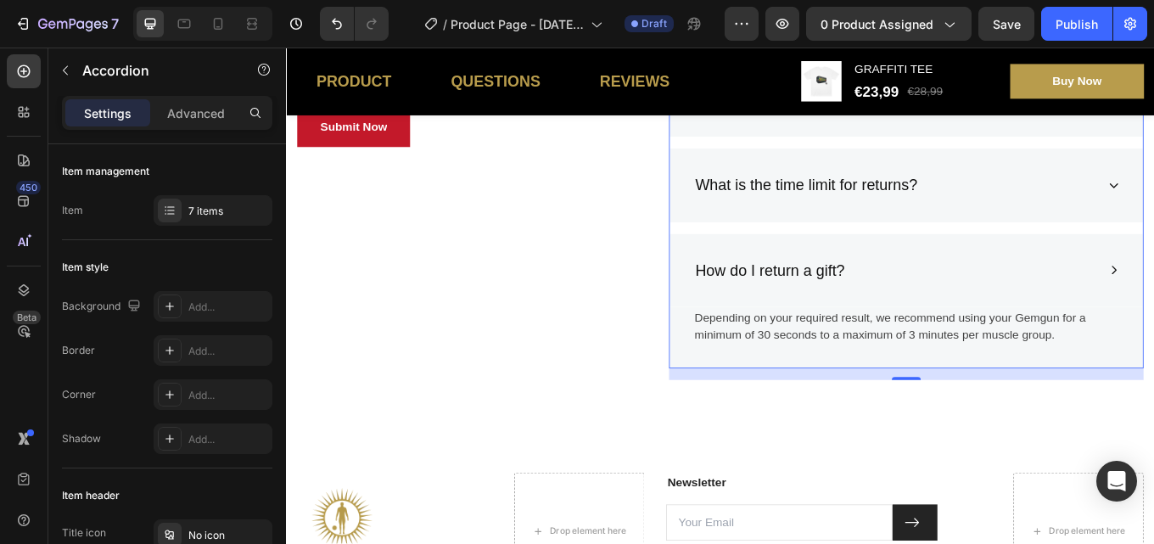
click at [1117, 297] on div "How do I return a gift?" at bounding box center [999, 310] width 473 height 32
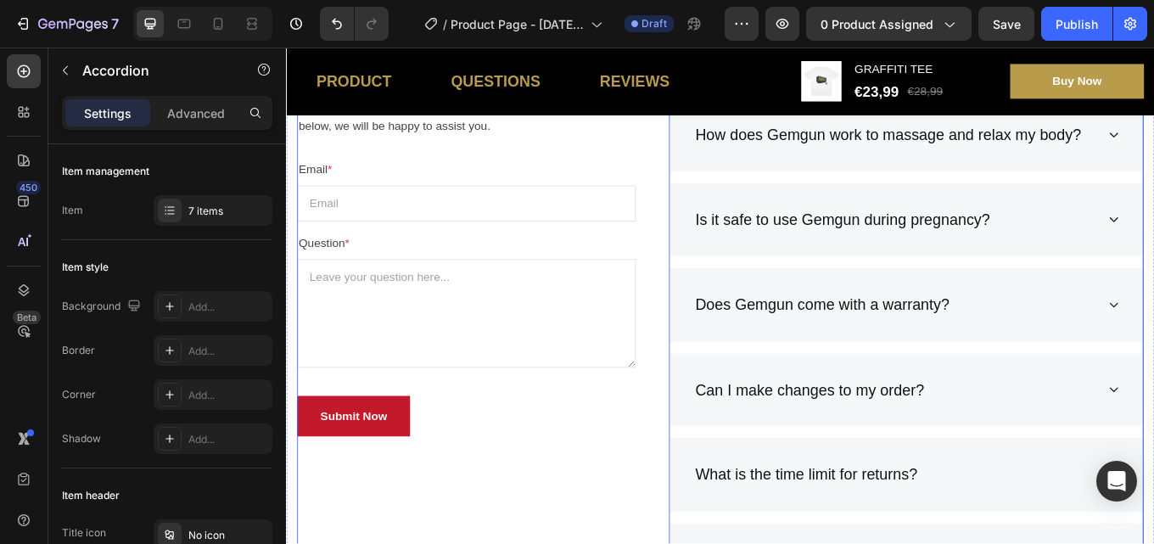
scroll to position [3551, 0]
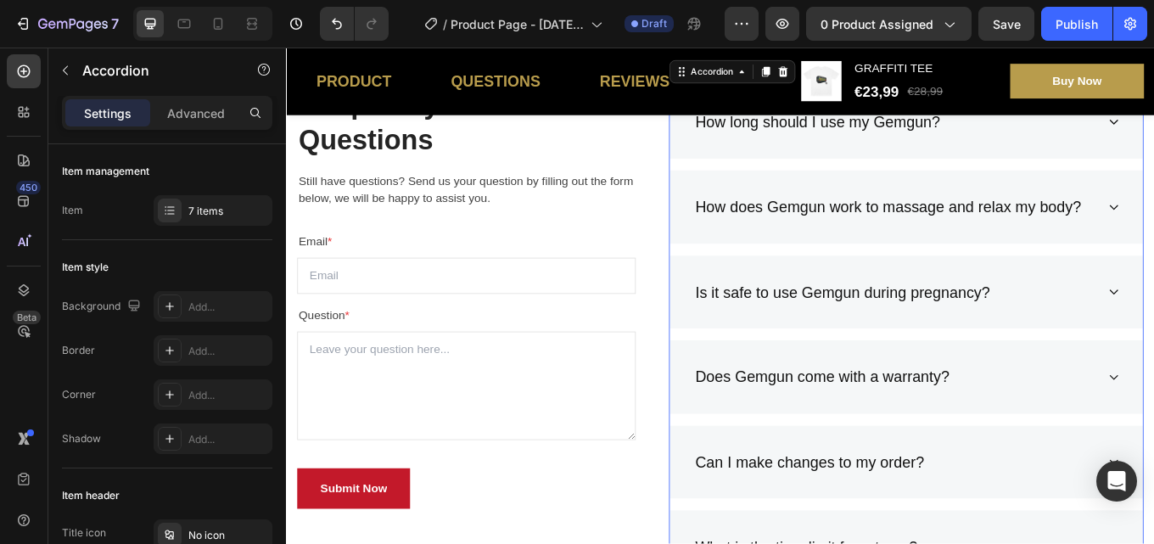
click at [1153, 212] on div "How does Gemgun work to massage and relax my body?" at bounding box center [1013, 235] width 555 height 87
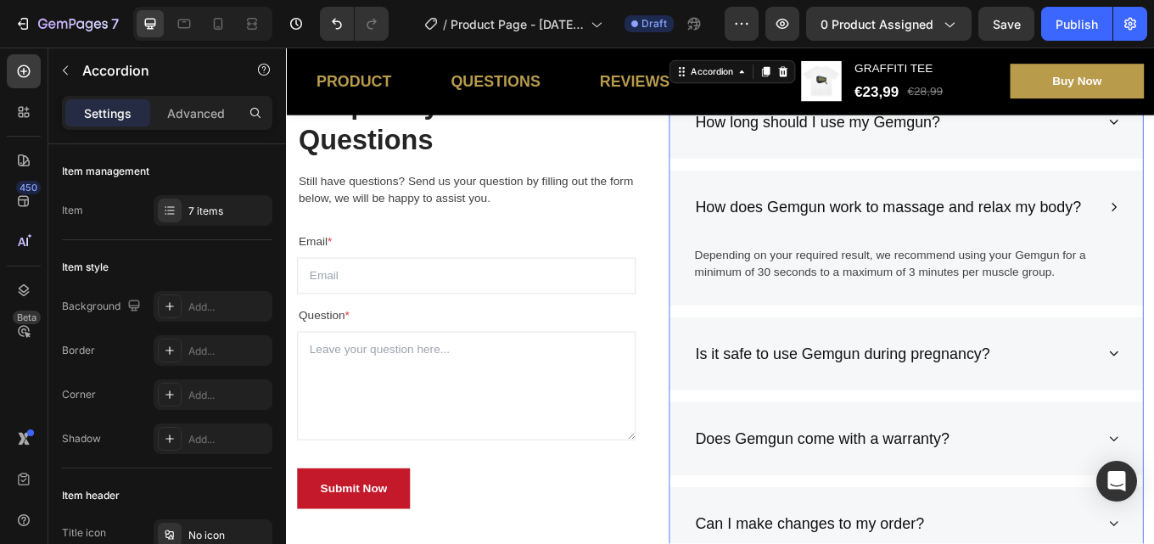
click at [1153, 189] on div "How long should I use my Gemgun? How does Gemgun work to massage and relax my b…" at bounding box center [1013, 470] width 557 height 757
click at [1153, 211] on div "How does Gemgun work to massage and relax my body?" at bounding box center [1013, 235] width 555 height 87
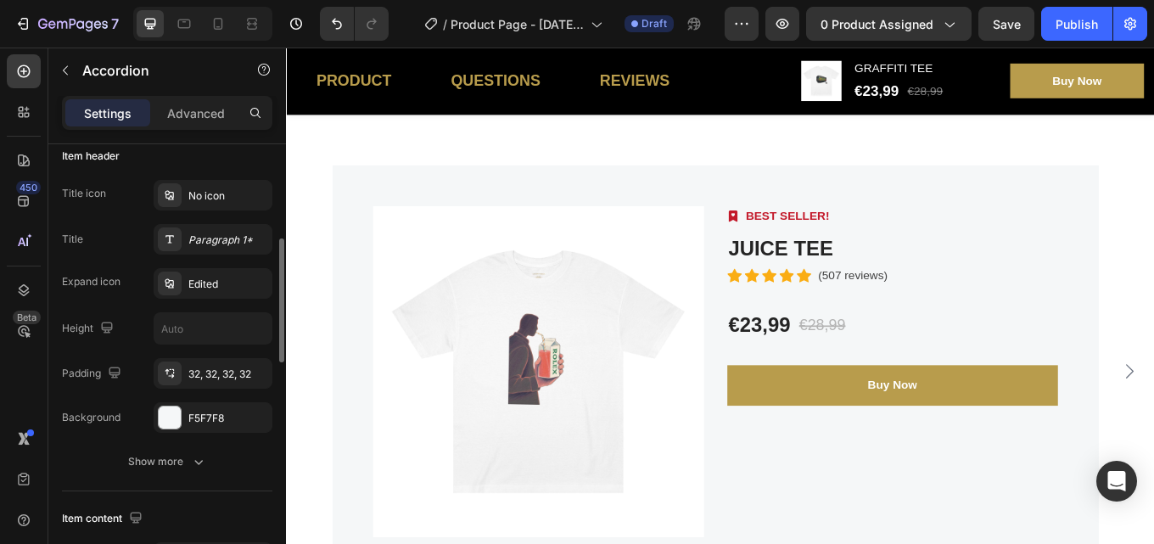
scroll to position [0, 0]
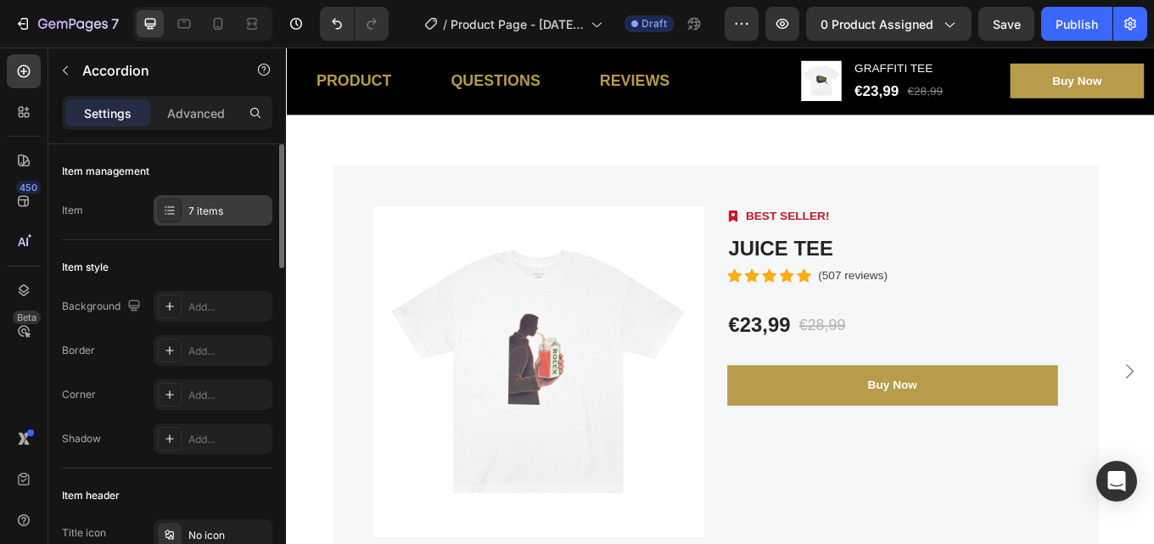
click at [228, 205] on div "7 items" at bounding box center [228, 211] width 80 height 15
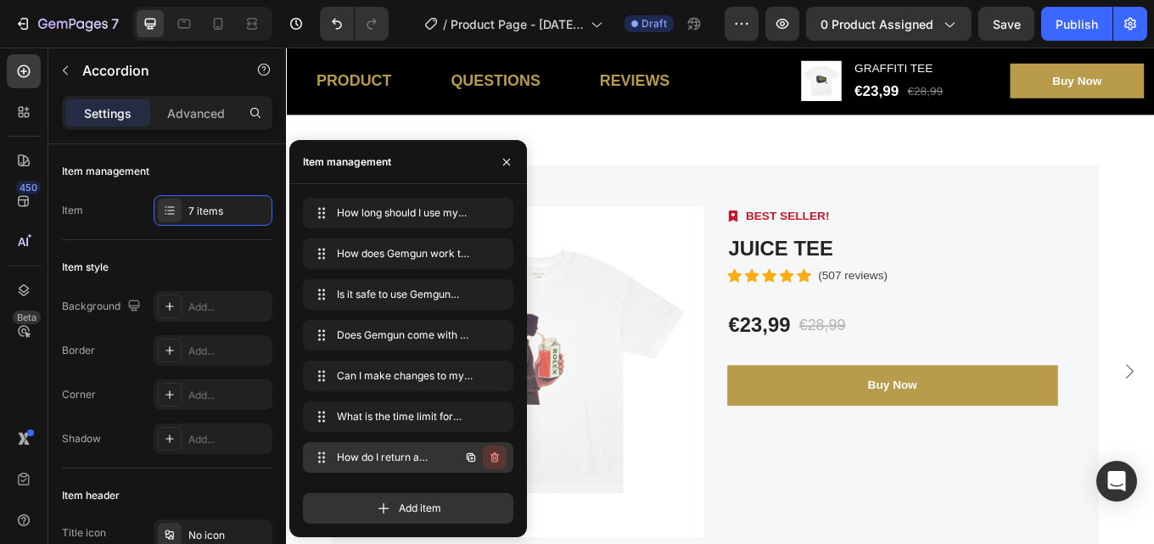
click at [490, 450] on button "button" at bounding box center [495, 457] width 24 height 24
click at [491, 450] on div "Delete" at bounding box center [482, 457] width 31 height 15
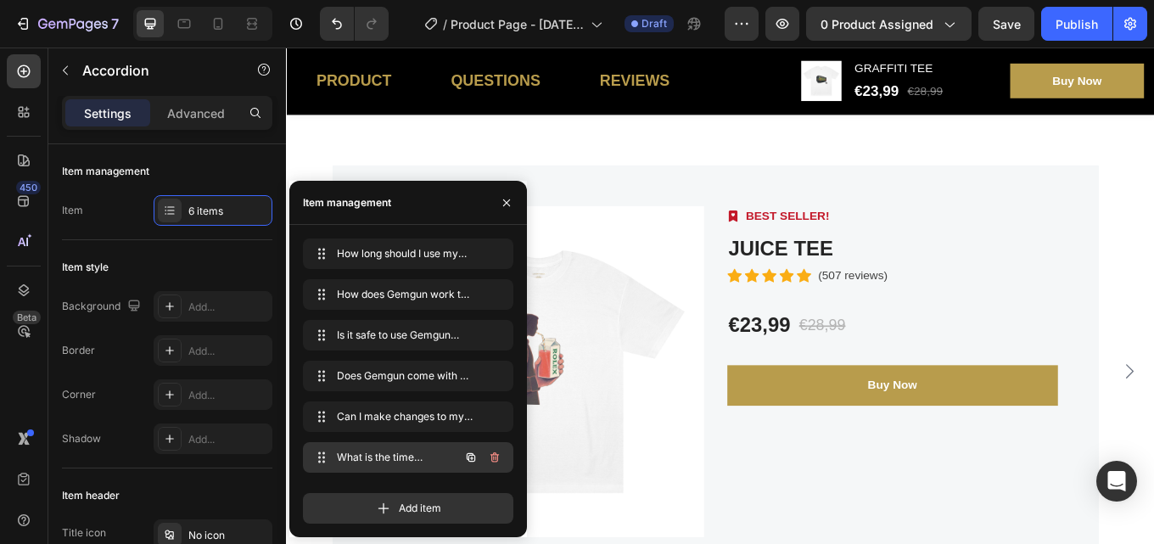
click at [494, 450] on button "button" at bounding box center [495, 457] width 24 height 24
click at [478, 457] on div "Delete" at bounding box center [482, 457] width 31 height 15
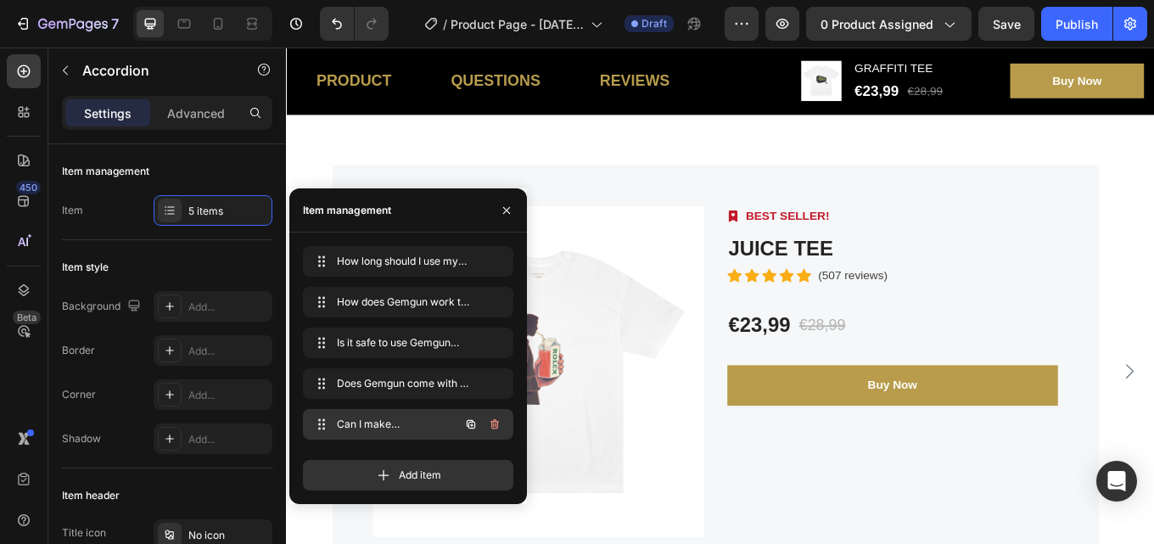
click at [495, 430] on icon "button" at bounding box center [495, 424] width 14 height 14
click at [474, 421] on div "Delete" at bounding box center [482, 424] width 31 height 15
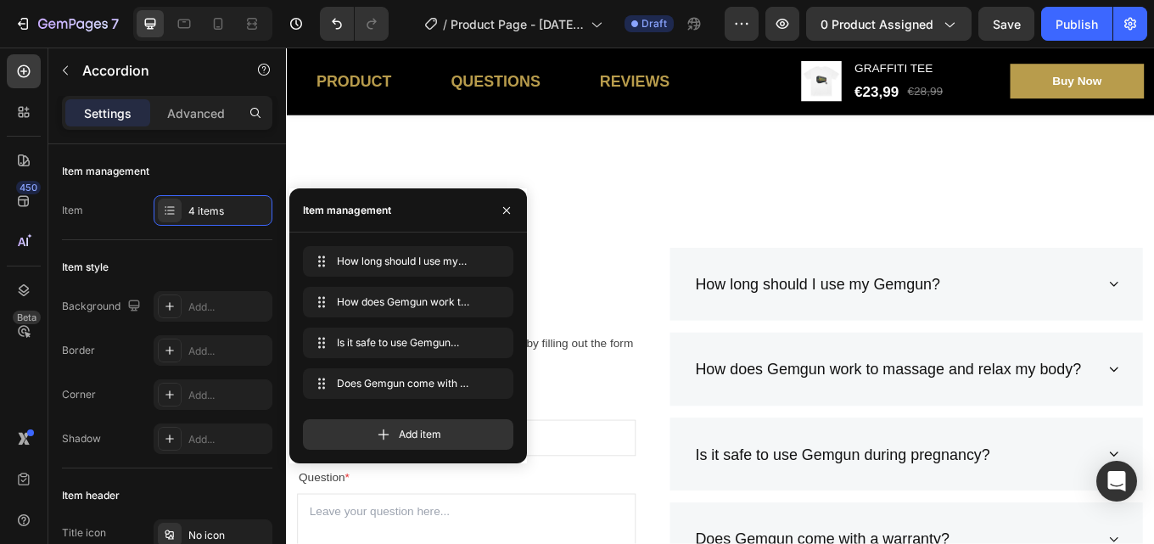
scroll to position [3870, 0]
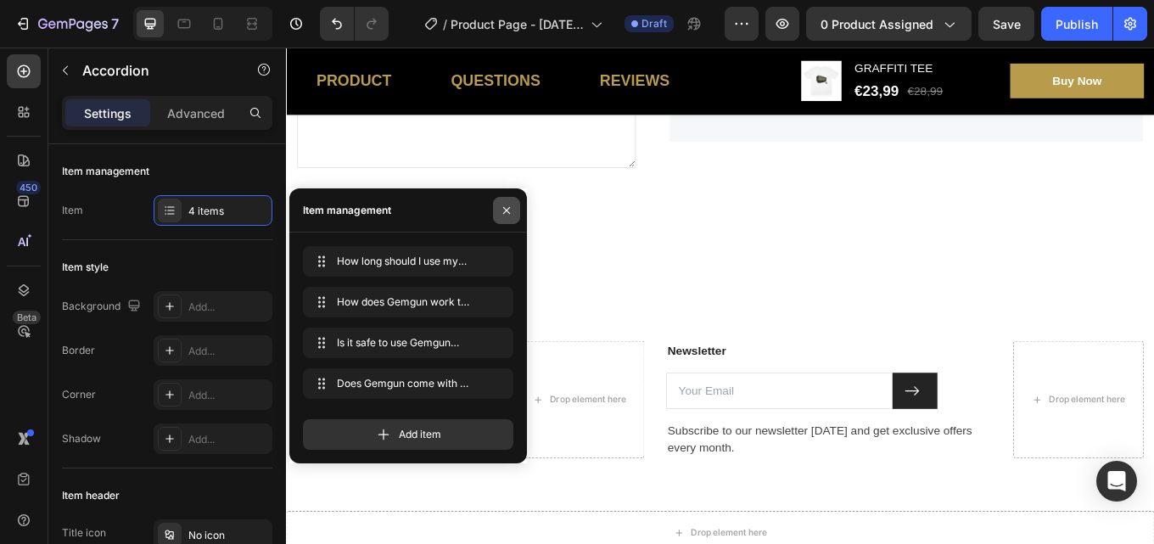
click at [509, 210] on icon "button" at bounding box center [507, 211] width 14 height 14
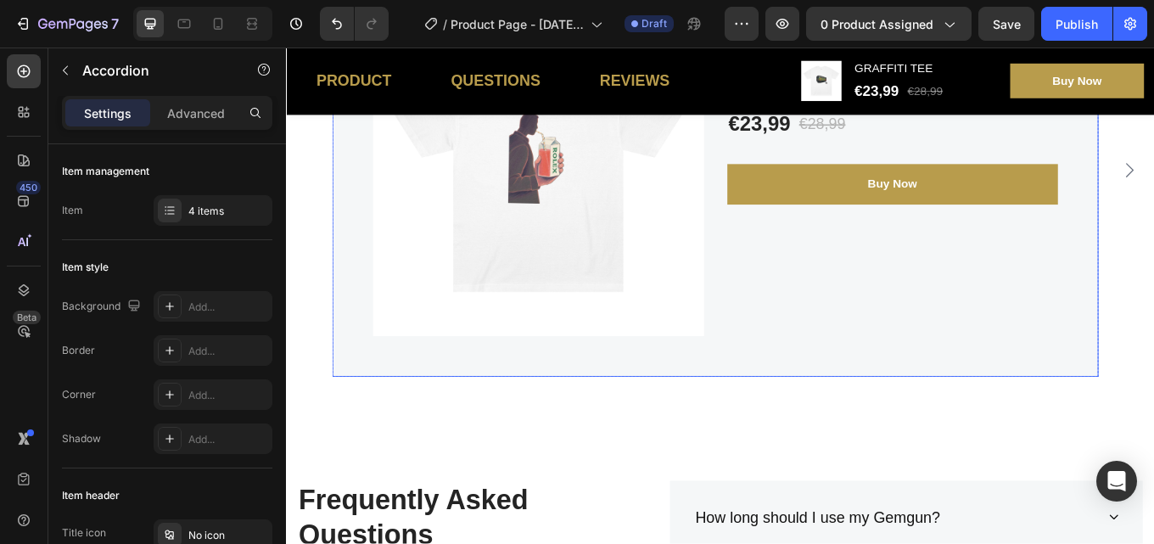
scroll to position [3343, 0]
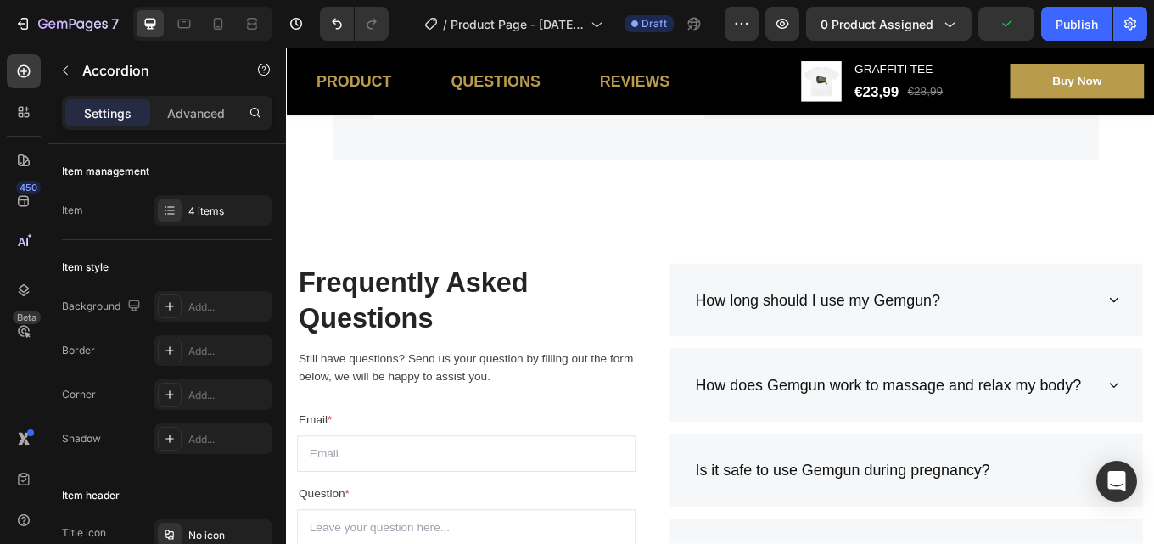
click at [887, 338] on div "How long should I use my Gemgun?" at bounding box center [909, 344] width 293 height 32
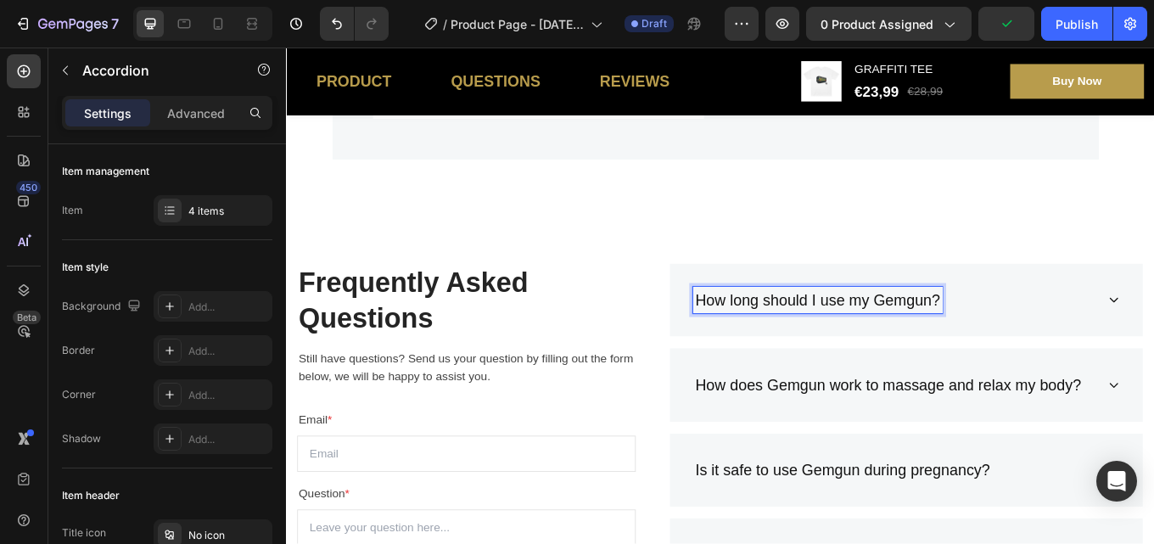
click at [1031, 345] on p "How long should I use my Gemgun?" at bounding box center [909, 344] width 288 height 27
click at [1035, 345] on p "How long should I use my Gemgun?" at bounding box center [909, 344] width 288 height 27
click at [1153, 341] on div "How long should I use my Gemgun?" at bounding box center [999, 344] width 473 height 32
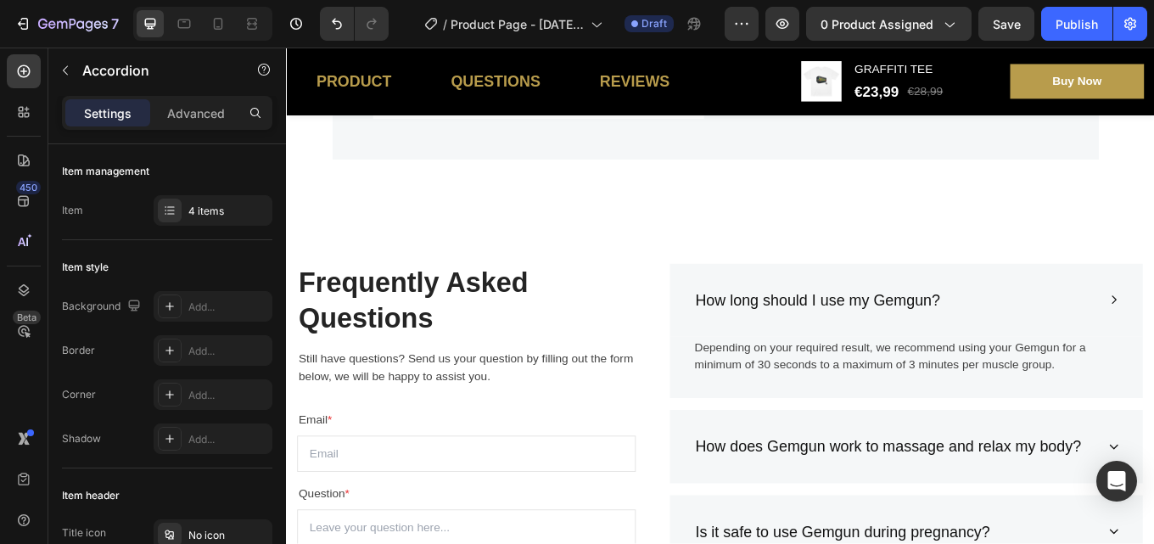
click at [1045, 338] on div "How long should I use my Gemgun?" at bounding box center [999, 344] width 473 height 32
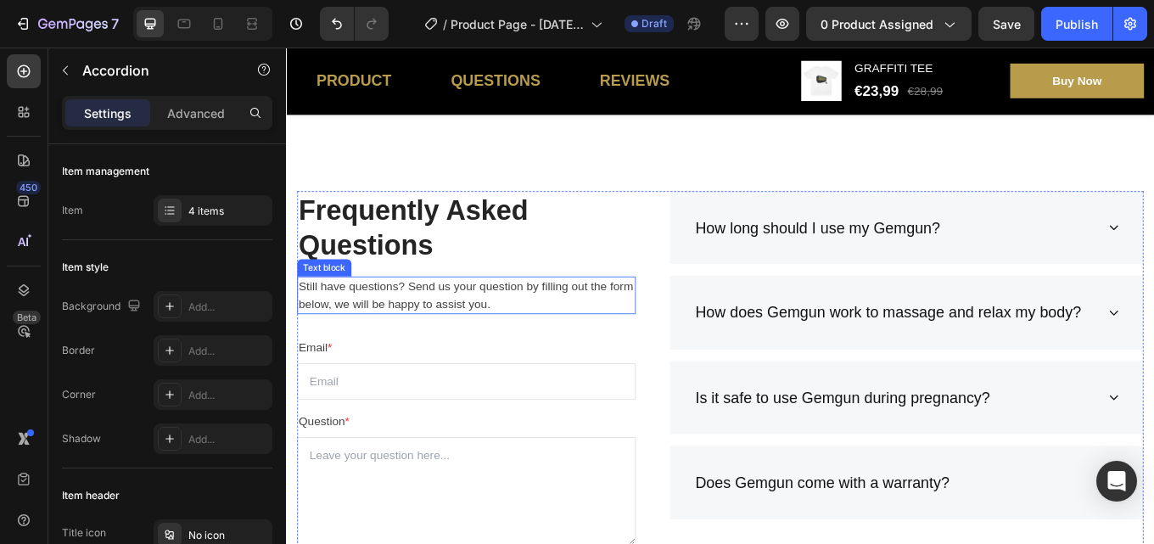
scroll to position [3597, 0]
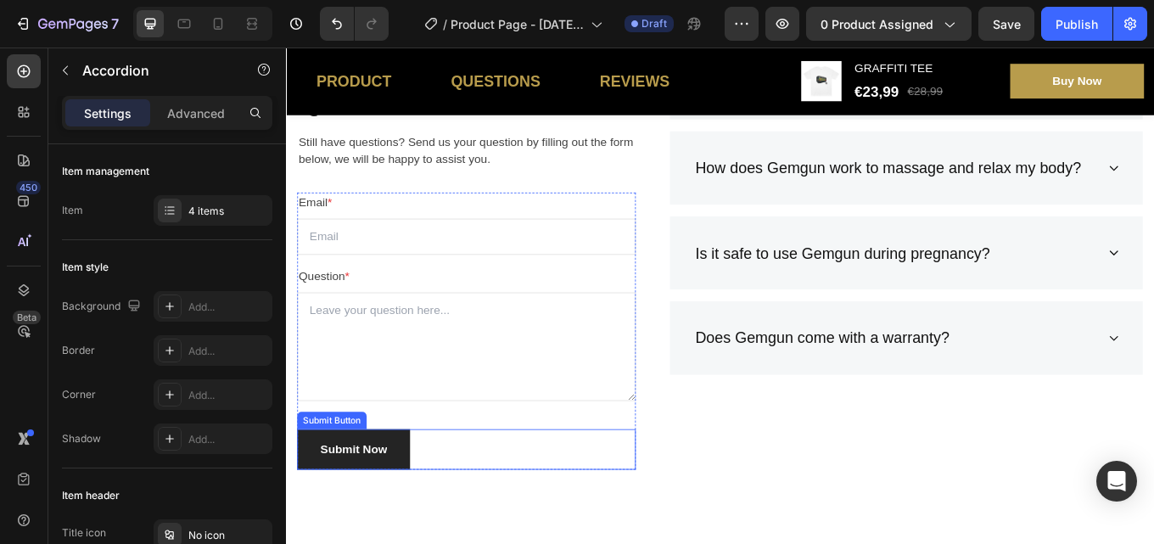
click at [427, 516] on button "Submit Now" at bounding box center [365, 519] width 132 height 48
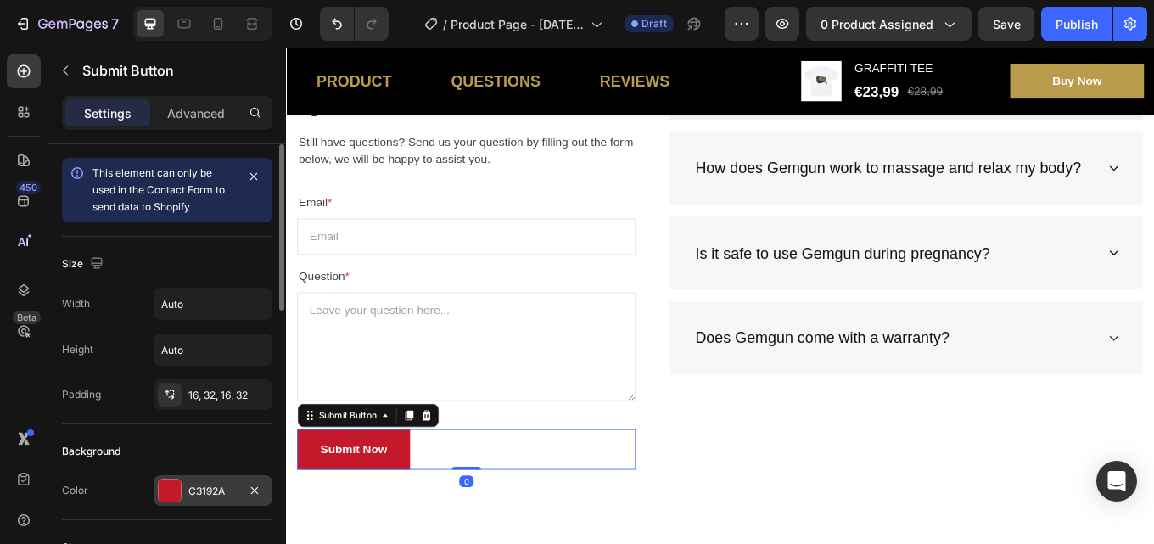
click at [182, 485] on div "C3192A" at bounding box center [213, 490] width 119 height 31
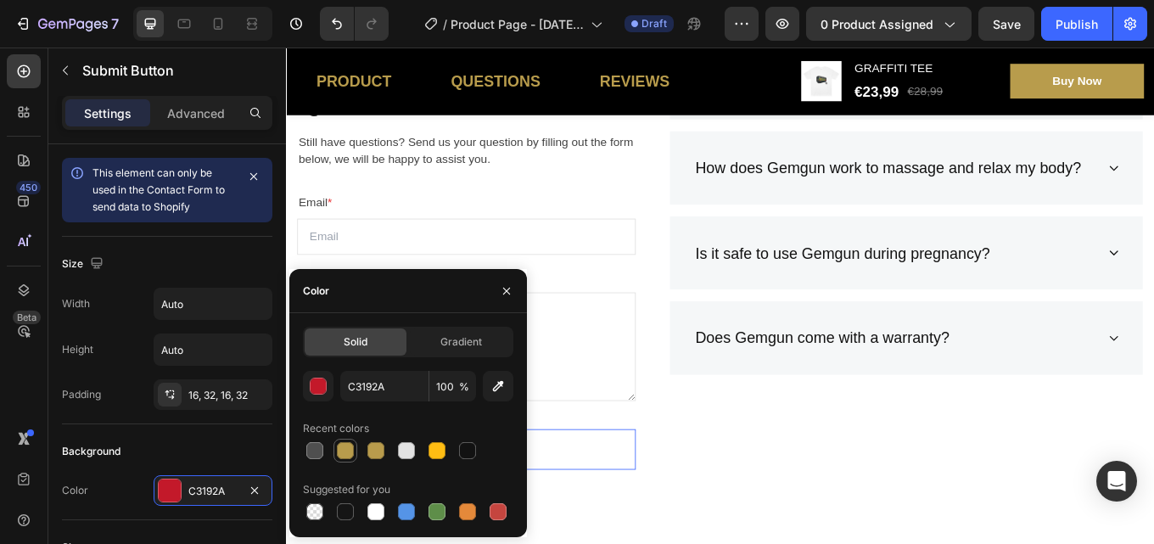
click at [344, 456] on div at bounding box center [345, 450] width 17 height 17
type input "B89C4C"
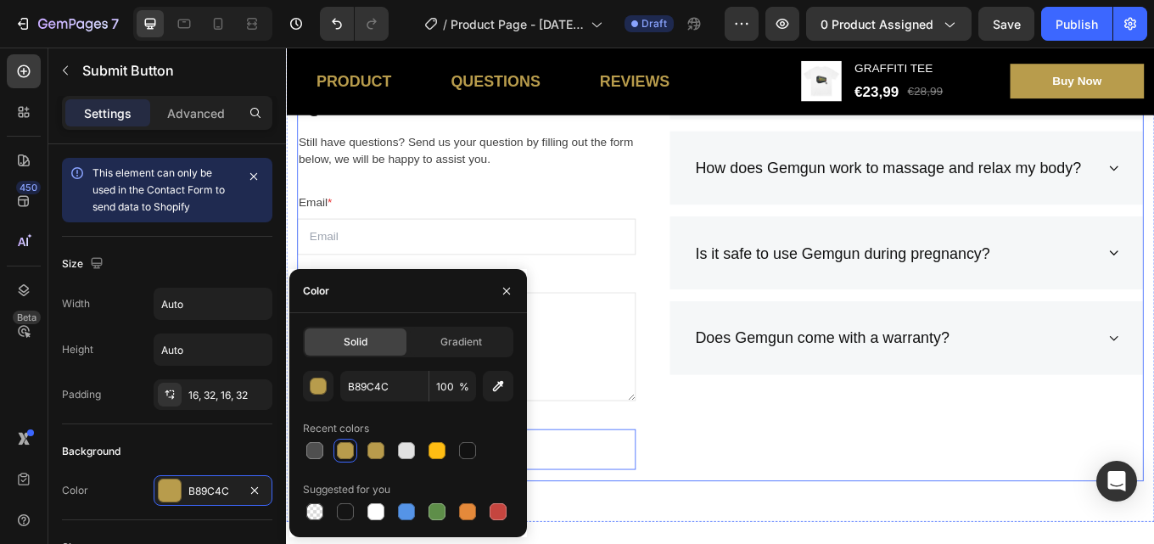
click at [842, 525] on div "How long should I use my Gemgun? How does Gemgun work to massage and relax my b…" at bounding box center [1013, 302] width 557 height 511
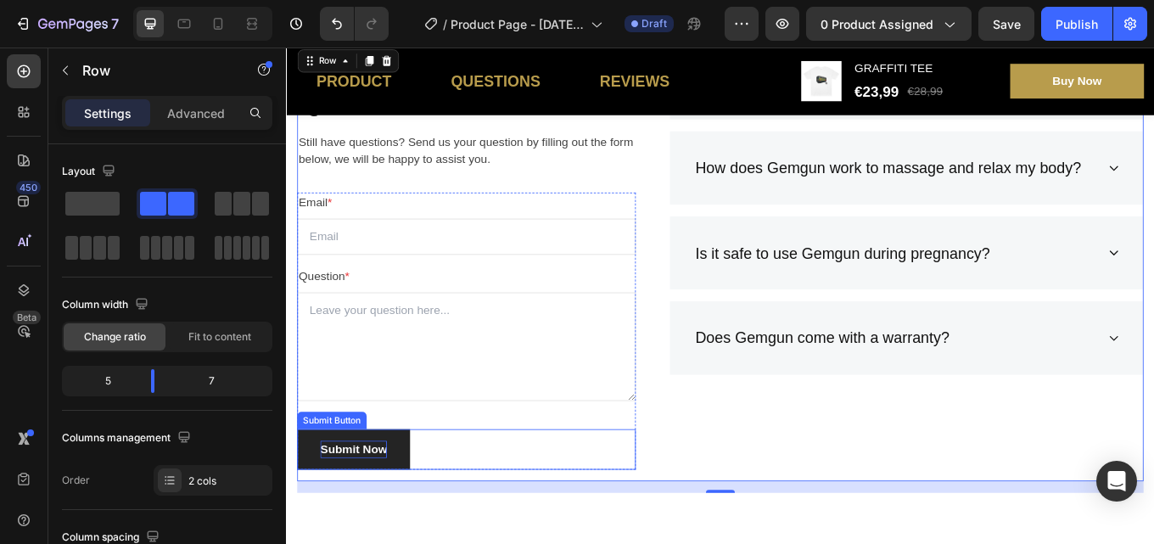
click at [404, 517] on div "Submit Now" at bounding box center [365, 519] width 78 height 20
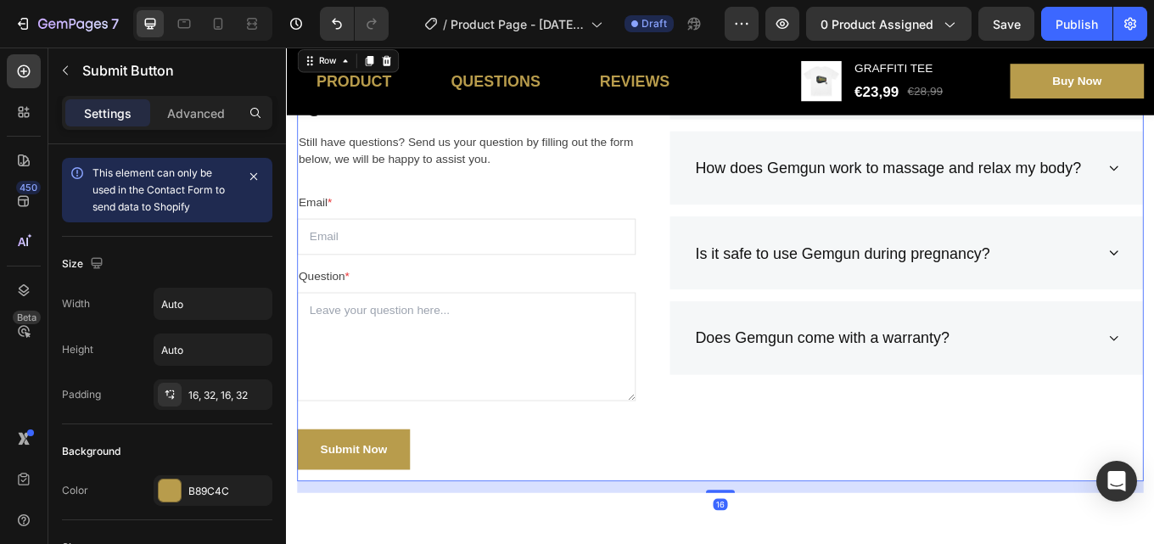
click at [773, 489] on div "How long should I use my Gemgun? How does Gemgun work to massage and relax my b…" at bounding box center [1013, 302] width 557 height 511
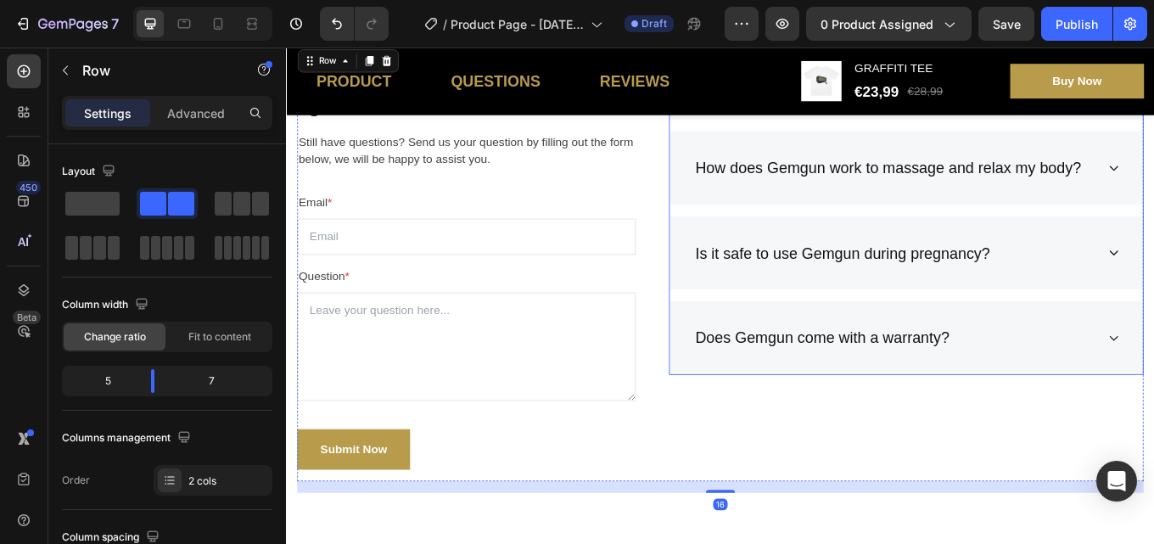
scroll to position [3427, 0]
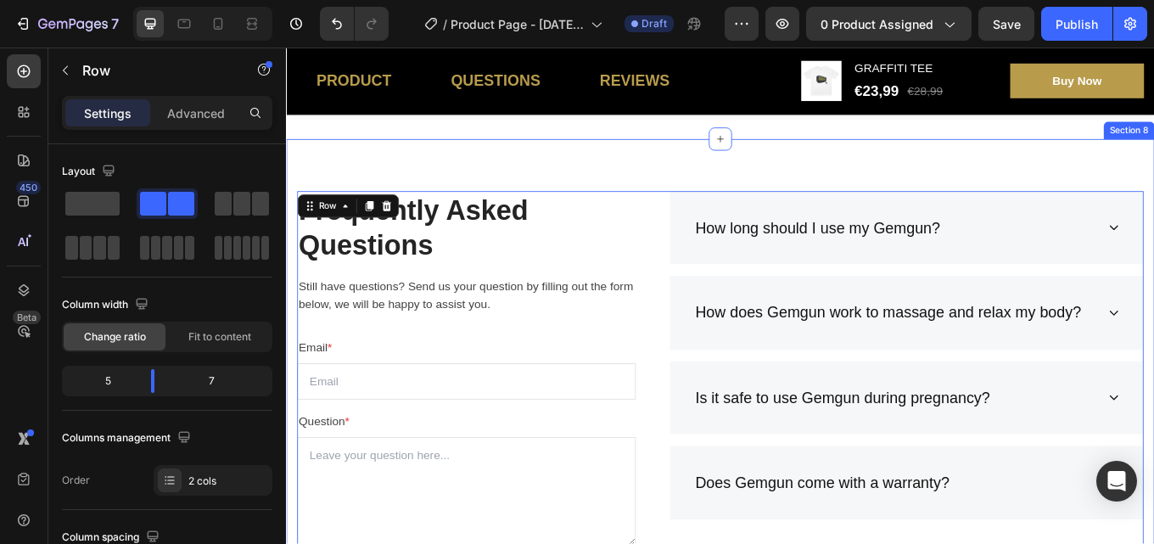
click at [614, 172] on div "Frequently Asked Questions Heading Still have questions? Send us your question …" at bounding box center [795, 464] width 1018 height 619
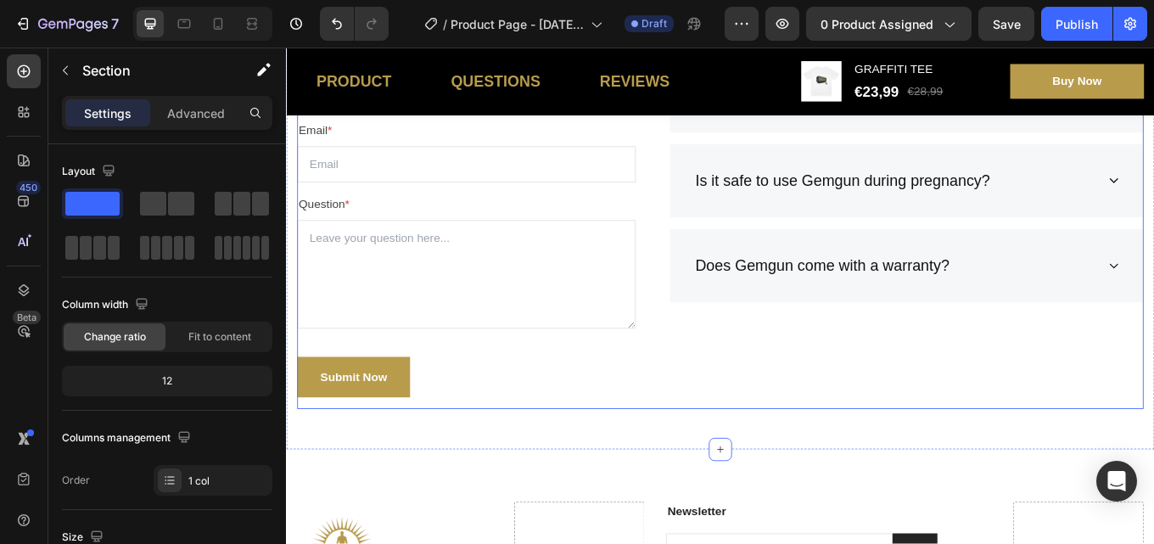
scroll to position [4021, 0]
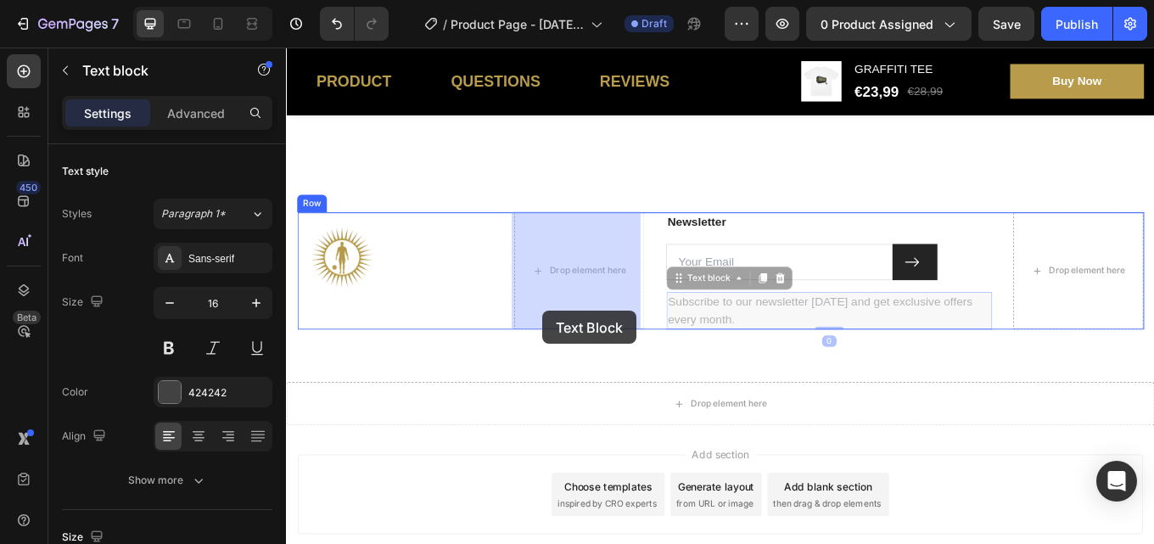
drag, startPoint x: 1013, startPoint y: 365, endPoint x: 586, endPoint y: 356, distance: 426.8
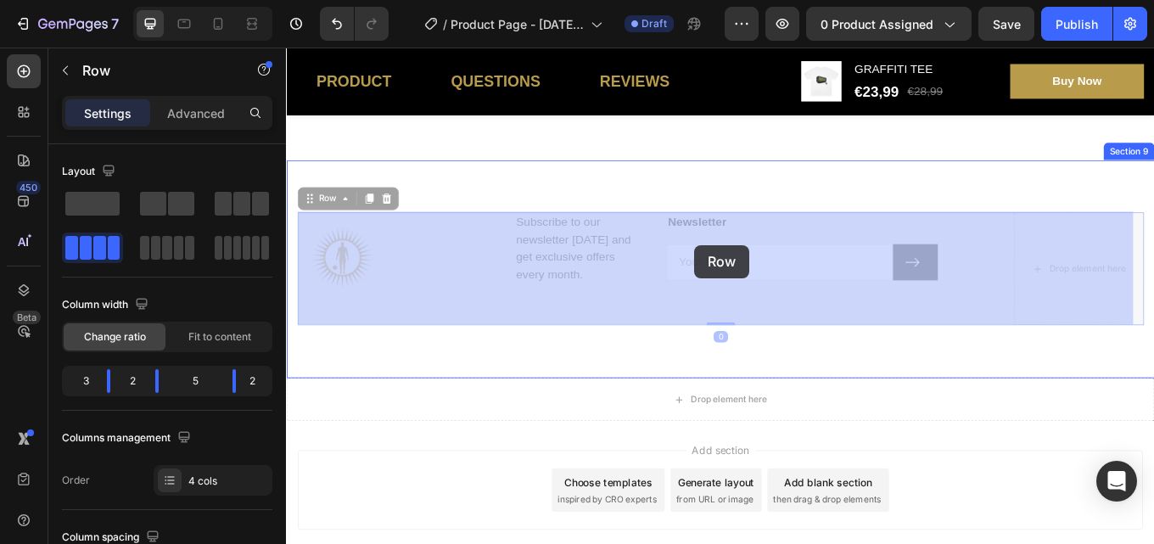
drag, startPoint x: 950, startPoint y: 273, endPoint x: 775, endPoint y: 279, distance: 174.9
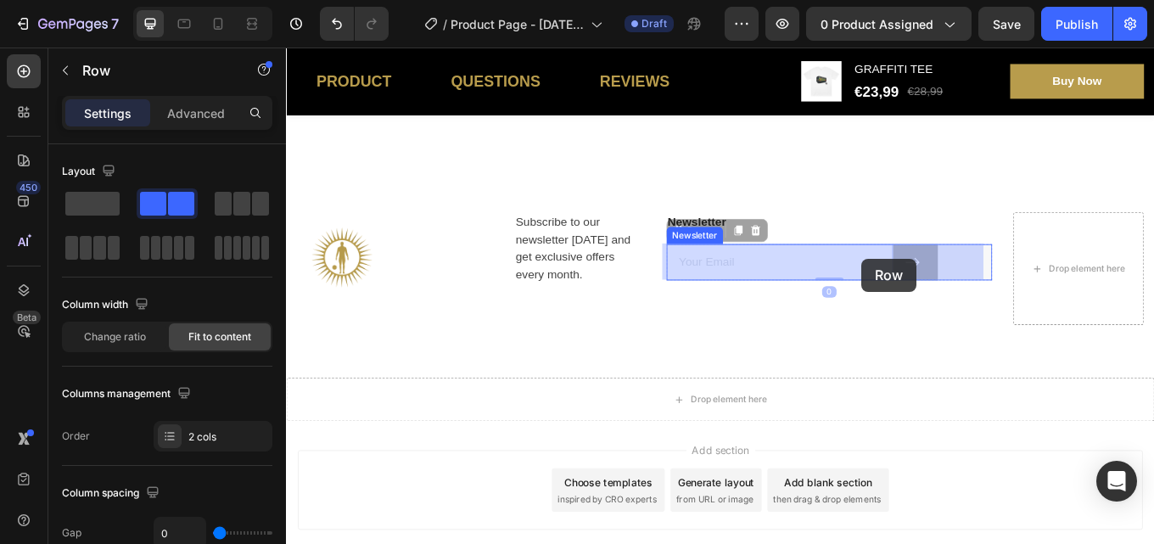
drag, startPoint x: 1072, startPoint y: 304, endPoint x: 960, endPoint y: 295, distance: 112.3
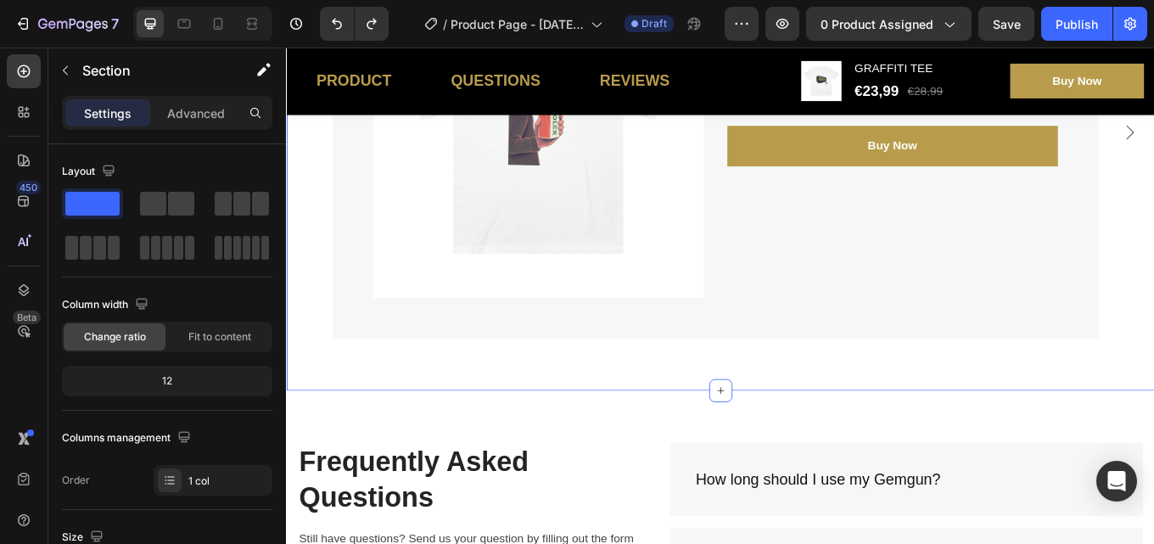
scroll to position [3472, 0]
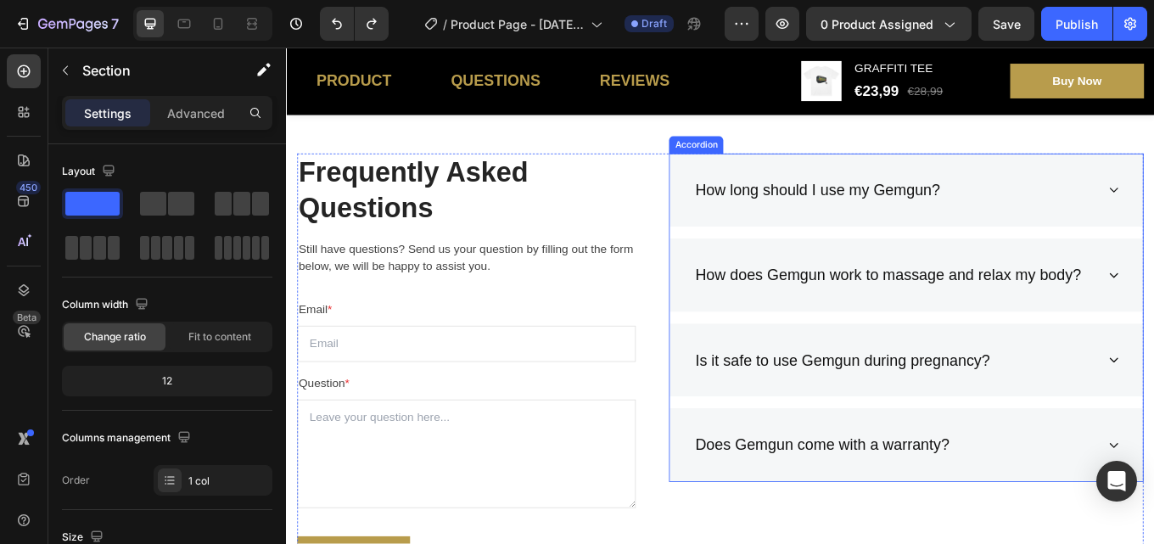
click at [990, 210] on div "How long should I use my Gemgun?" at bounding box center [909, 215] width 293 height 32
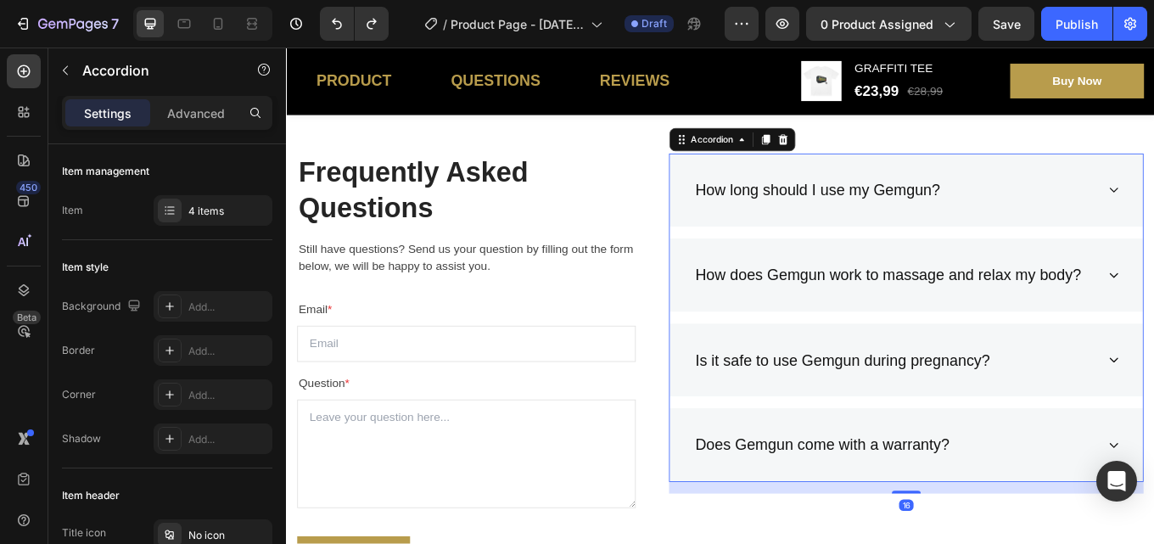
click at [1029, 210] on div "How long should I use my Gemgun?" at bounding box center [909, 215] width 293 height 32
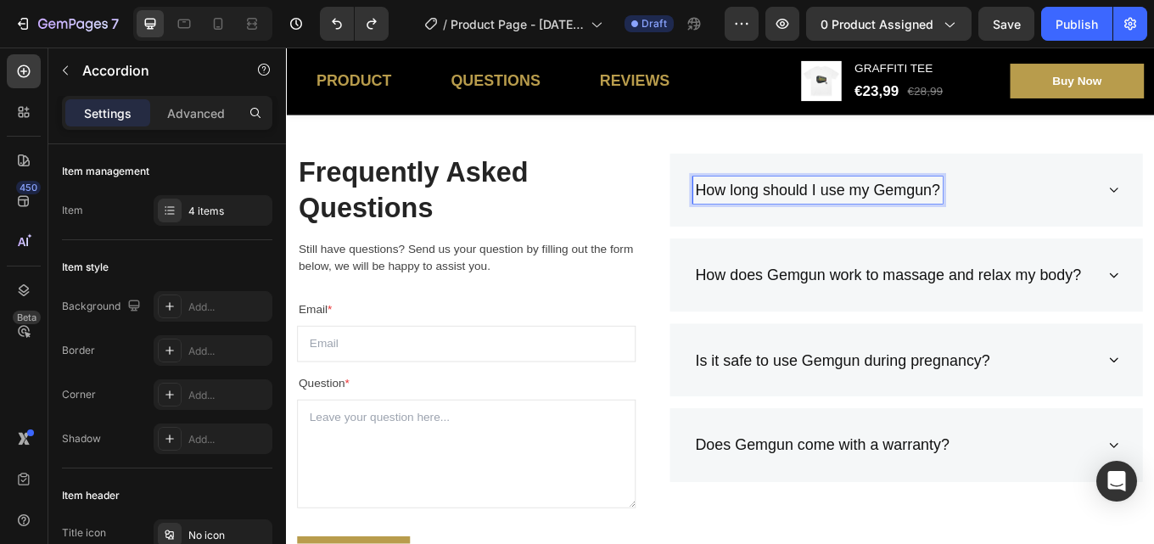
click at [1040, 210] on p "How long should I use my Gemgun?" at bounding box center [909, 215] width 288 height 27
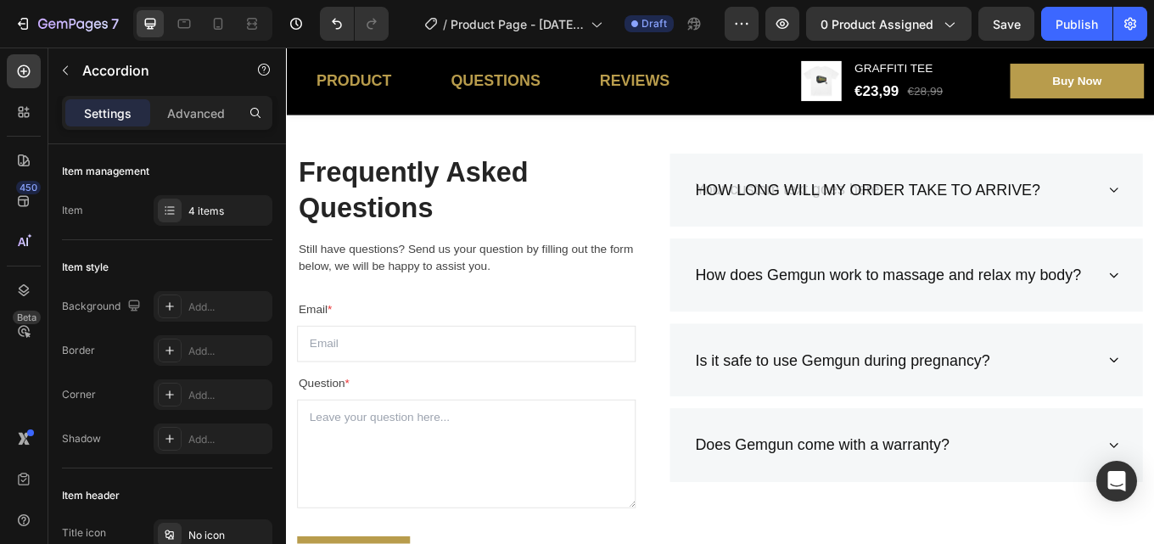
scroll to position [3467, 0]
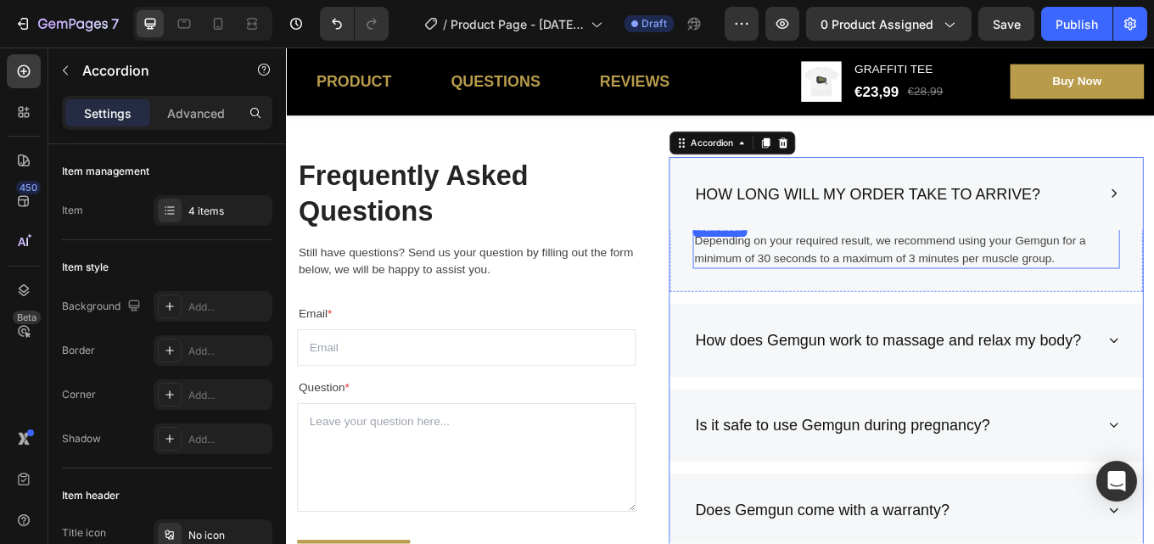
click at [1150, 298] on p "Depending on your required result, we recommend using your Gemgun for a minimum…" at bounding box center [1012, 285] width 497 height 41
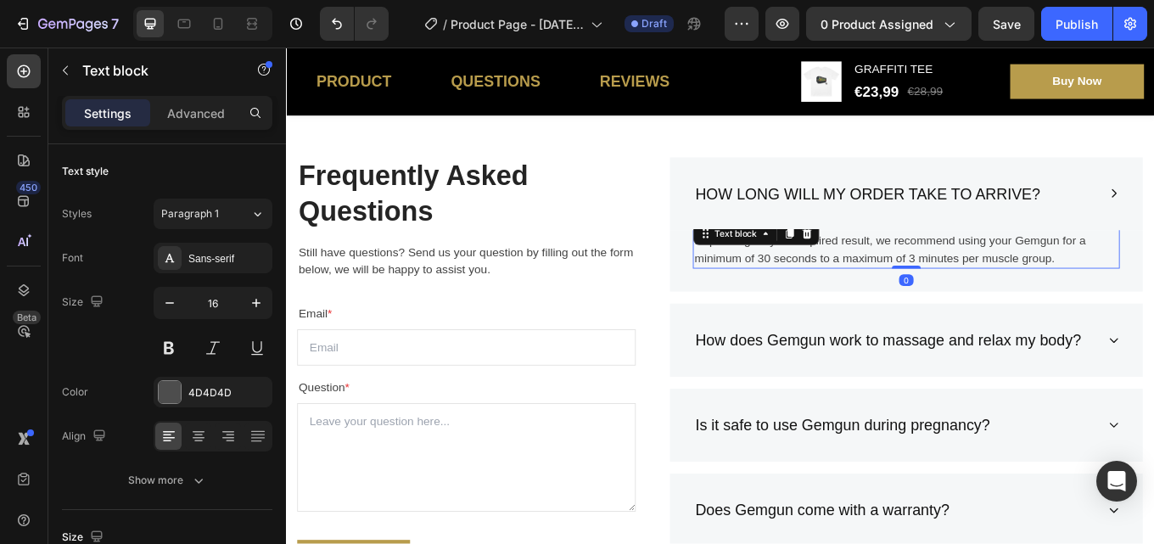
click at [1153, 296] on p "Depending on your required result, we recommend using your Gemgun for a minimum…" at bounding box center [1012, 285] width 497 height 41
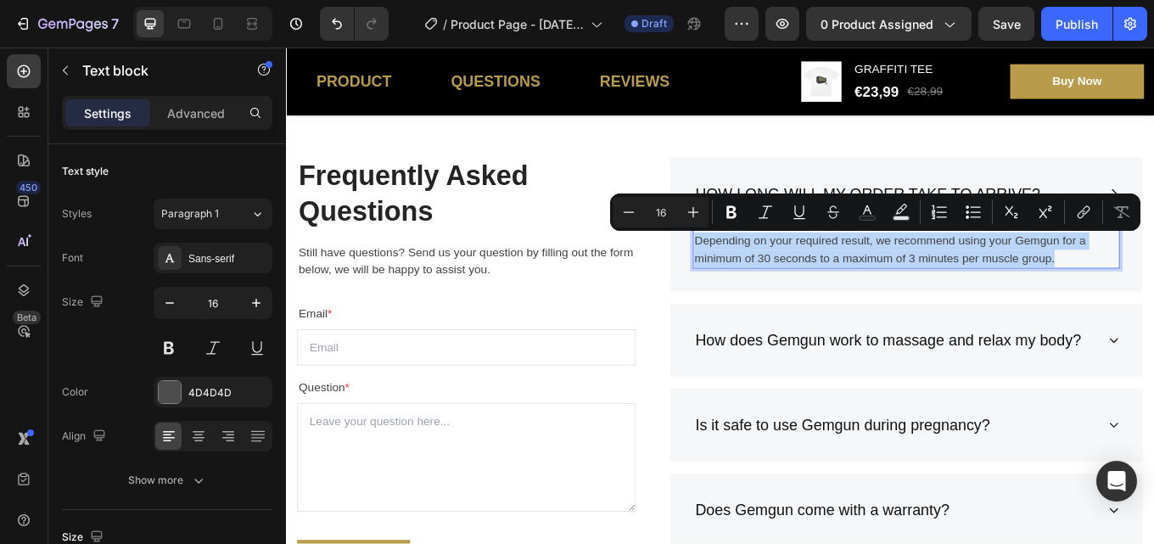
drag, startPoint x: 1178, startPoint y: 295, endPoint x: 759, endPoint y: 272, distance: 418.9
click at [764, 272] on p "Depending on your required result, we recommend using your Gemgun for a minimum…" at bounding box center [1012, 285] width 497 height 41
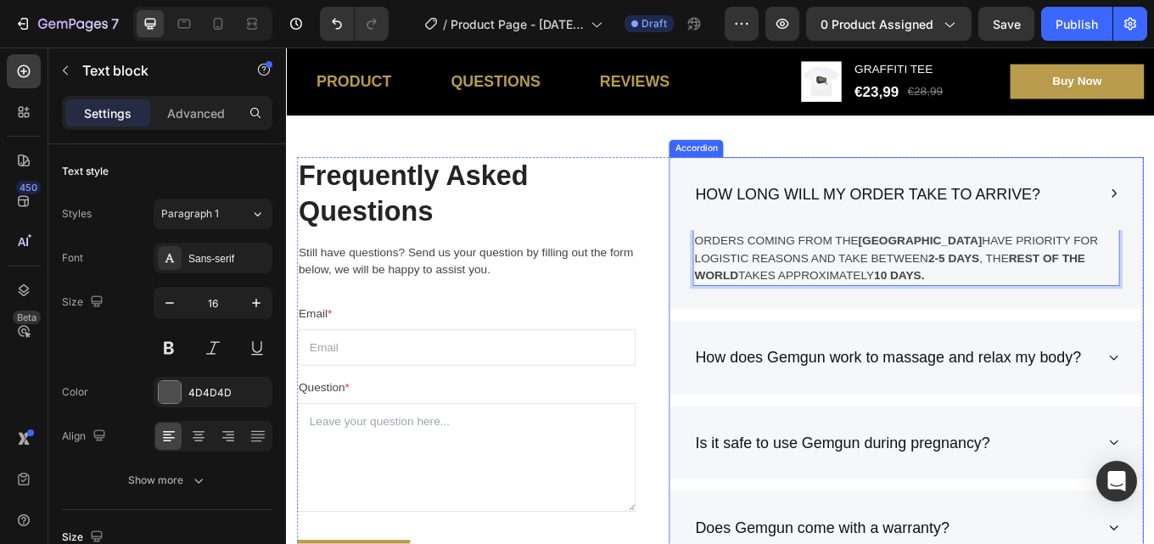
click at [1153, 405] on div "How does Gemgun work to massage and relax my body?" at bounding box center [1013, 411] width 555 height 87
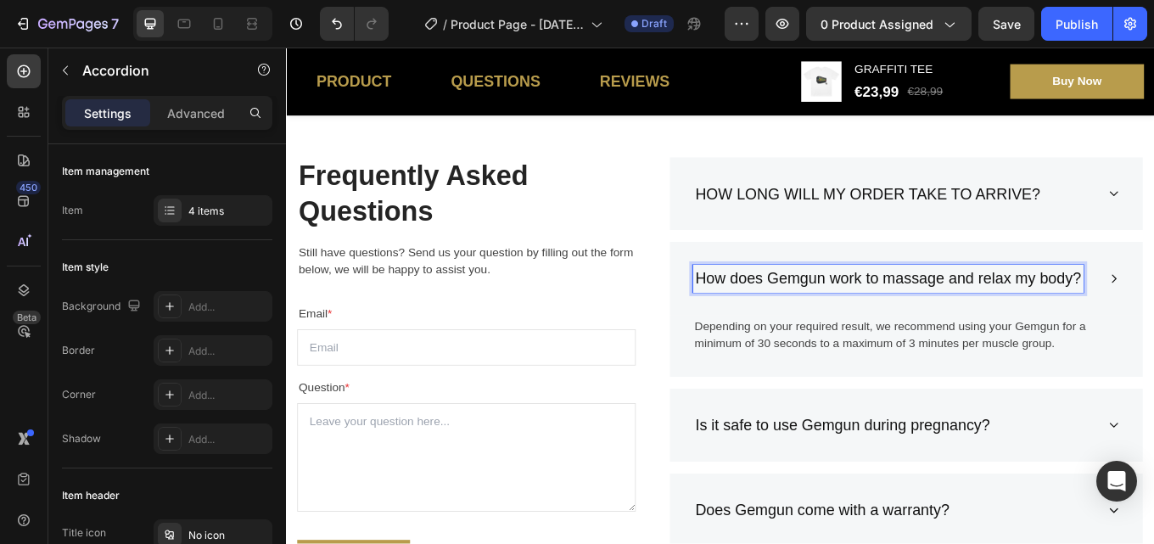
click at [1153, 316] on p "How does Gemgun work to massage and relax my body?" at bounding box center [991, 318] width 452 height 27
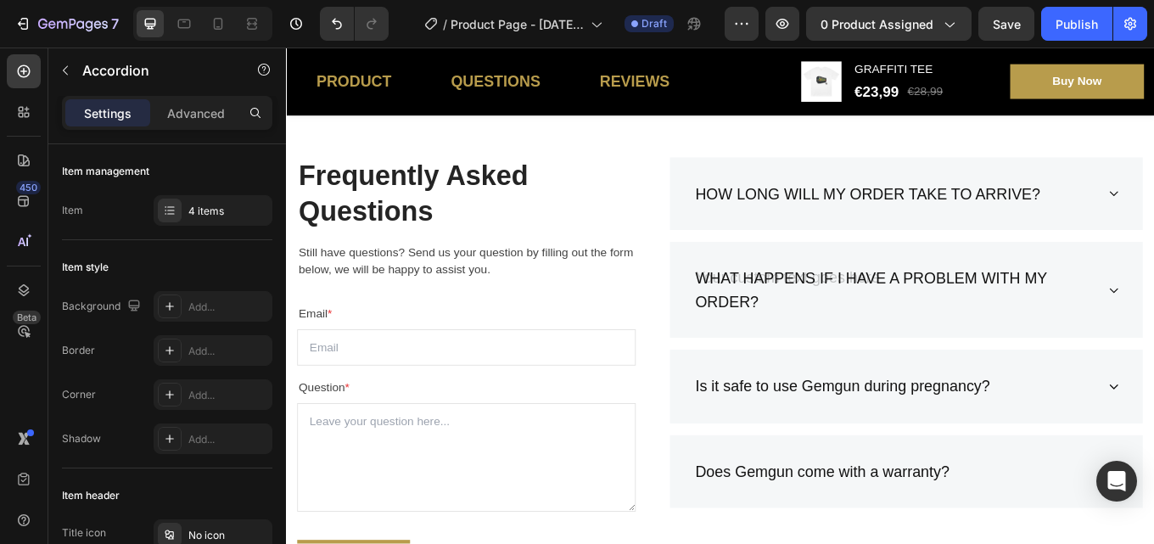
scroll to position [3463, 0]
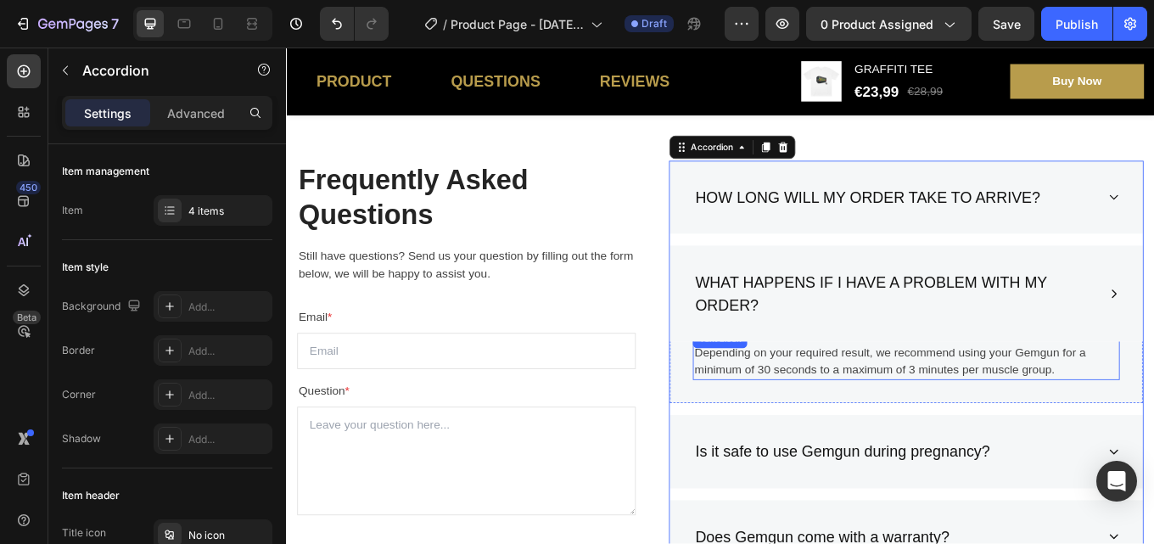
click at [1153, 432] on p "Depending on your required result, we recommend using your Gemgun for a minimum…" at bounding box center [1012, 415] width 497 height 41
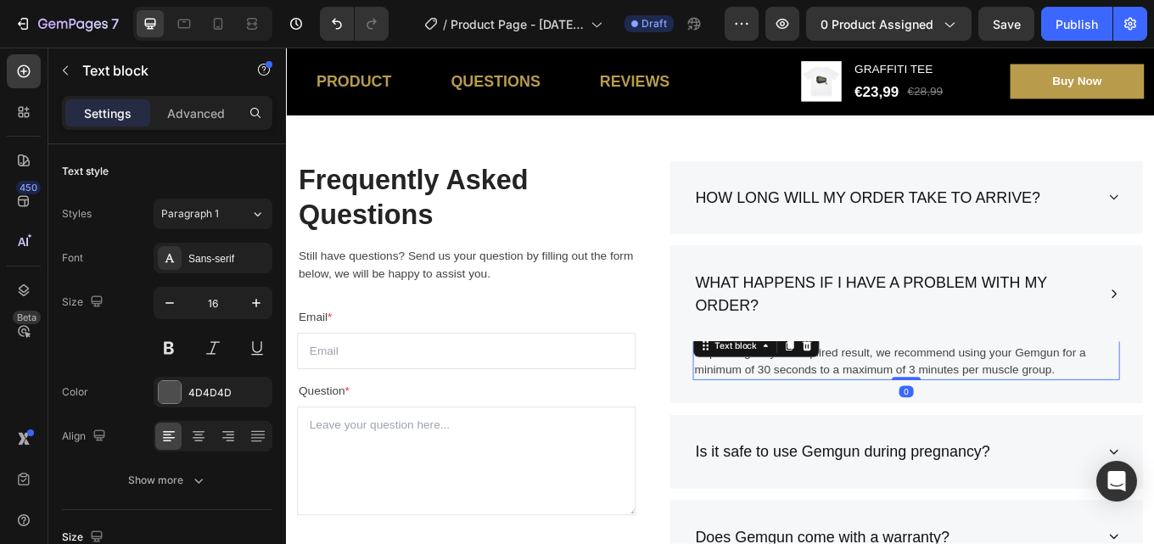
click at [1153, 423] on p "Depending on your required result, we recommend using your Gemgun for a minimum…" at bounding box center [1012, 415] width 497 height 41
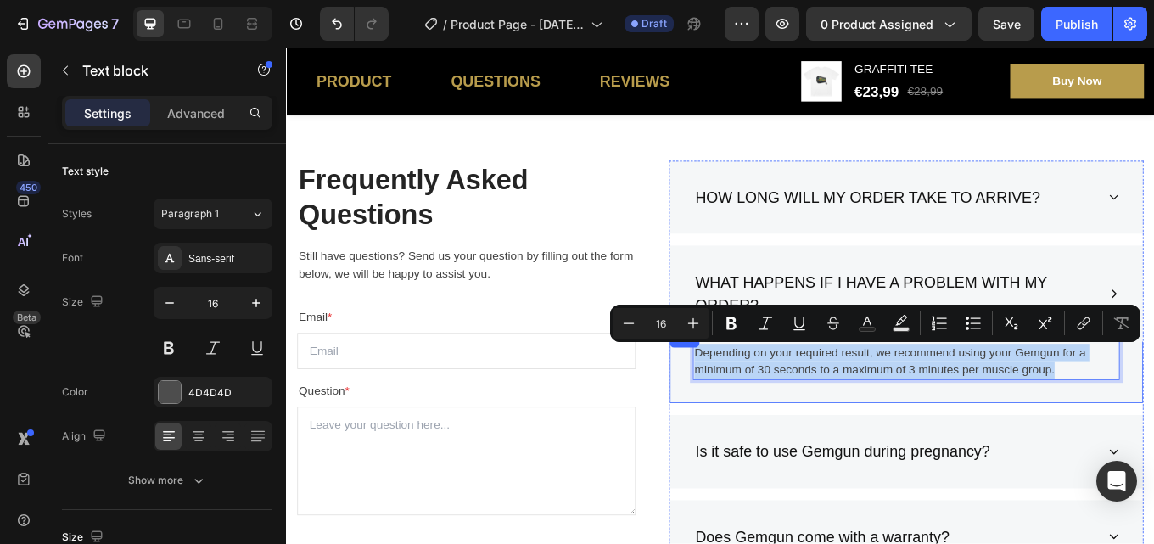
drag, startPoint x: 1186, startPoint y: 428, endPoint x: 751, endPoint y: 411, distance: 435.5
click at [751, 411] on div "Depending on your required result, we recommend using your Gemgun for a minimum…" at bounding box center [1013, 422] width 555 height 86
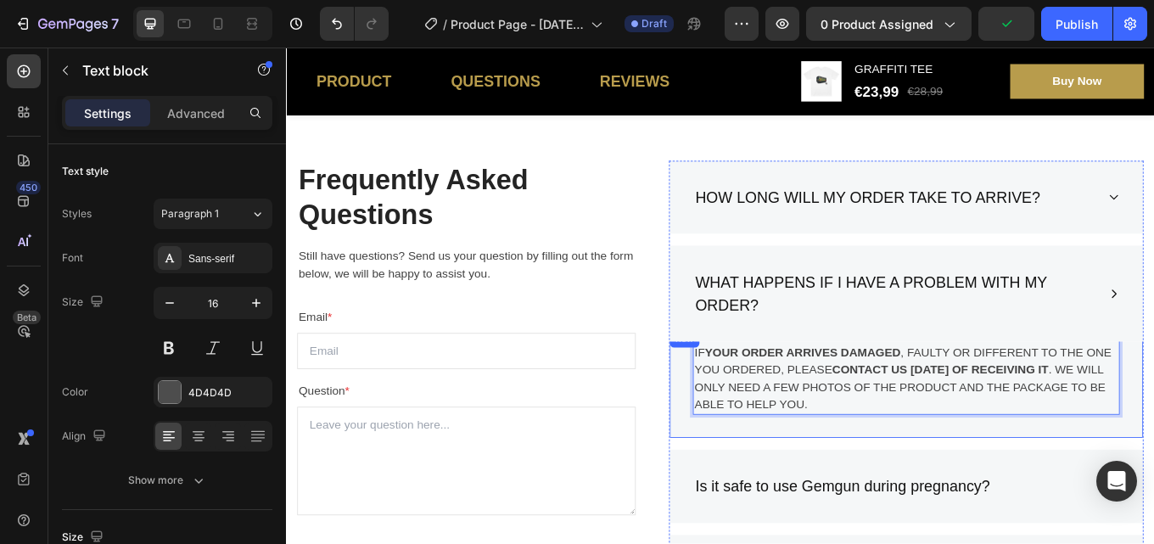
scroll to position [3633, 0]
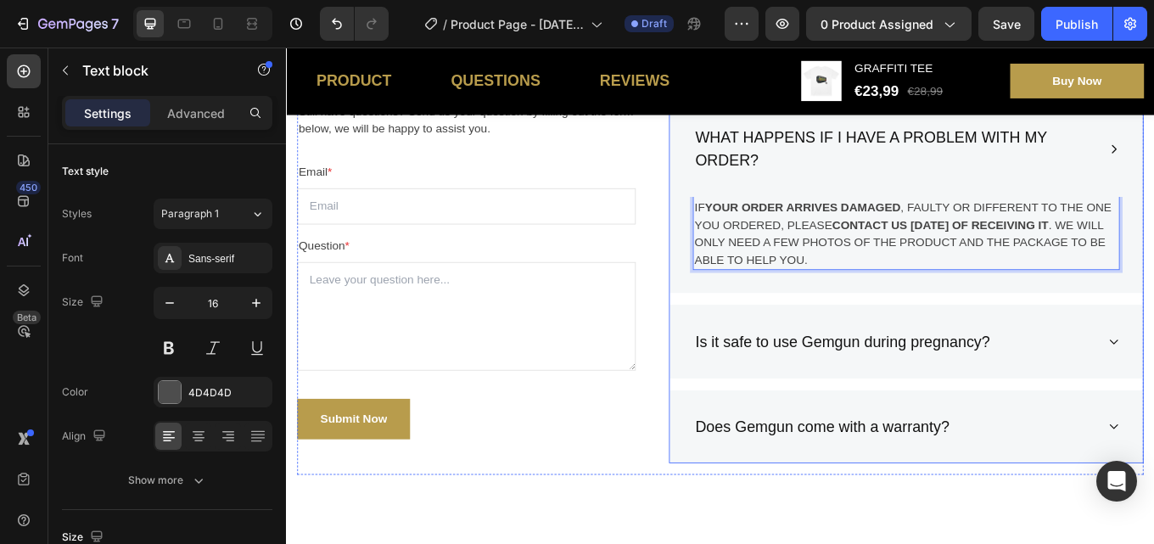
click at [1153, 391] on div "Is it safe to use Gemgun during pregnancy?" at bounding box center [999, 393] width 473 height 32
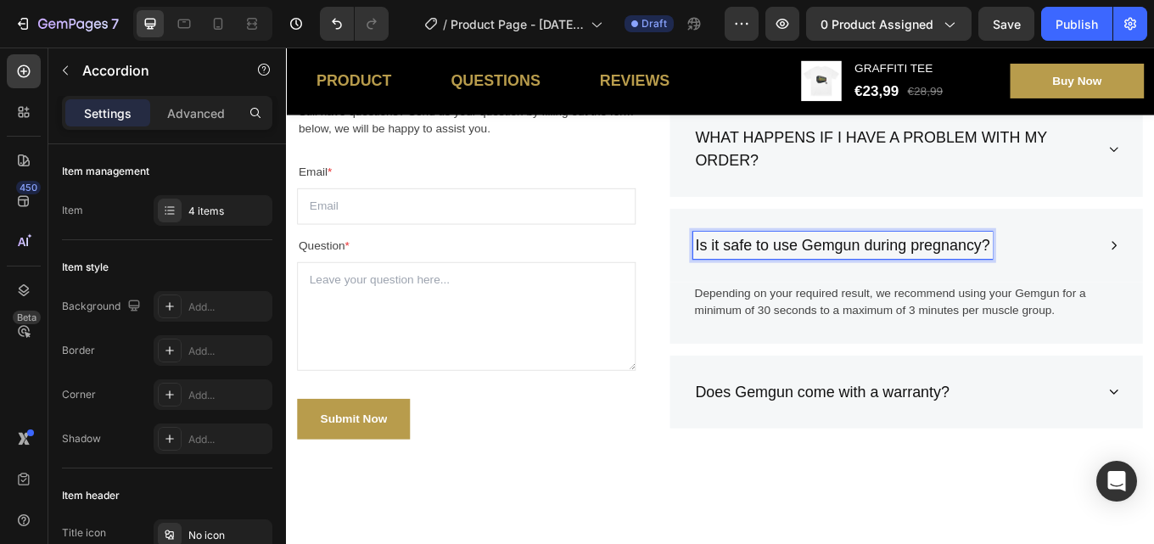
click at [1097, 275] on p "Is it safe to use Gemgun during pregnancy?" at bounding box center [937, 279] width 345 height 27
click at [1101, 273] on p "Is it safe to use Gemgun during pregnancy?" at bounding box center [937, 279] width 345 height 27
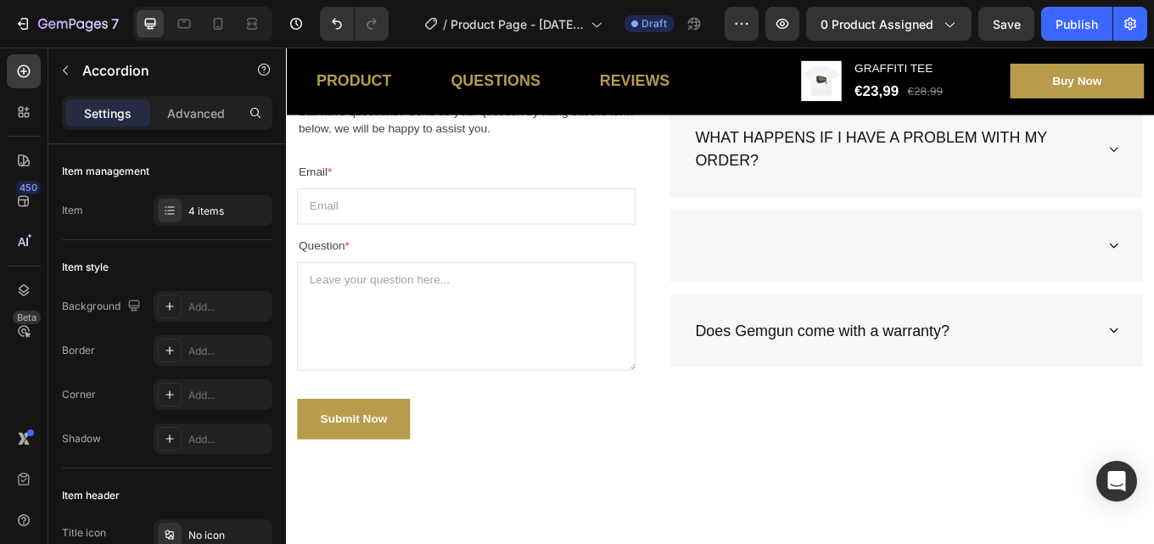
scroll to position [3628, 0]
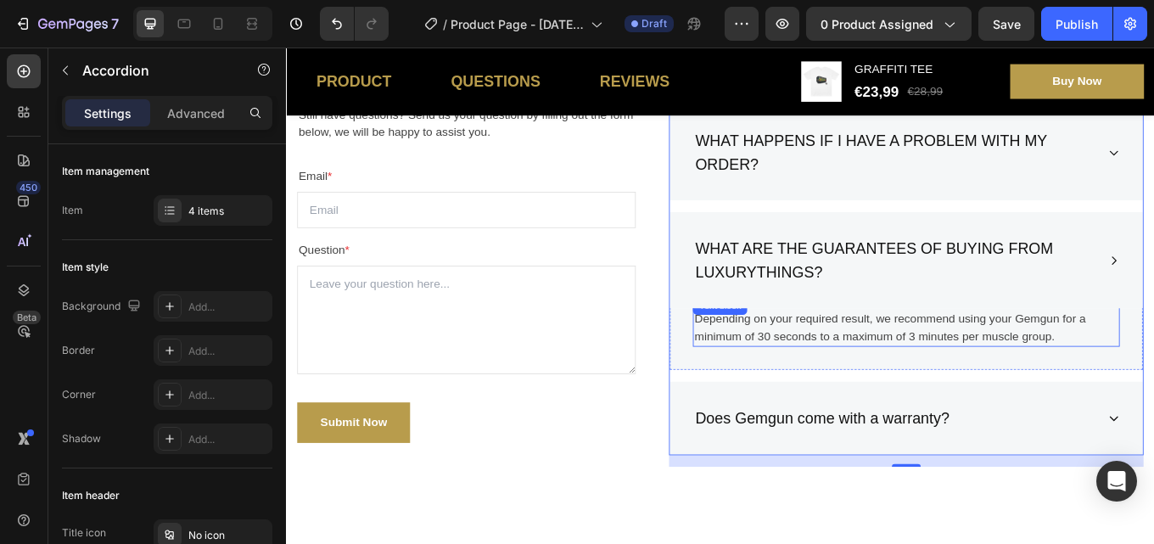
click at [1153, 393] on p "Depending on your required result, we recommend using your Gemgun for a minimum…" at bounding box center [1012, 376] width 497 height 41
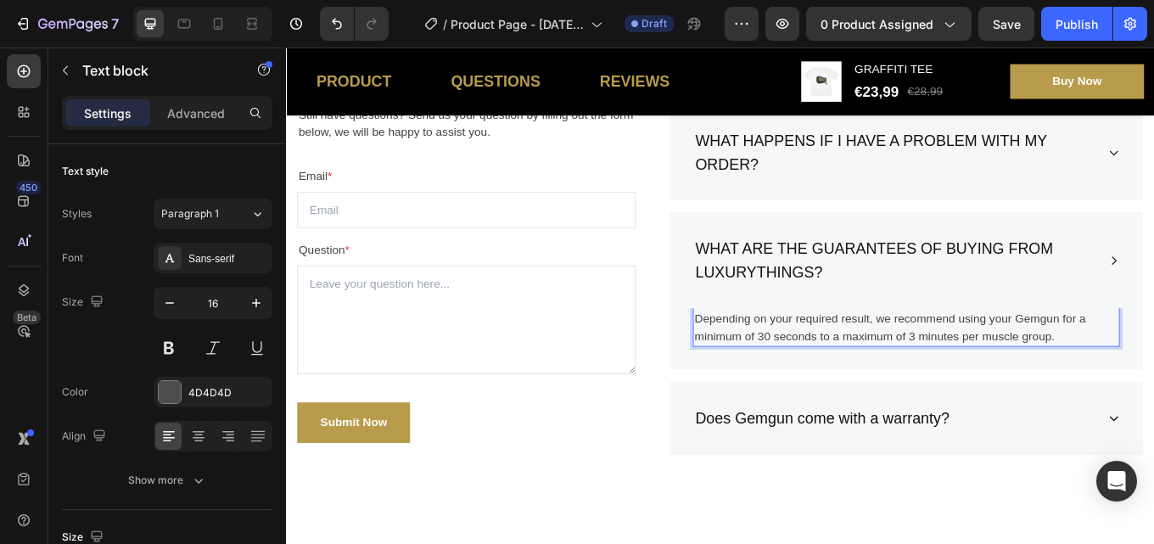
click at [1153, 393] on p "Depending on your required result, we recommend using your Gemgun for a minimum…" at bounding box center [1012, 376] width 497 height 41
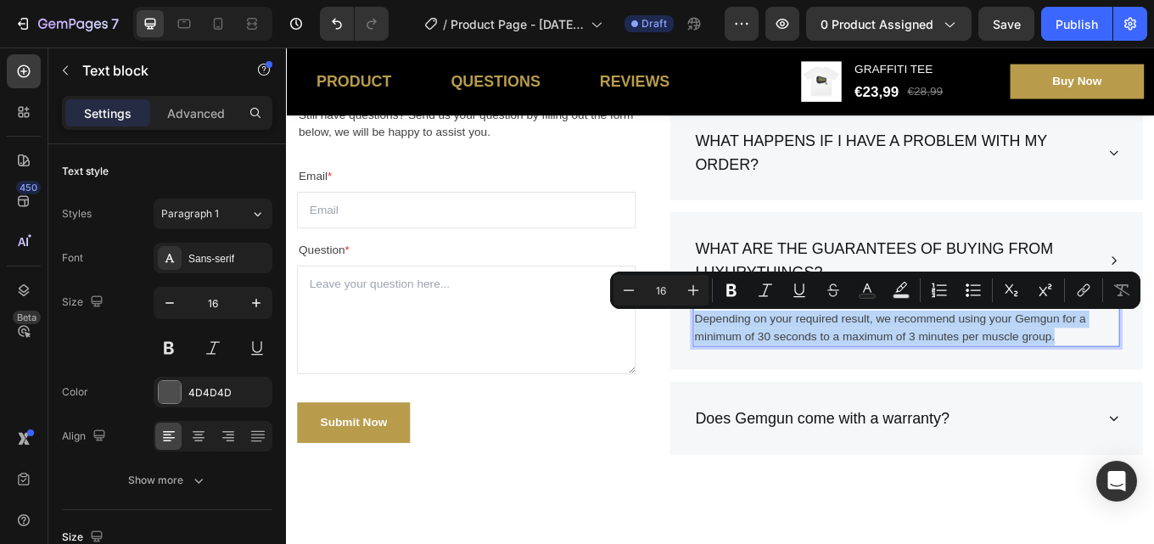
drag, startPoint x: 1199, startPoint y: 393, endPoint x: 755, endPoint y: 356, distance: 445.2
click at [755, 356] on div "Depending on your required result, we recommend using your Gemgun for a minimum…" at bounding box center [1013, 383] width 555 height 86
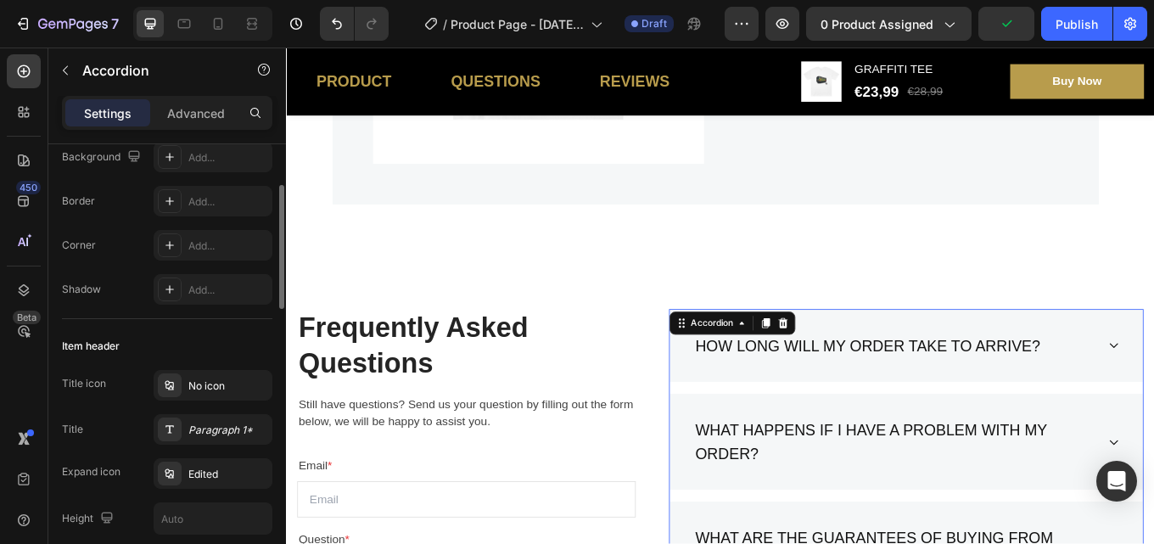
scroll to position [0, 0]
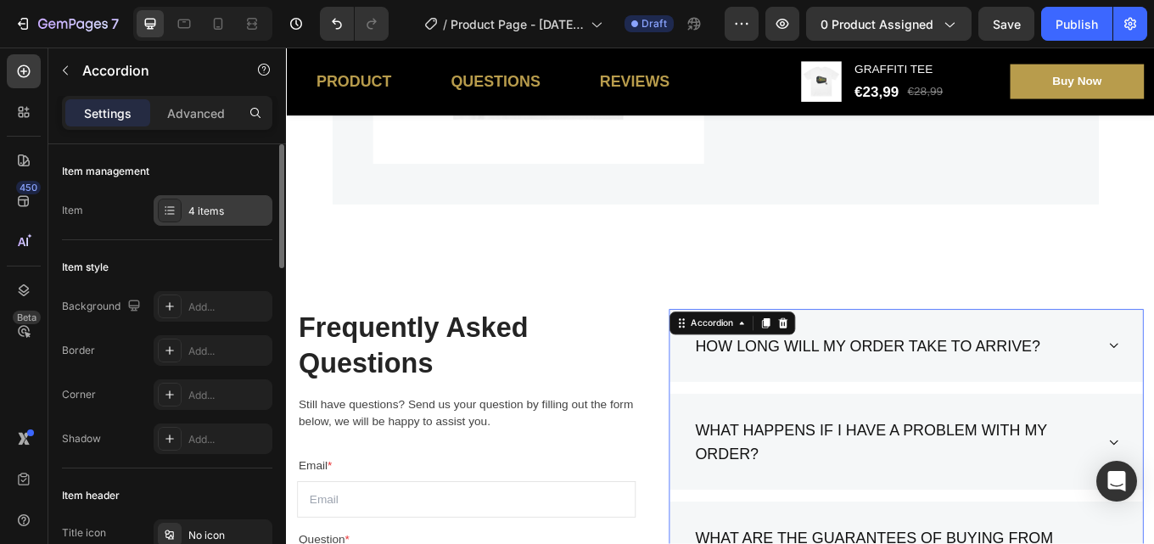
click at [239, 199] on div "4 items" at bounding box center [213, 210] width 119 height 31
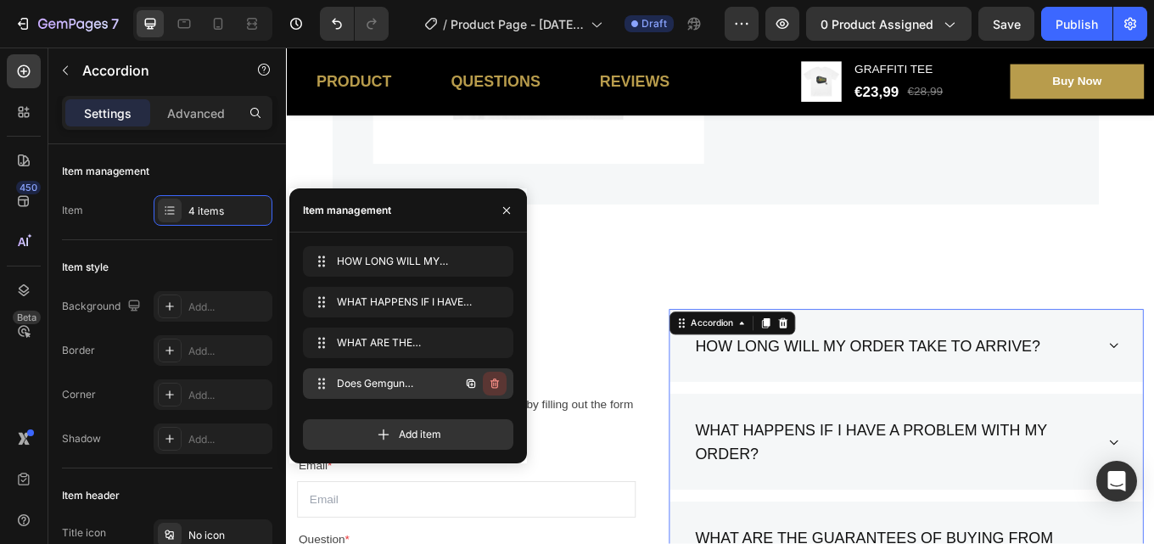
click at [494, 377] on icon "button" at bounding box center [495, 384] width 14 height 14
click at [483, 377] on div "Delete" at bounding box center [482, 383] width 31 height 15
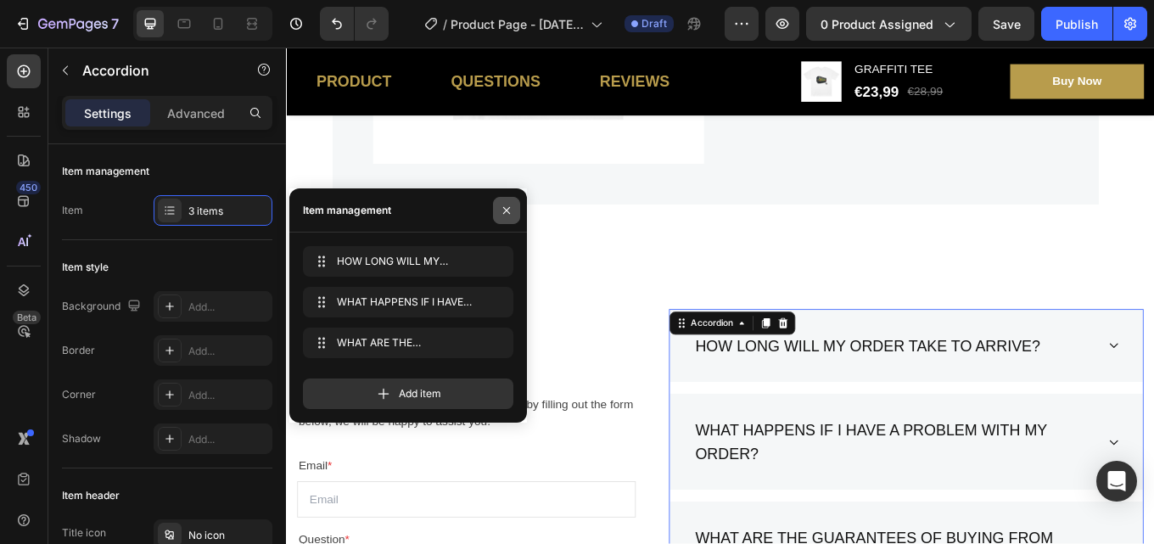
click at [500, 208] on icon "button" at bounding box center [507, 211] width 14 height 14
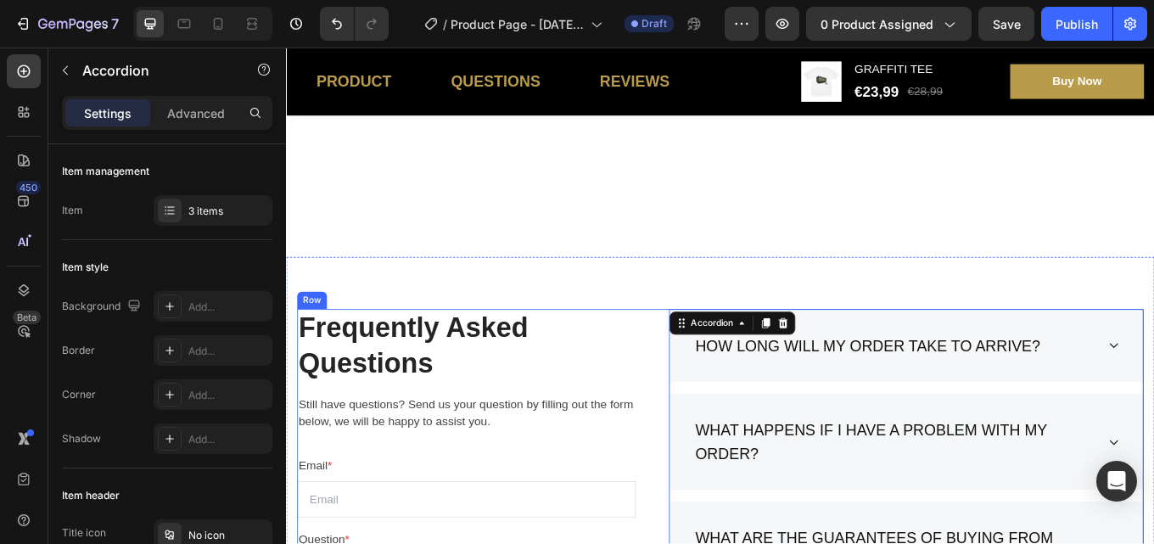
scroll to position [3628, 0]
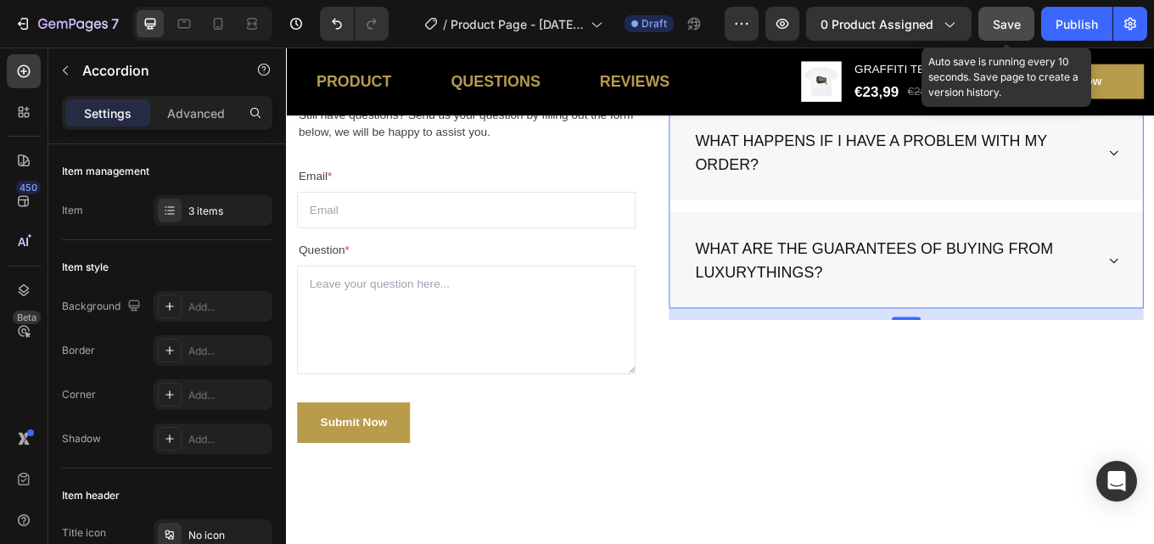
click at [997, 8] on button "Save" at bounding box center [1006, 24] width 56 height 34
click at [997, 8] on button "button" at bounding box center [1006, 24] width 56 height 34
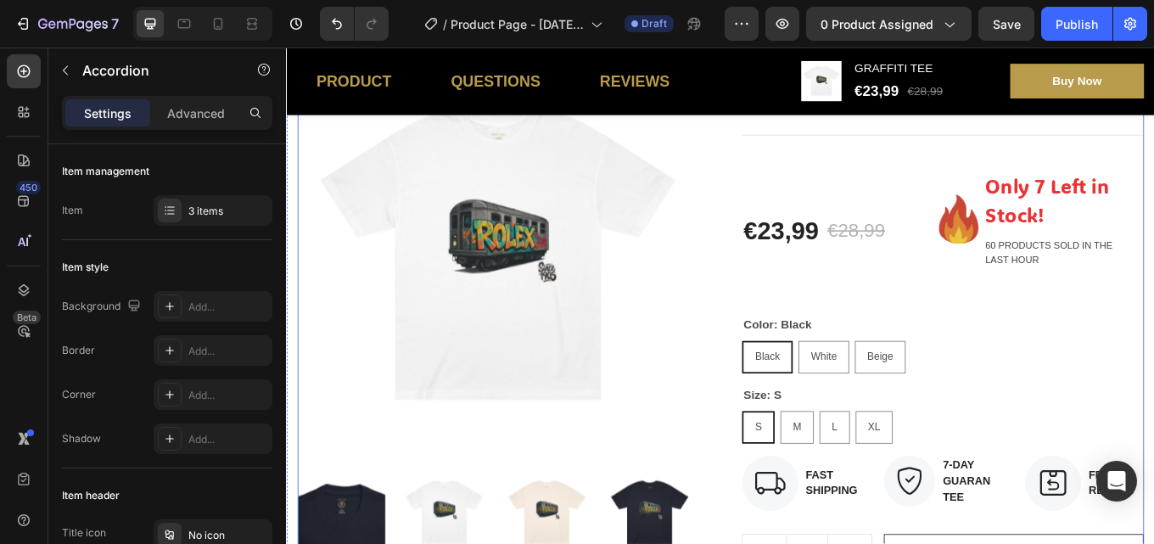
scroll to position [509, 0]
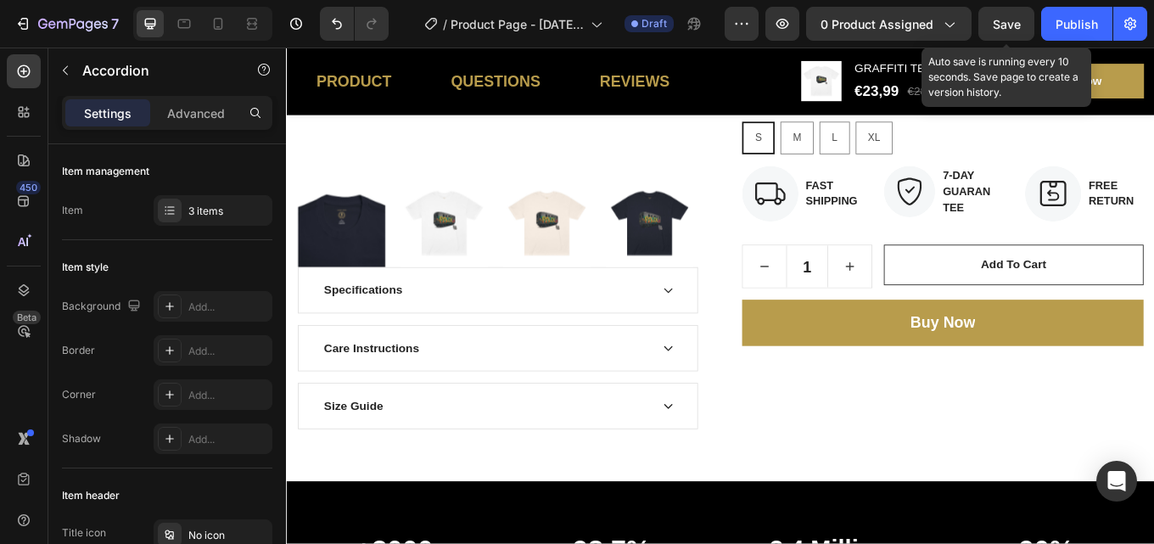
click at [1007, 26] on span "Save" at bounding box center [1007, 24] width 28 height 14
click at [1007, 26] on icon "button" at bounding box center [1006, 23] width 17 height 17
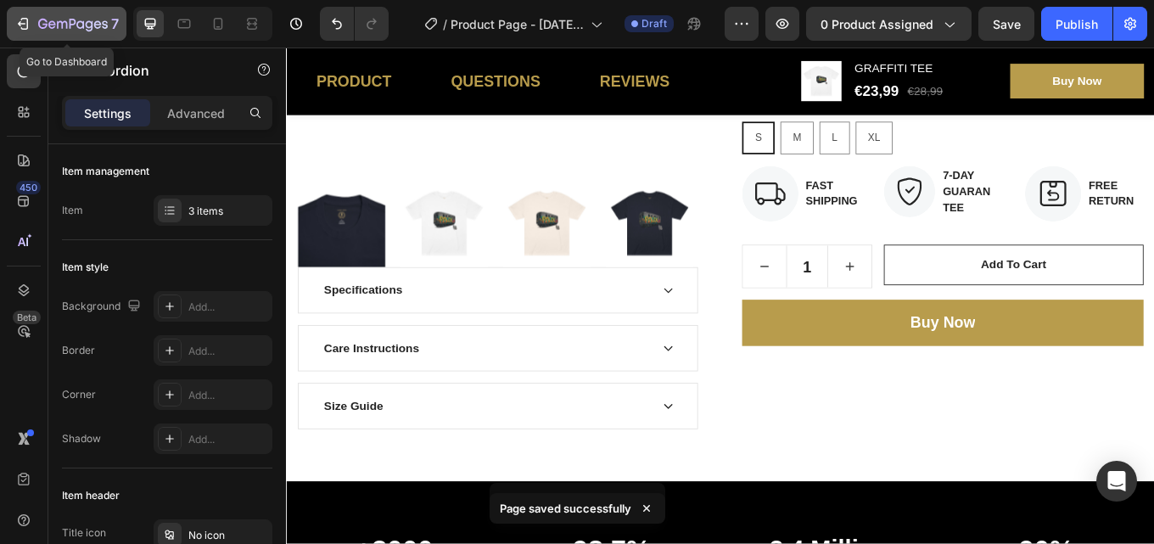
click at [22, 21] on icon "button" at bounding box center [22, 23] width 17 height 17
